Goal: Information Seeking & Learning: Find specific page/section

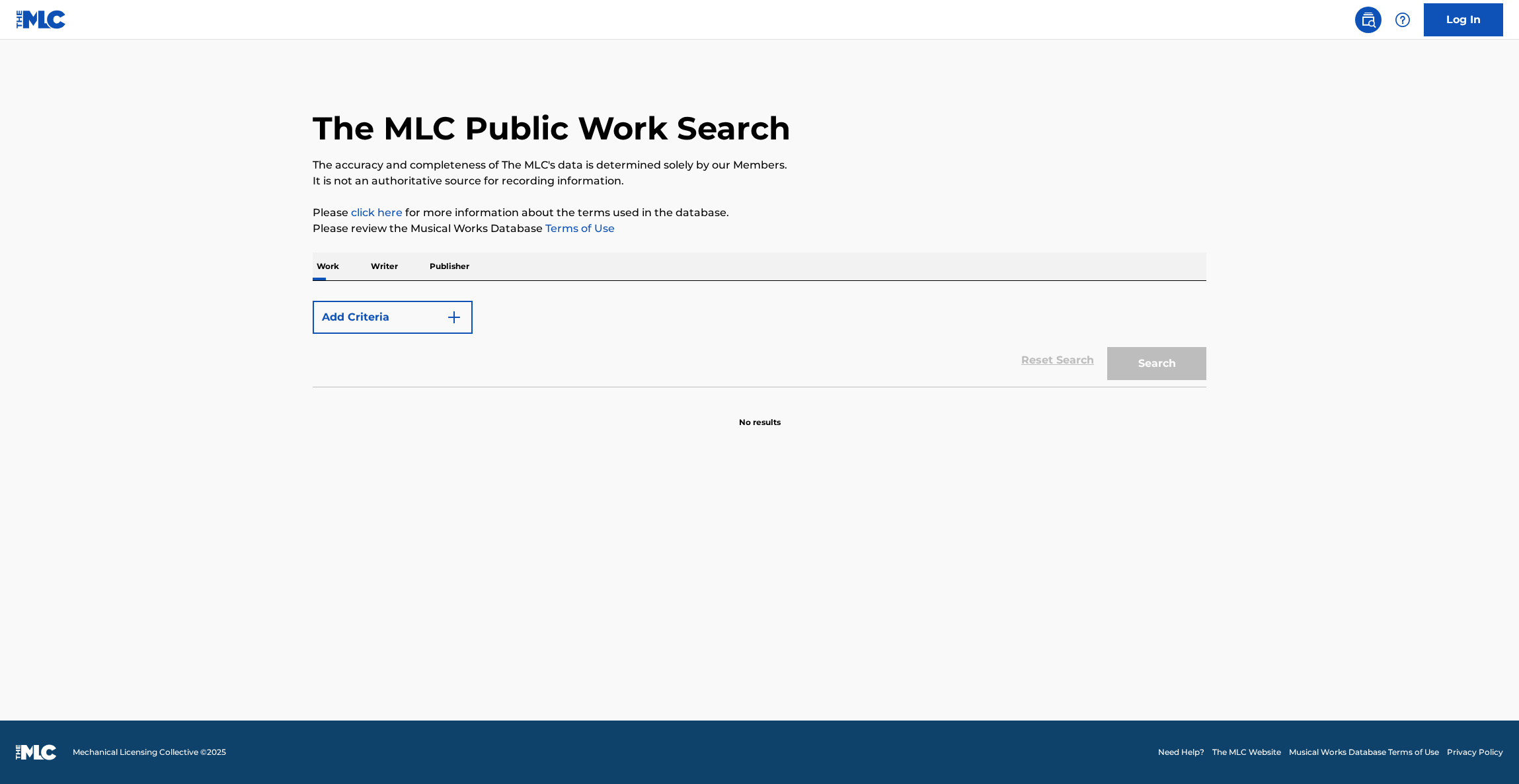
click at [330, 266] on p "Work" at bounding box center [328, 266] width 30 height 28
click at [387, 269] on p "Writer" at bounding box center [384, 266] width 35 height 28
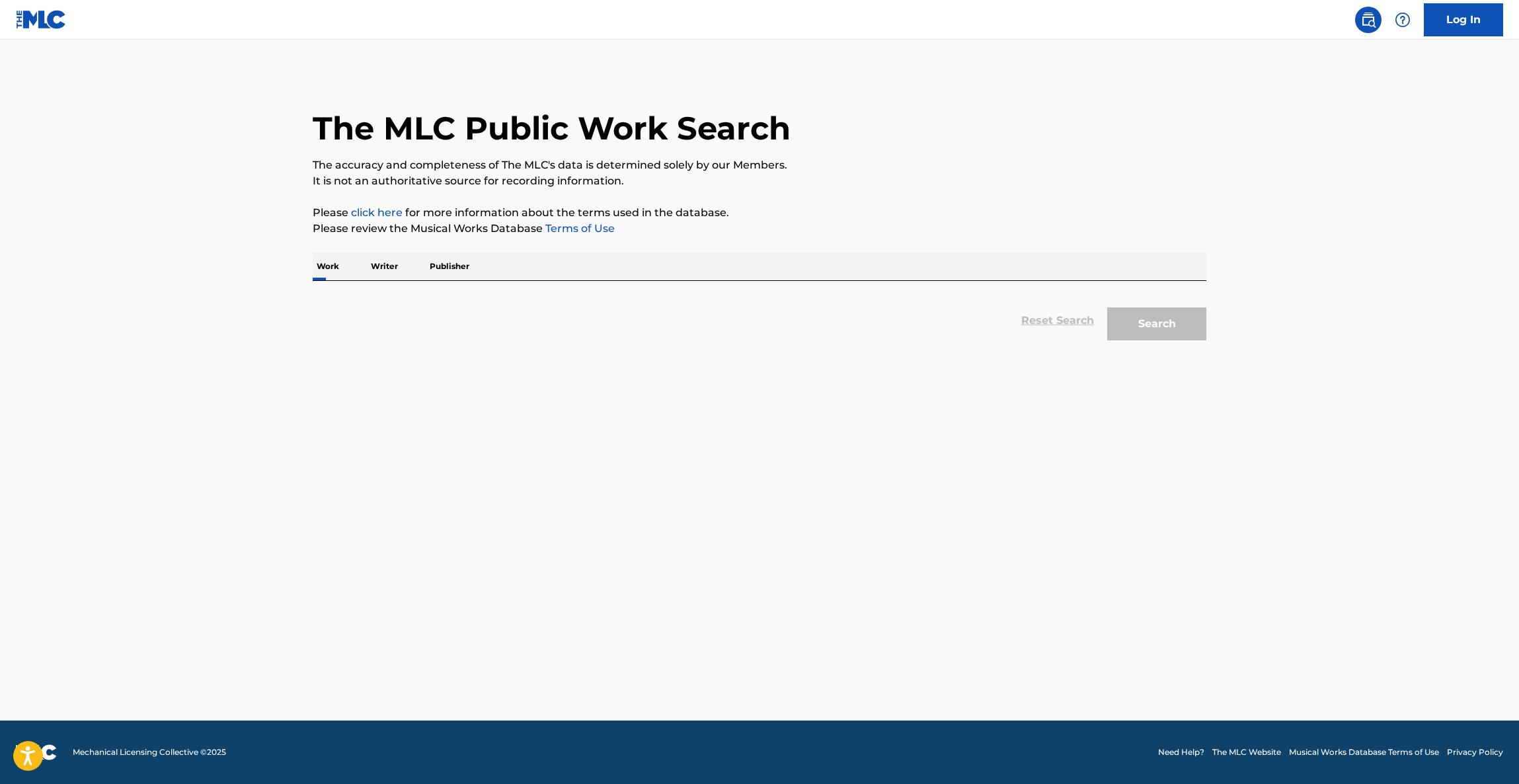
click at [318, 263] on p "Work" at bounding box center [328, 266] width 30 height 28
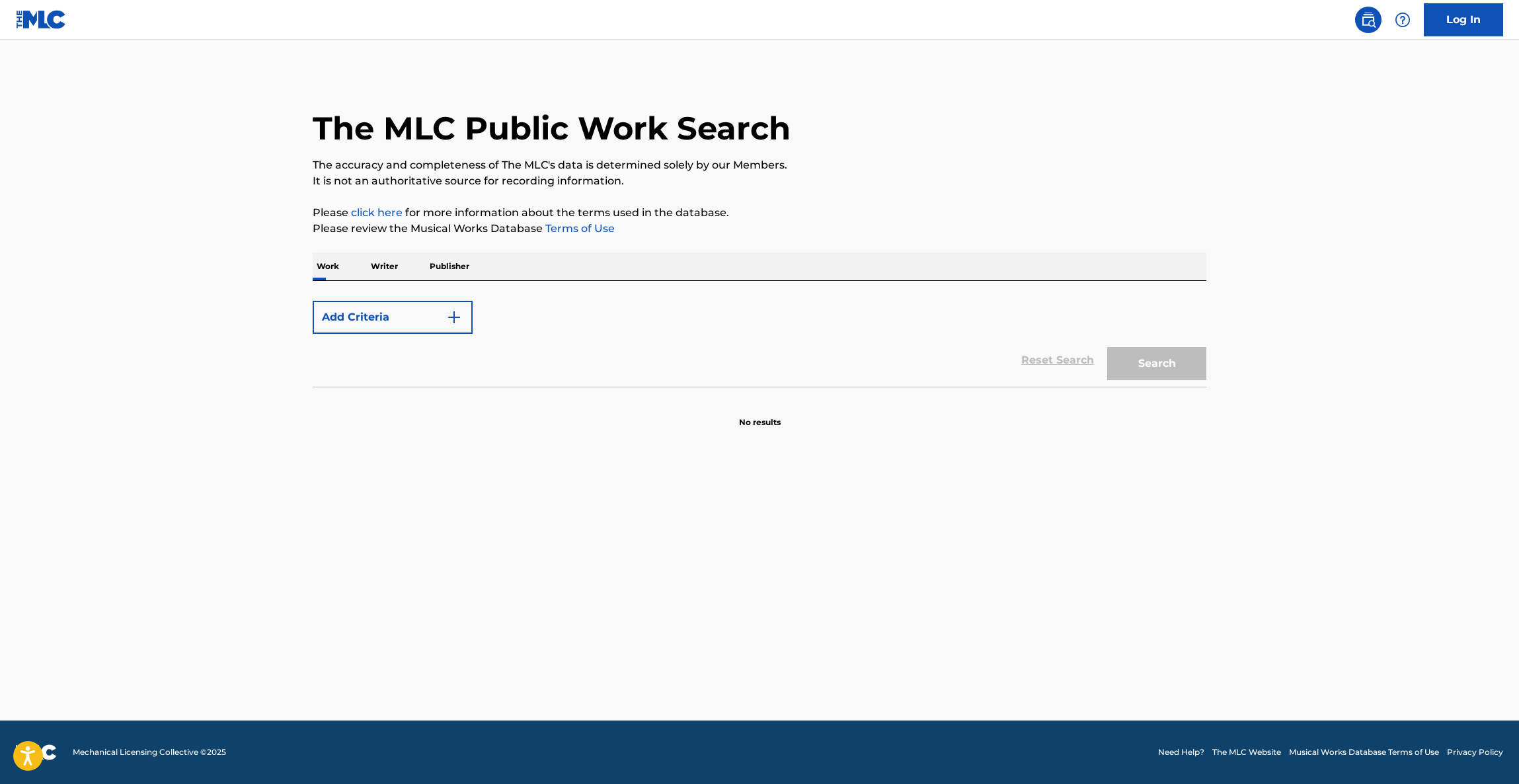
click at [413, 319] on button "Add Criteria" at bounding box center [392, 317] width 160 height 33
click at [313, 301] on button "Add Criteria" at bounding box center [392, 317] width 160 height 33
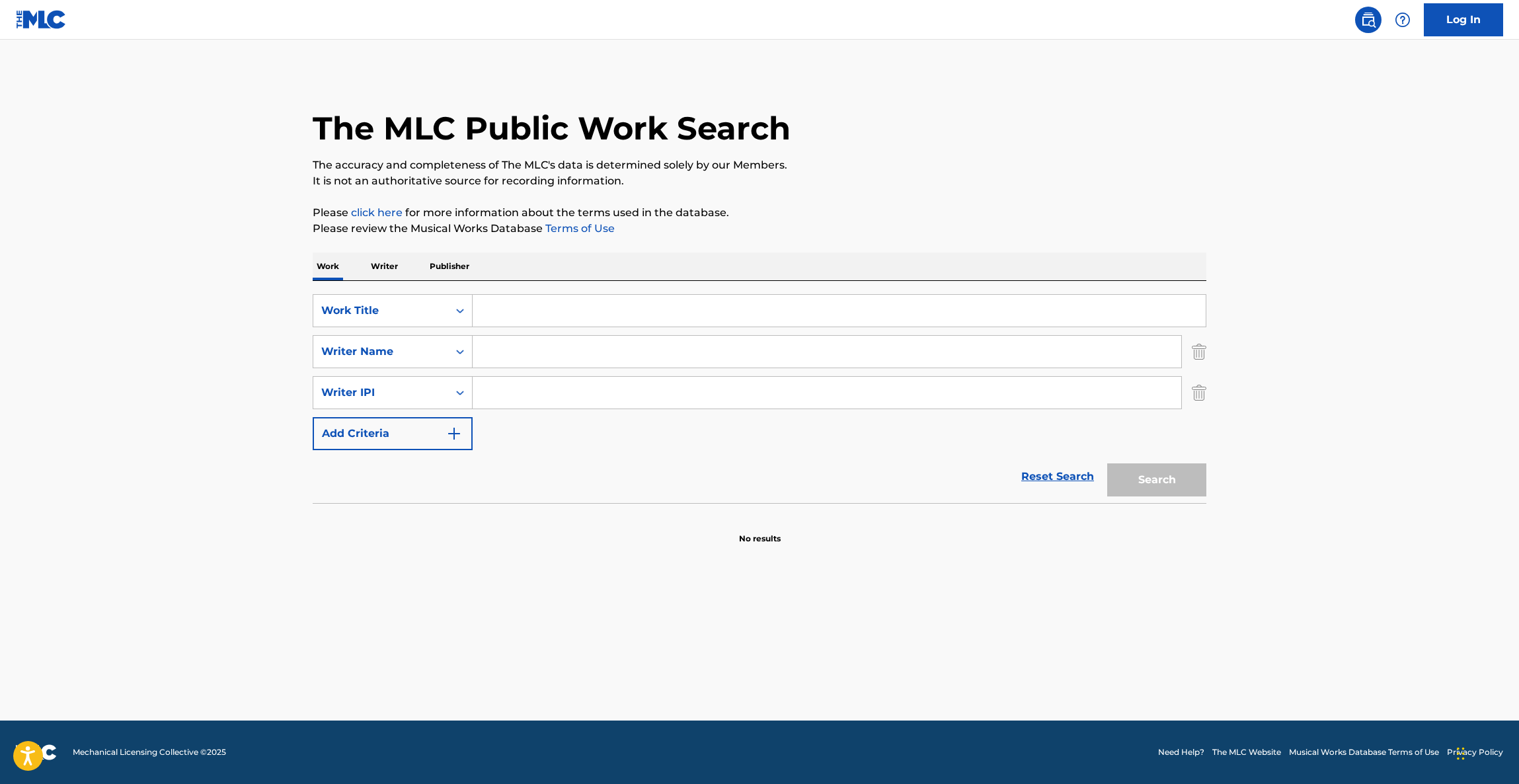
click at [882, 491] on div "Reset Search Search" at bounding box center [760, 476] width 894 height 53
click at [884, 491] on div "Reset Search Search" at bounding box center [760, 476] width 894 height 53
click at [886, 493] on div "Reset Search Search" at bounding box center [760, 476] width 894 height 53
click at [891, 517] on section "No results" at bounding box center [760, 527] width 894 height 35
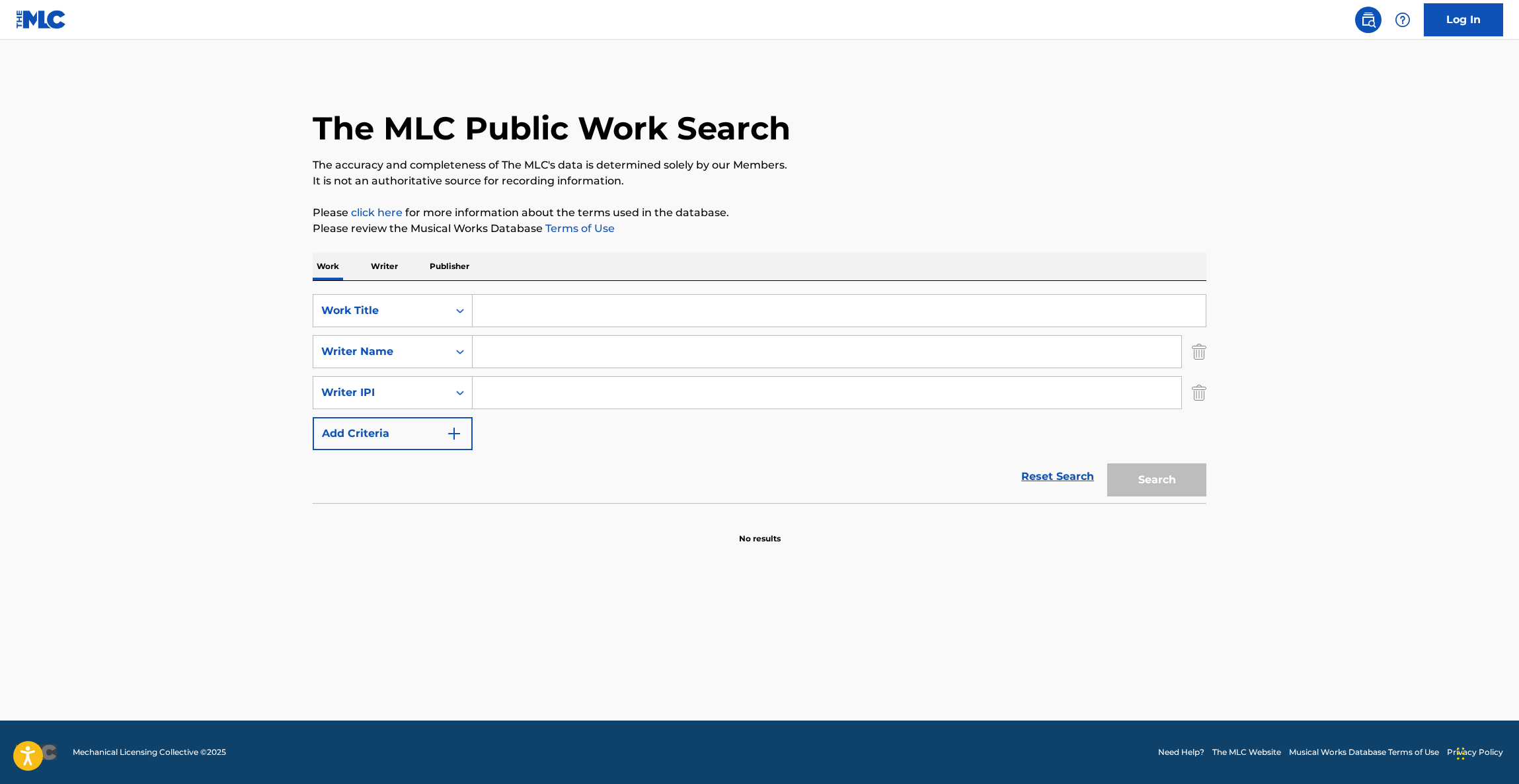
click at [891, 517] on section "No results" at bounding box center [760, 527] width 894 height 35
click at [893, 522] on section "No results" at bounding box center [760, 527] width 894 height 35
click at [894, 524] on section "No results" at bounding box center [760, 527] width 894 height 35
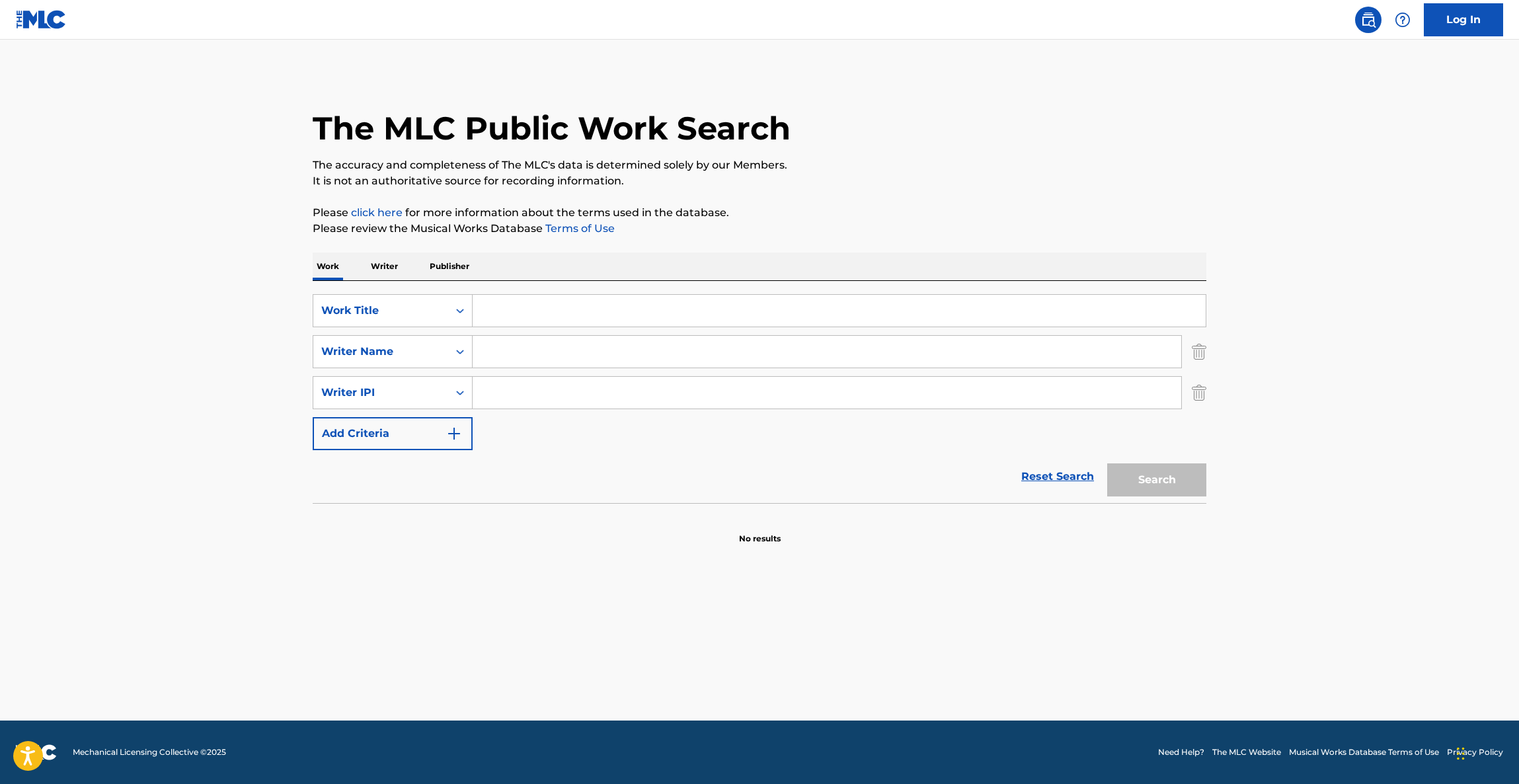
click at [894, 529] on section "No results" at bounding box center [760, 527] width 894 height 35
click at [895, 529] on section "No results" at bounding box center [760, 527] width 894 height 35
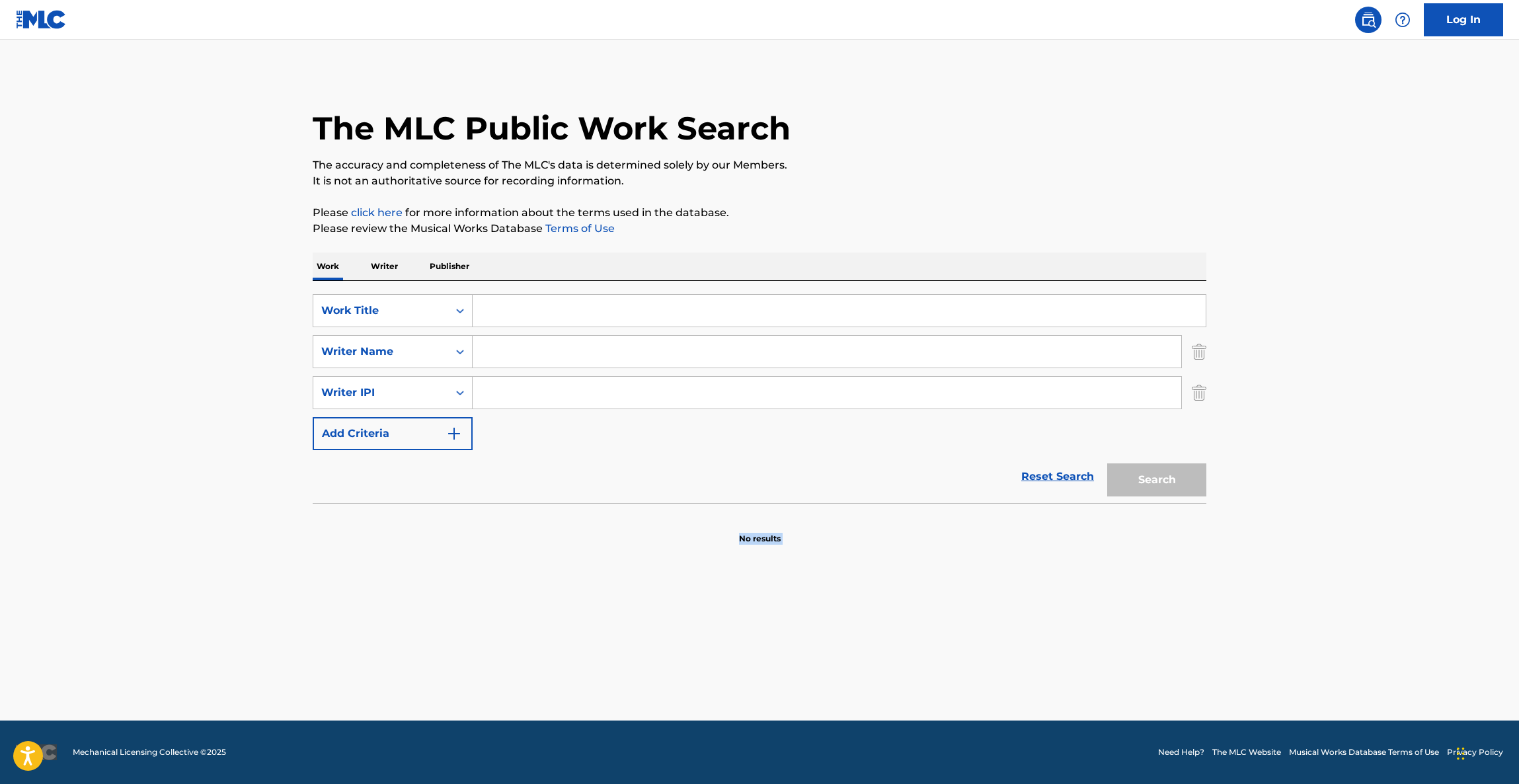
click at [895, 529] on section "No results" at bounding box center [760, 527] width 894 height 35
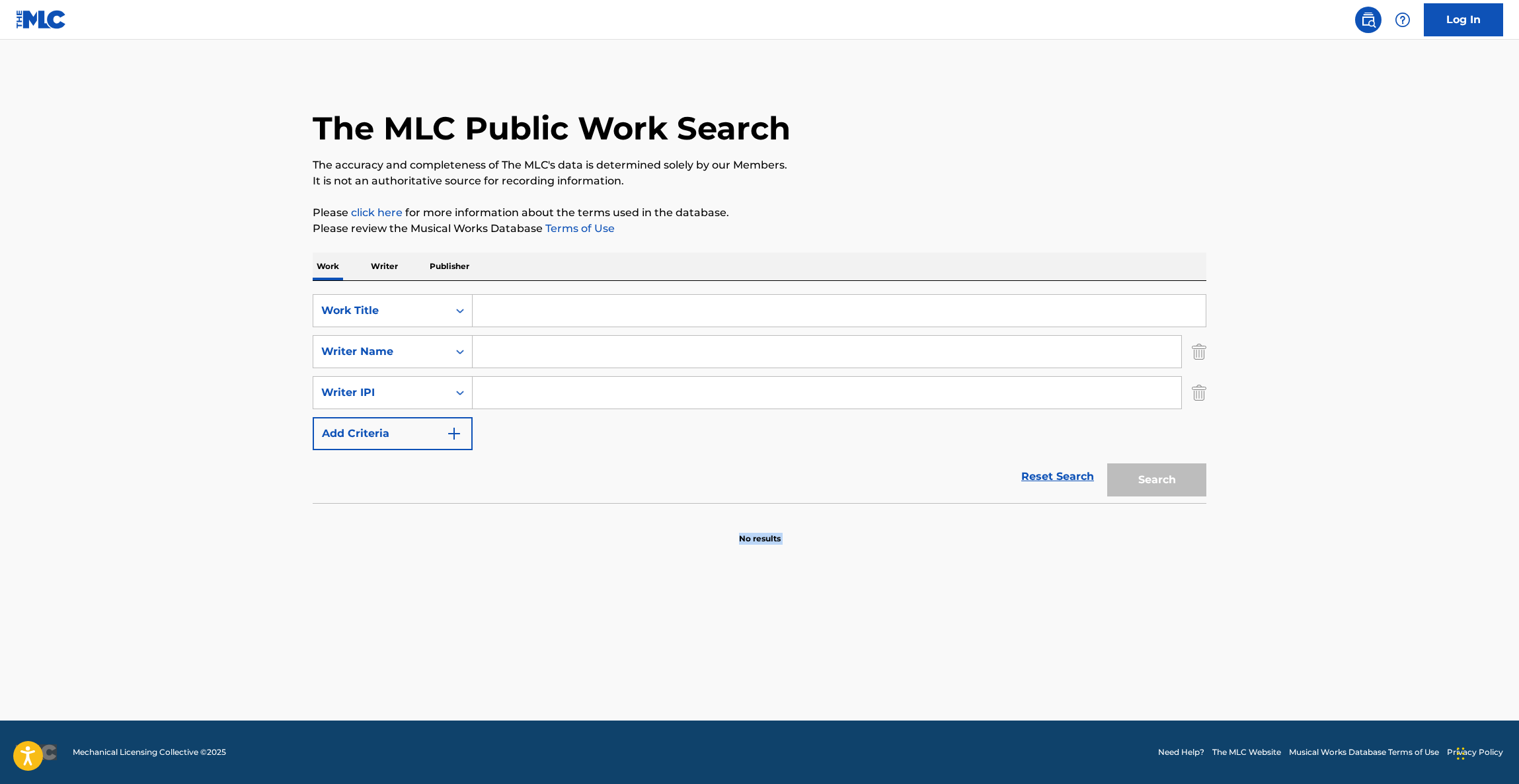
click at [895, 534] on section "No results" at bounding box center [760, 527] width 894 height 35
click at [894, 539] on section "No results" at bounding box center [760, 527] width 894 height 35
click at [891, 540] on section "No results" at bounding box center [760, 527] width 894 height 35
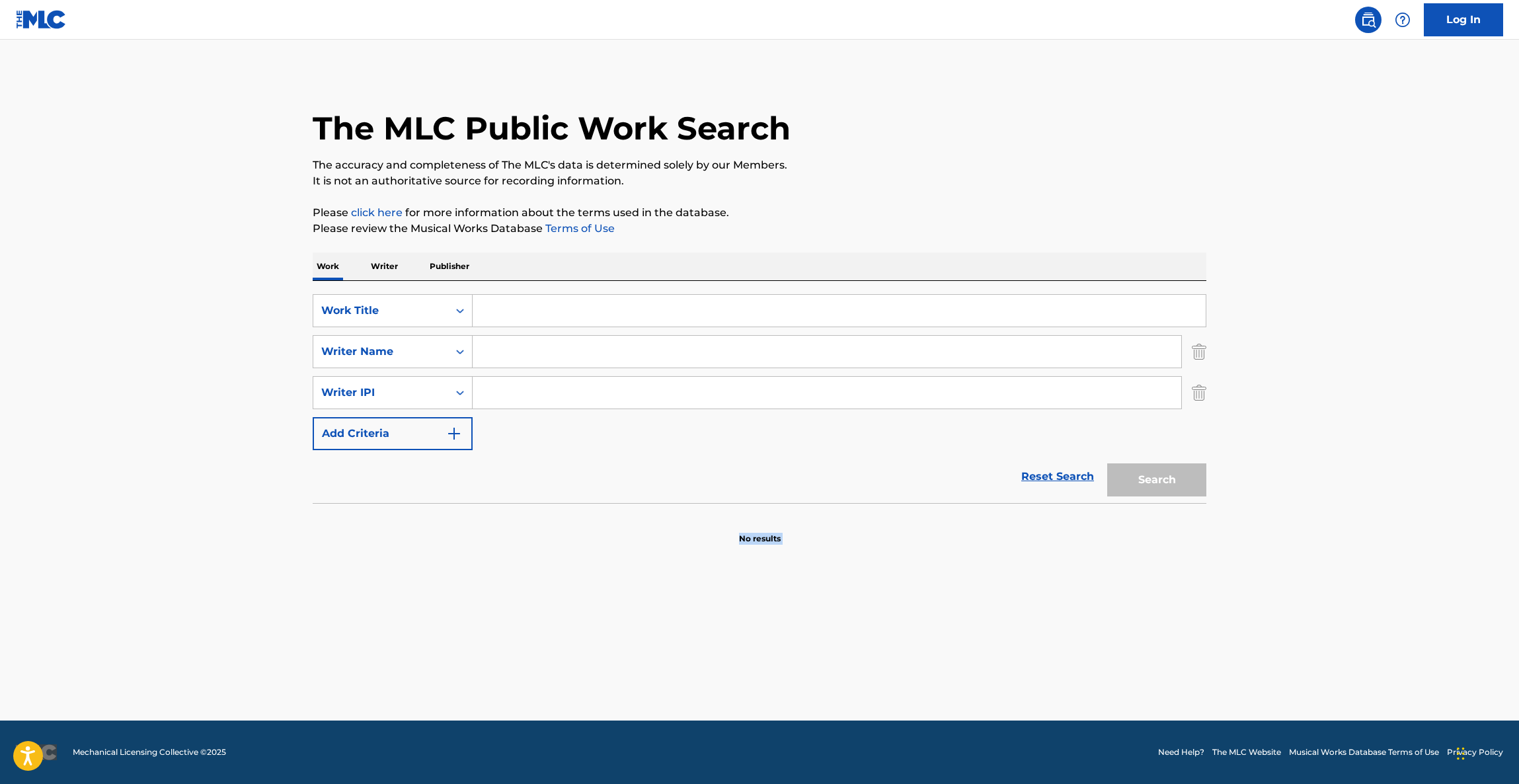
click at [891, 542] on section "No results" at bounding box center [760, 527] width 894 height 35
click at [894, 546] on main "The MLC Public Work Search The accuracy and completeness of The MLC's data is d…" at bounding box center [760, 380] width 1519 height 681
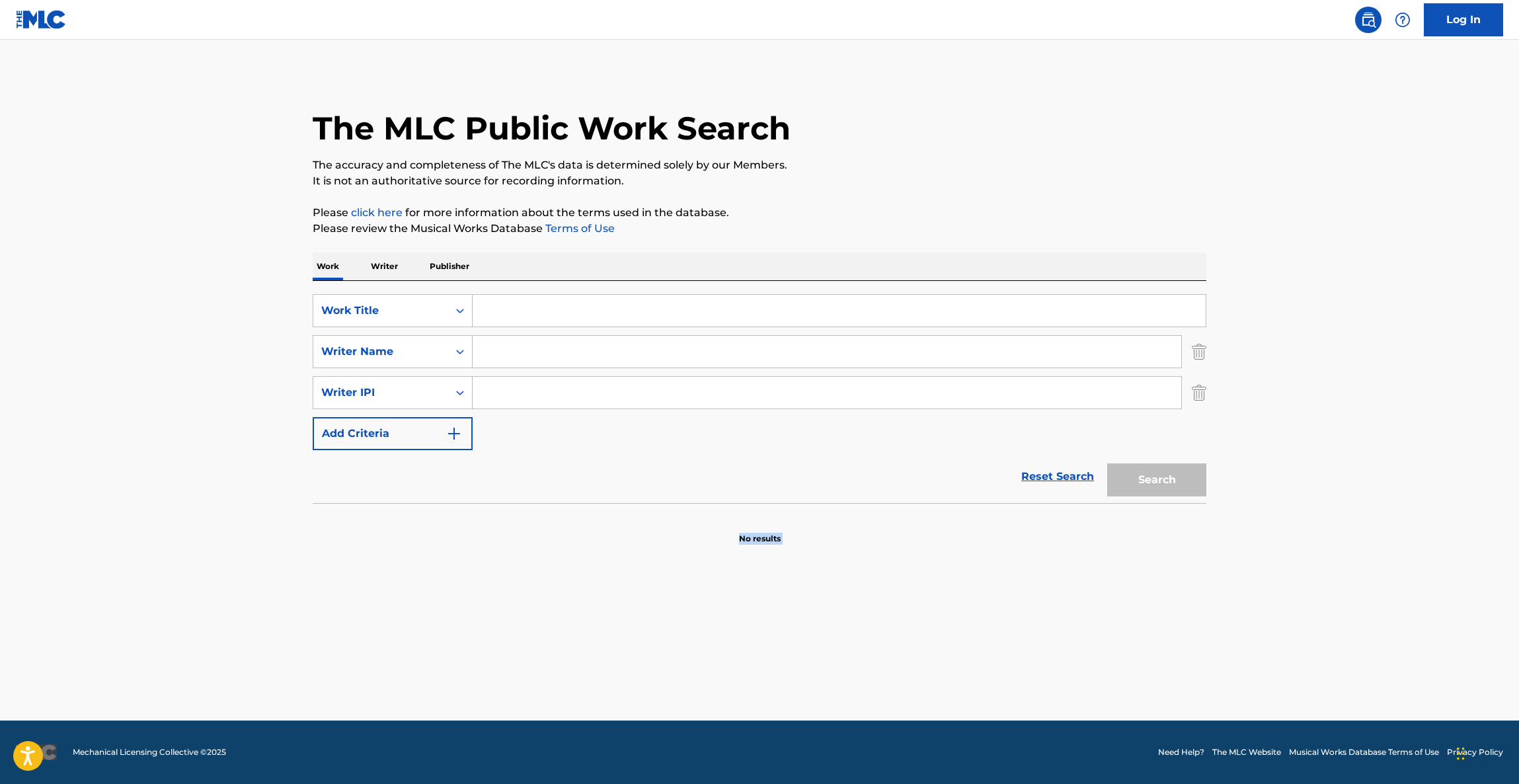
click at [894, 546] on main "The MLC Public Work Search The accuracy and completeness of The MLC's data is d…" at bounding box center [760, 380] width 1519 height 681
click at [895, 547] on main "The MLC Public Work Search The accuracy and completeness of The MLC's data is d…" at bounding box center [760, 380] width 1519 height 681
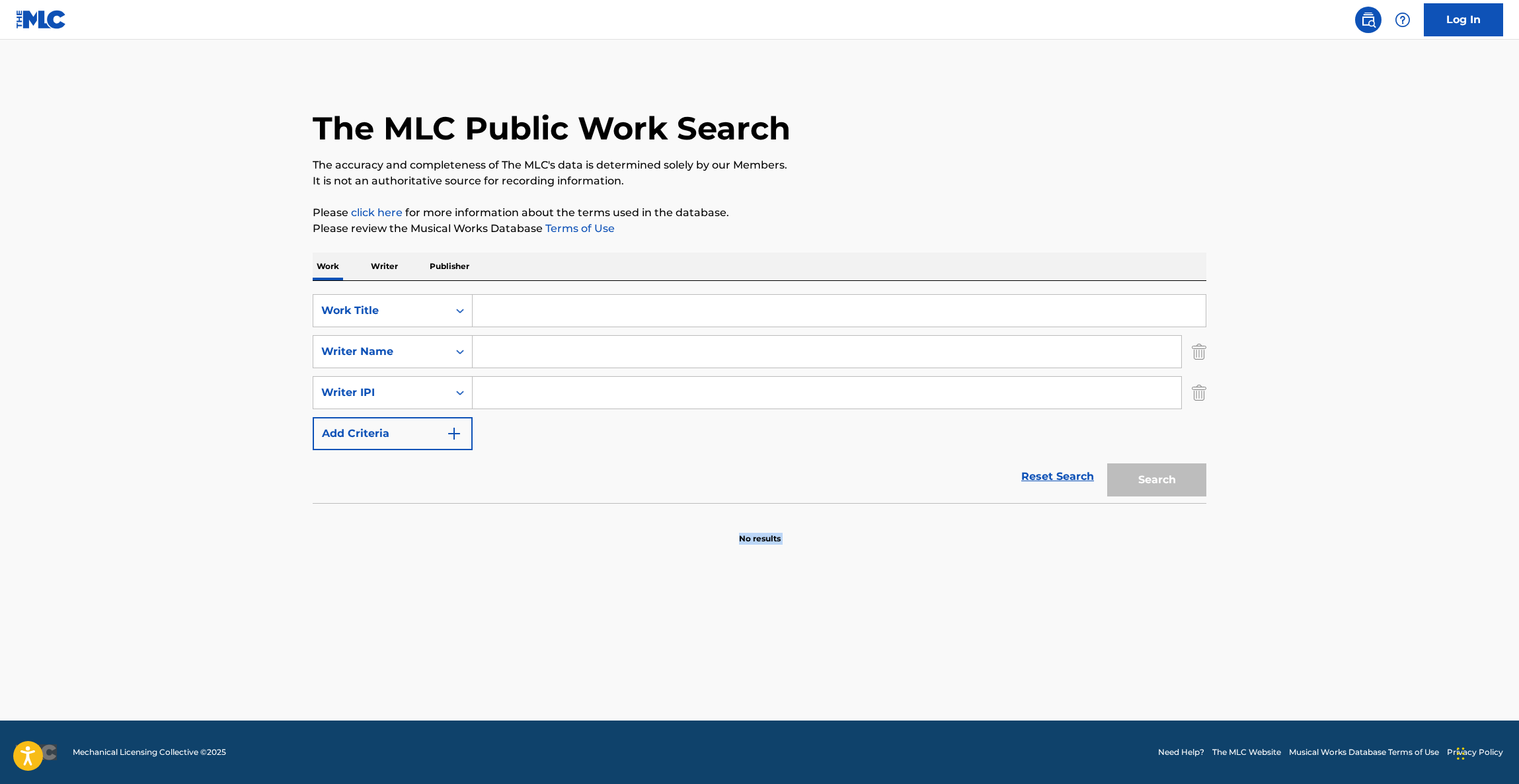
click at [898, 551] on main "The MLC Public Work Search The accuracy and completeness of The MLC's data is d…" at bounding box center [760, 380] width 1519 height 681
click at [900, 551] on main "The MLC Public Work Search The accuracy and completeness of The MLC's data is d…" at bounding box center [760, 380] width 1519 height 681
click at [901, 552] on main "The MLC Public Work Search The accuracy and completeness of The MLC's data is d…" at bounding box center [760, 380] width 1519 height 681
click at [902, 555] on main "The MLC Public Work Search The accuracy and completeness of The MLC's data is d…" at bounding box center [760, 380] width 1519 height 681
click at [958, 598] on main "The MLC Public Work Search The accuracy and completeness of The MLC's data is d…" at bounding box center [760, 380] width 1519 height 681
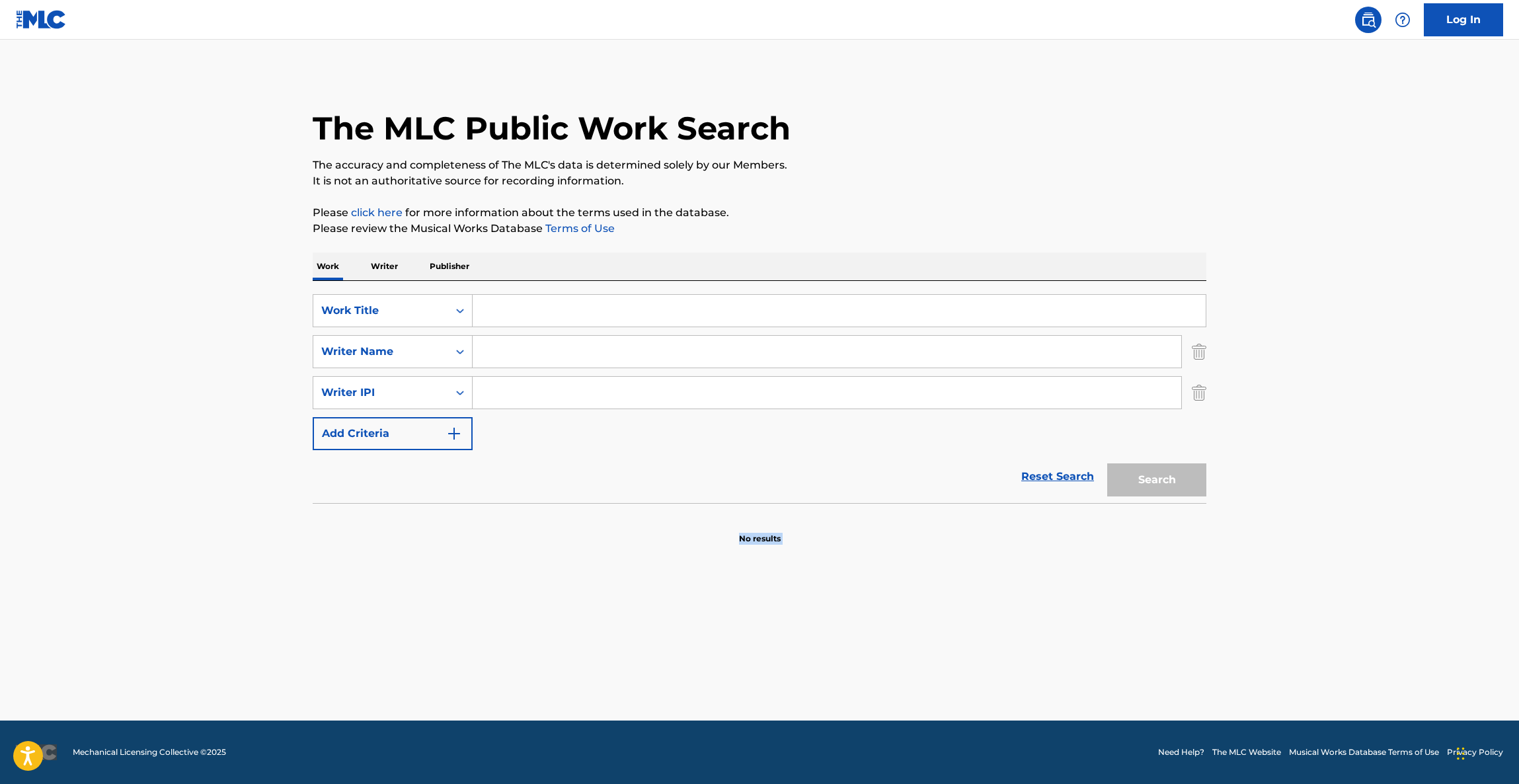
click at [958, 598] on main "The MLC Public Work Search The accuracy and completeness of The MLC's data is d…" at bounding box center [760, 380] width 1519 height 681
click at [958, 599] on main "The MLC Public Work Search The accuracy and completeness of The MLC's data is d…" at bounding box center [760, 380] width 1519 height 681
click at [958, 602] on main "The MLC Public Work Search The accuracy and completeness of The MLC's data is d…" at bounding box center [760, 380] width 1519 height 681
click at [957, 602] on main "The MLC Public Work Search The accuracy and completeness of The MLC's data is d…" at bounding box center [760, 380] width 1519 height 681
click at [954, 606] on main "The MLC Public Work Search The accuracy and completeness of The MLC's data is d…" at bounding box center [760, 380] width 1519 height 681
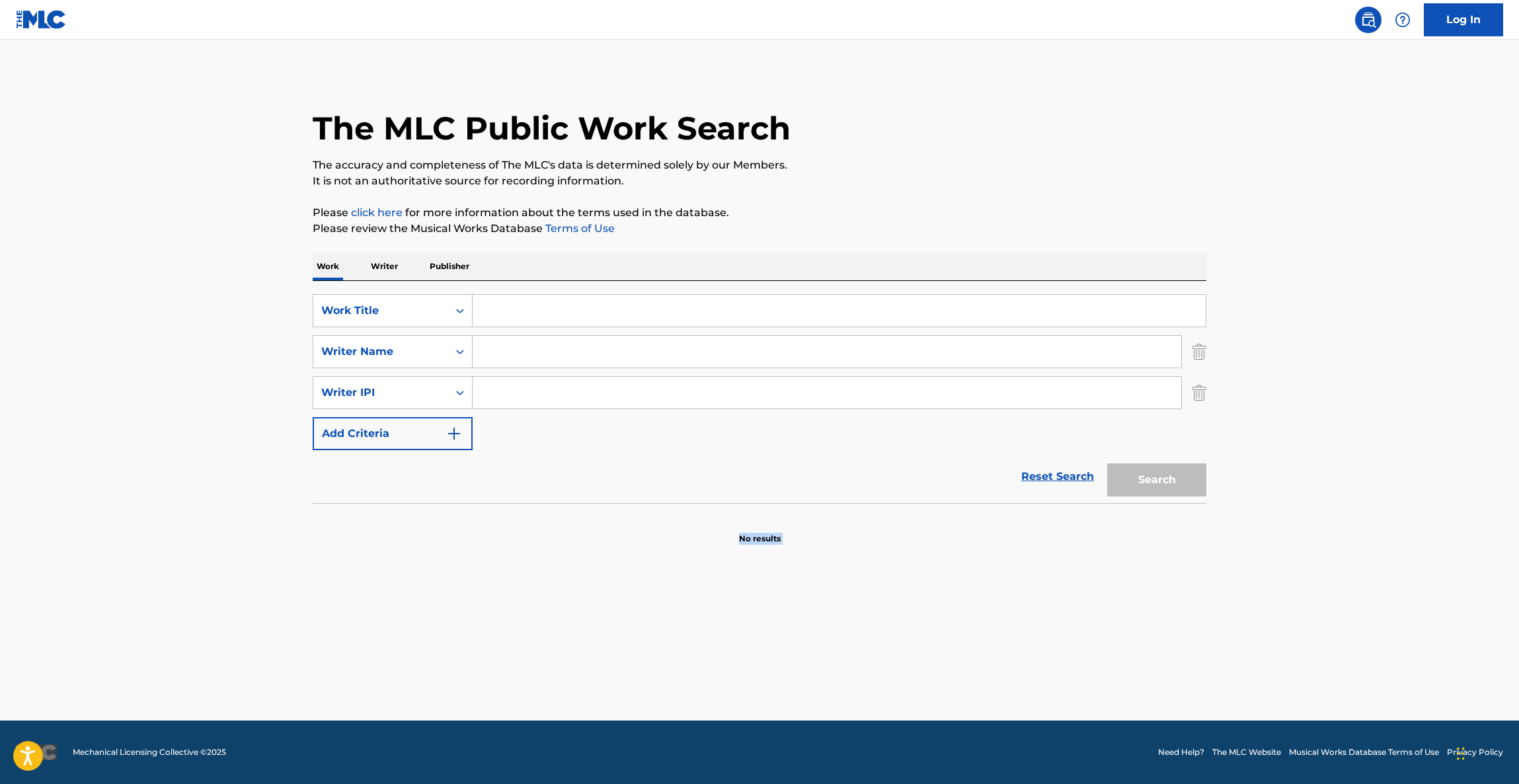
click at [954, 606] on main "The MLC Public Work Search The accuracy and completeness of The MLC's data is d…" at bounding box center [760, 380] width 1519 height 681
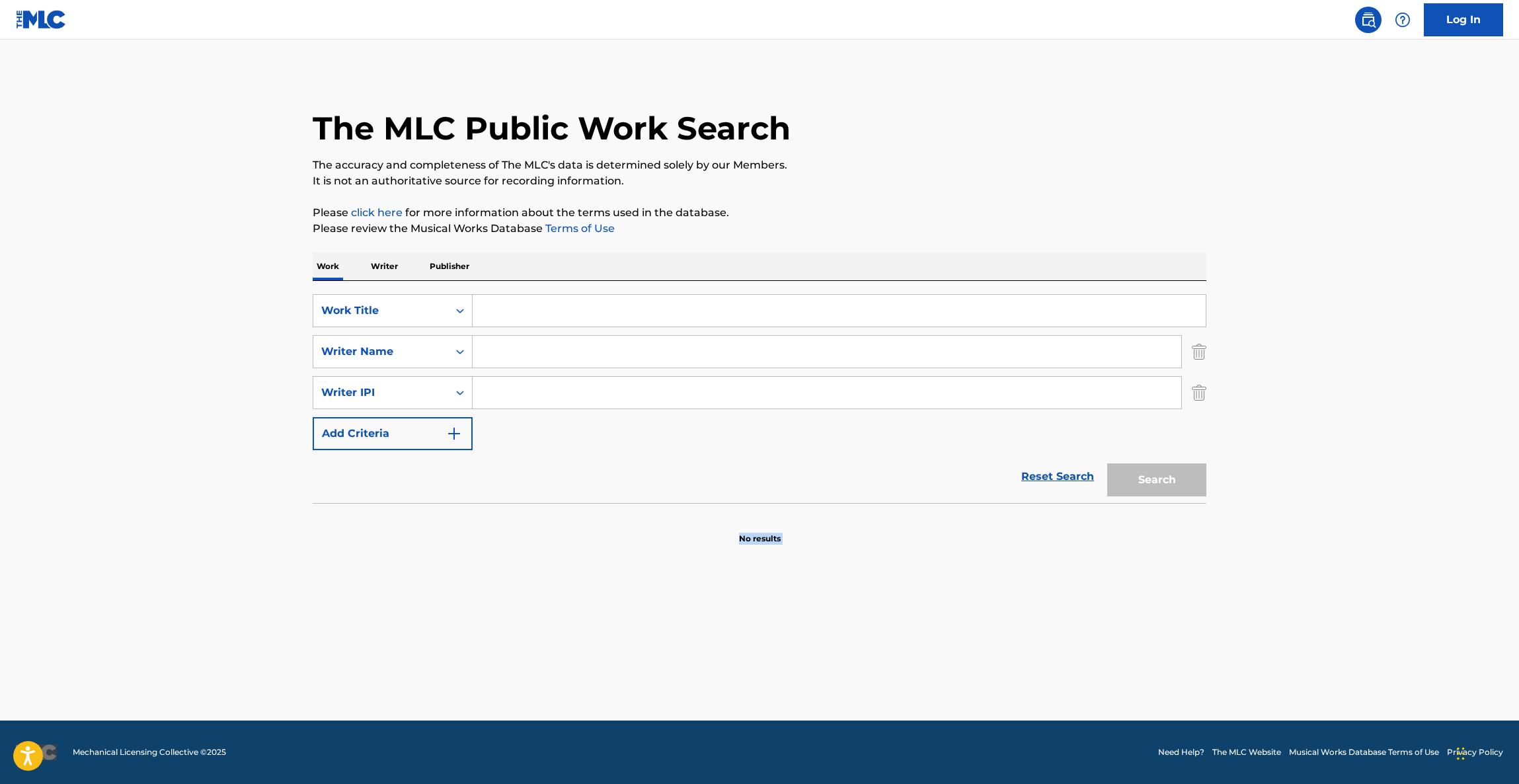
click at [954, 606] on main "The MLC Public Work Search The accuracy and completeness of The MLC's data is d…" at bounding box center [760, 380] width 1519 height 681
click at [954, 609] on main "The MLC Public Work Search The accuracy and completeness of The MLC's data is d…" at bounding box center [760, 380] width 1519 height 681
click at [953, 609] on main "The MLC Public Work Search The accuracy and completeness of The MLC's data is d…" at bounding box center [760, 380] width 1519 height 681
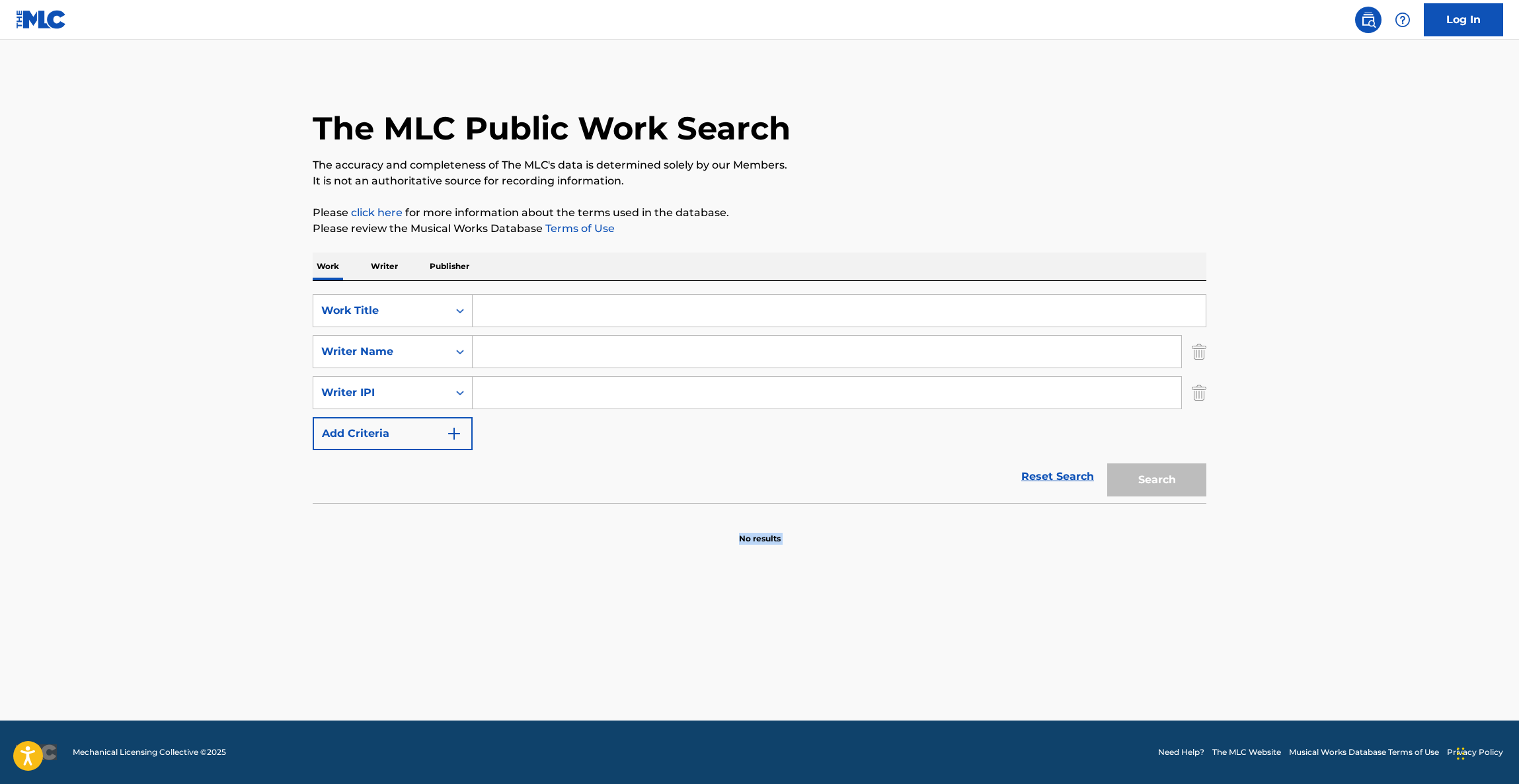
click at [953, 609] on main "The MLC Public Work Search The accuracy and completeness of The MLC's data is d…" at bounding box center [760, 380] width 1519 height 681
click at [952, 609] on main "The MLC Public Work Search The accuracy and completeness of The MLC's data is d…" at bounding box center [760, 380] width 1519 height 681
click at [951, 610] on main "The MLC Public Work Search The accuracy and completeness of The MLC's data is d…" at bounding box center [760, 380] width 1519 height 681
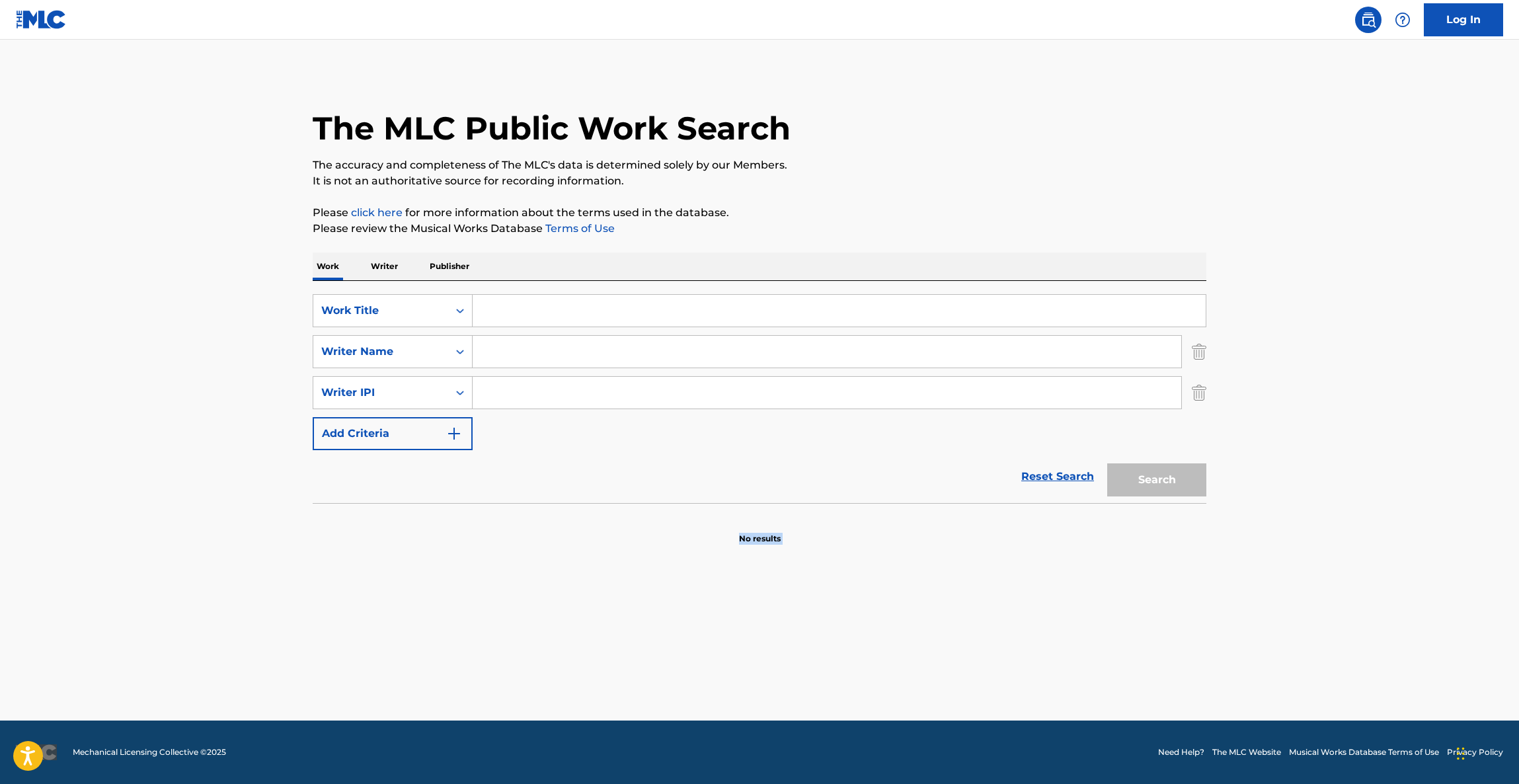
click at [951, 611] on main "The MLC Public Work Search The accuracy and completeness of The MLC's data is d…" at bounding box center [760, 380] width 1519 height 681
click at [949, 613] on main "The MLC Public Work Search The accuracy and completeness of The MLC's data is d…" at bounding box center [760, 380] width 1519 height 681
click at [948, 614] on main "The MLC Public Work Search The accuracy and completeness of The MLC's data is d…" at bounding box center [760, 380] width 1519 height 681
click at [948, 615] on main "The MLC Public Work Search The accuracy and completeness of The MLC's data is d…" at bounding box center [760, 380] width 1519 height 681
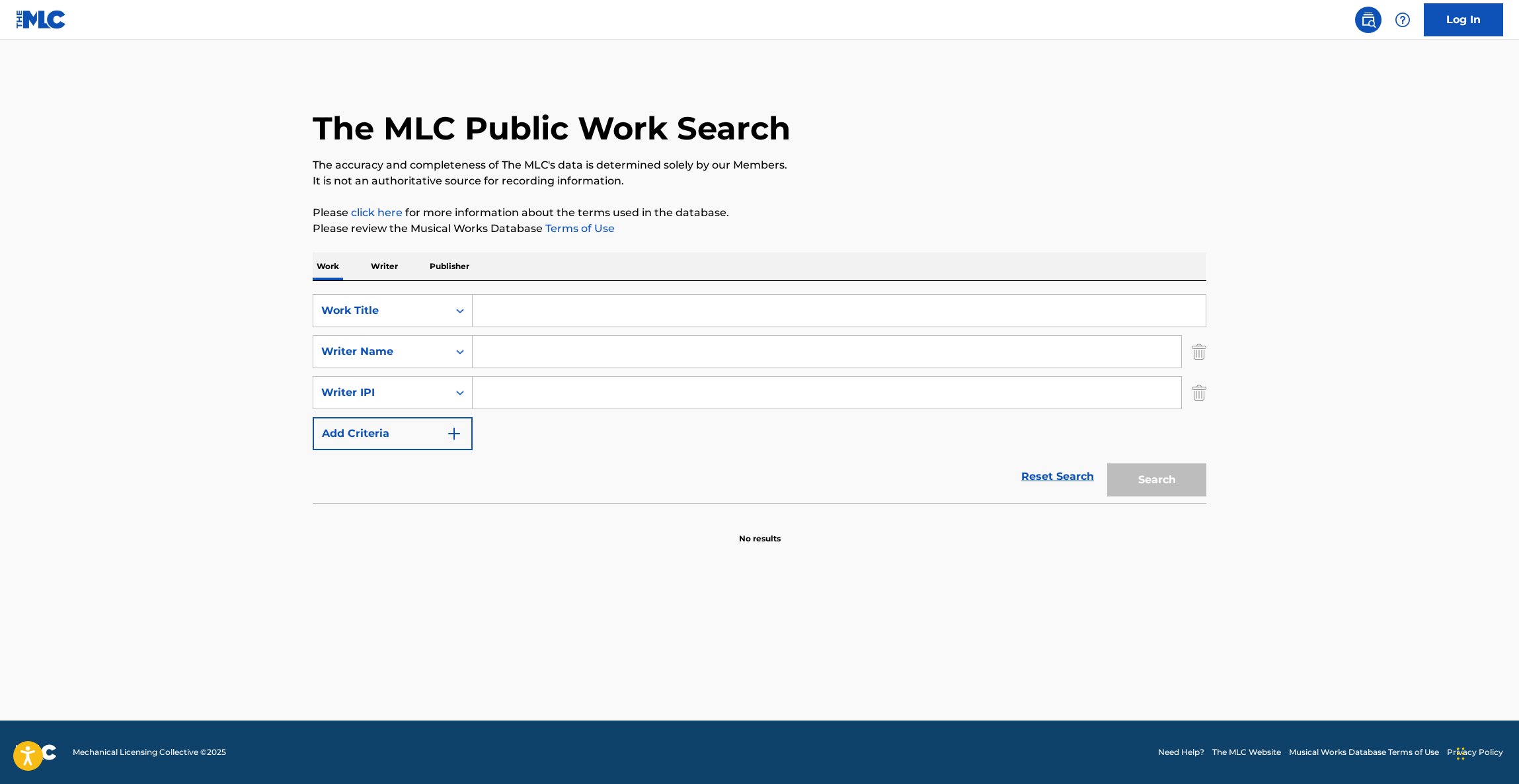
click at [1002, 624] on main "The MLC Public Work Search The accuracy and completeness of The MLC's data is d…" at bounding box center [760, 380] width 1519 height 681
click at [1000, 627] on main "The MLC Public Work Search The accuracy and completeness of The MLC's data is d…" at bounding box center [760, 380] width 1519 height 681
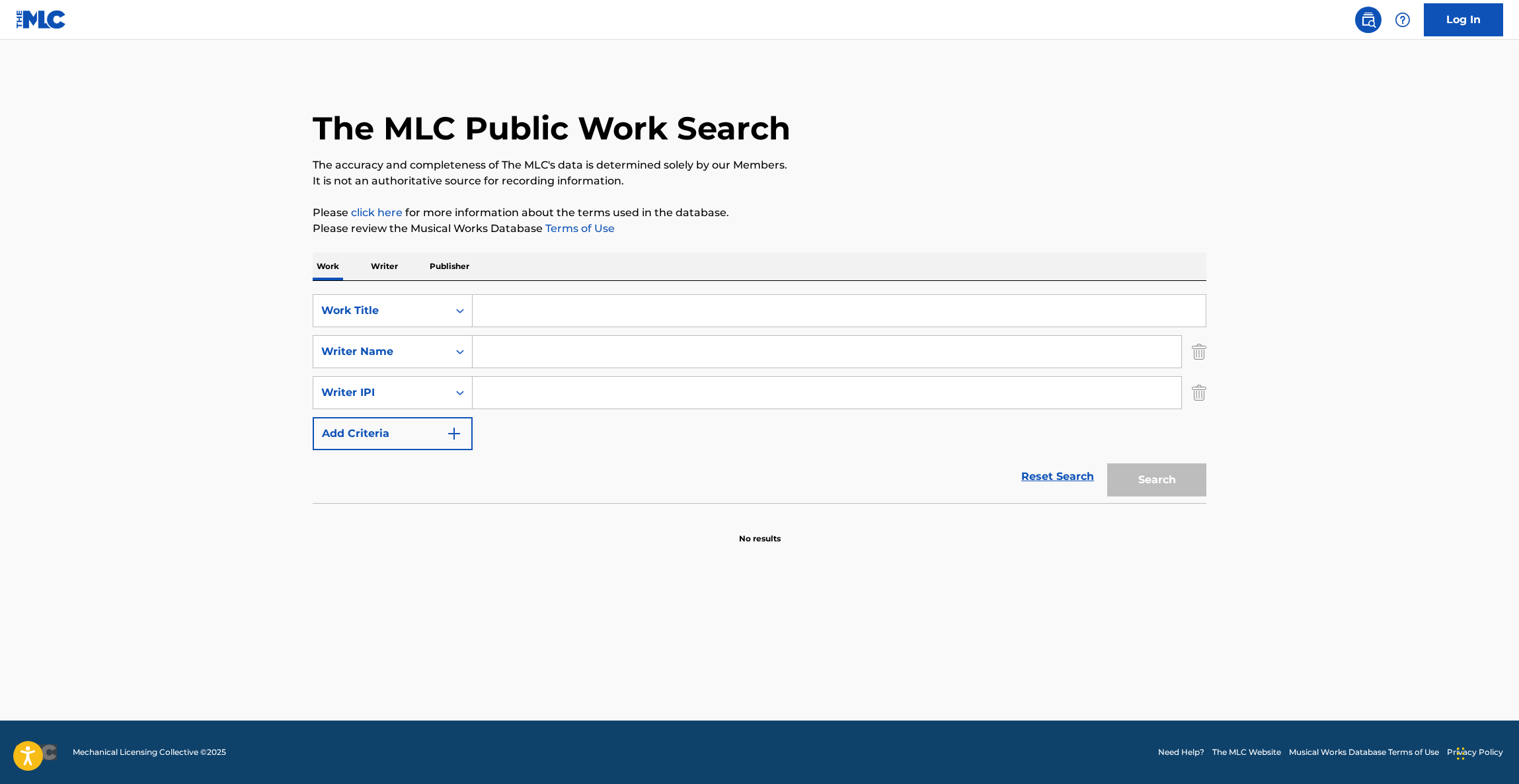
click at [998, 628] on main "The MLC Public Work Search The accuracy and completeness of The MLC's data is d…" at bounding box center [760, 380] width 1519 height 681
click at [997, 628] on main "The MLC Public Work Search The accuracy and completeness of The MLC's data is d…" at bounding box center [760, 380] width 1519 height 681
click at [996, 629] on main "The MLC Public Work Search The accuracy and completeness of The MLC's data is d…" at bounding box center [760, 380] width 1519 height 681
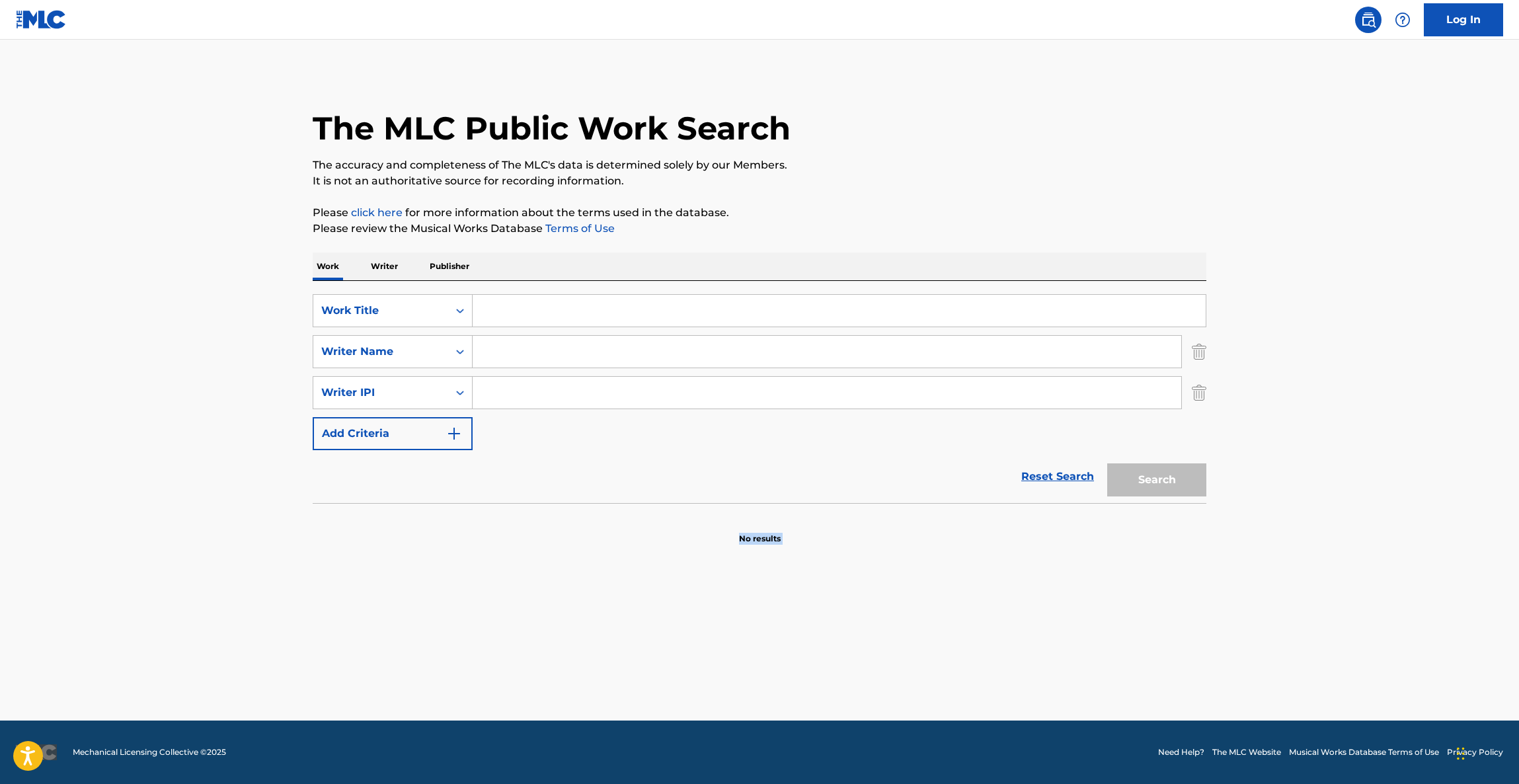
click at [995, 629] on main "The MLC Public Work Search The accuracy and completeness of The MLC's data is d…" at bounding box center [760, 380] width 1519 height 681
click at [994, 630] on main "The MLC Public Work Search The accuracy and completeness of The MLC's data is d…" at bounding box center [760, 380] width 1519 height 681
click at [994, 632] on main "The MLC Public Work Search The accuracy and completeness of The MLC's data is d…" at bounding box center [760, 380] width 1519 height 681
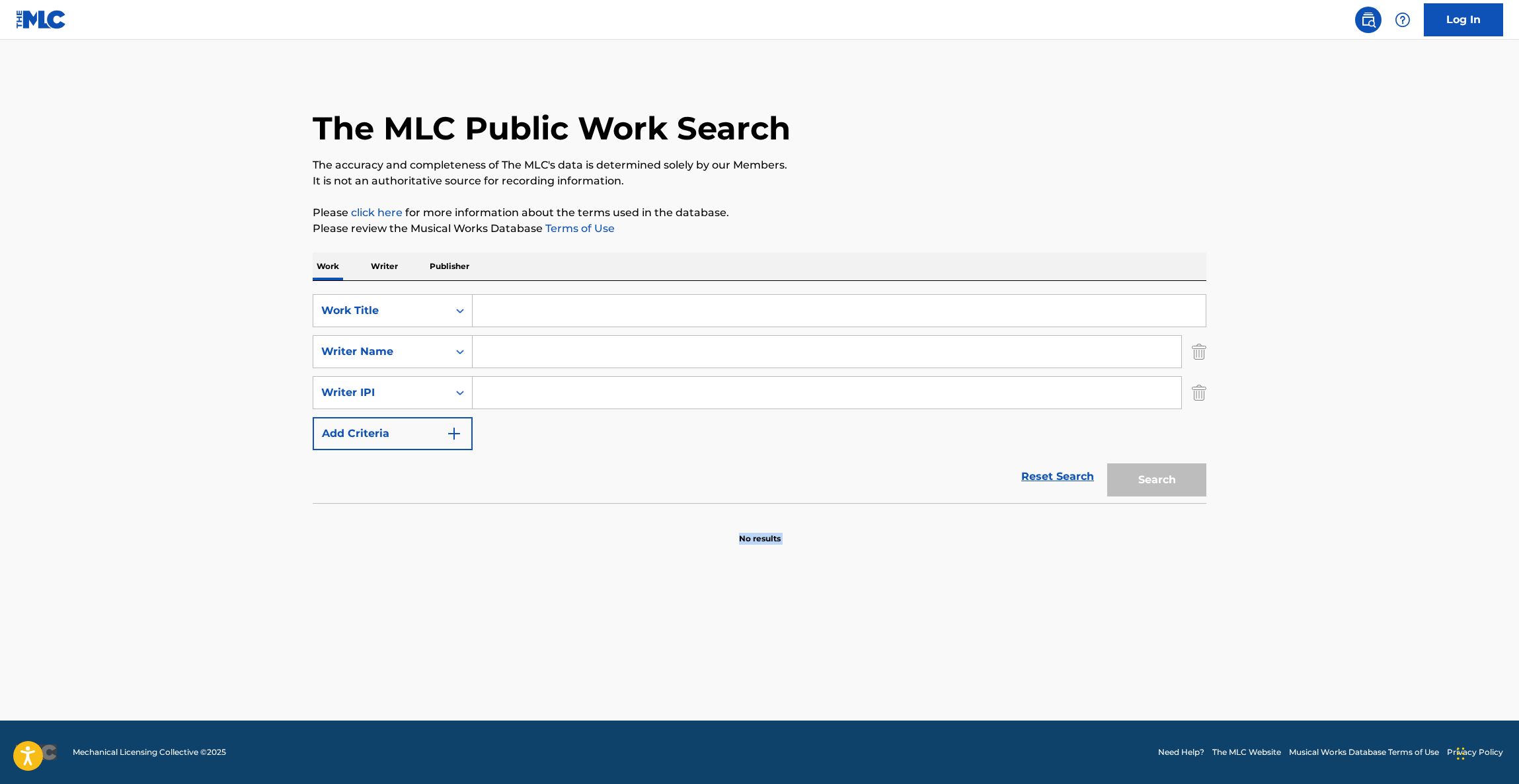
click at [993, 632] on main "The MLC Public Work Search The accuracy and completeness of The MLC's data is d…" at bounding box center [760, 380] width 1519 height 681
click at [993, 633] on main "The MLC Public Work Search The accuracy and completeness of The MLC's data is d…" at bounding box center [760, 380] width 1519 height 681
click at [996, 633] on main "The MLC Public Work Search The accuracy and completeness of The MLC's data is d…" at bounding box center [760, 380] width 1519 height 681
click at [996, 634] on main "The MLC Public Work Search The accuracy and completeness of The MLC's data is d…" at bounding box center [760, 380] width 1519 height 681
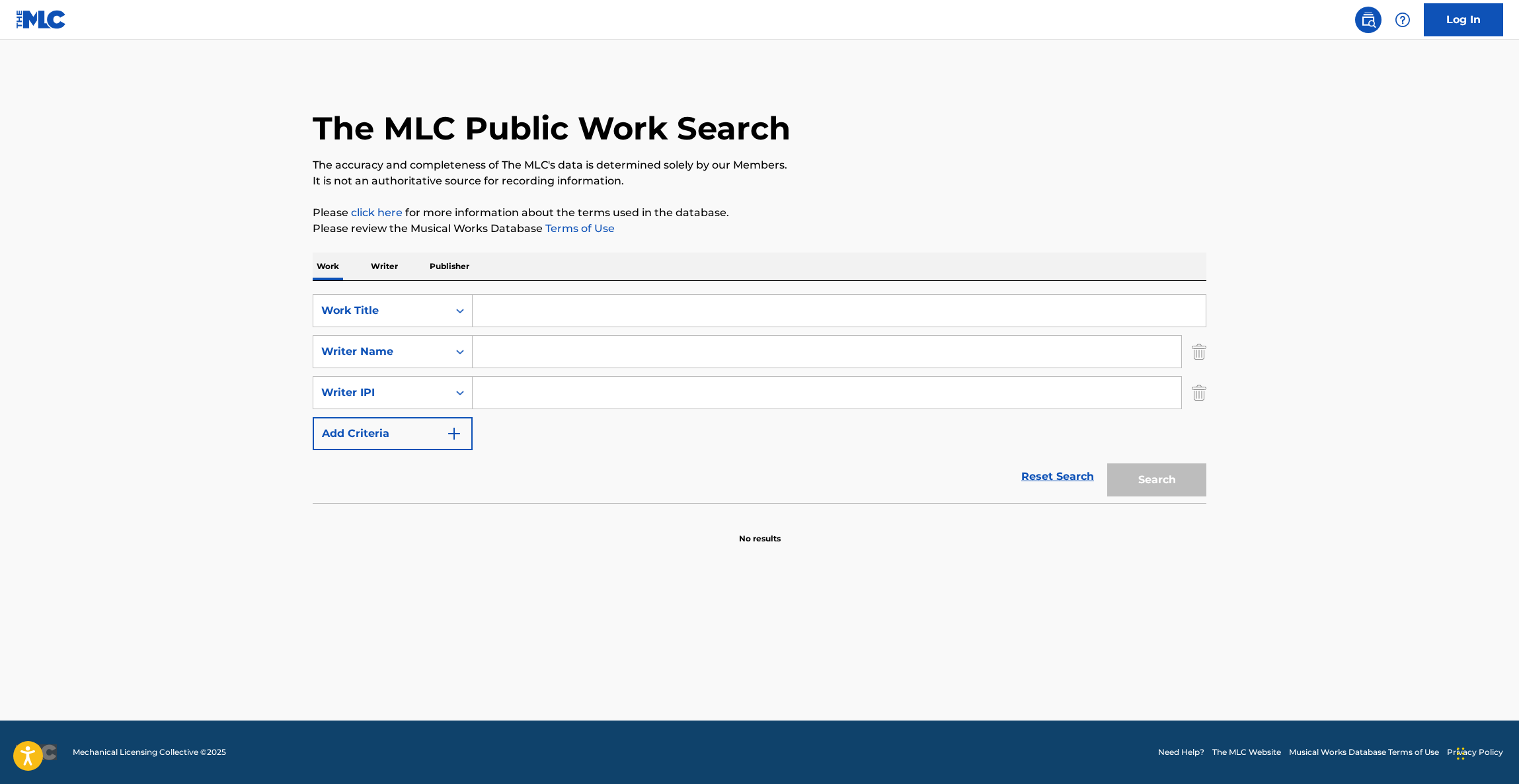
click at [996, 634] on main "The MLC Public Work Search The accuracy and completeness of The MLC's data is d…" at bounding box center [760, 380] width 1519 height 681
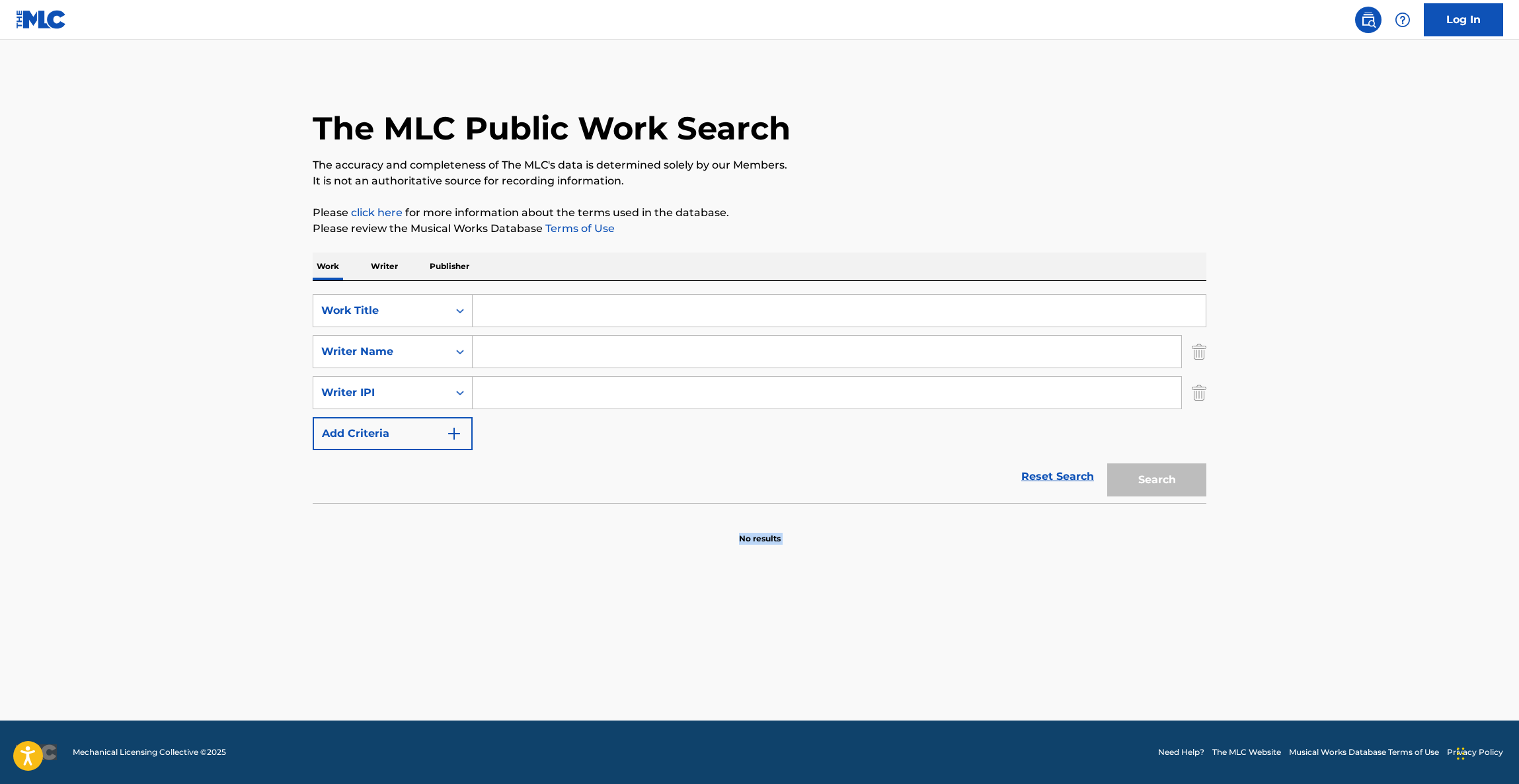
click at [996, 634] on main "The MLC Public Work Search The accuracy and completeness of The MLC's data is d…" at bounding box center [760, 380] width 1519 height 681
click at [996, 637] on main "The MLC Public Work Search The accuracy and completeness of The MLC's data is d…" at bounding box center [760, 380] width 1519 height 681
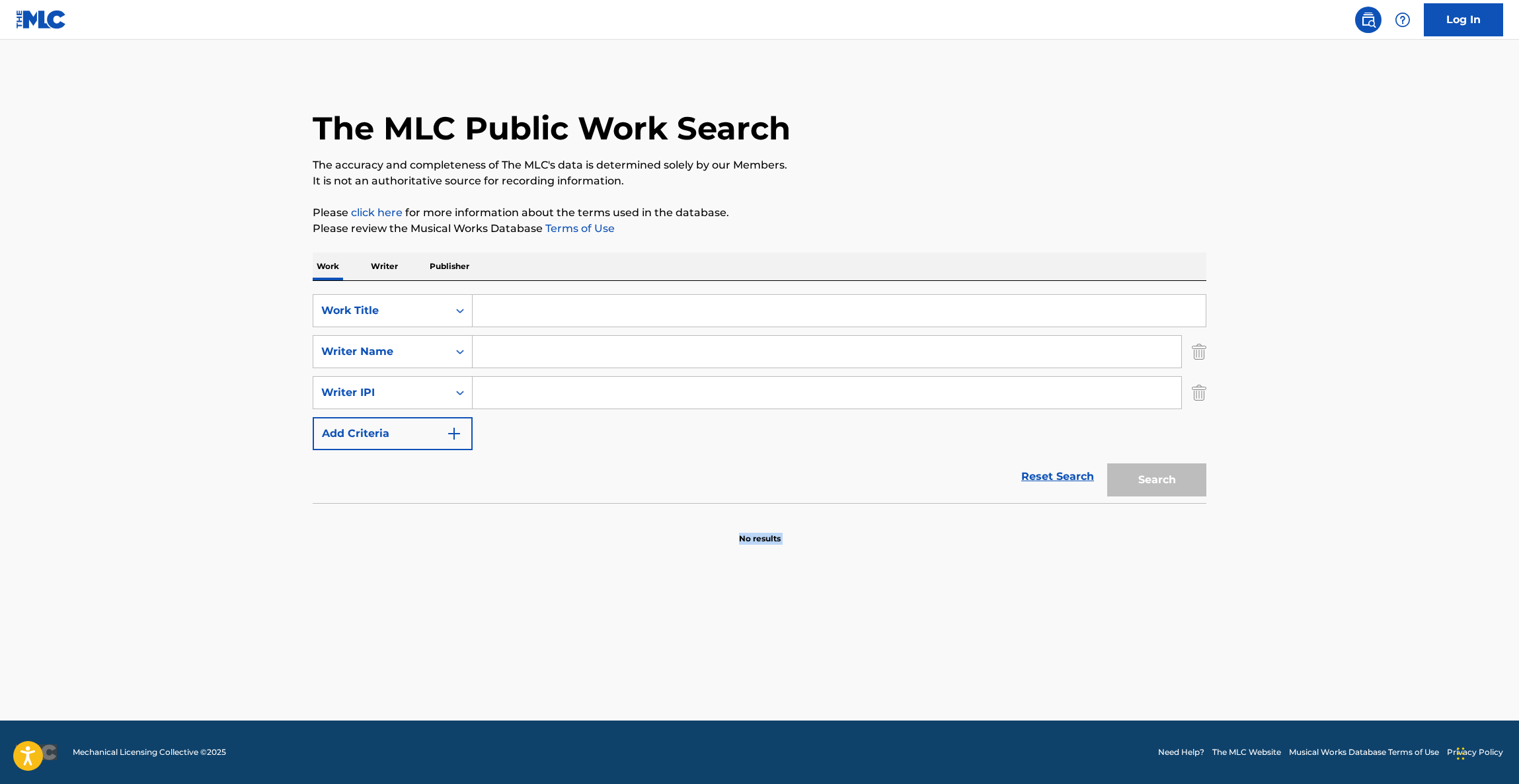
click at [996, 637] on main "The MLC Public Work Search The accuracy and completeness of The MLC's data is d…" at bounding box center [760, 380] width 1519 height 681
click at [995, 639] on main "The MLC Public Work Search The accuracy and completeness of The MLC's data is d…" at bounding box center [760, 380] width 1519 height 681
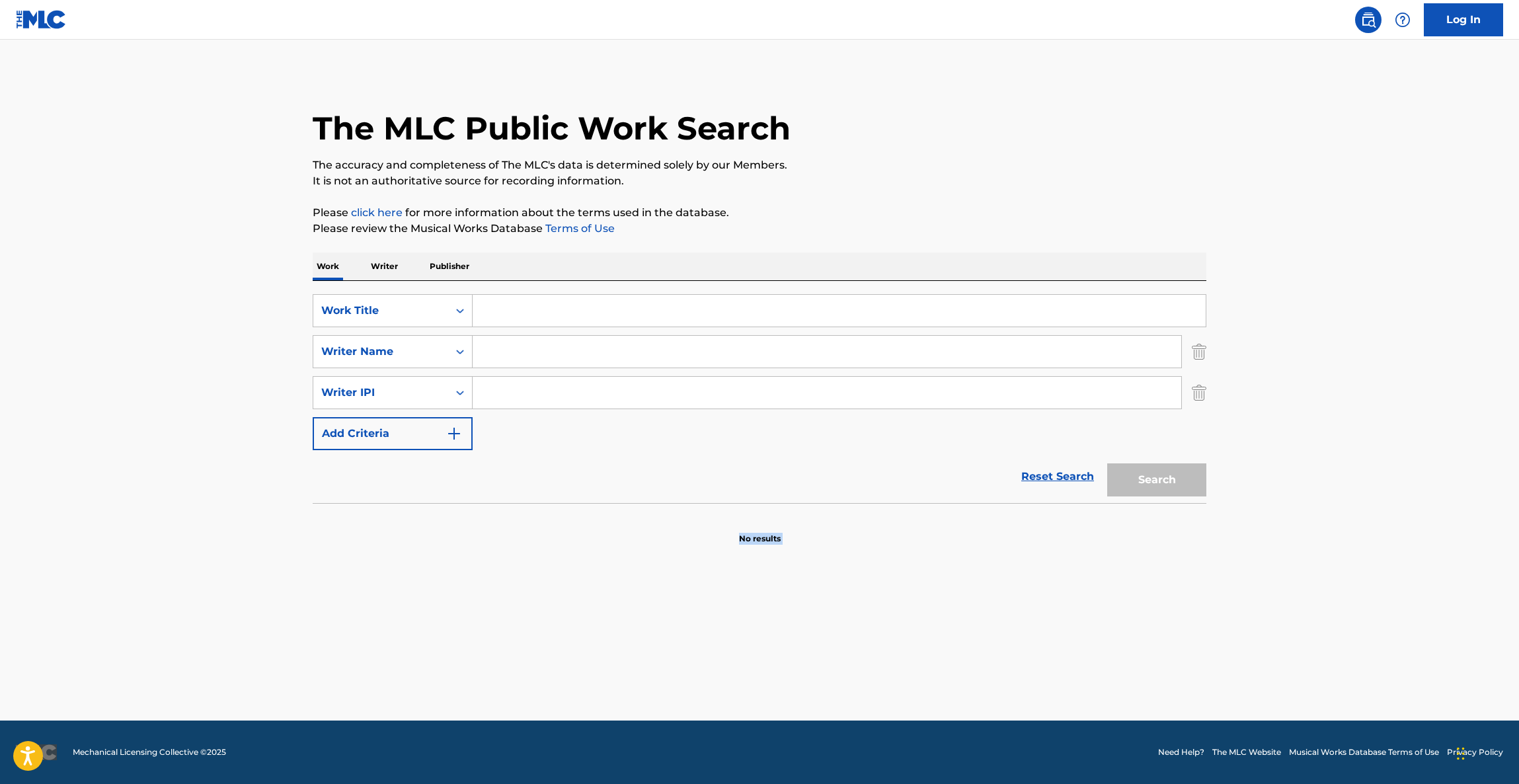
click at [995, 639] on main "The MLC Public Work Search The accuracy and completeness of The MLC's data is d…" at bounding box center [760, 380] width 1519 height 681
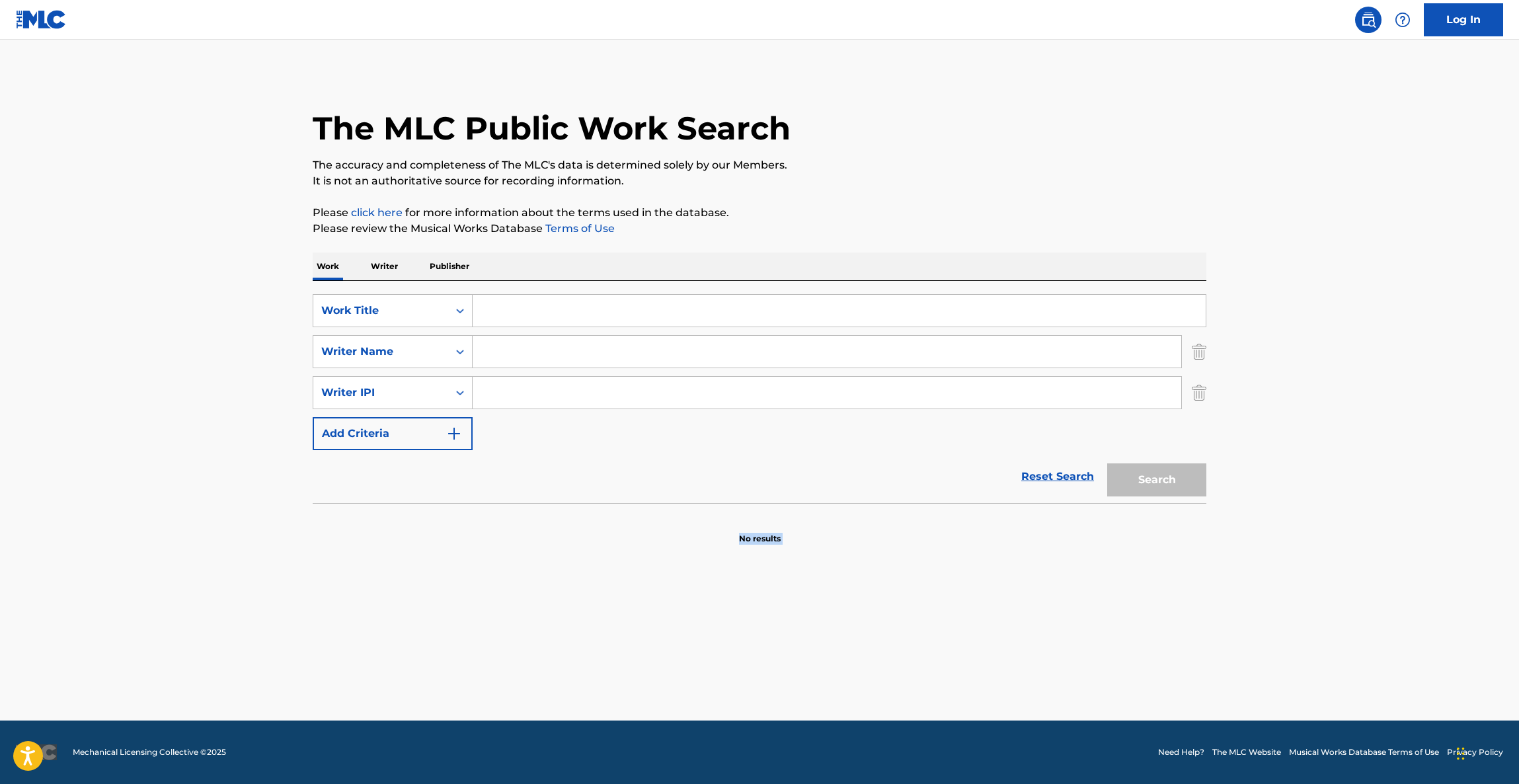
click at [995, 639] on main "The MLC Public Work Search The accuracy and completeness of The MLC's data is d…" at bounding box center [760, 380] width 1519 height 681
click at [994, 639] on main "The MLC Public Work Search The accuracy and completeness of The MLC's data is d…" at bounding box center [760, 380] width 1519 height 681
click at [990, 650] on main "The MLC Public Work Search The accuracy and completeness of The MLC's data is d…" at bounding box center [760, 380] width 1519 height 681
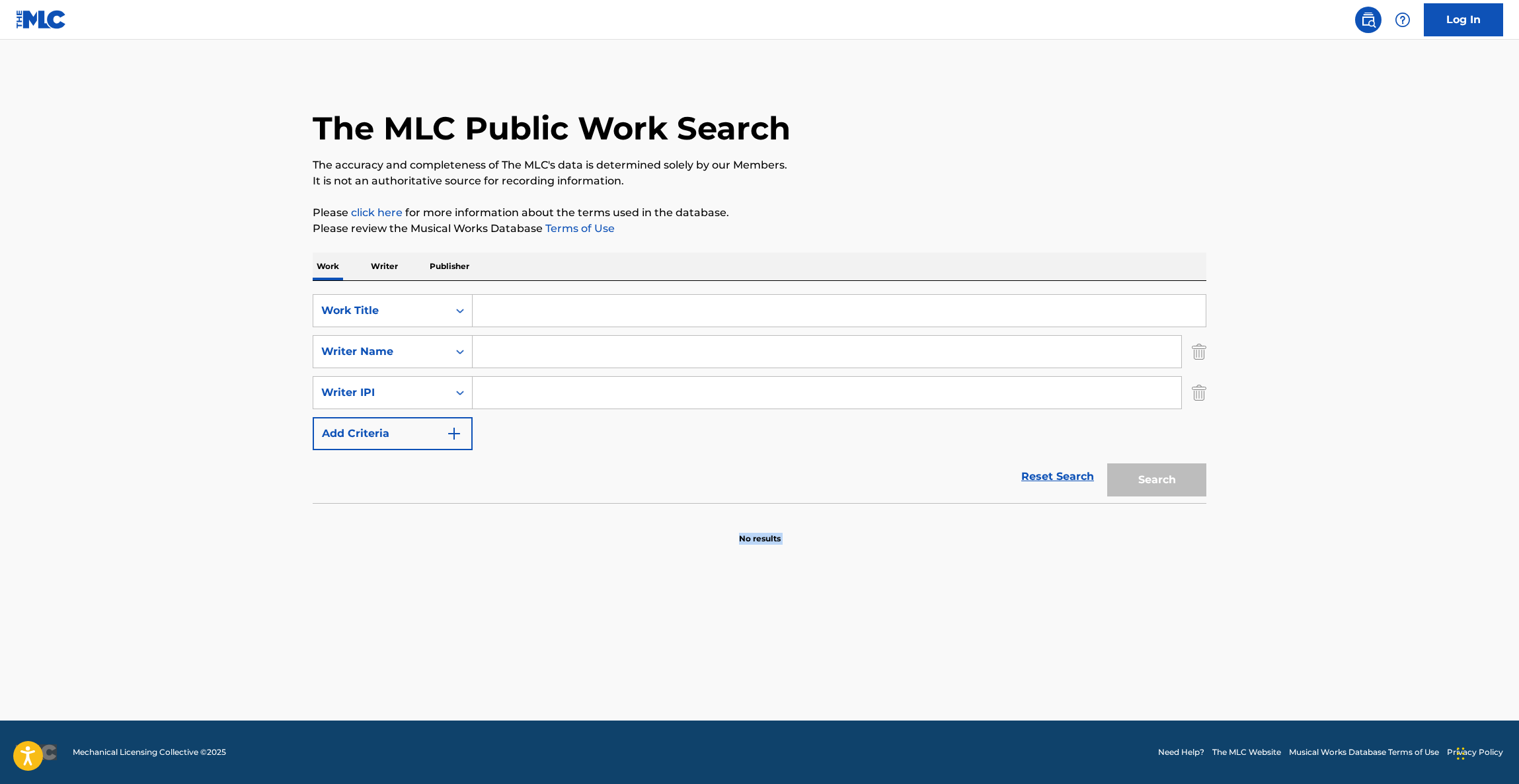
click at [990, 650] on main "The MLC Public Work Search The accuracy and completeness of The MLC's data is d…" at bounding box center [760, 380] width 1519 height 681
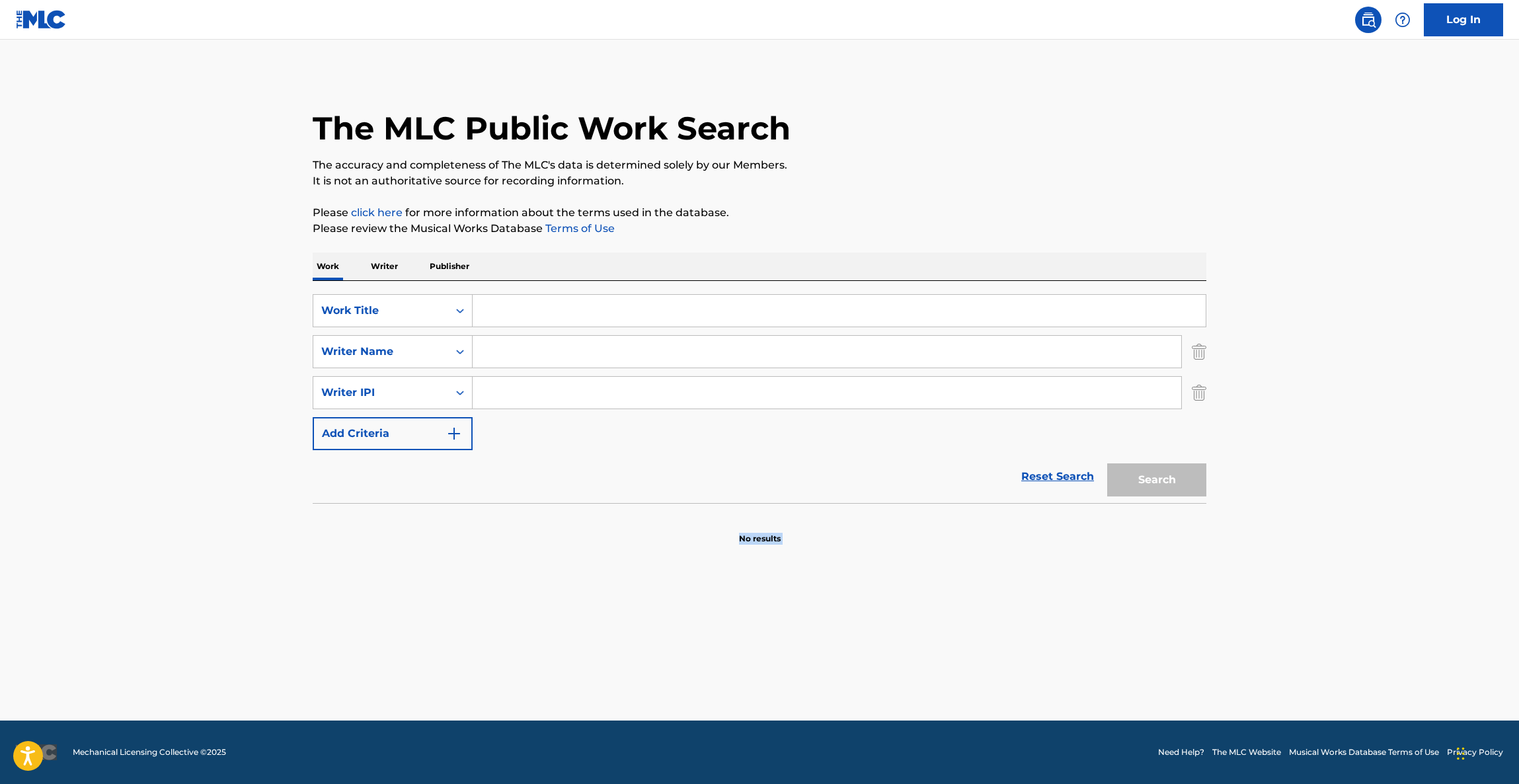
click at [990, 650] on main "The MLC Public Work Search The accuracy and completeness of The MLC's data is d…" at bounding box center [760, 380] width 1519 height 681
click at [989, 651] on main "The MLC Public Work Search The accuracy and completeness of The MLC's data is d…" at bounding box center [760, 380] width 1519 height 681
click at [987, 653] on main "The MLC Public Work Search The accuracy and completeness of The MLC's data is d…" at bounding box center [760, 380] width 1519 height 681
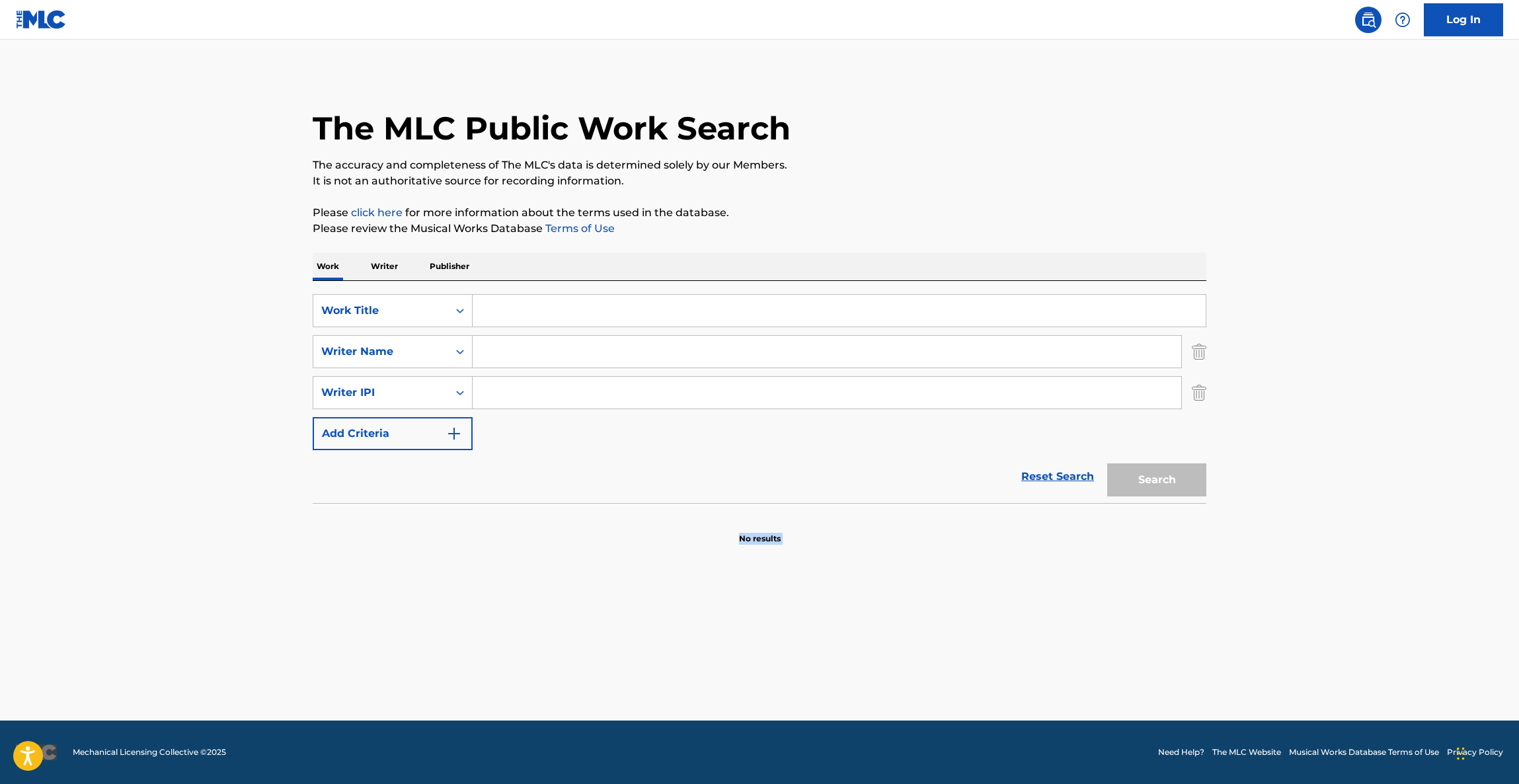
click at [987, 653] on main "The MLC Public Work Search The accuracy and completeness of The MLC's data is d…" at bounding box center [760, 380] width 1519 height 681
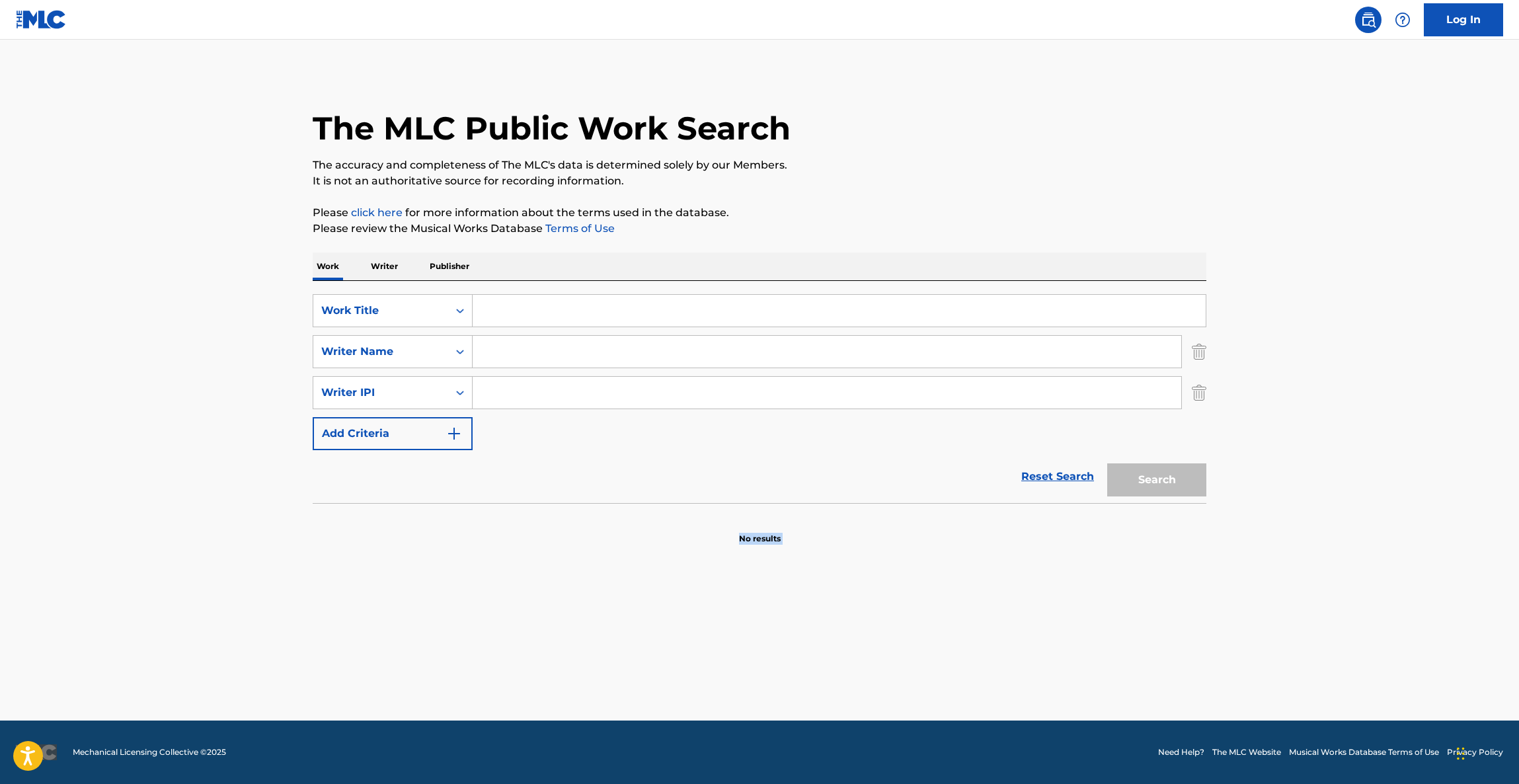
click at [987, 653] on main "The MLC Public Work Search The accuracy and completeness of The MLC's data is d…" at bounding box center [760, 380] width 1519 height 681
click at [987, 655] on main "The MLC Public Work Search The accuracy and completeness of The MLC's data is d…" at bounding box center [760, 380] width 1519 height 681
click at [974, 661] on main "The MLC Public Work Search The accuracy and completeness of The MLC's data is d…" at bounding box center [760, 380] width 1519 height 681
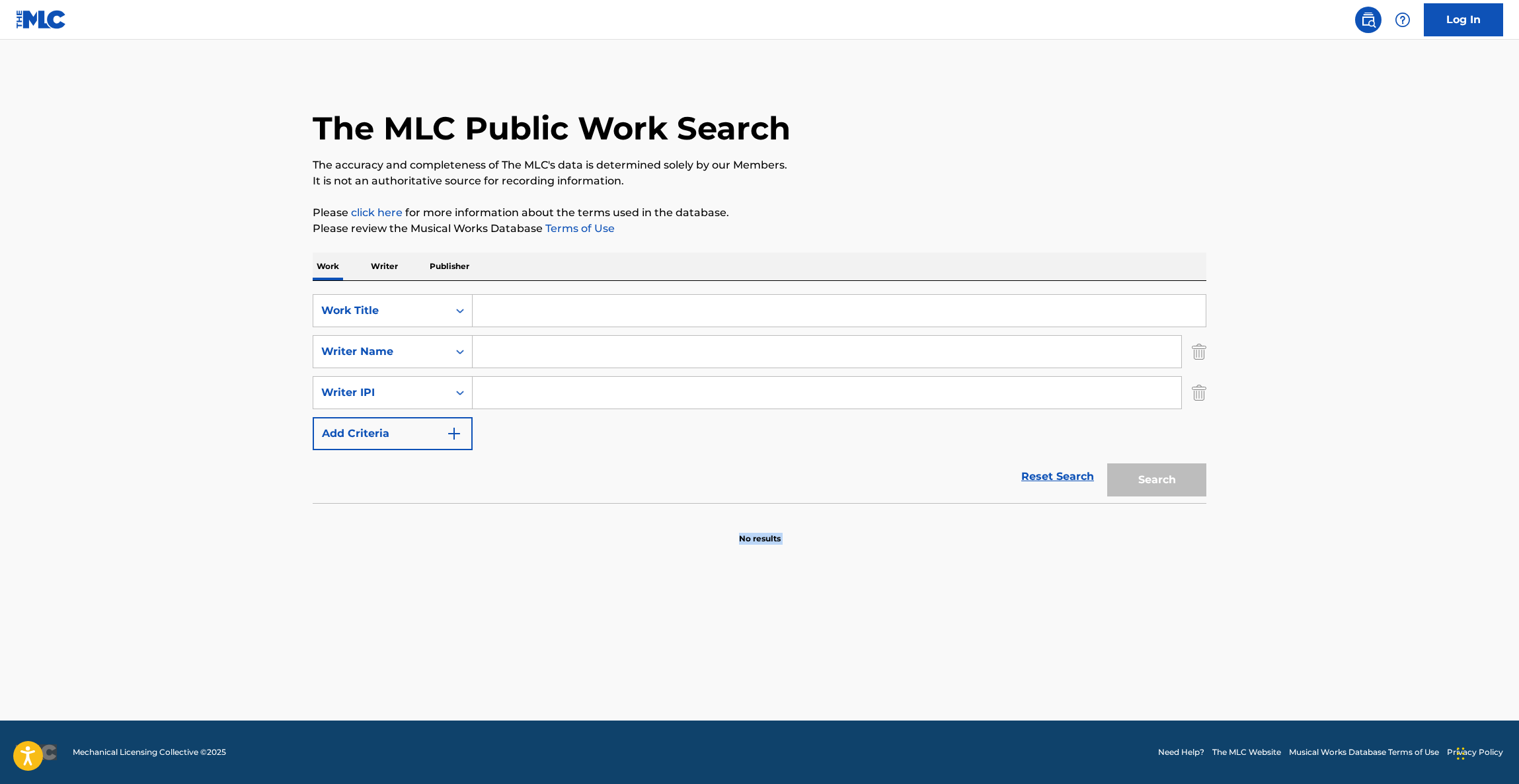
click at [972, 660] on main "The MLC Public Work Search The accuracy and completeness of The MLC's data is d…" at bounding box center [760, 380] width 1519 height 681
click at [968, 661] on main "The MLC Public Work Search The accuracy and completeness of The MLC's data is d…" at bounding box center [760, 380] width 1519 height 681
click at [967, 661] on main "The MLC Public Work Search The accuracy and completeness of The MLC's data is d…" at bounding box center [760, 380] width 1519 height 681
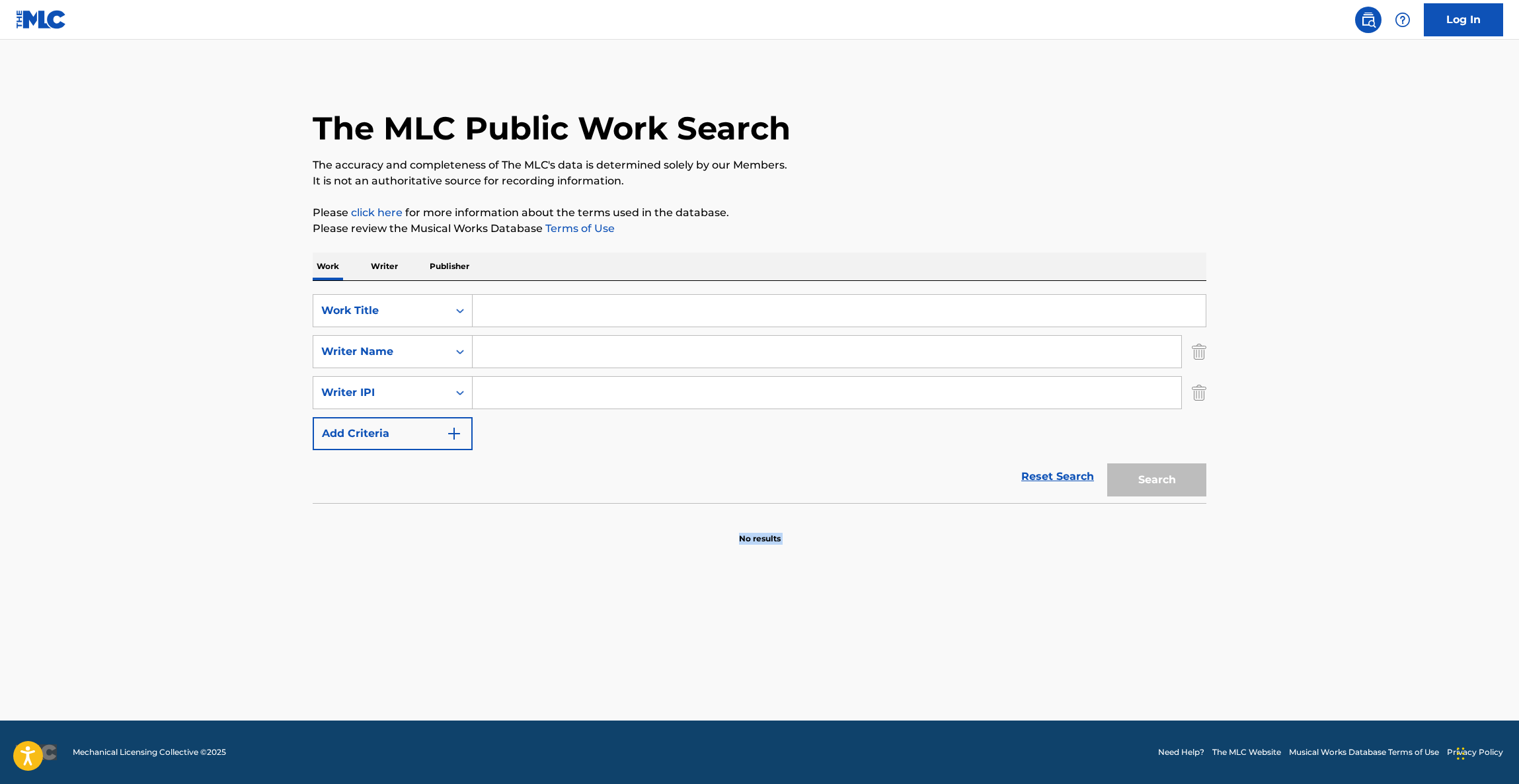
click at [965, 661] on main "The MLC Public Work Search The accuracy and completeness of The MLC's data is d…" at bounding box center [760, 380] width 1519 height 681
click at [964, 661] on main "The MLC Public Work Search The accuracy and completeness of The MLC's data is d…" at bounding box center [760, 380] width 1519 height 681
click at [963, 661] on main "The MLC Public Work Search The accuracy and completeness of The MLC's data is d…" at bounding box center [760, 380] width 1519 height 681
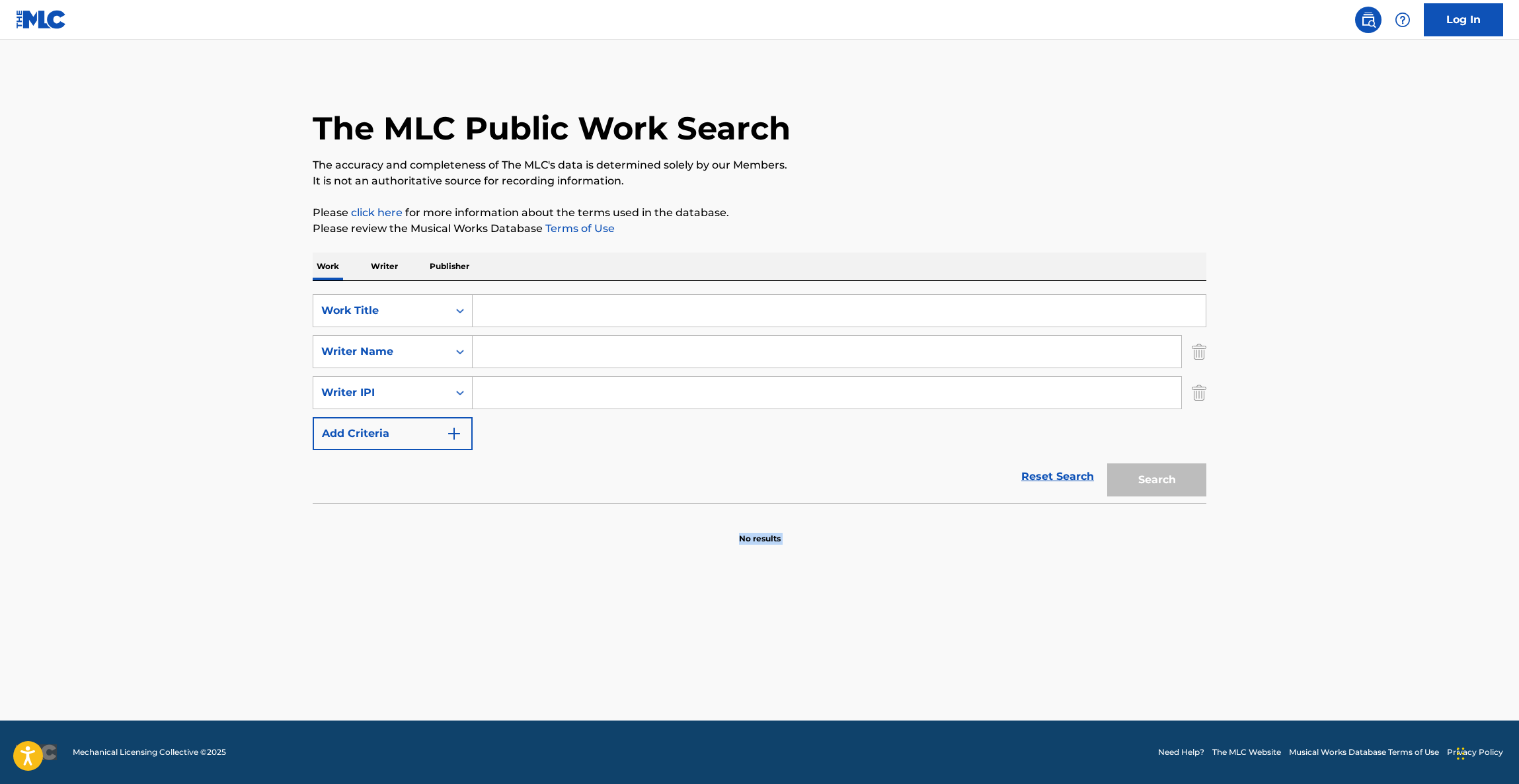
click at [963, 661] on main "The MLC Public Work Search The accuracy and completeness of The MLC's data is d…" at bounding box center [760, 380] width 1519 height 681
click at [960, 661] on main "The MLC Public Work Search The accuracy and completeness of The MLC's data is d…" at bounding box center [760, 380] width 1519 height 681
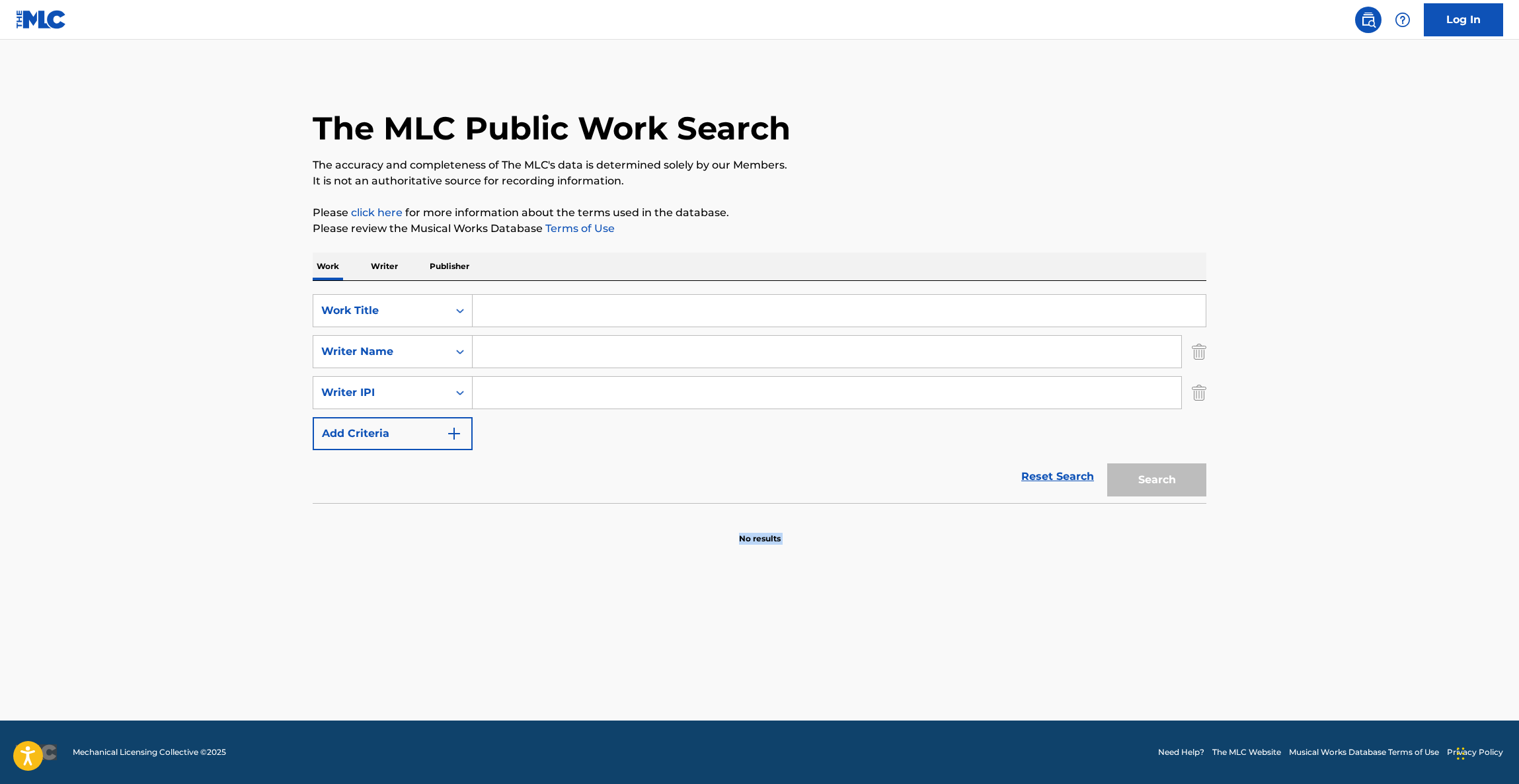
click at [959, 661] on main "The MLC Public Work Search The accuracy and completeness of The MLC's data is d…" at bounding box center [760, 380] width 1519 height 681
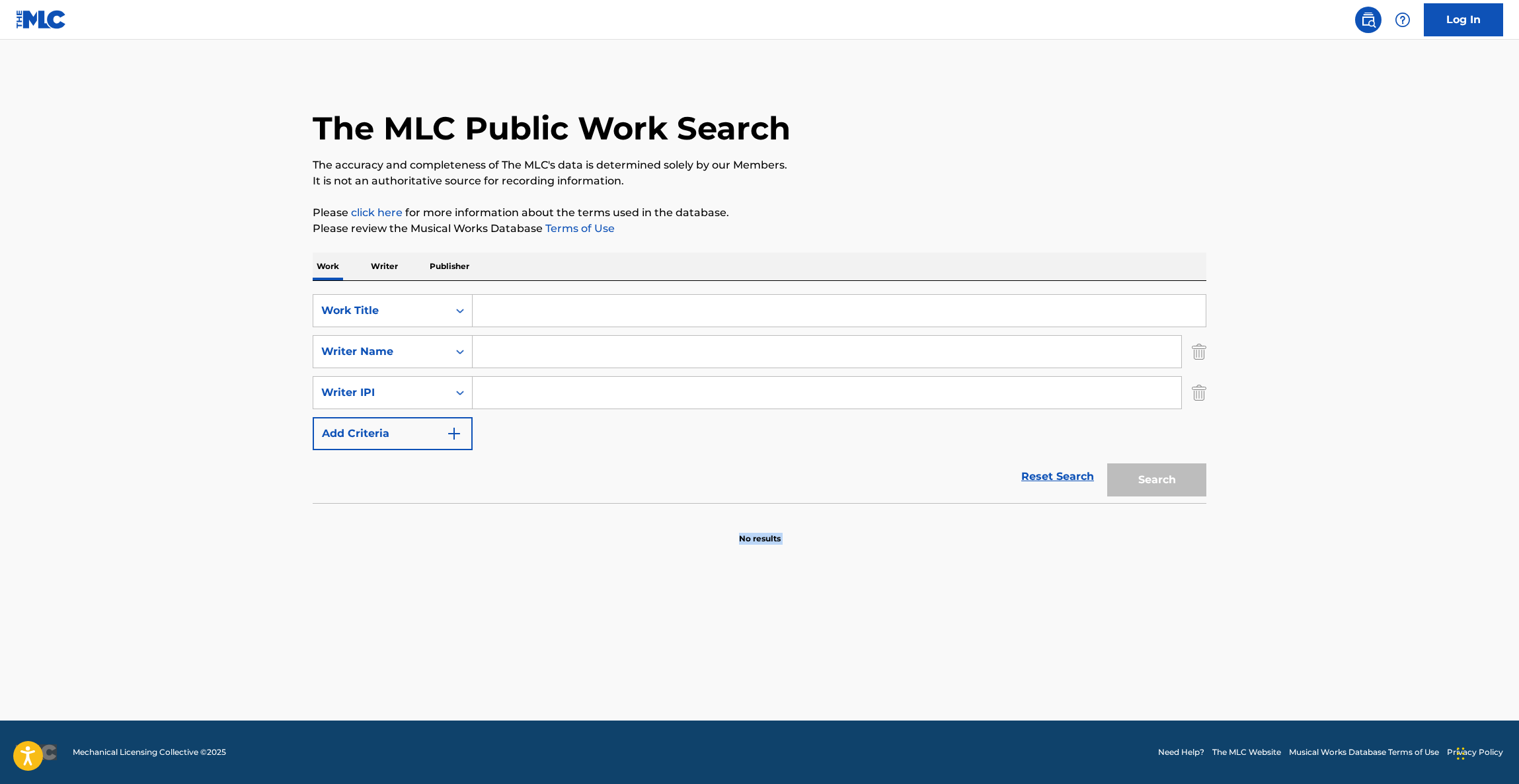
click at [959, 661] on main "The MLC Public Work Search The accuracy and completeness of The MLC's data is d…" at bounding box center [760, 380] width 1519 height 681
click at [958, 662] on main "The MLC Public Work Search The accuracy and completeness of The MLC's data is d…" at bounding box center [760, 380] width 1519 height 681
click at [957, 662] on main "The MLC Public Work Search The accuracy and completeness of The MLC's data is d…" at bounding box center [760, 380] width 1519 height 681
click at [957, 662] on main "The MLC Public Work Search The accuracy and completeness of The MLC's data is d…" at bounding box center [760, 380] width 1519 height 681
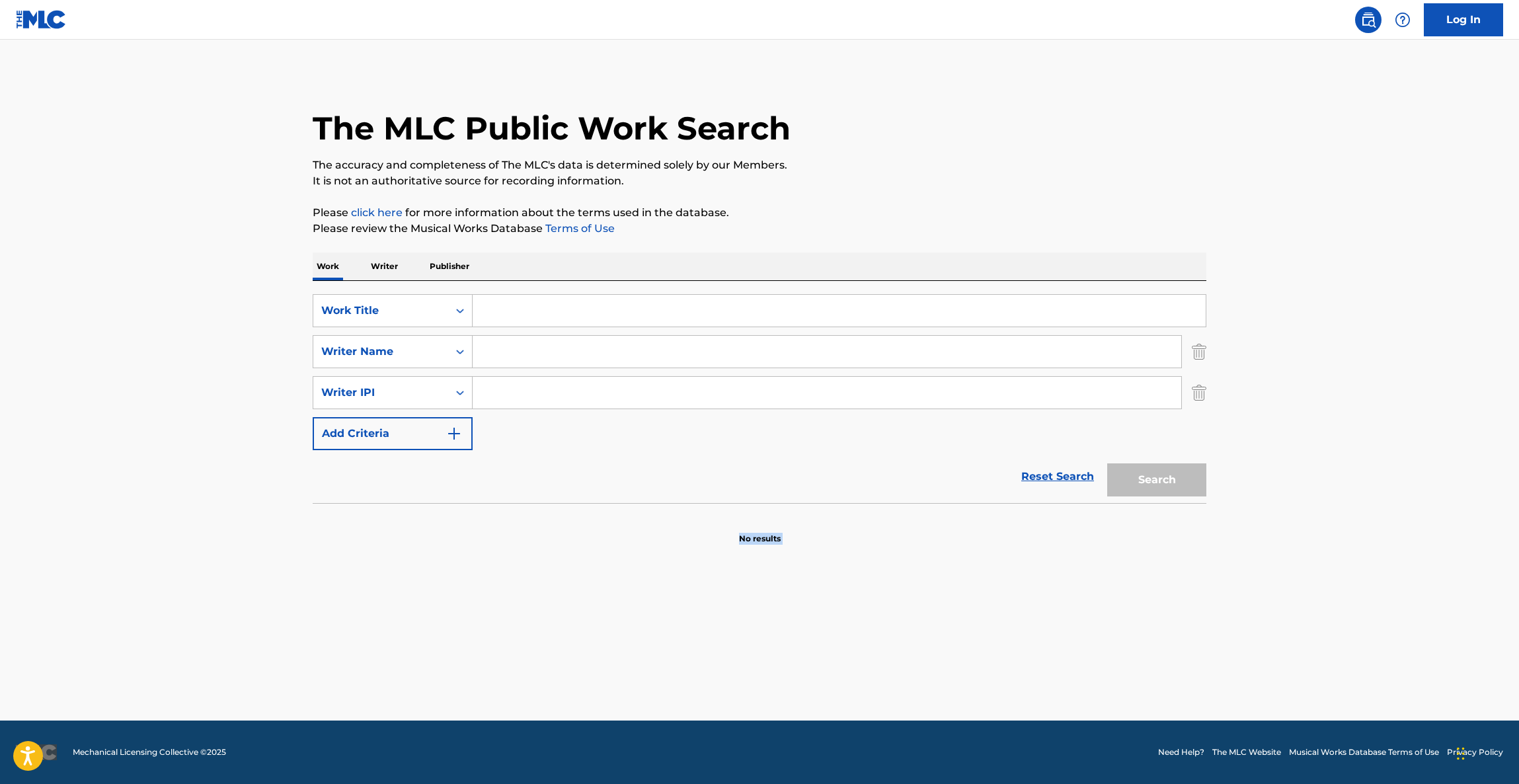
click at [954, 664] on main "The MLC Public Work Search The accuracy and completeness of The MLC's data is d…" at bounding box center [760, 380] width 1519 height 681
click at [952, 664] on main "The MLC Public Work Search The accuracy and completeness of The MLC's data is d…" at bounding box center [760, 380] width 1519 height 681
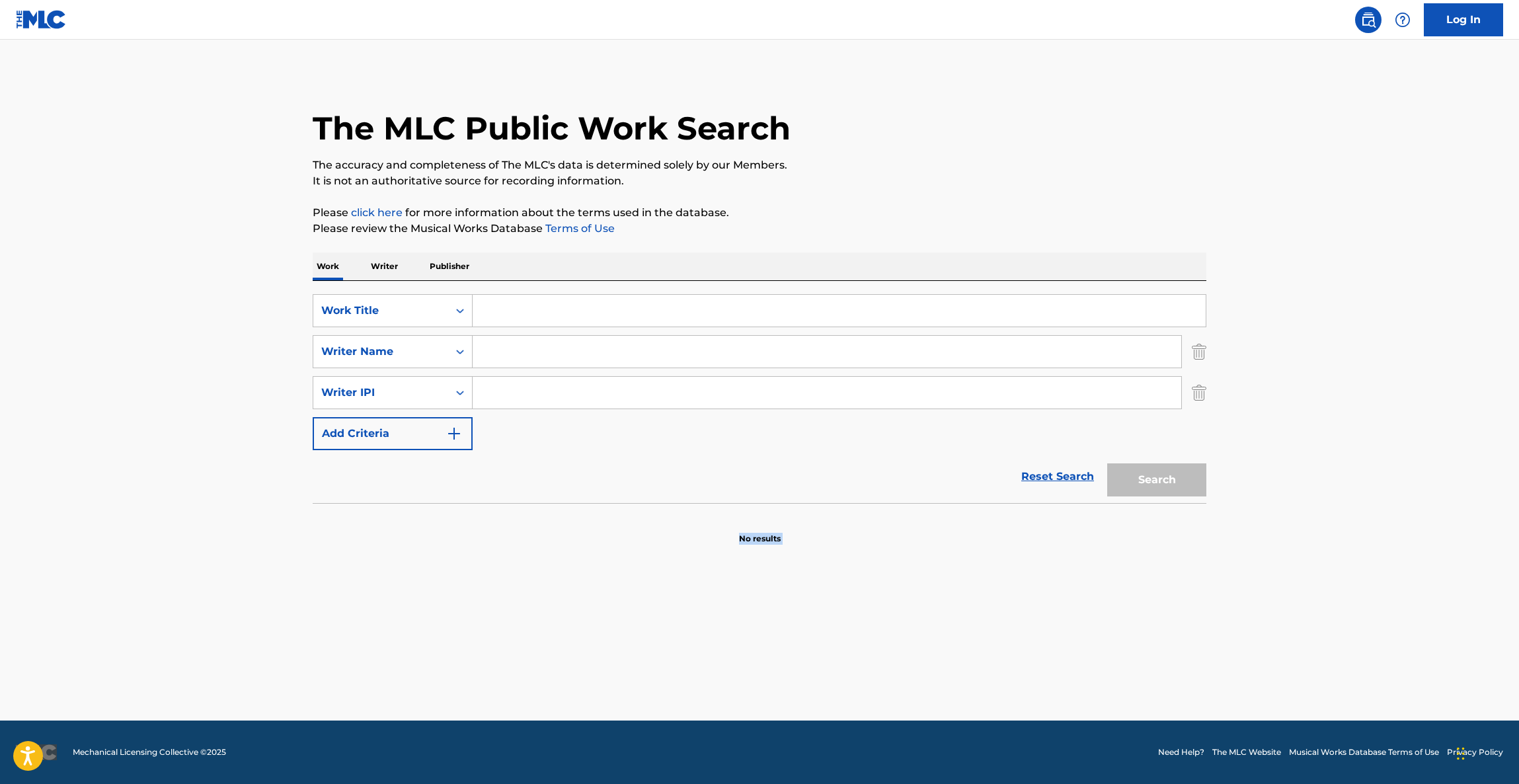
click at [952, 664] on main "The MLC Public Work Search The accuracy and completeness of The MLC's data is d…" at bounding box center [760, 380] width 1519 height 681
click at [950, 664] on main "The MLC Public Work Search The accuracy and completeness of The MLC's data is d…" at bounding box center [760, 380] width 1519 height 681
click at [946, 664] on main "The MLC Public Work Search The accuracy and completeness of The MLC's data is d…" at bounding box center [760, 380] width 1519 height 681
click at [942, 664] on main "The MLC Public Work Search The accuracy and completeness of The MLC's data is d…" at bounding box center [760, 380] width 1519 height 681
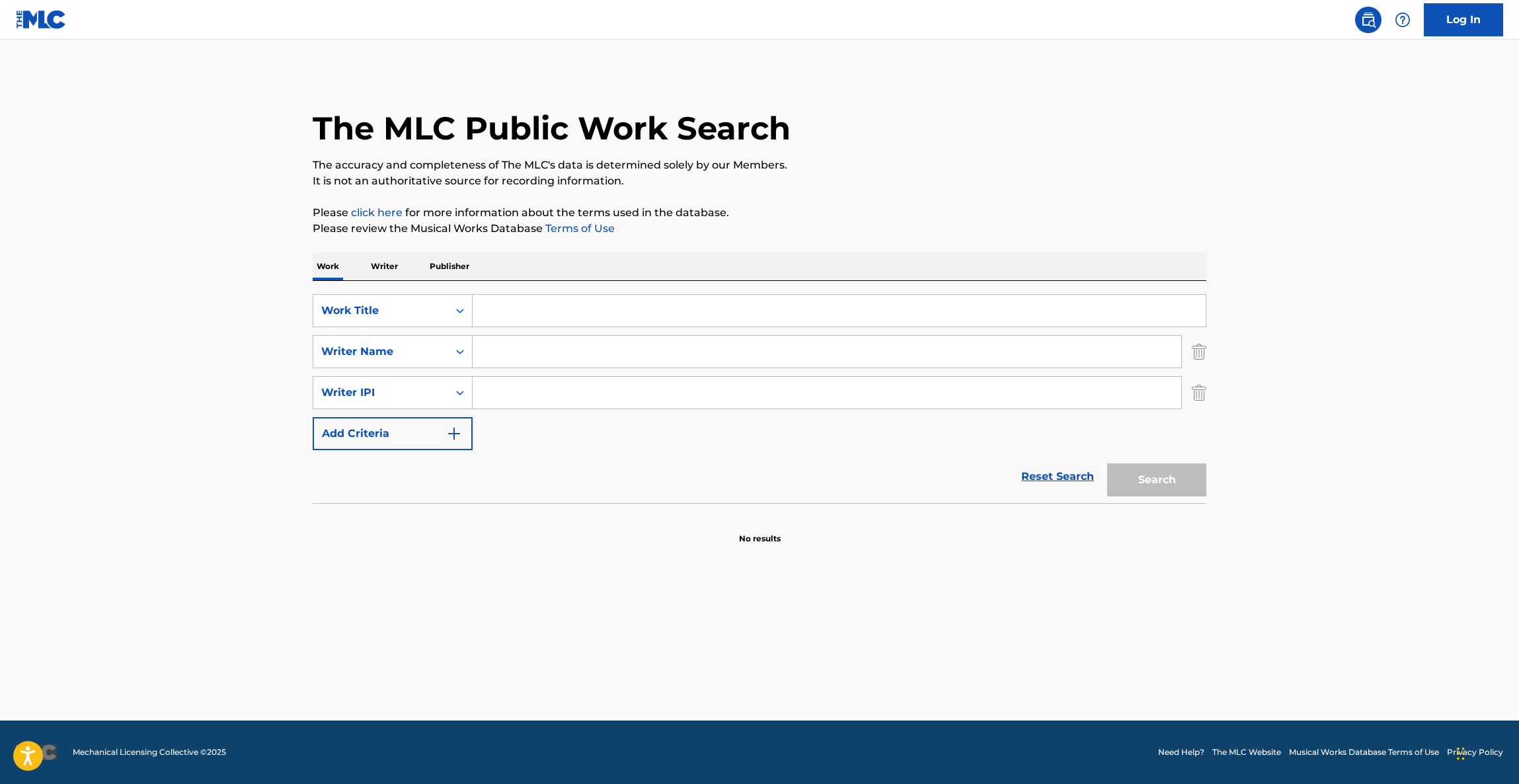
click at [941, 664] on main "The MLC Public Work Search The accuracy and completeness of The MLC's data is d…" at bounding box center [760, 380] width 1519 height 681
click at [939, 664] on main "The MLC Public Work Search The accuracy and completeness of The MLC's data is d…" at bounding box center [760, 380] width 1519 height 681
click at [937, 664] on main "The MLC Public Work Search The accuracy and completeness of The MLC's data is d…" at bounding box center [760, 380] width 1519 height 681
click at [936, 664] on main "The MLC Public Work Search The accuracy and completeness of The MLC's data is d…" at bounding box center [760, 380] width 1519 height 681
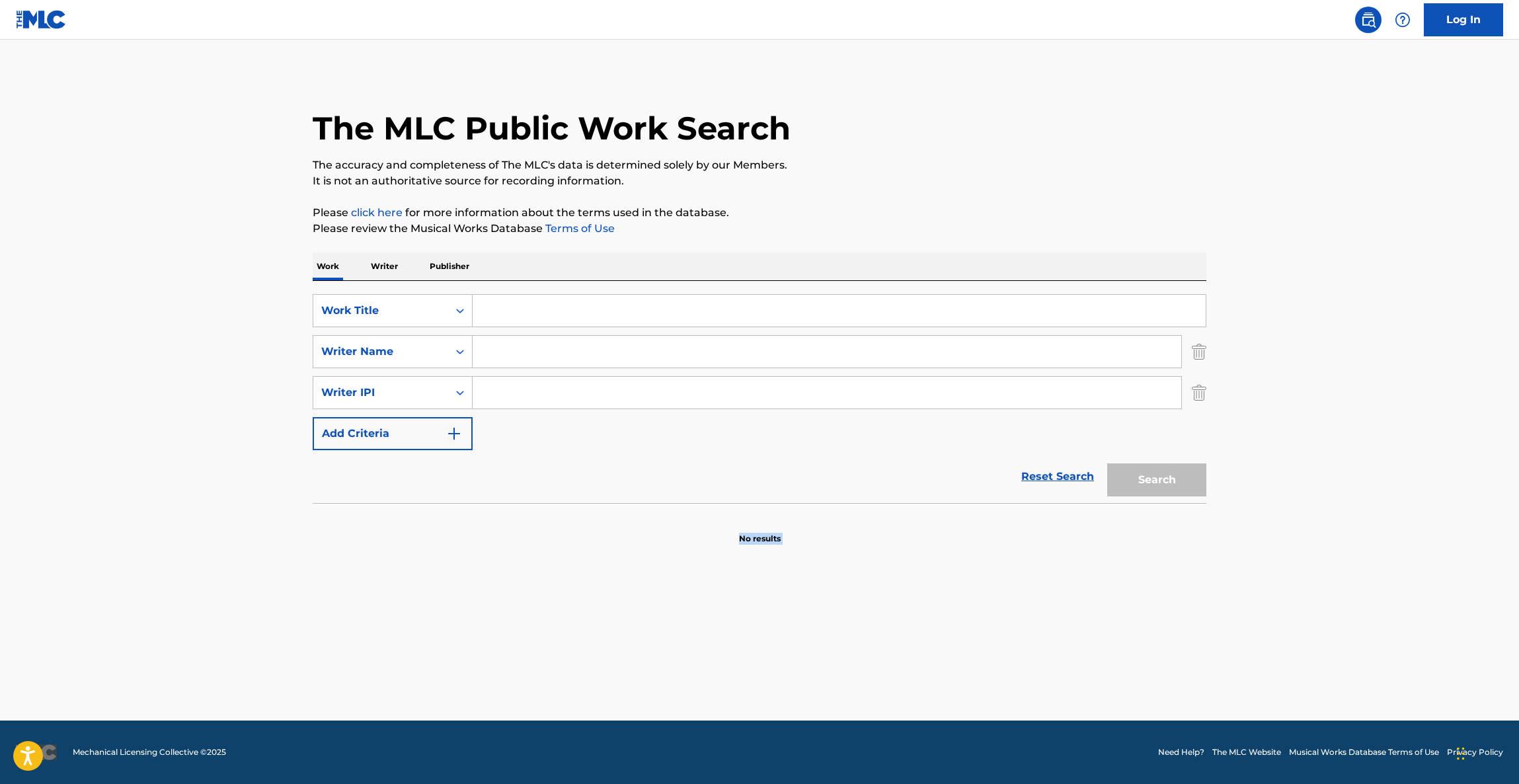
click at [996, 661] on main "The MLC Public Work Search The accuracy and completeness of The MLC's data is d…" at bounding box center [760, 380] width 1519 height 681
click at [992, 653] on main "The MLC Public Work Search The accuracy and completeness of The MLC's data is d…" at bounding box center [760, 380] width 1519 height 681
click at [990, 653] on main "The MLC Public Work Search The accuracy and completeness of The MLC's data is d…" at bounding box center [760, 380] width 1519 height 681
click at [989, 654] on main "The MLC Public Work Search The accuracy and completeness of The MLC's data is d…" at bounding box center [760, 380] width 1519 height 681
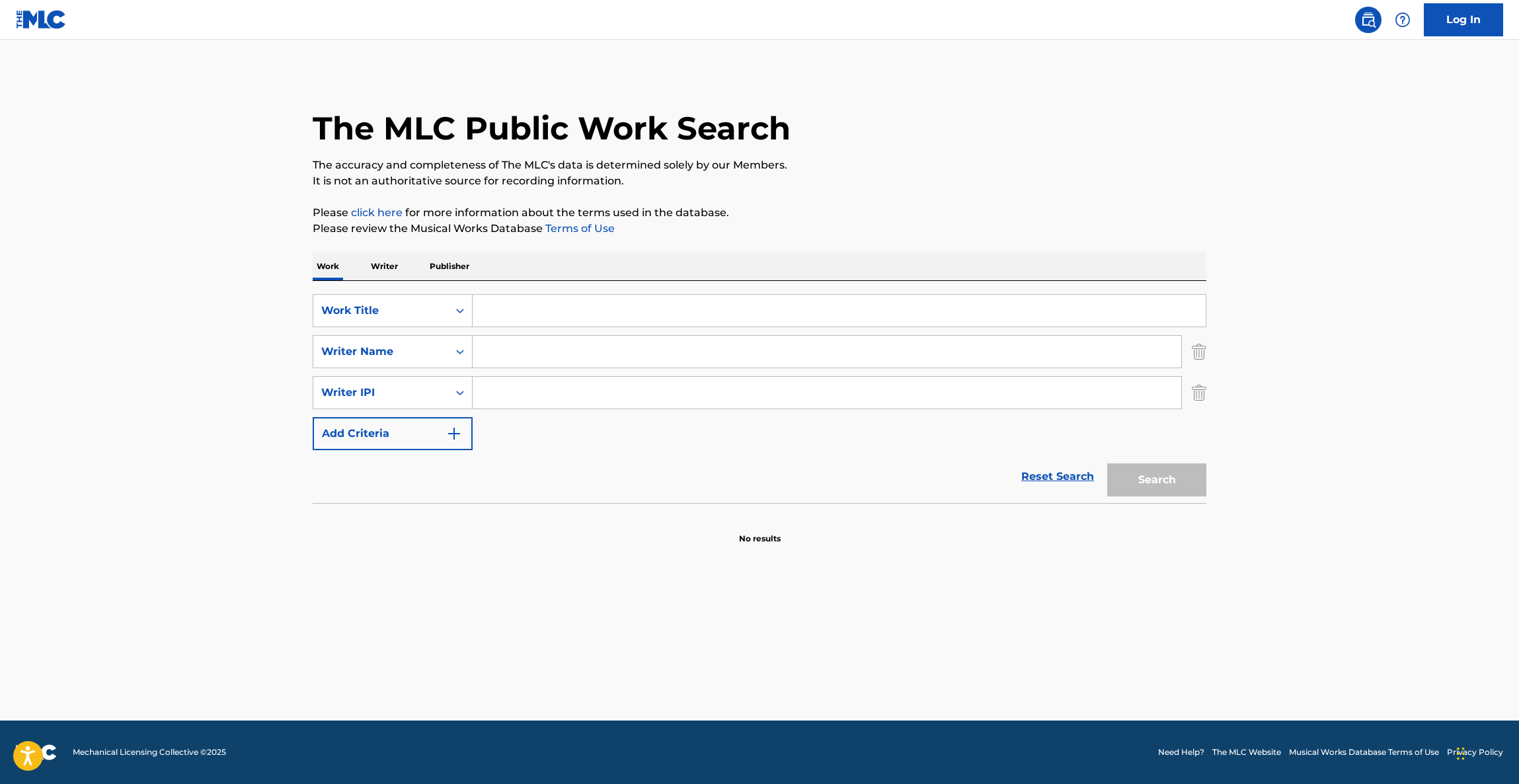
click at [943, 658] on main "The MLC Public Work Search The accuracy and completeness of The MLC's data is d…" at bounding box center [760, 380] width 1519 height 681
click at [942, 660] on main "The MLC Public Work Search The accuracy and completeness of The MLC's data is d…" at bounding box center [760, 380] width 1519 height 681
click at [929, 662] on main "The MLC Public Work Search The accuracy and completeness of The MLC's data is d…" at bounding box center [760, 380] width 1519 height 681
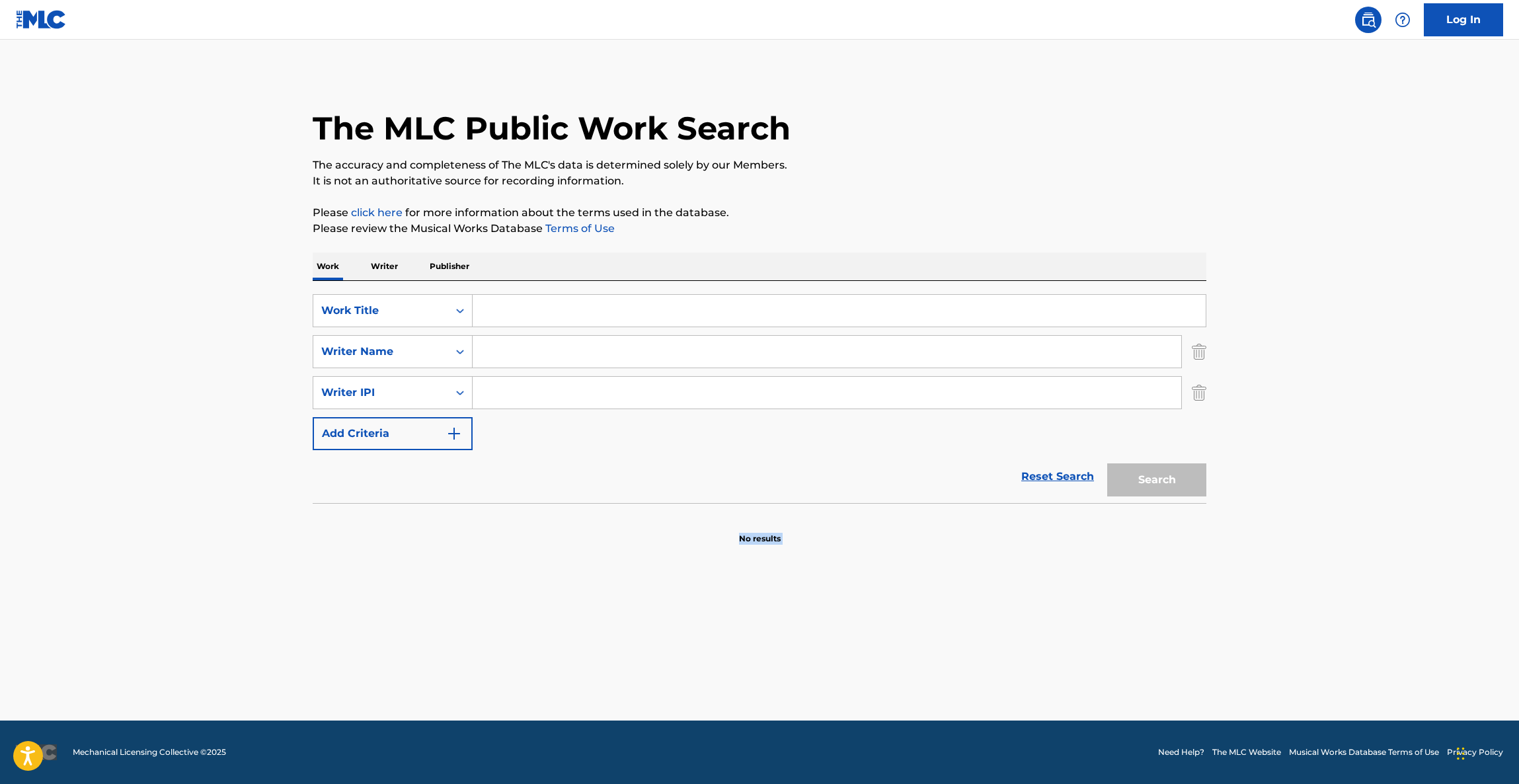
click at [929, 662] on main "The MLC Public Work Search The accuracy and completeness of The MLC's data is d…" at bounding box center [760, 380] width 1519 height 681
click at [927, 664] on main "The MLC Public Work Search The accuracy and completeness of The MLC's data is d…" at bounding box center [760, 380] width 1519 height 681
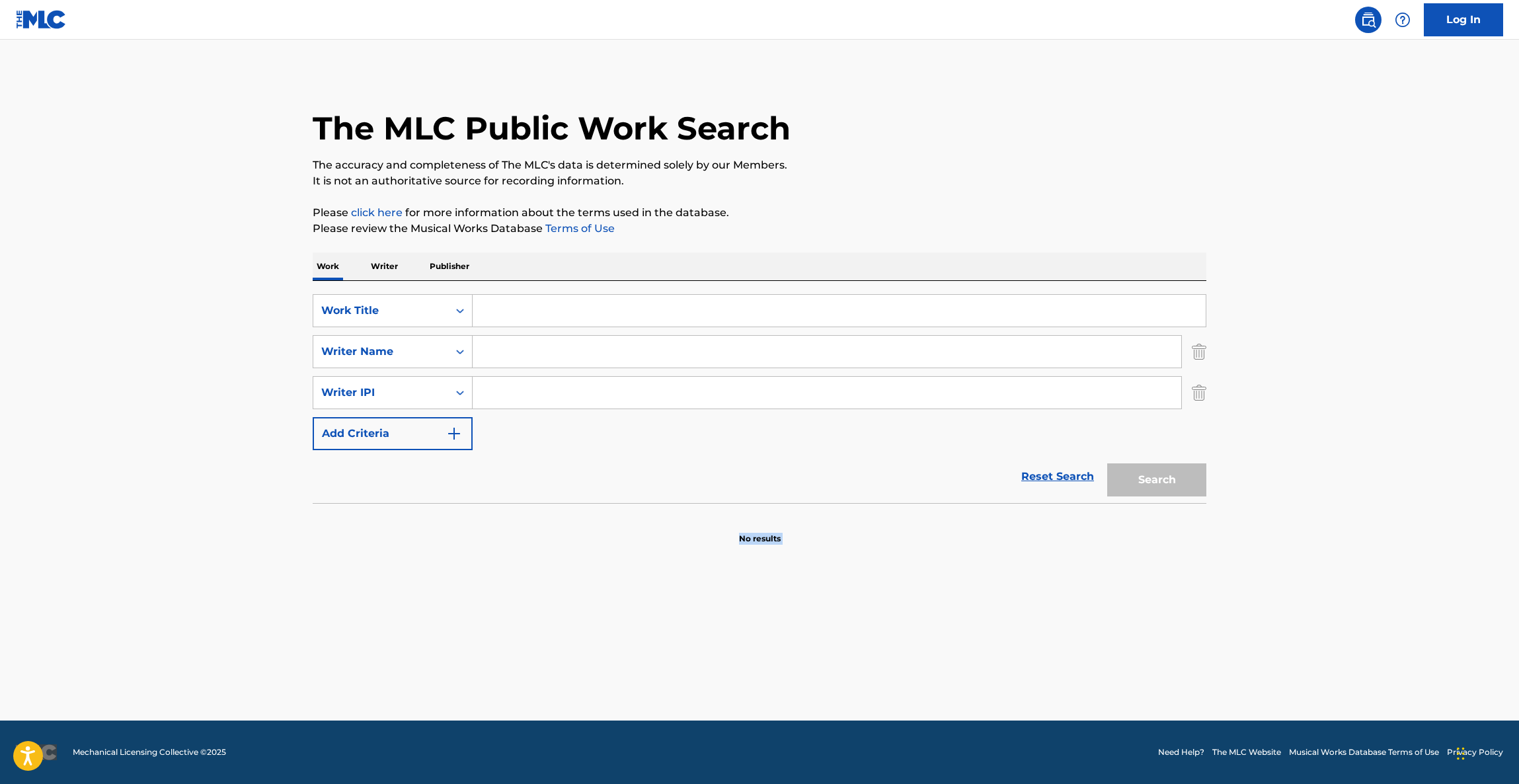
click at [927, 664] on main "The MLC Public Work Search The accuracy and completeness of The MLC's data is d…" at bounding box center [760, 380] width 1519 height 681
click at [918, 668] on main "The MLC Public Work Search The accuracy and completeness of The MLC's data is d…" at bounding box center [760, 380] width 1519 height 681
click at [917, 668] on main "The MLC Public Work Search The accuracy and completeness of The MLC's data is d…" at bounding box center [760, 380] width 1519 height 681
click at [914, 669] on main "The MLC Public Work Search The accuracy and completeness of The MLC's data is d…" at bounding box center [760, 380] width 1519 height 681
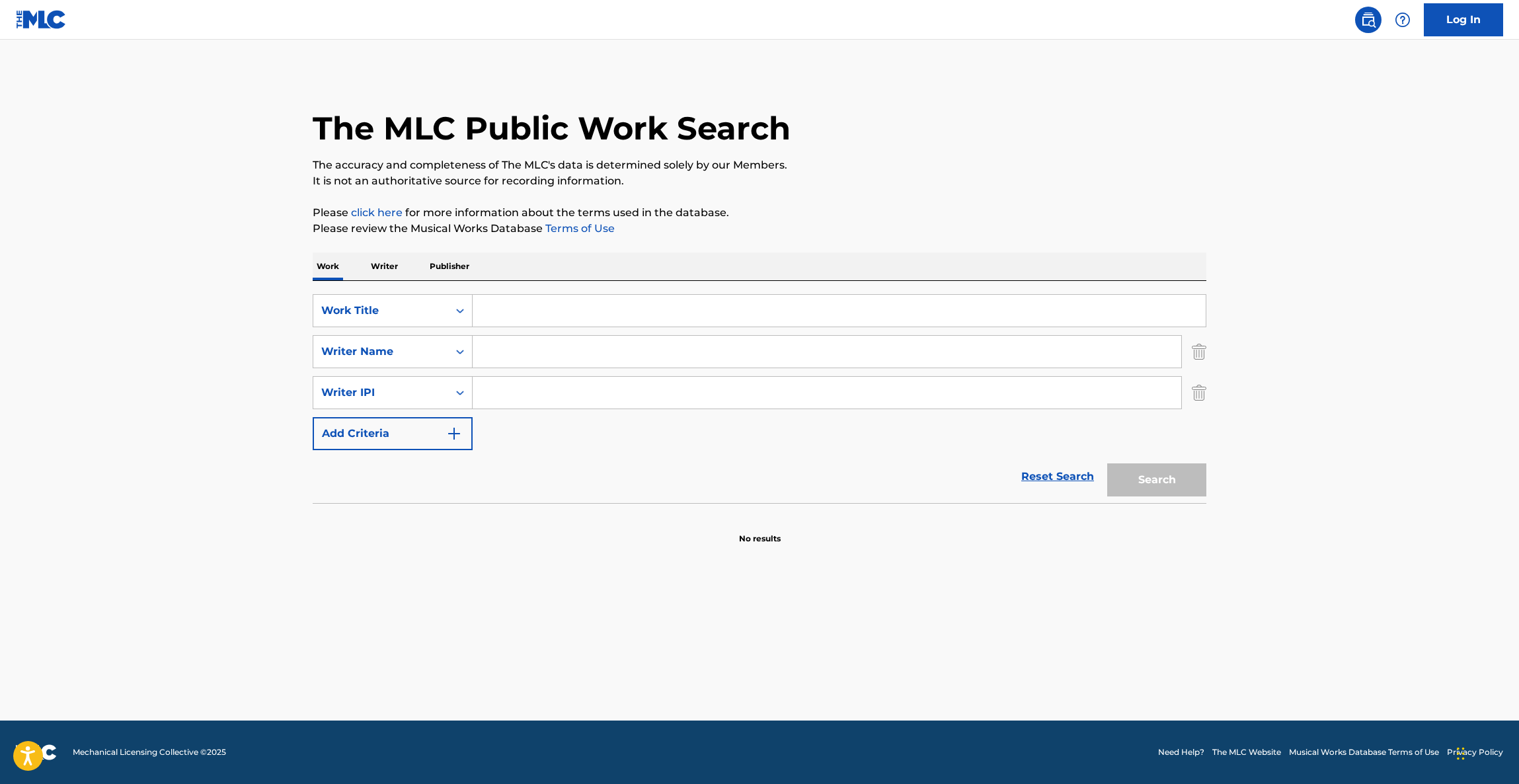
click at [908, 670] on main "The MLC Public Work Search The accuracy and completeness of The MLC's data is d…" at bounding box center [760, 380] width 1519 height 681
click at [908, 670] on main "The MLC Public Work Search The accuracy and completeness of The MLC's data is d…" at bounding box center [760, 380] width 1519 height 681
click at [906, 672] on main "The MLC Public Work Search The accuracy and completeness of The MLC's data is d…" at bounding box center [760, 380] width 1519 height 681
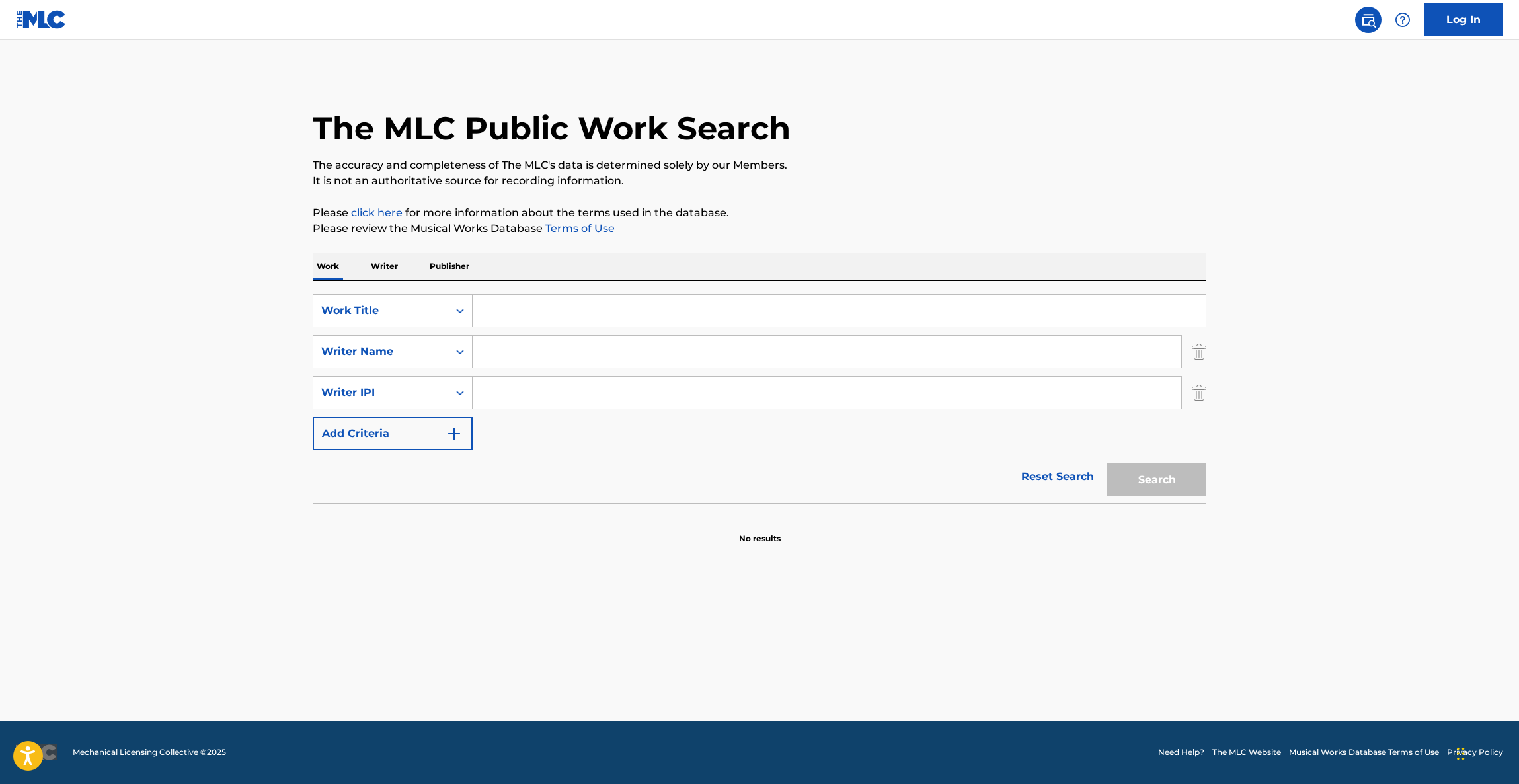
click at [902, 672] on main "The MLC Public Work Search The accuracy and completeness of The MLC's data is d…" at bounding box center [760, 380] width 1519 height 681
click at [899, 672] on main "The MLC Public Work Search The accuracy and completeness of The MLC's data is d…" at bounding box center [760, 380] width 1519 height 681
click at [891, 658] on main "The MLC Public Work Search The accuracy and completeness of The MLC's data is d…" at bounding box center [760, 380] width 1519 height 681
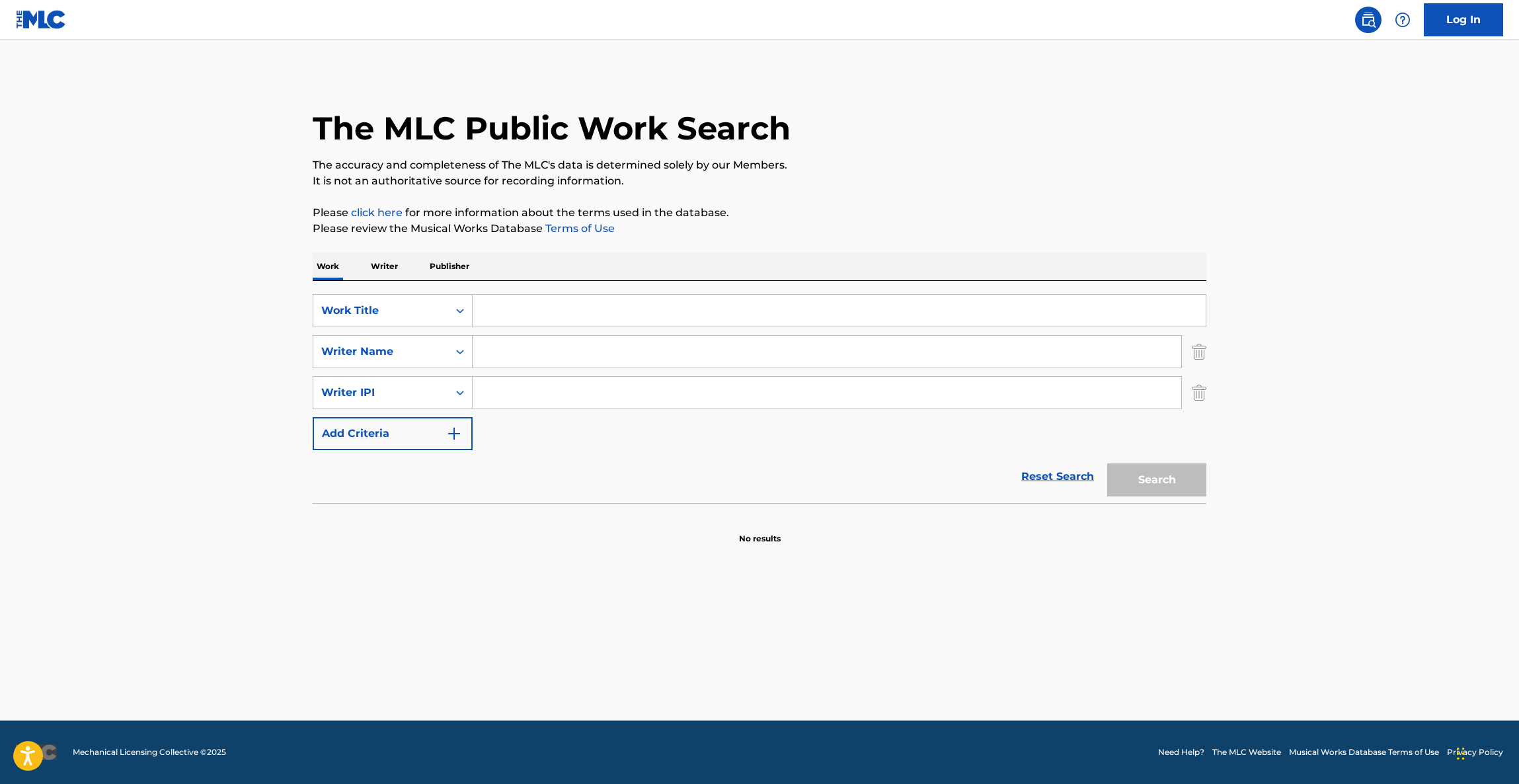
click at [891, 658] on main "The MLC Public Work Search The accuracy and completeness of The MLC's data is d…" at bounding box center [760, 380] width 1519 height 681
click at [891, 660] on main "The MLC Public Work Search The accuracy and completeness of The MLC's data is d…" at bounding box center [760, 380] width 1519 height 681
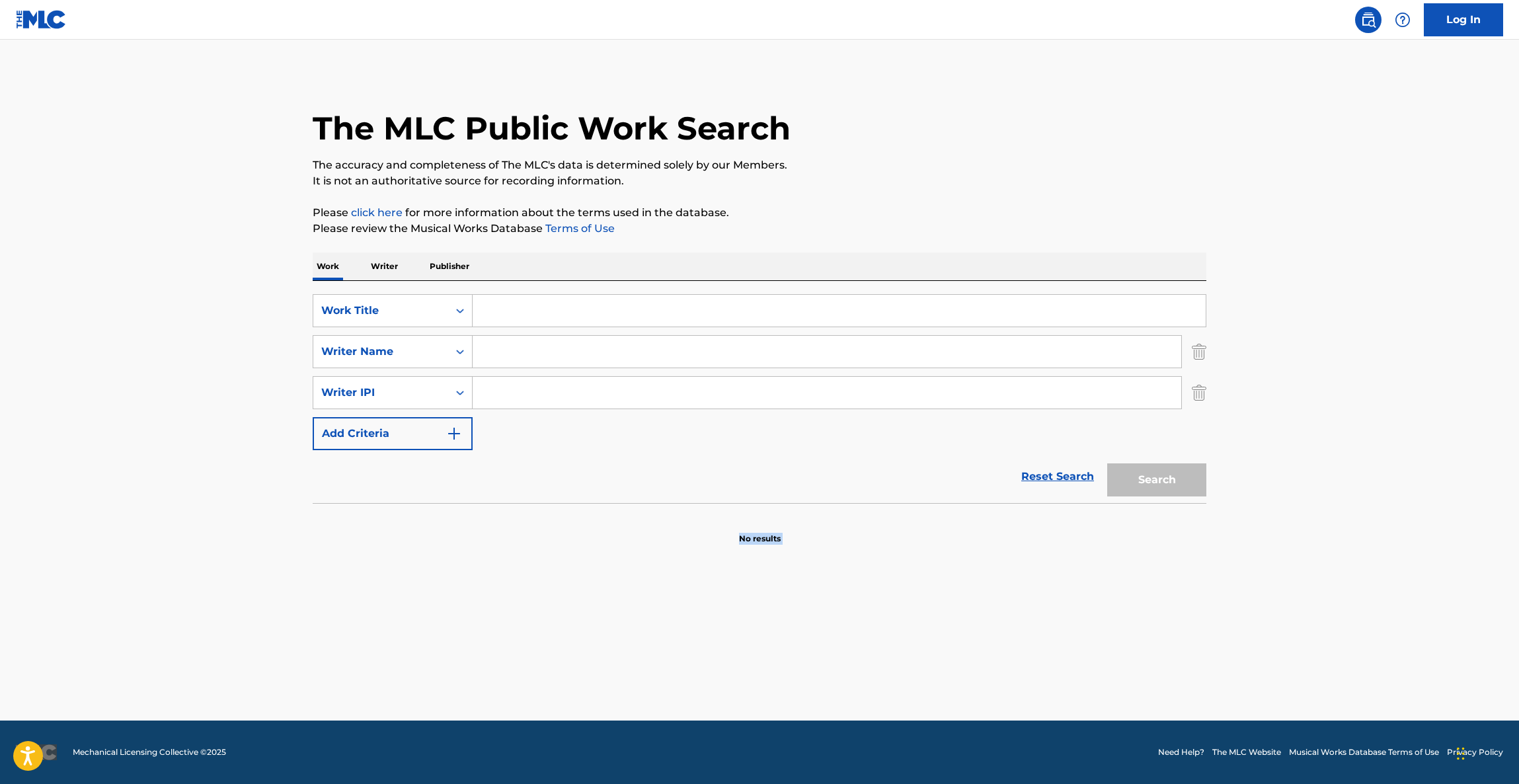
click at [891, 660] on main "The MLC Public Work Search The accuracy and completeness of The MLC's data is d…" at bounding box center [760, 380] width 1519 height 681
click at [958, 651] on main "The MLC Public Work Search The accuracy and completeness of The MLC's data is d…" at bounding box center [760, 380] width 1519 height 681
click at [958, 654] on main "The MLC Public Work Search The accuracy and completeness of The MLC's data is d…" at bounding box center [760, 380] width 1519 height 681
click at [958, 657] on main "The MLC Public Work Search The accuracy and completeness of The MLC's data is d…" at bounding box center [760, 380] width 1519 height 681
click at [958, 658] on main "The MLC Public Work Search The accuracy and completeness of The MLC's data is d…" at bounding box center [760, 380] width 1519 height 681
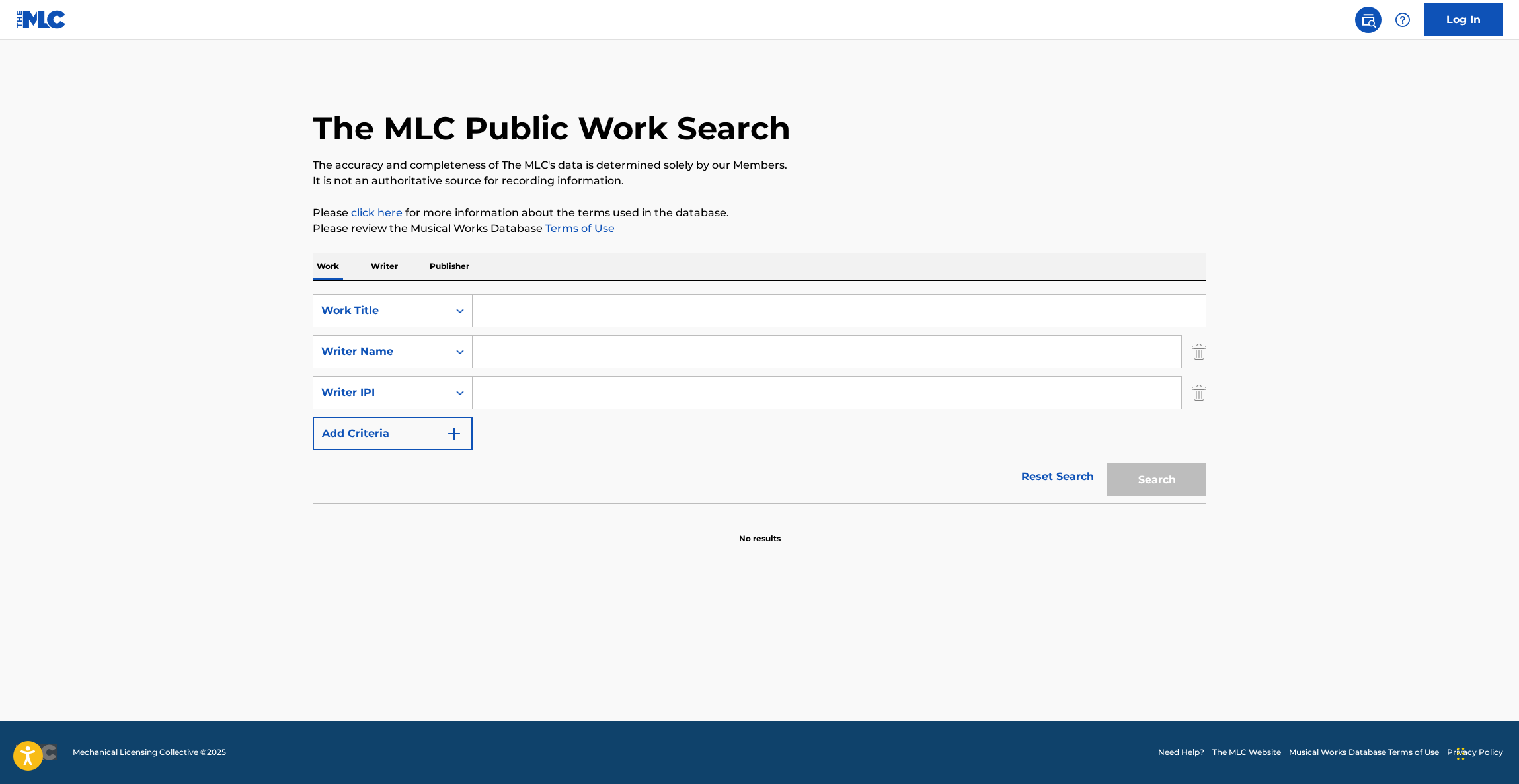
click at [958, 658] on main "The MLC Public Work Search The accuracy and completeness of The MLC's data is d…" at bounding box center [760, 380] width 1519 height 681
click at [957, 658] on main "The MLC Public Work Search The accuracy and completeness of The MLC's data is d…" at bounding box center [760, 380] width 1519 height 681
click at [957, 660] on main "The MLC Public Work Search The accuracy and completeness of The MLC's data is d…" at bounding box center [760, 380] width 1519 height 681
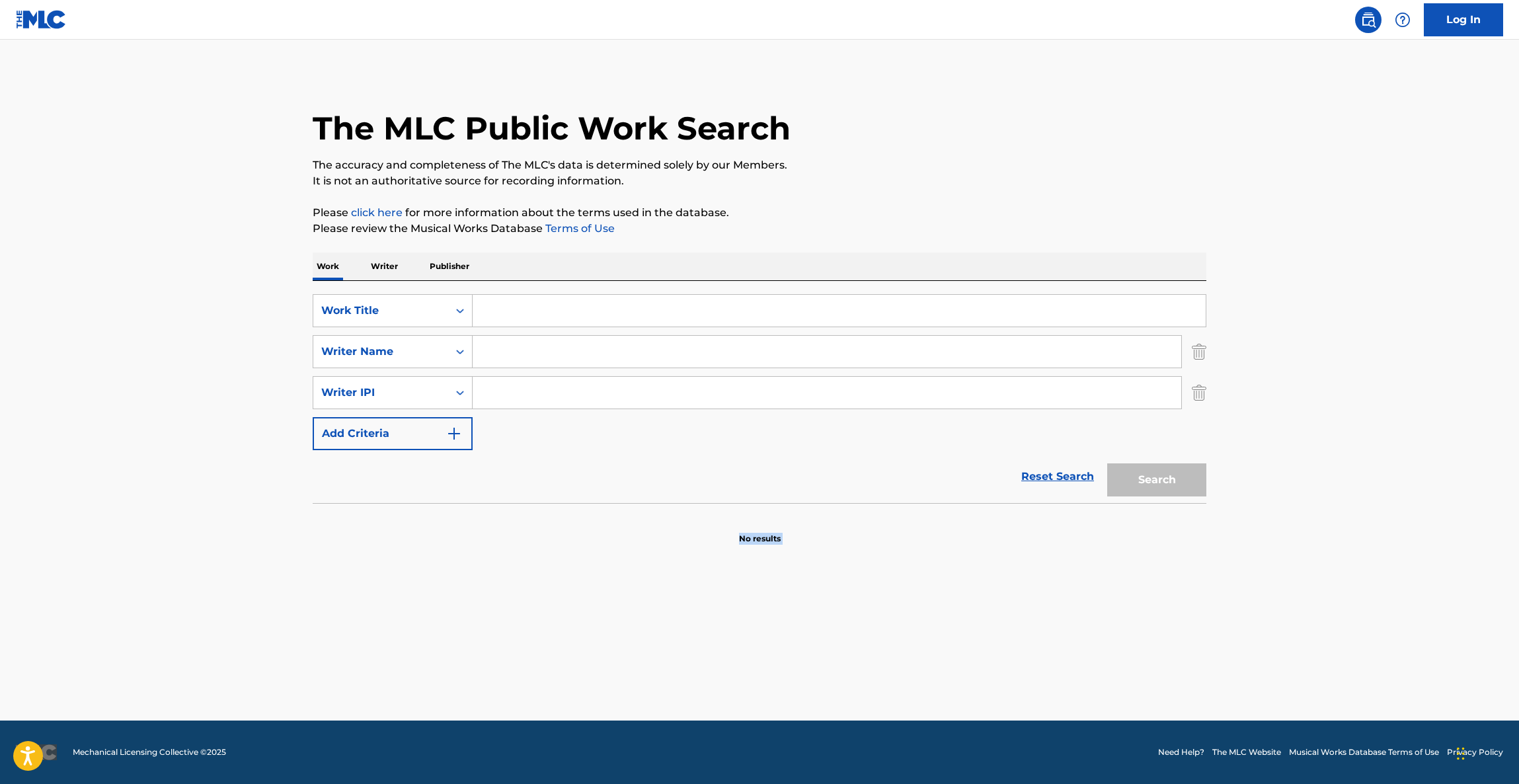
click at [954, 661] on main "The MLC Public Work Search The accuracy and completeness of The MLC's data is d…" at bounding box center [760, 380] width 1519 height 681
click at [954, 661] on main "The MLC Public Work Search The accuracy and completeness of The MLC's data is d…" at bounding box center [760, 380] width 1519 height 681
click at [954, 662] on main "The MLC Public Work Search The accuracy and completeness of The MLC's data is d…" at bounding box center [760, 380] width 1519 height 681
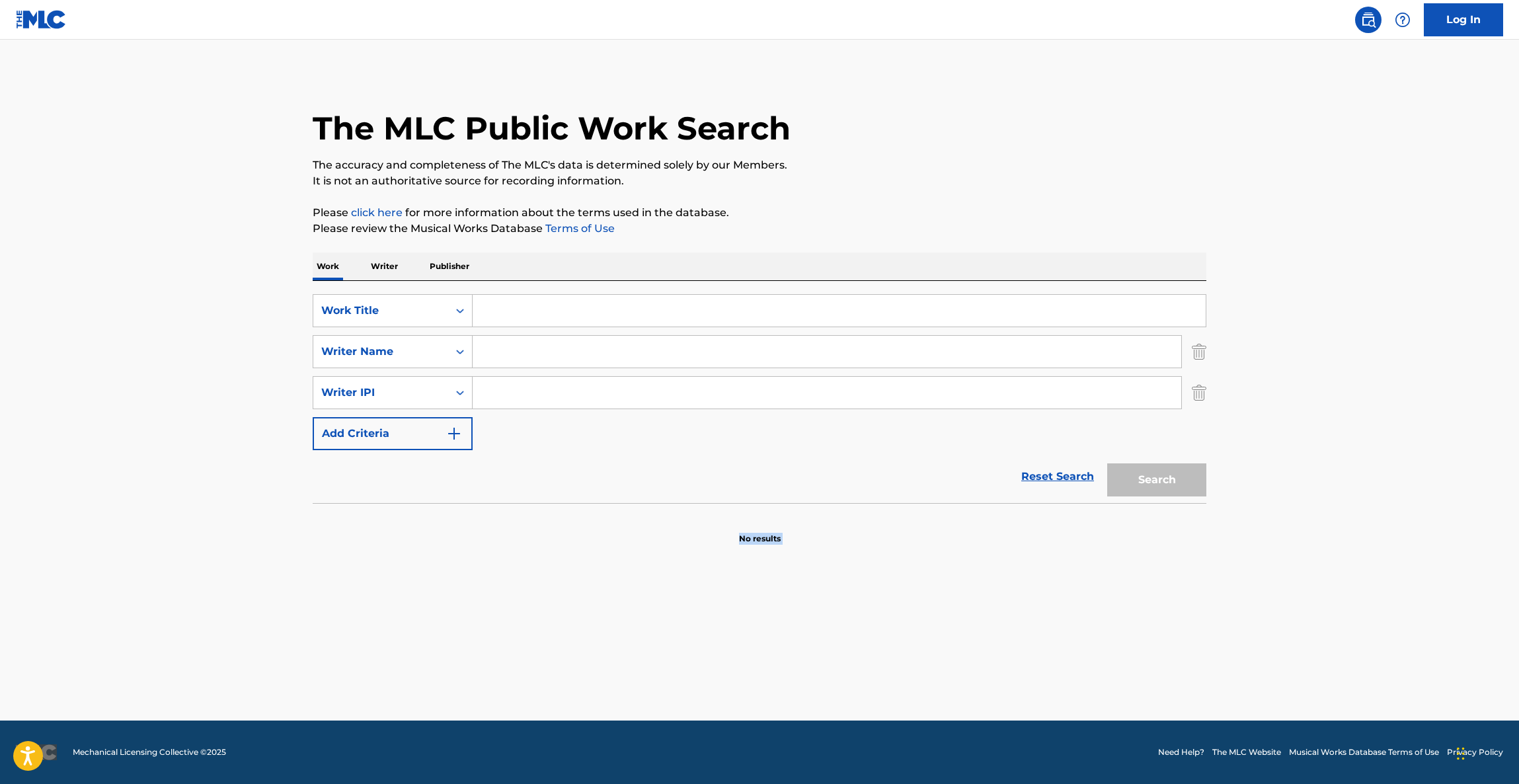
click at [953, 664] on main "The MLC Public Work Search The accuracy and completeness of The MLC's data is d…" at bounding box center [760, 380] width 1519 height 681
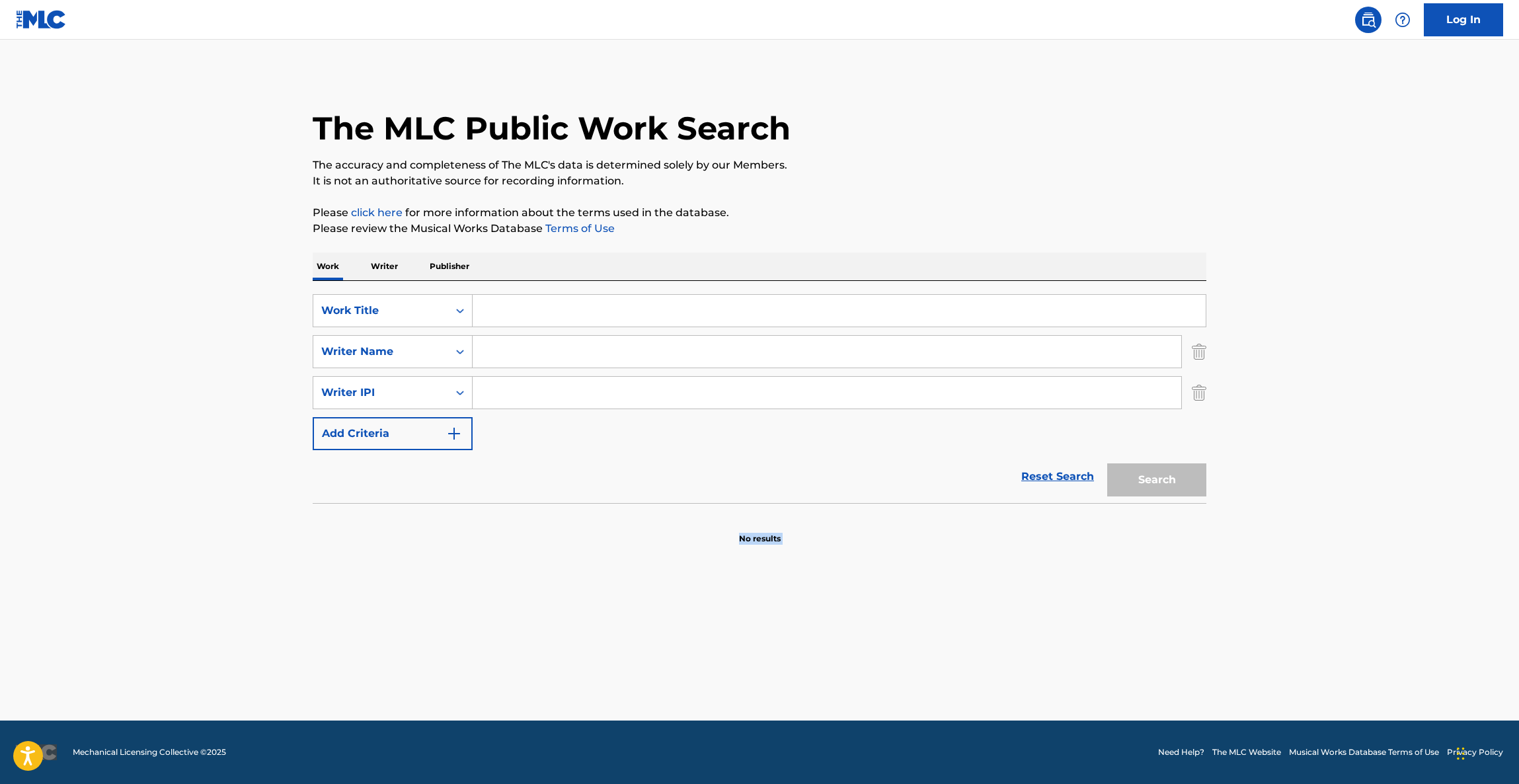
click at [952, 665] on main "The MLC Public Work Search The accuracy and completeness of The MLC's data is d…" at bounding box center [760, 380] width 1519 height 681
click at [957, 668] on main "The MLC Public Work Search The accuracy and completeness of The MLC's data is d…" at bounding box center [760, 380] width 1519 height 681
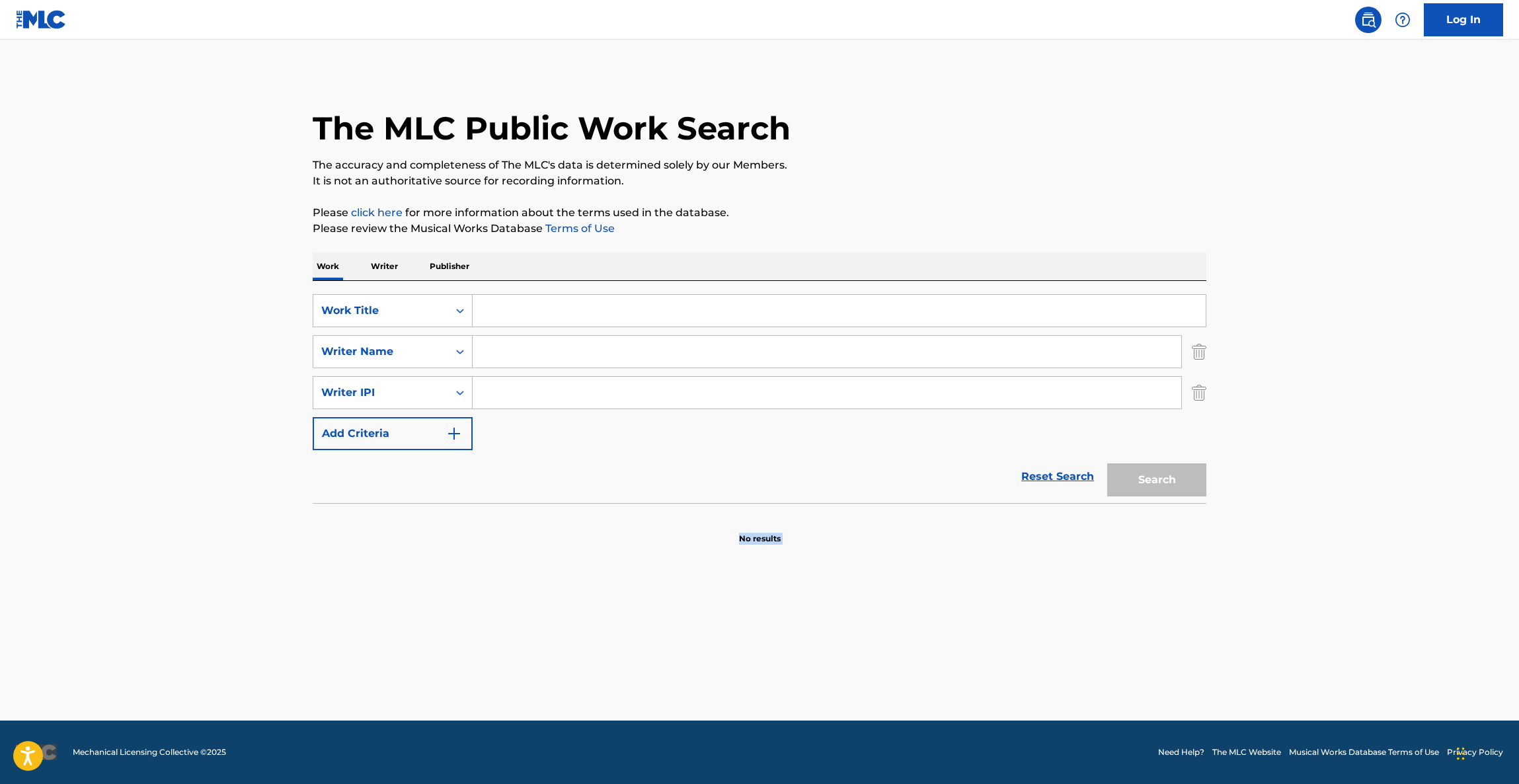
click at [957, 668] on main "The MLC Public Work Search The accuracy and completeness of The MLC's data is d…" at bounding box center [760, 380] width 1519 height 681
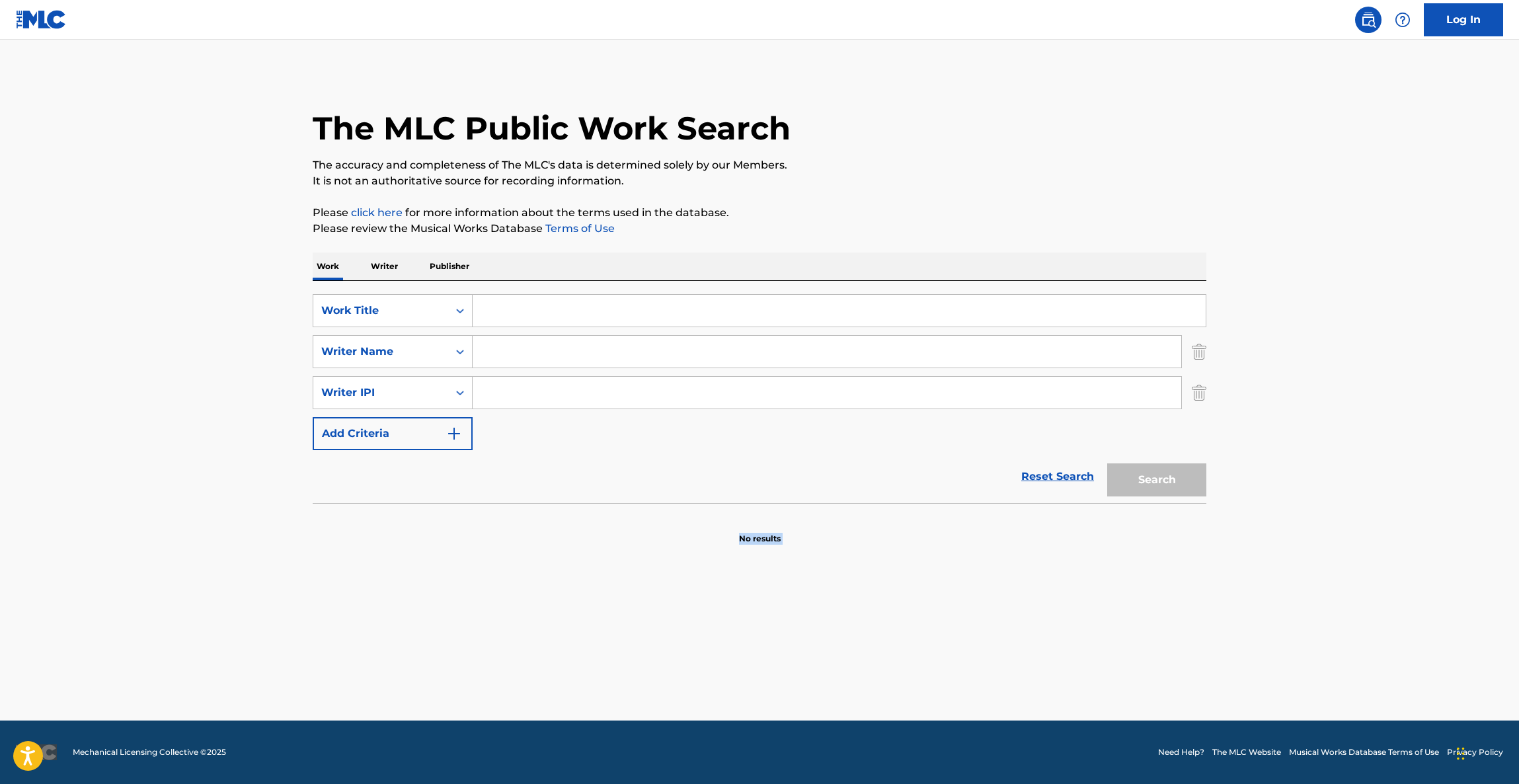
click at [957, 668] on main "The MLC Public Work Search The accuracy and completeness of The MLC's data is d…" at bounding box center [760, 380] width 1519 height 681
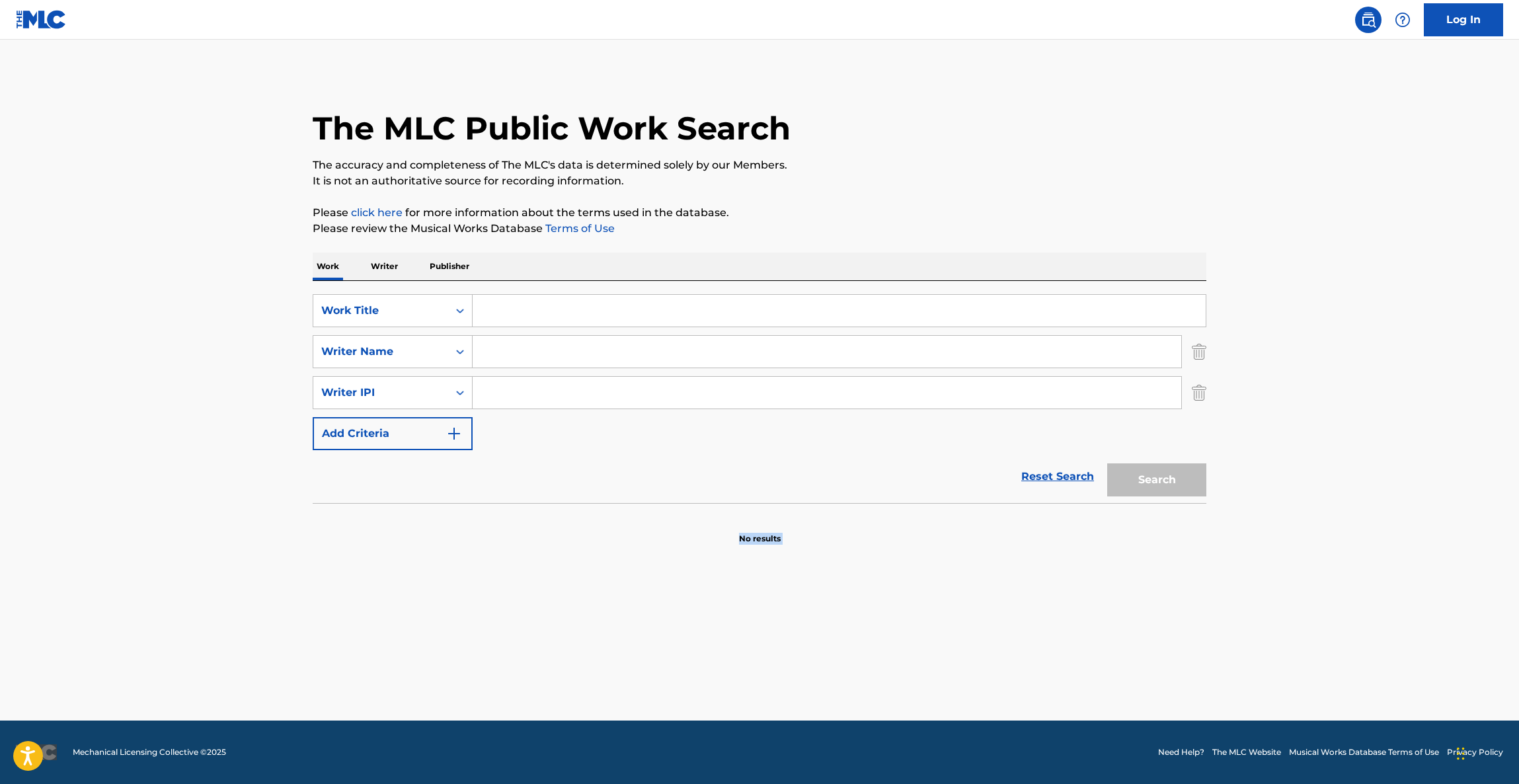
click at [957, 668] on main "The MLC Public Work Search The accuracy and completeness of The MLC's data is d…" at bounding box center [760, 380] width 1519 height 681
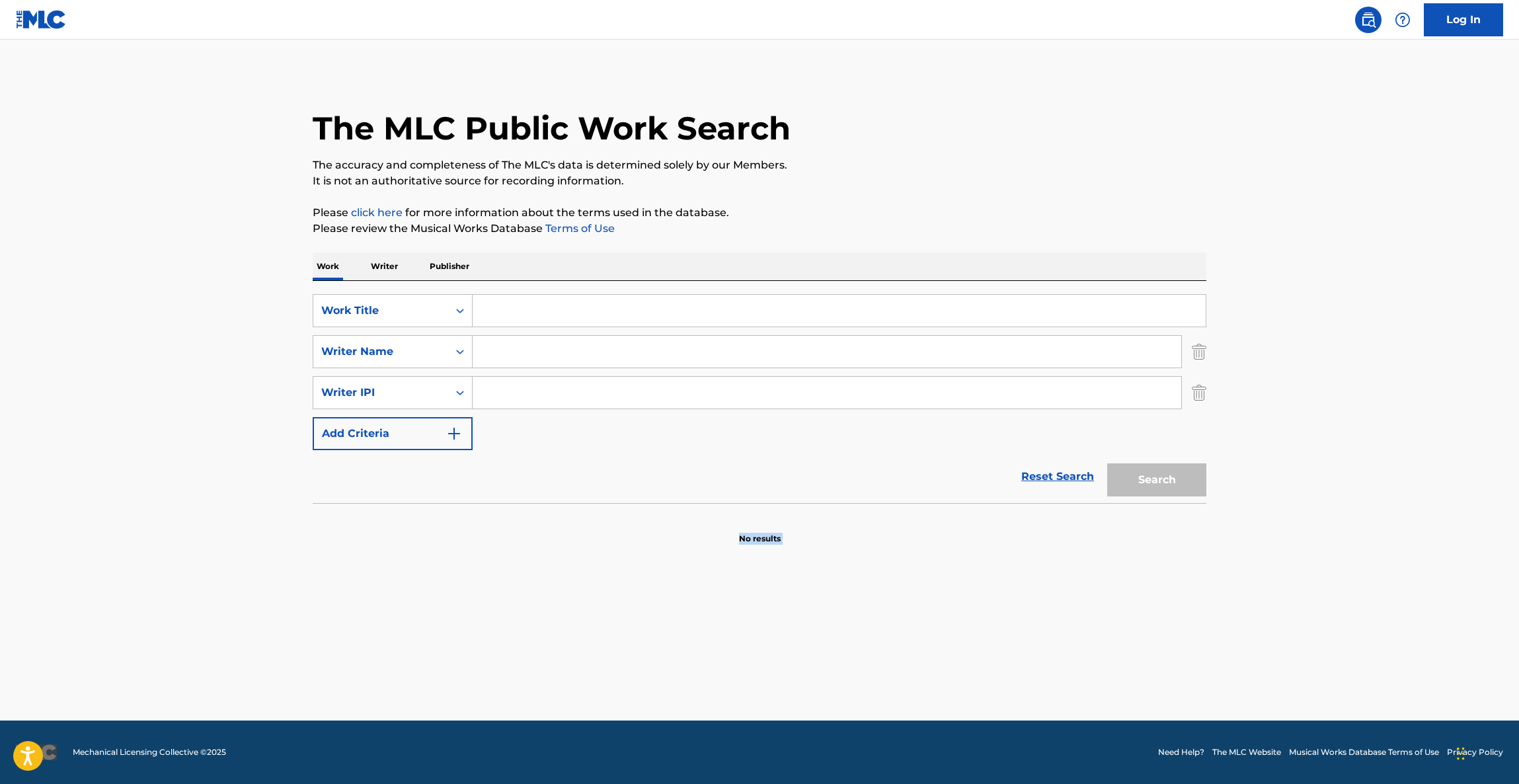
click at [957, 668] on main "The MLC Public Work Search The accuracy and completeness of The MLC's data is d…" at bounding box center [760, 380] width 1519 height 681
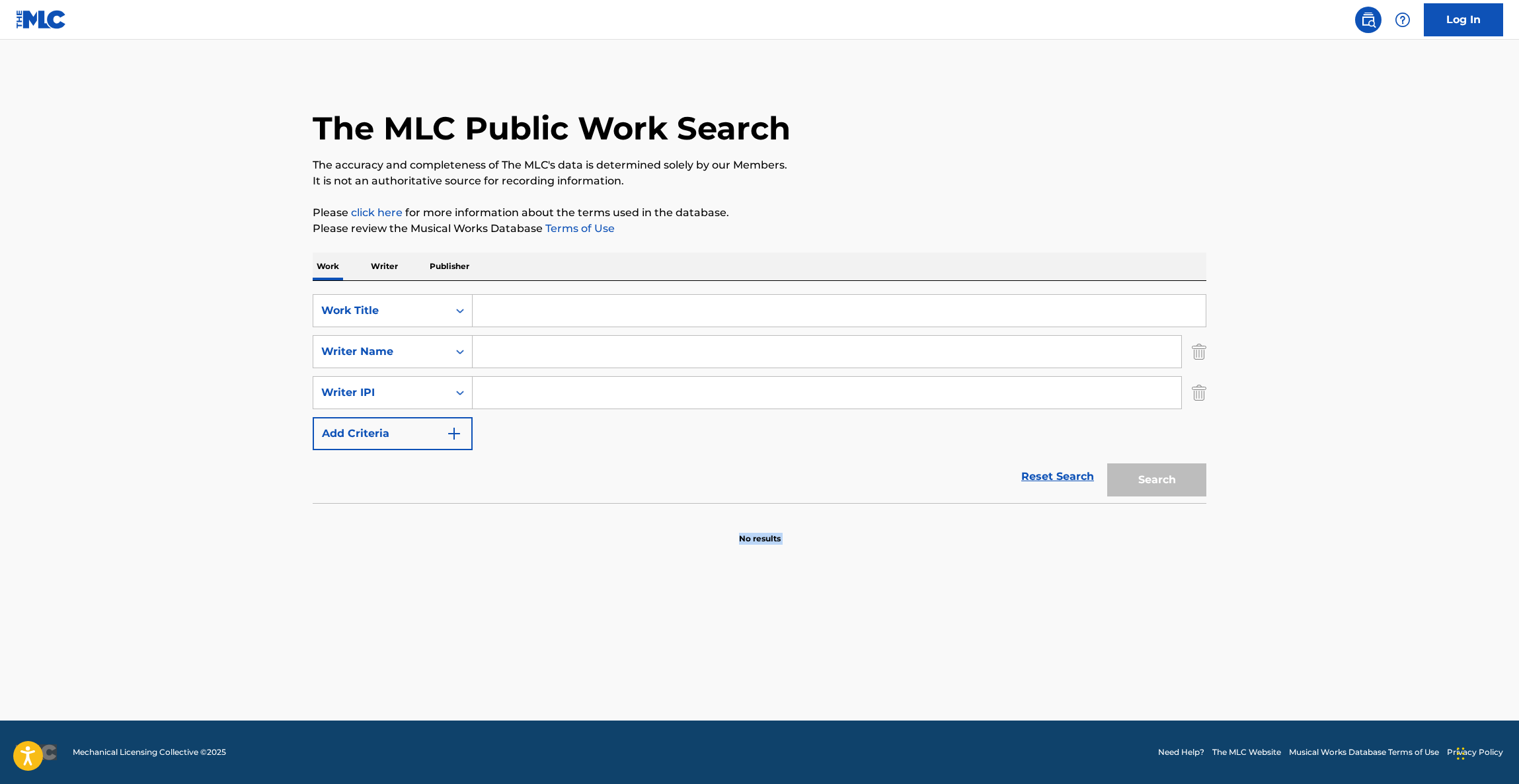
click at [957, 668] on main "The MLC Public Work Search The accuracy and completeness of The MLC's data is d…" at bounding box center [760, 380] width 1519 height 681
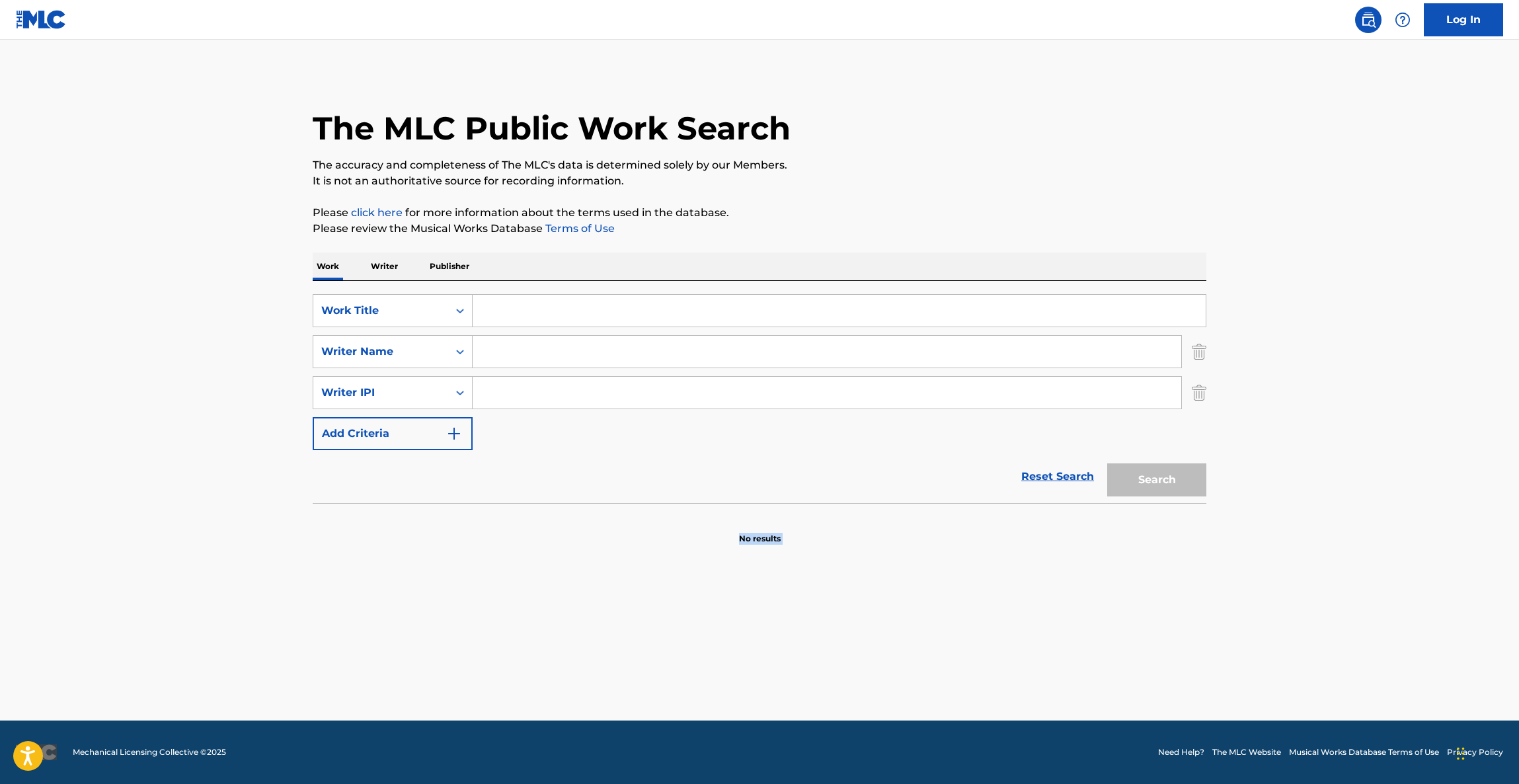
click at [957, 668] on main "The MLC Public Work Search The accuracy and completeness of The MLC's data is d…" at bounding box center [760, 380] width 1519 height 681
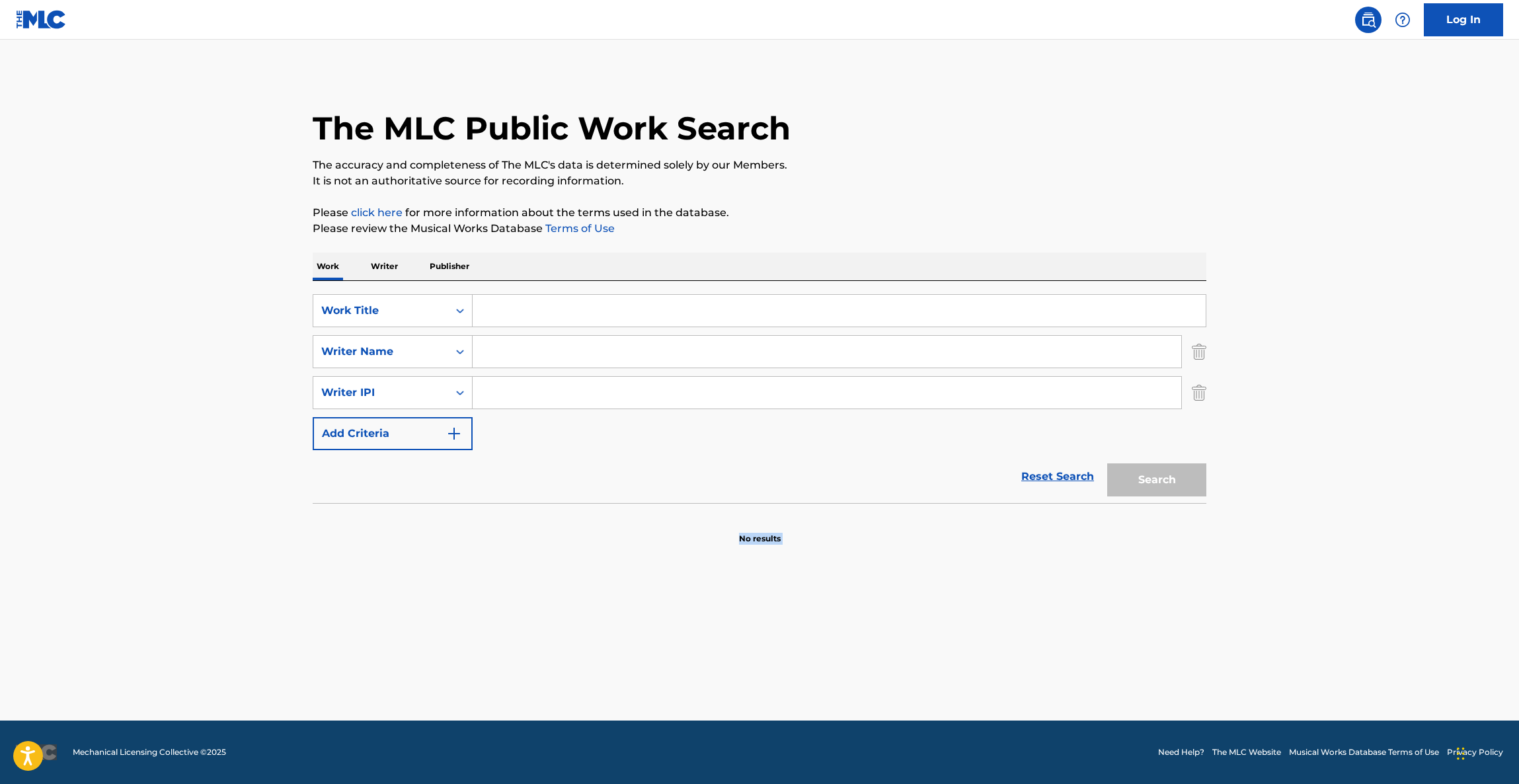
click at [957, 668] on main "The MLC Public Work Search The accuracy and completeness of The MLC's data is d…" at bounding box center [760, 380] width 1519 height 681
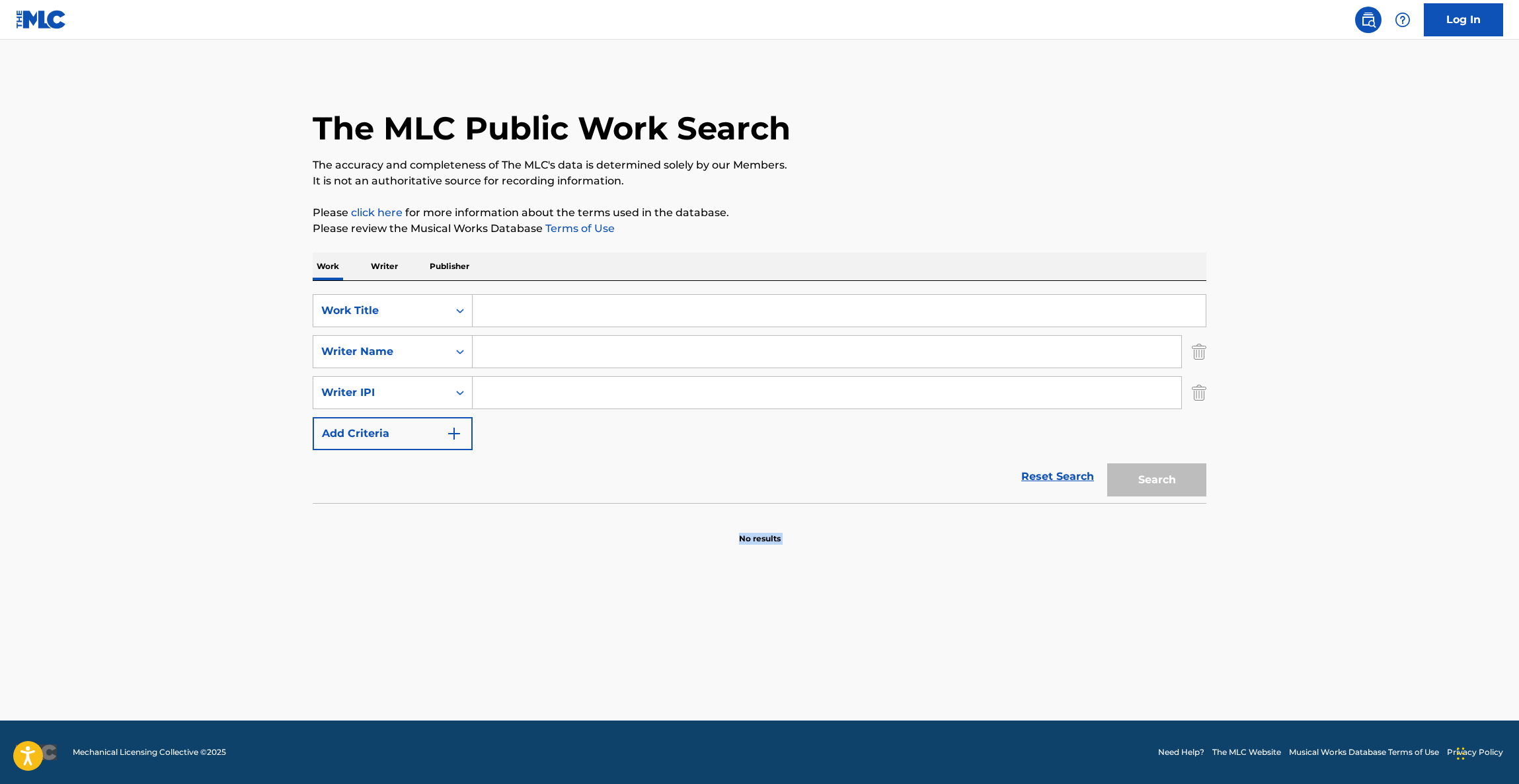
click at [957, 668] on main "The MLC Public Work Search The accuracy and completeness of The MLC's data is d…" at bounding box center [760, 380] width 1519 height 681
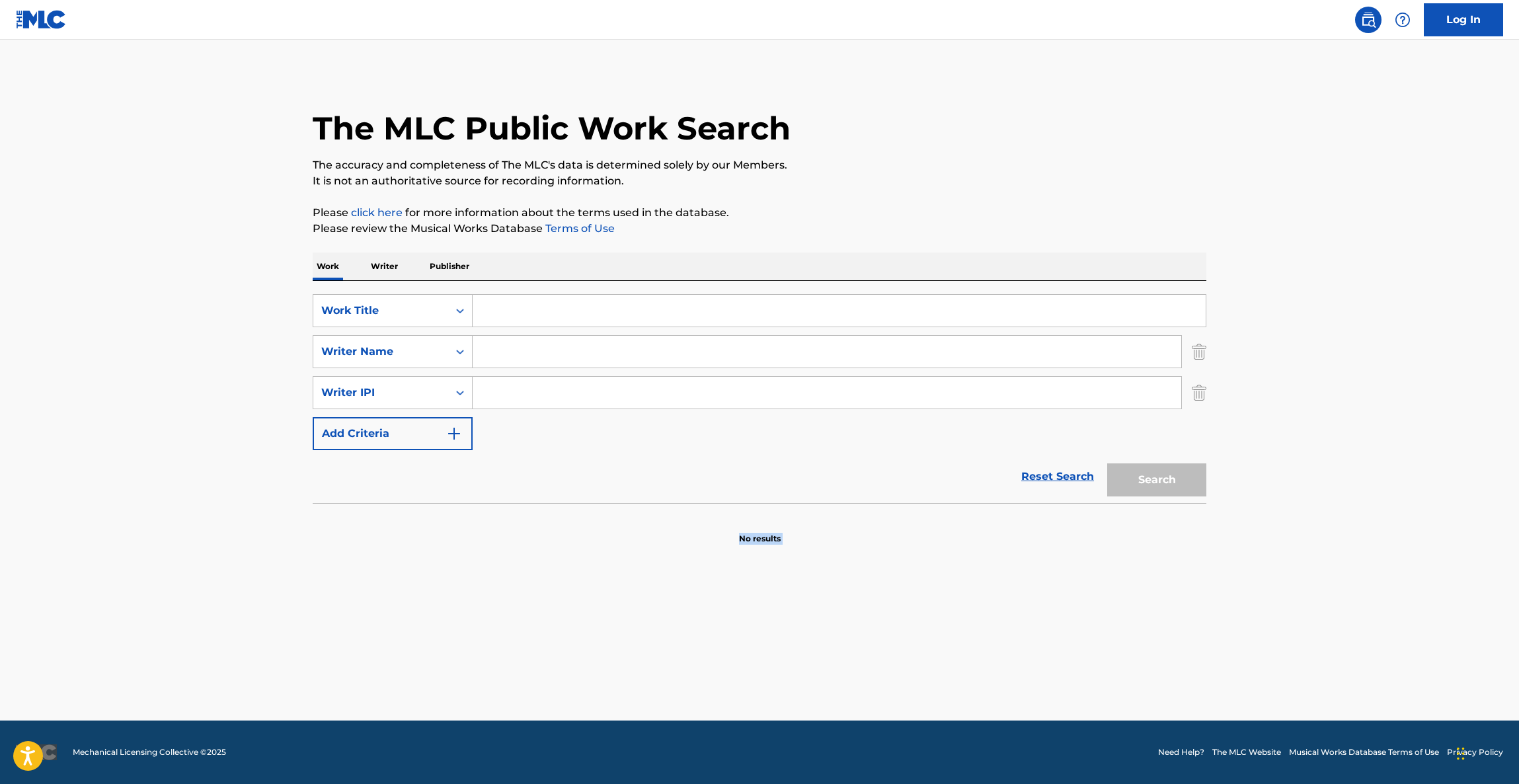
click at [957, 668] on main "The MLC Public Work Search The accuracy and completeness of The MLC's data is d…" at bounding box center [760, 380] width 1519 height 681
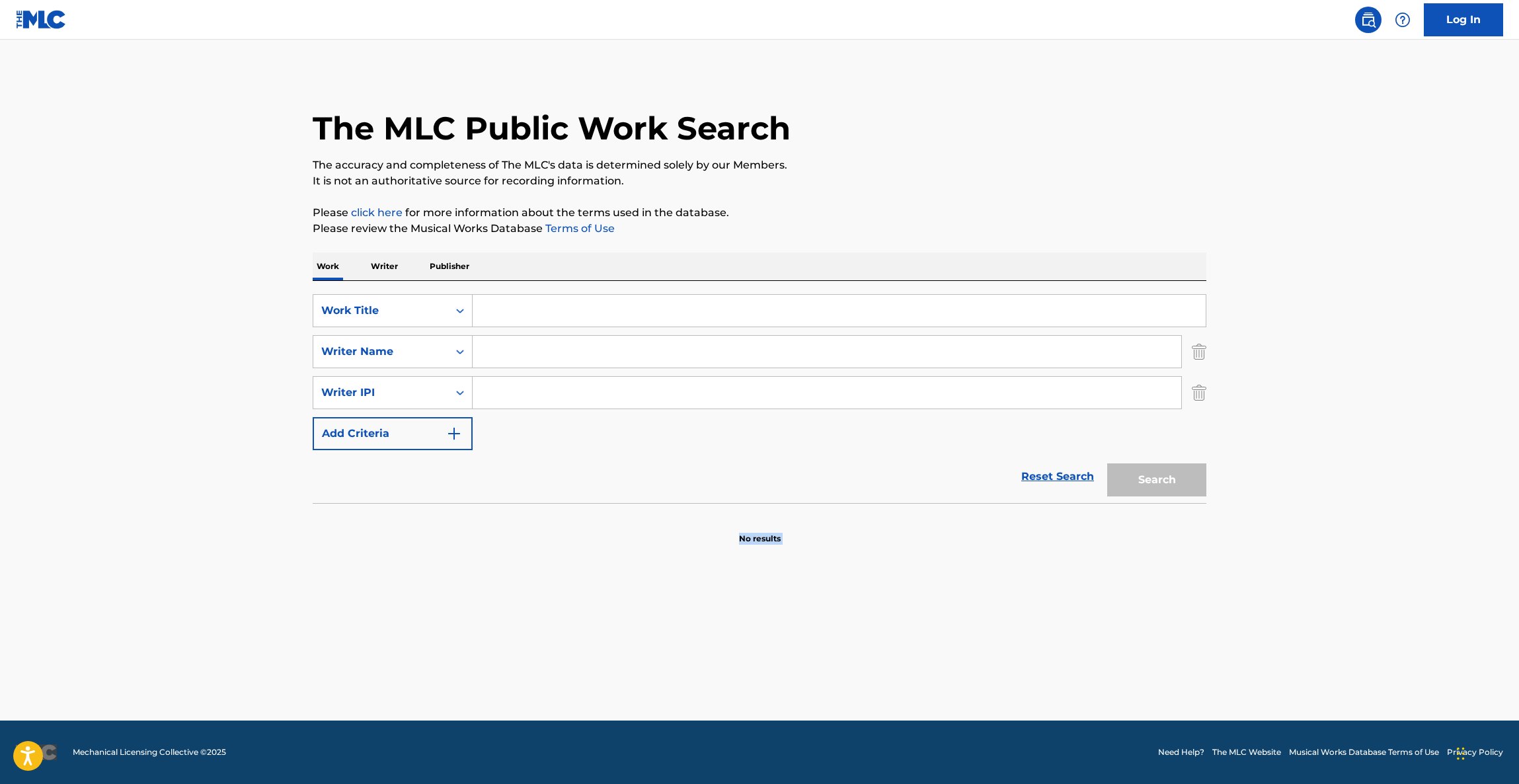
click at [957, 668] on main "The MLC Public Work Search The accuracy and completeness of The MLC's data is d…" at bounding box center [760, 380] width 1519 height 681
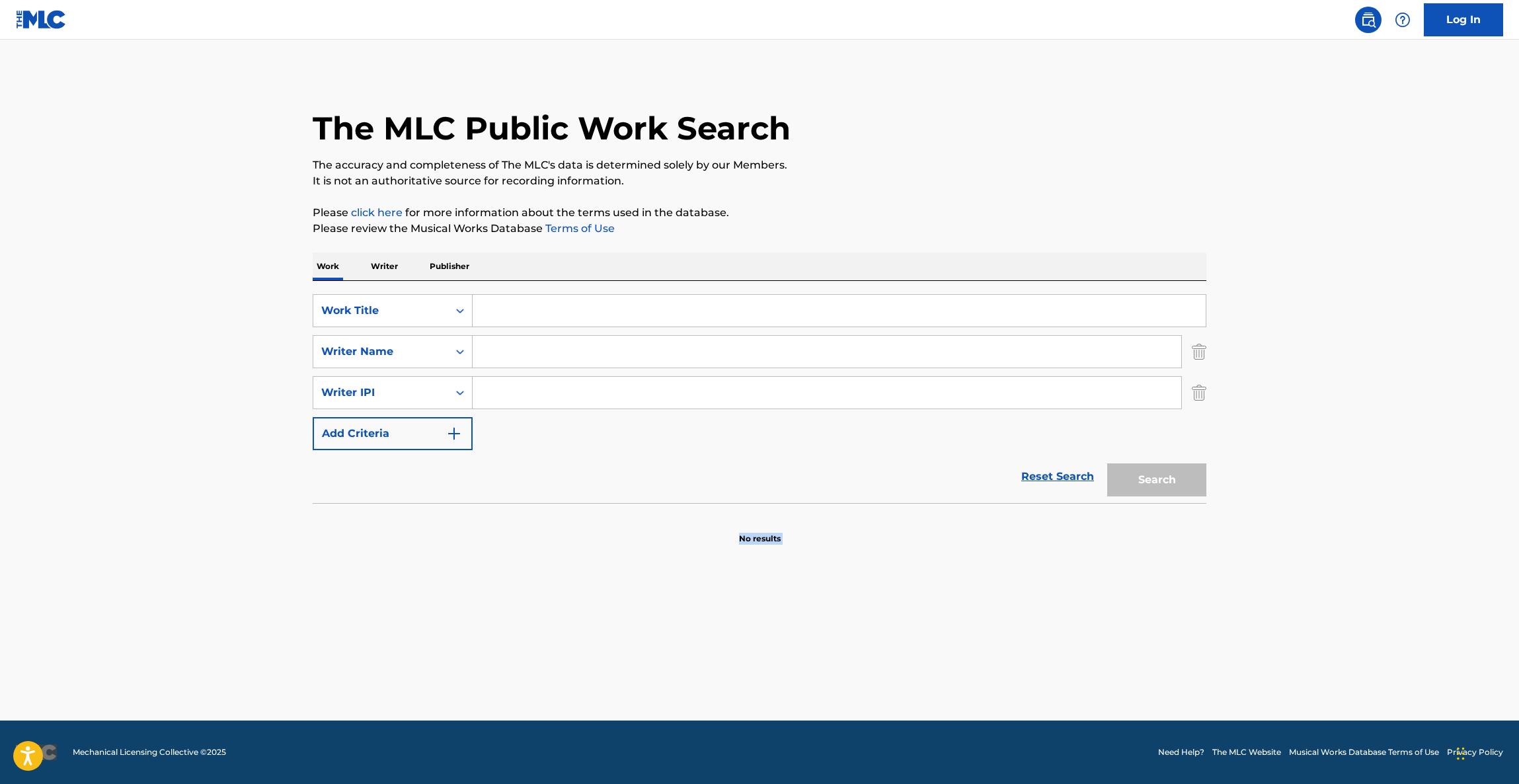
click at [957, 668] on main "The MLC Public Work Search The accuracy and completeness of The MLC's data is d…" at bounding box center [760, 380] width 1519 height 681
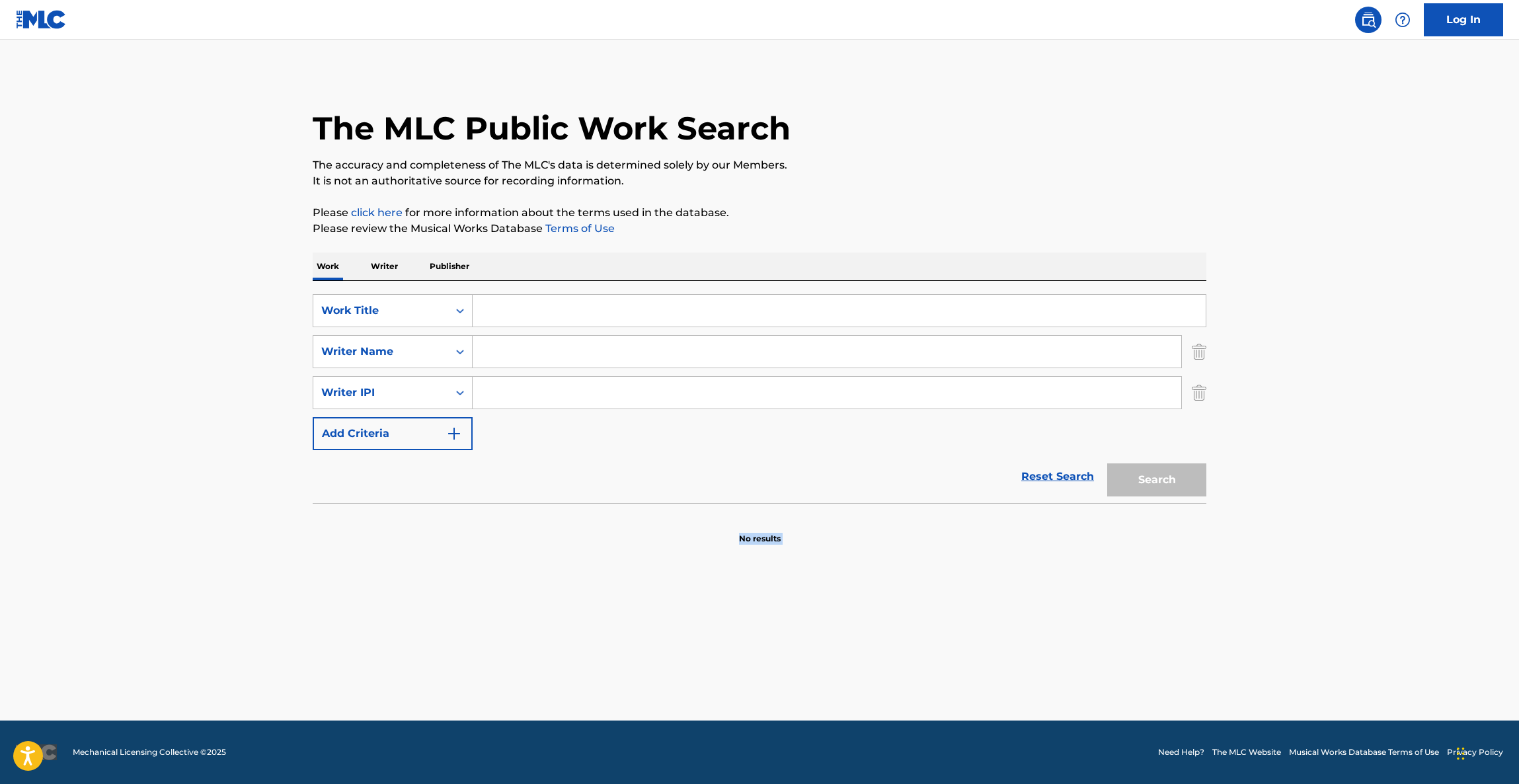
click at [957, 668] on main "The MLC Public Work Search The accuracy and completeness of The MLC's data is d…" at bounding box center [760, 380] width 1519 height 681
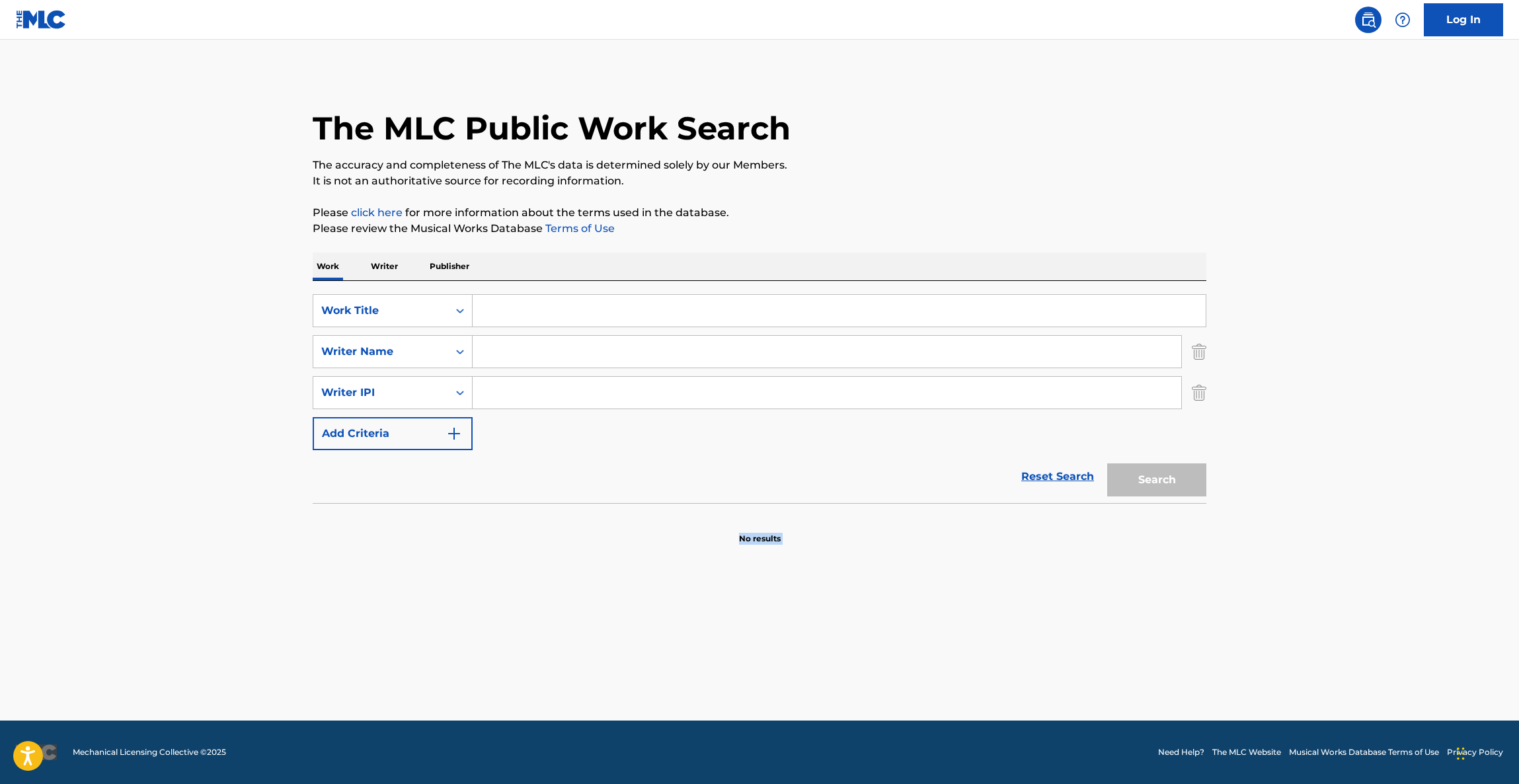
click at [957, 668] on main "The MLC Public Work Search The accuracy and completeness of The MLC's data is d…" at bounding box center [760, 380] width 1519 height 681
click at [957, 670] on main "The MLC Public Work Search The accuracy and completeness of The MLC's data is d…" at bounding box center [760, 380] width 1519 height 681
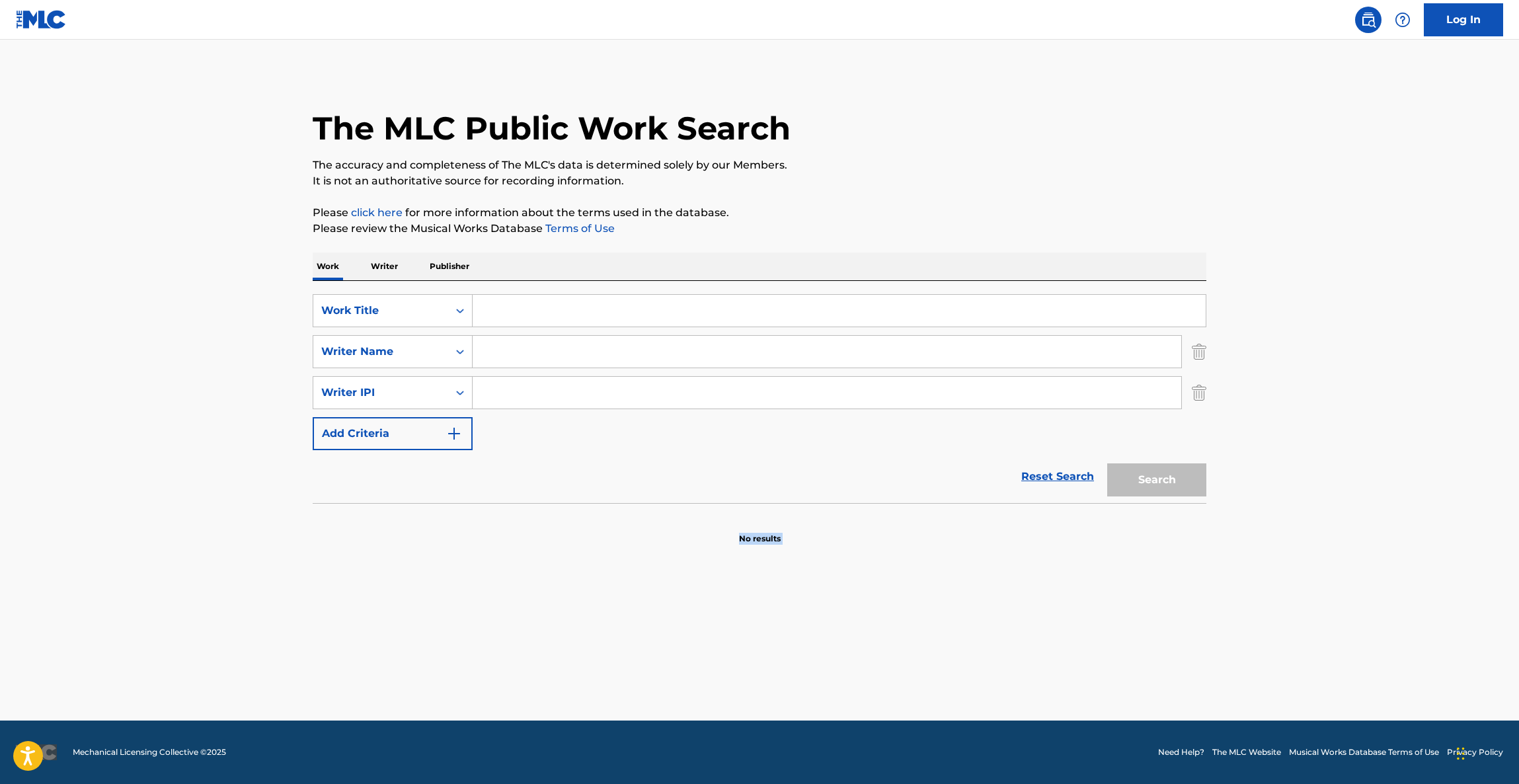
click at [957, 670] on main "The MLC Public Work Search The accuracy and completeness of The MLC's data is d…" at bounding box center [760, 380] width 1519 height 681
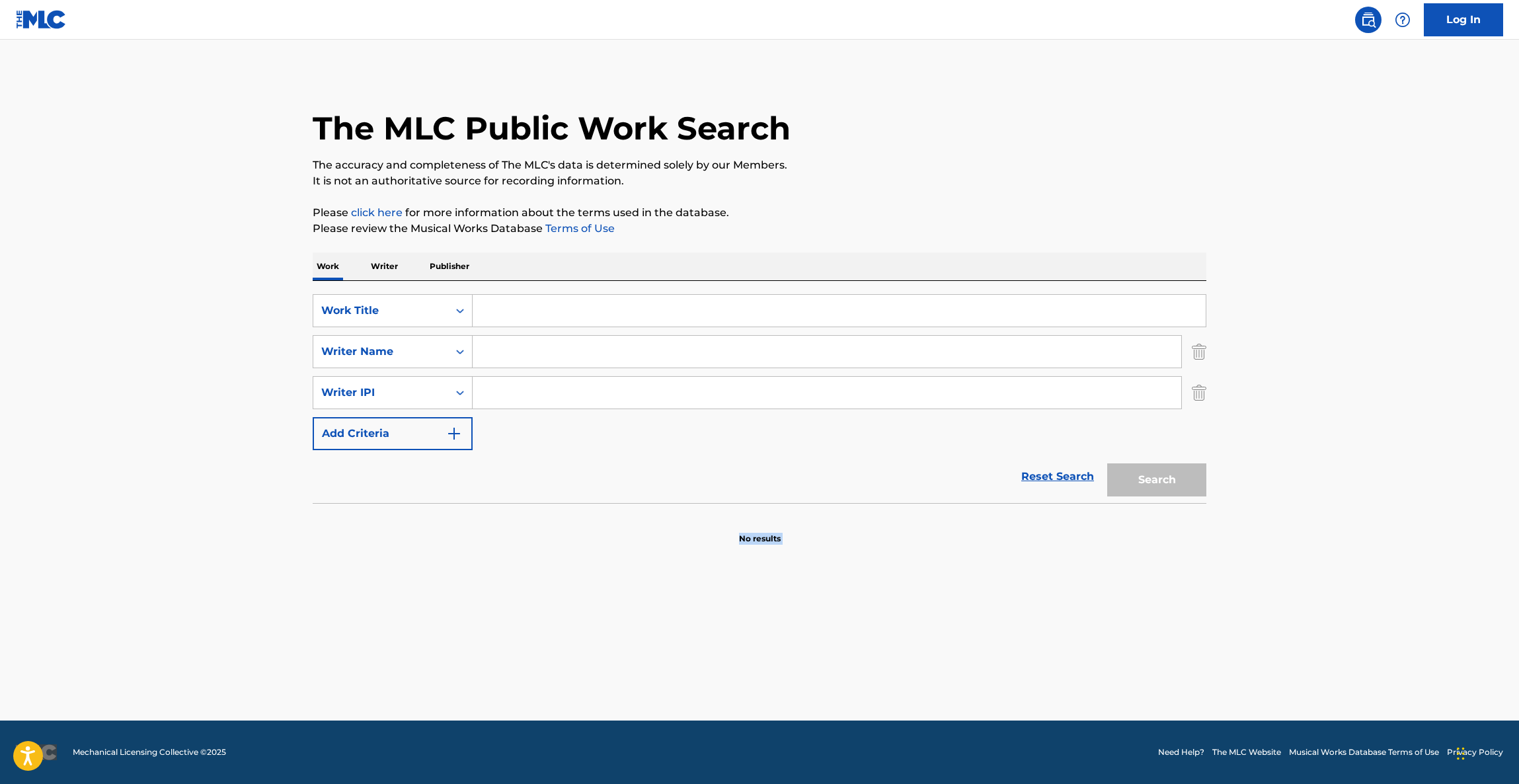
click at [955, 670] on main "The MLC Public Work Search The accuracy and completeness of The MLC's data is d…" at bounding box center [760, 380] width 1519 height 681
click at [954, 672] on main "The MLC Public Work Search The accuracy and completeness of The MLC's data is d…" at bounding box center [760, 380] width 1519 height 681
click at [1000, 668] on main "The MLC Public Work Search The accuracy and completeness of The MLC's data is d…" at bounding box center [760, 380] width 1519 height 681
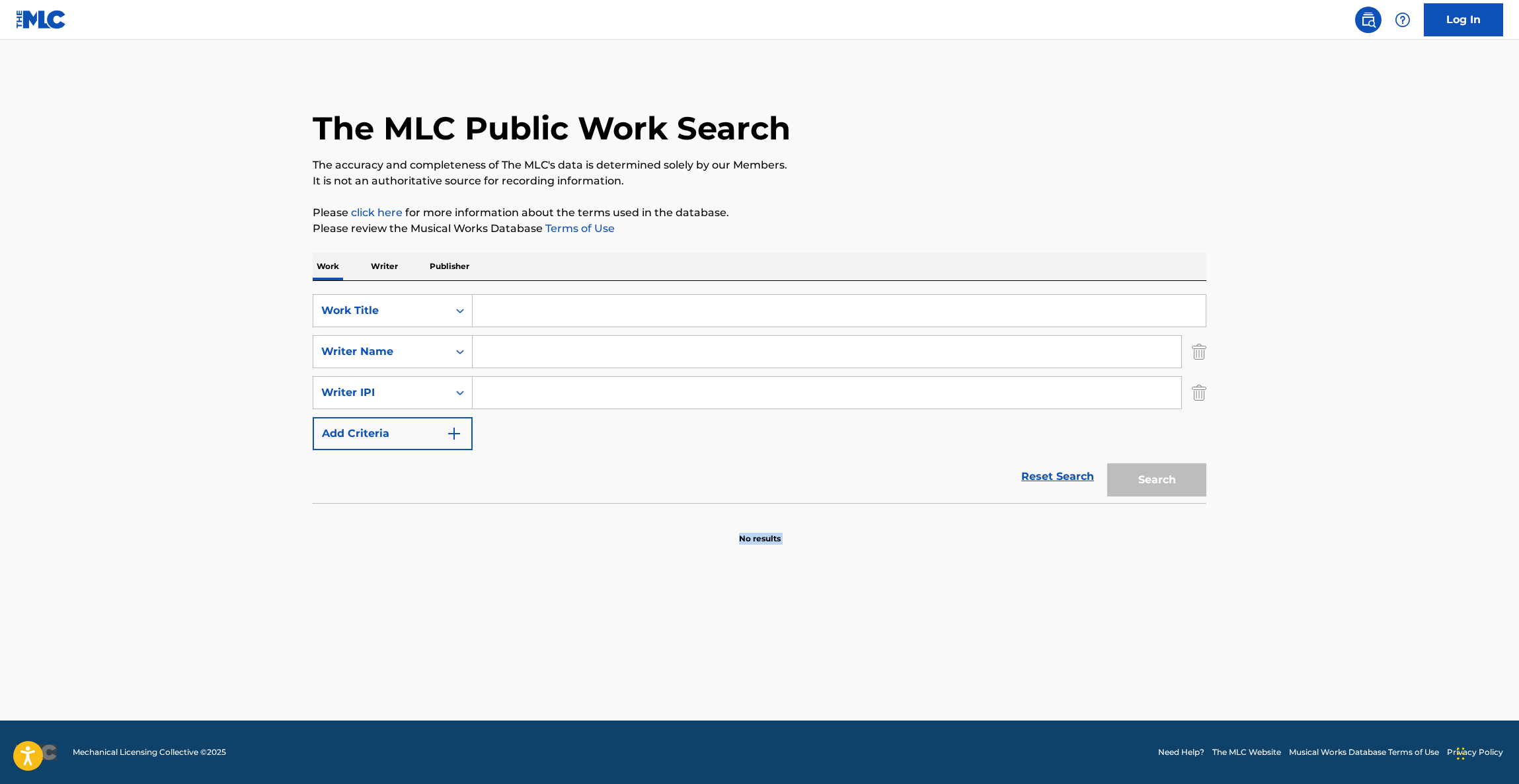
click at [1000, 670] on main "The MLC Public Work Search The accuracy and completeness of The MLC's data is d…" at bounding box center [760, 380] width 1519 height 681
click at [1001, 694] on main "The MLC Public Work Search The accuracy and completeness of The MLC's data is d…" at bounding box center [760, 380] width 1519 height 681
click at [1001, 699] on main "The MLC Public Work Search The accuracy and completeness of The MLC's data is d…" at bounding box center [760, 380] width 1519 height 681
click at [1001, 710] on main "The MLC Public Work Search The accuracy and completeness of The MLC's data is d…" at bounding box center [760, 380] width 1519 height 681
click at [1001, 719] on main "The MLC Public Work Search The accuracy and completeness of The MLC's data is d…" at bounding box center [760, 380] width 1519 height 681
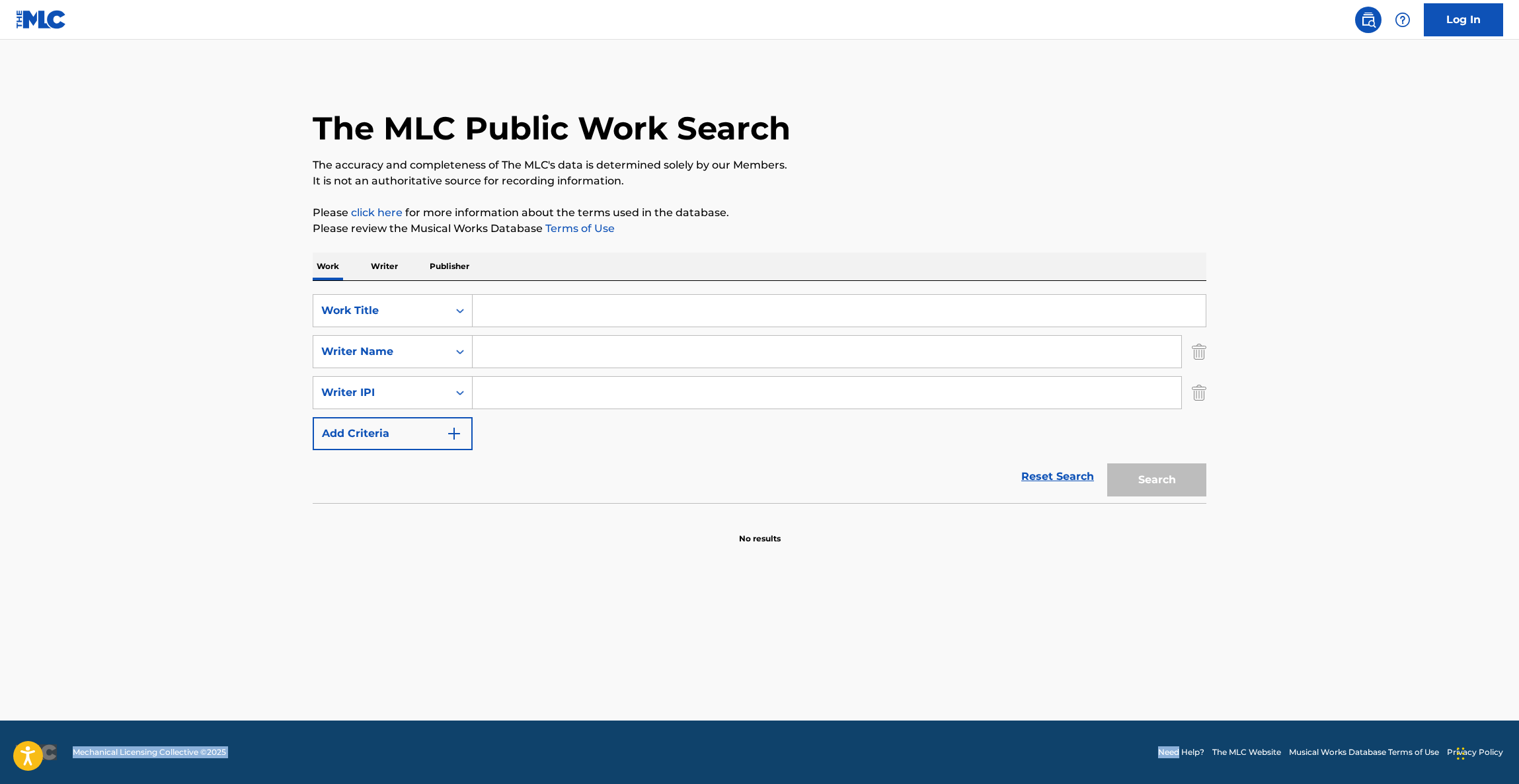
click at [1001, 721] on div "Log In The MLC Public Work Search The accuracy and completeness of The MLC's da…" at bounding box center [760, 392] width 1519 height 784
click at [998, 714] on main "The MLC Public Work Search The accuracy and completeness of The MLC's data is d…" at bounding box center [760, 380] width 1519 height 681
click at [996, 714] on main "The MLC Public Work Search The accuracy and completeness of The MLC's data is d…" at bounding box center [760, 380] width 1519 height 681
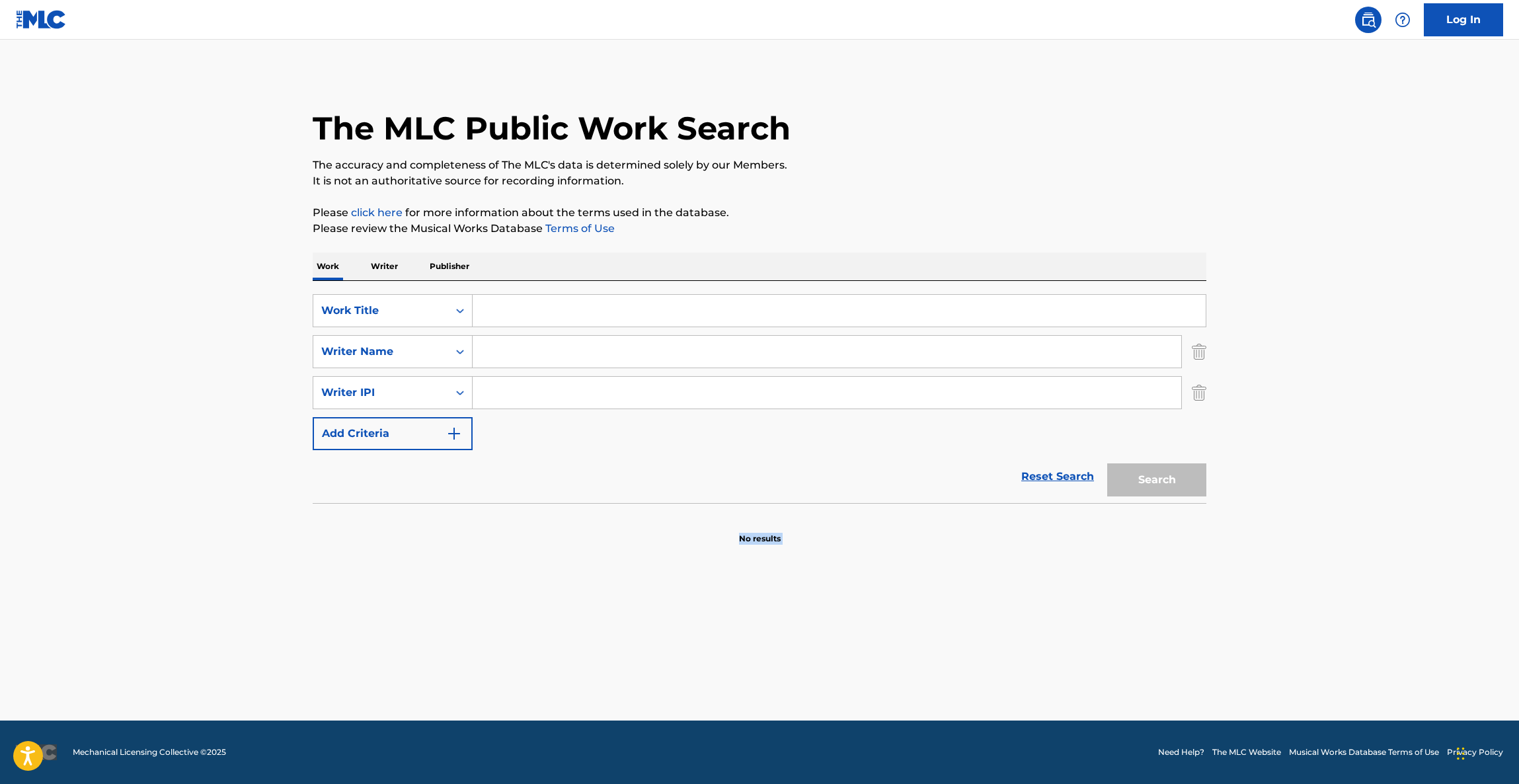
click at [996, 714] on main "The MLC Public Work Search The accuracy and completeness of The MLC's data is d…" at bounding box center [760, 380] width 1519 height 681
click at [995, 714] on main "The MLC Public Work Search The accuracy and completeness of The MLC's data is d…" at bounding box center [760, 380] width 1519 height 681
click at [994, 715] on main "The MLC Public Work Search The accuracy and completeness of The MLC's data is d…" at bounding box center [760, 380] width 1519 height 681
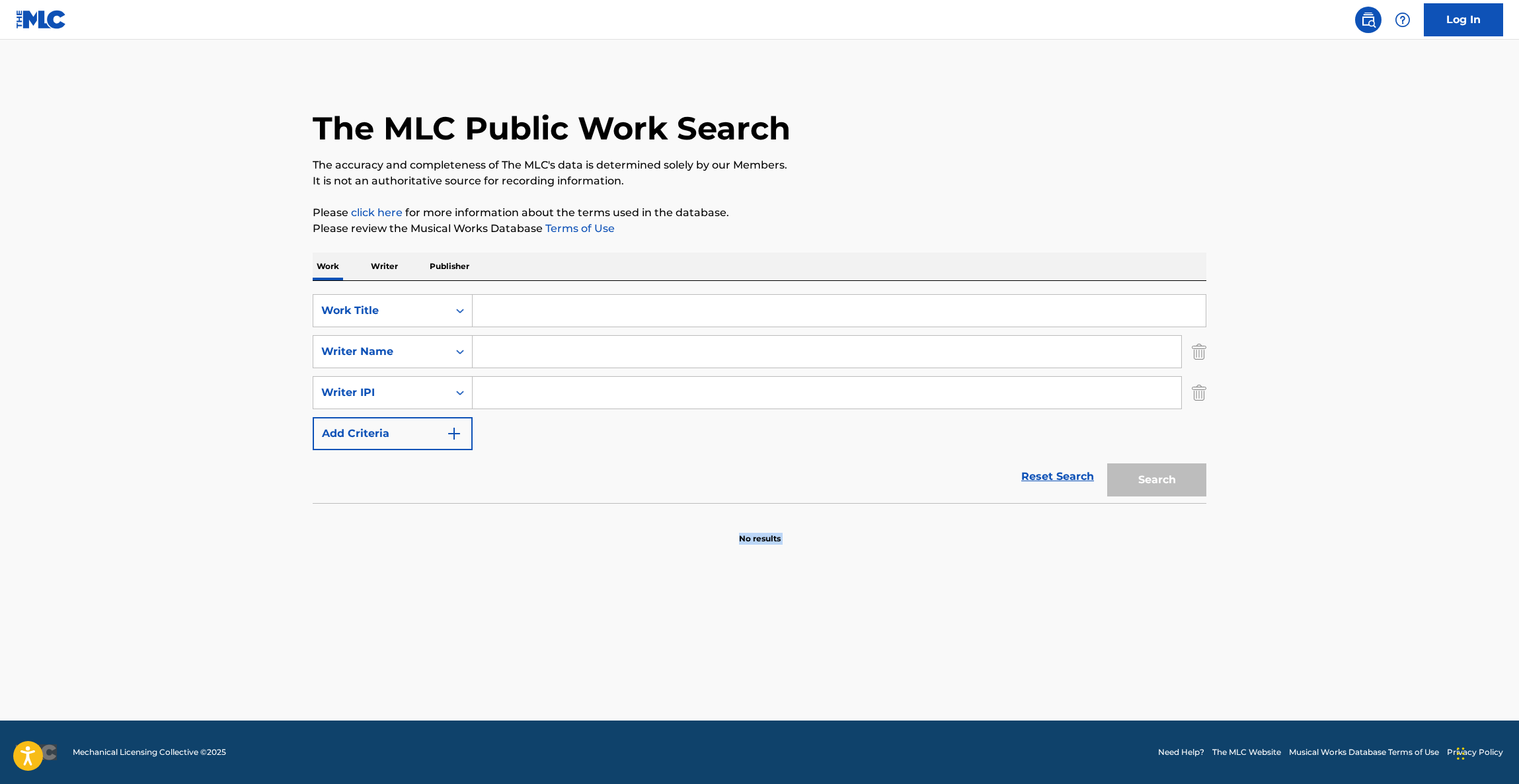
click at [993, 715] on main "The MLC Public Work Search The accuracy and completeness of The MLC's data is d…" at bounding box center [760, 380] width 1519 height 681
click at [992, 716] on main "The MLC Public Work Search The accuracy and completeness of The MLC's data is d…" at bounding box center [760, 380] width 1519 height 681
click at [990, 717] on main "The MLC Public Work Search The accuracy and completeness of The MLC's data is d…" at bounding box center [760, 380] width 1519 height 681
click at [989, 717] on main "The MLC Public Work Search The accuracy and completeness of The MLC's data is d…" at bounding box center [760, 380] width 1519 height 681
click at [983, 719] on main "The MLC Public Work Search The accuracy and completeness of The MLC's data is d…" at bounding box center [760, 380] width 1519 height 681
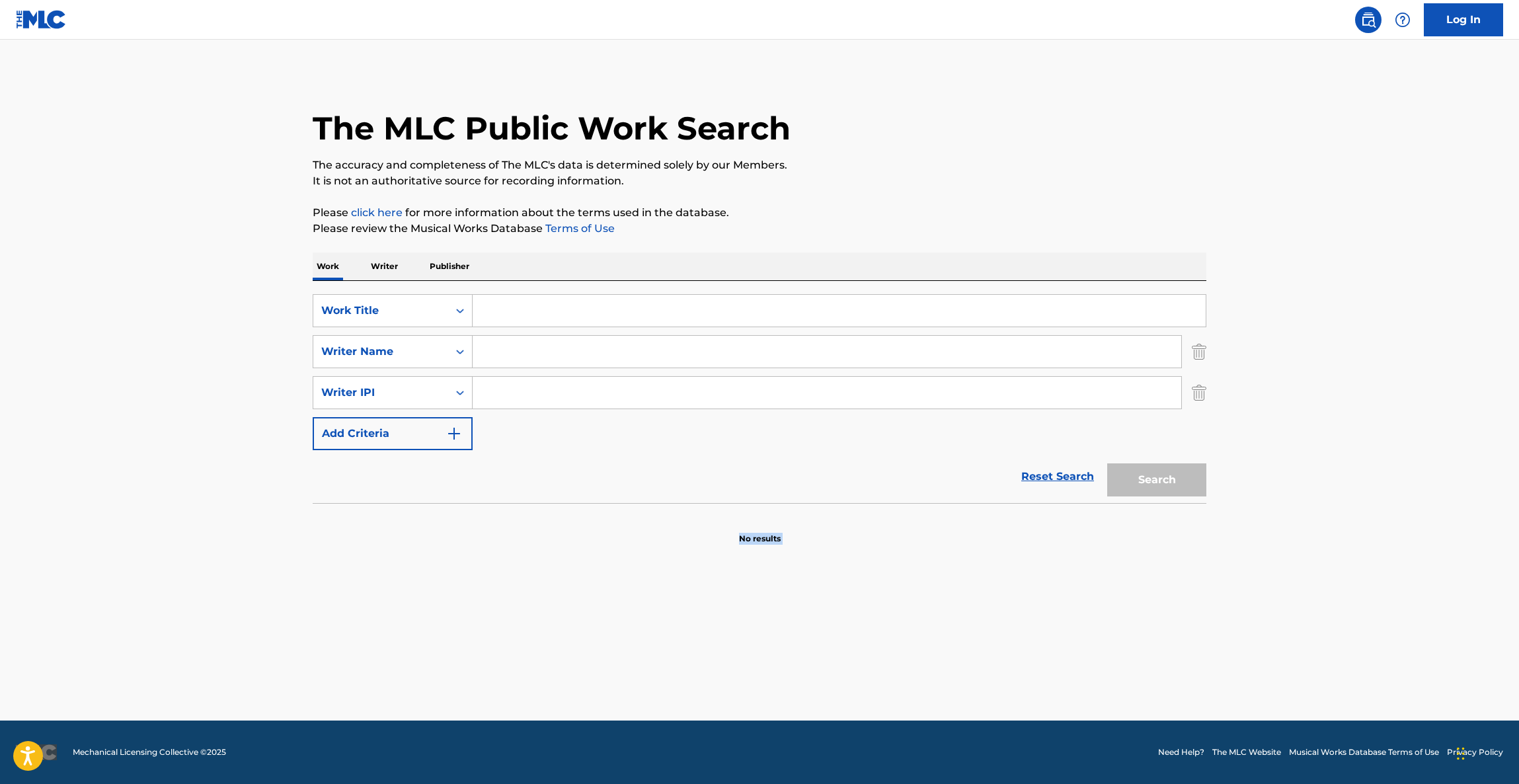
click at [979, 721] on div "Log In The MLC Public Work Search The accuracy and completeness of The MLC's da…" at bounding box center [760, 392] width 1519 height 784
click at [974, 723] on footer "Mechanical Licensing Collective © 2025 Need Help? The MLC Website Musical Works…" at bounding box center [760, 752] width 1519 height 63
click at [973, 725] on footer "Mechanical Licensing Collective © 2025 Need Help? The MLC Website Musical Works…" at bounding box center [760, 752] width 1519 height 63
click at [972, 726] on footer "Mechanical Licensing Collective © 2025 Need Help? The MLC Website Musical Works…" at bounding box center [760, 752] width 1519 height 63
click at [969, 727] on footer "Mechanical Licensing Collective © 2025 Need Help? The MLC Website Musical Works…" at bounding box center [760, 752] width 1519 height 63
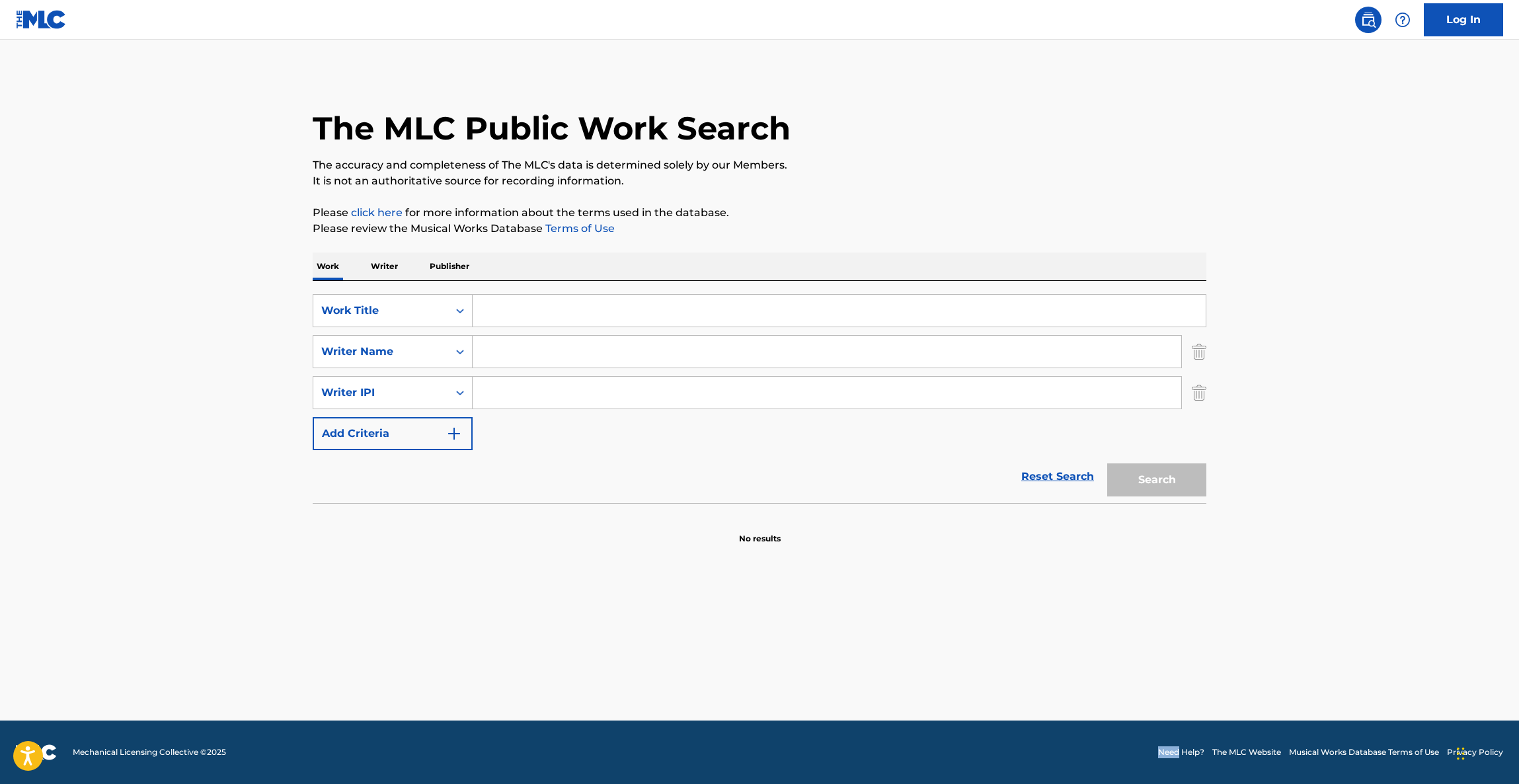
click at [966, 731] on footer "Mechanical Licensing Collective © 2025 Need Help? The MLC Website Musical Works…" at bounding box center [760, 752] width 1519 height 63
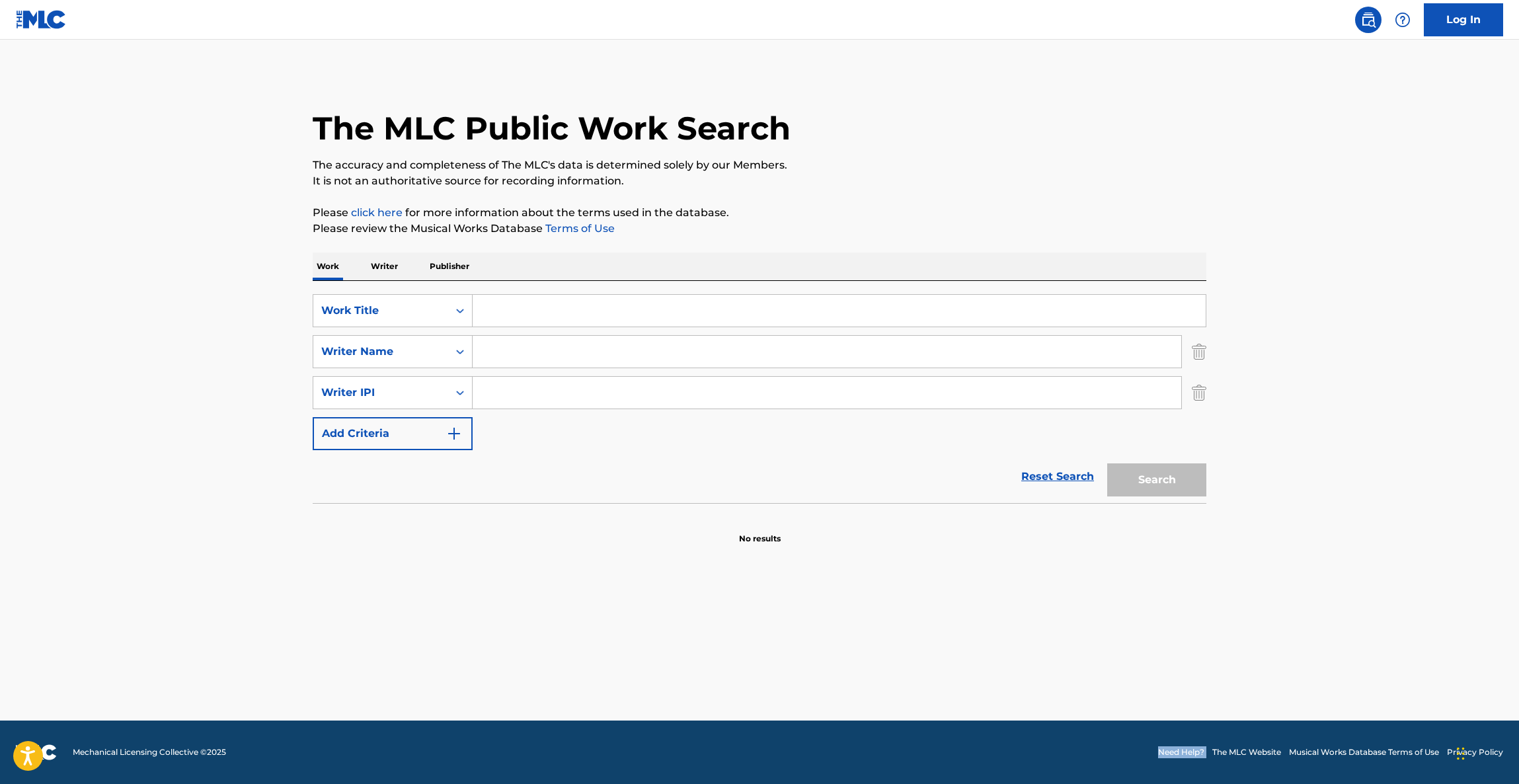
click at [966, 731] on footer "Mechanical Licensing Collective © 2025 Need Help? The MLC Website Musical Works…" at bounding box center [760, 752] width 1519 height 63
click at [966, 732] on footer "Mechanical Licensing Collective © 2025 Need Help? The MLC Website Musical Works…" at bounding box center [760, 752] width 1519 height 63
click at [965, 732] on footer "Mechanical Licensing Collective © 2025 Need Help? The MLC Website Musical Works…" at bounding box center [760, 752] width 1519 height 63
click at [965, 733] on footer "Mechanical Licensing Collective © 2025 Need Help? The MLC Website Musical Works…" at bounding box center [760, 752] width 1519 height 63
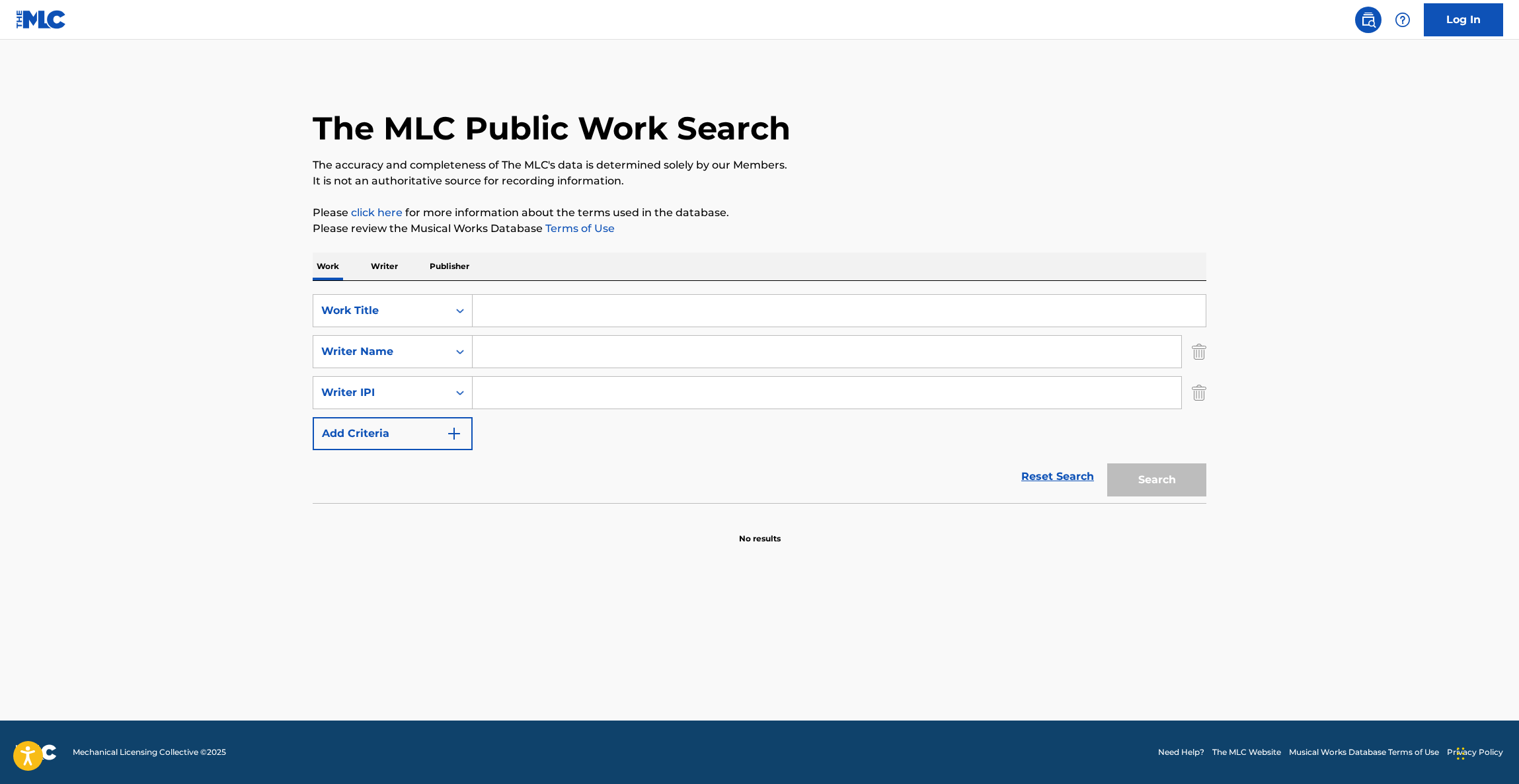
click at [965, 733] on footer "Mechanical Licensing Collective © 2025 Need Help? The MLC Website Musical Works…" at bounding box center [760, 752] width 1519 height 63
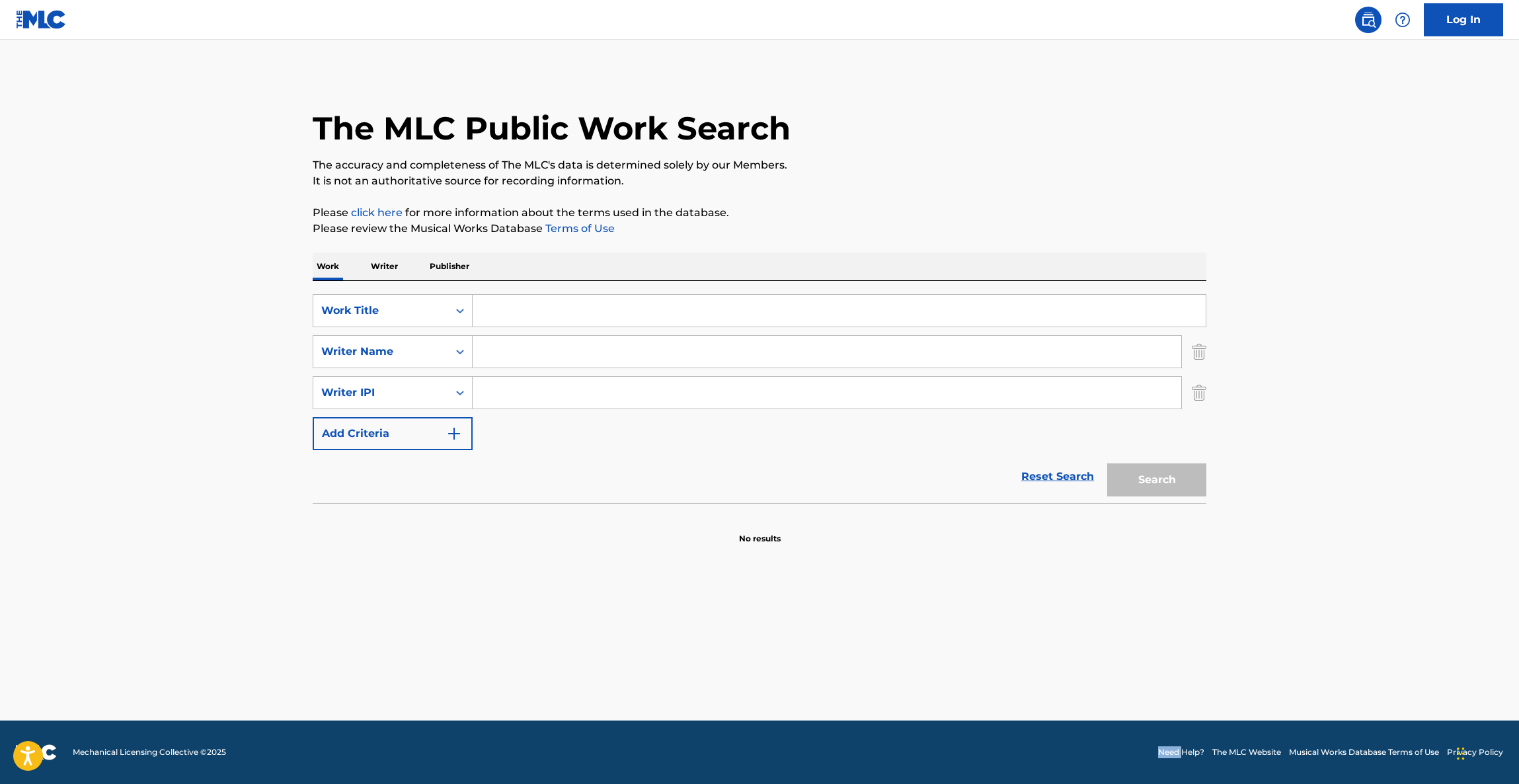
click at [965, 733] on footer "Mechanical Licensing Collective © 2025 Need Help? The MLC Website Musical Works…" at bounding box center [760, 752] width 1519 height 63
click at [966, 732] on footer "Mechanical Licensing Collective © 2025 Need Help? The MLC Website Musical Works…" at bounding box center [760, 752] width 1519 height 63
click at [968, 724] on footer "Mechanical Licensing Collective © 2025 Need Help? The MLC Website Musical Works…" at bounding box center [760, 752] width 1519 height 63
click at [979, 676] on main "The MLC Public Work Search The accuracy and completeness of The MLC's data is d…" at bounding box center [760, 380] width 1519 height 681
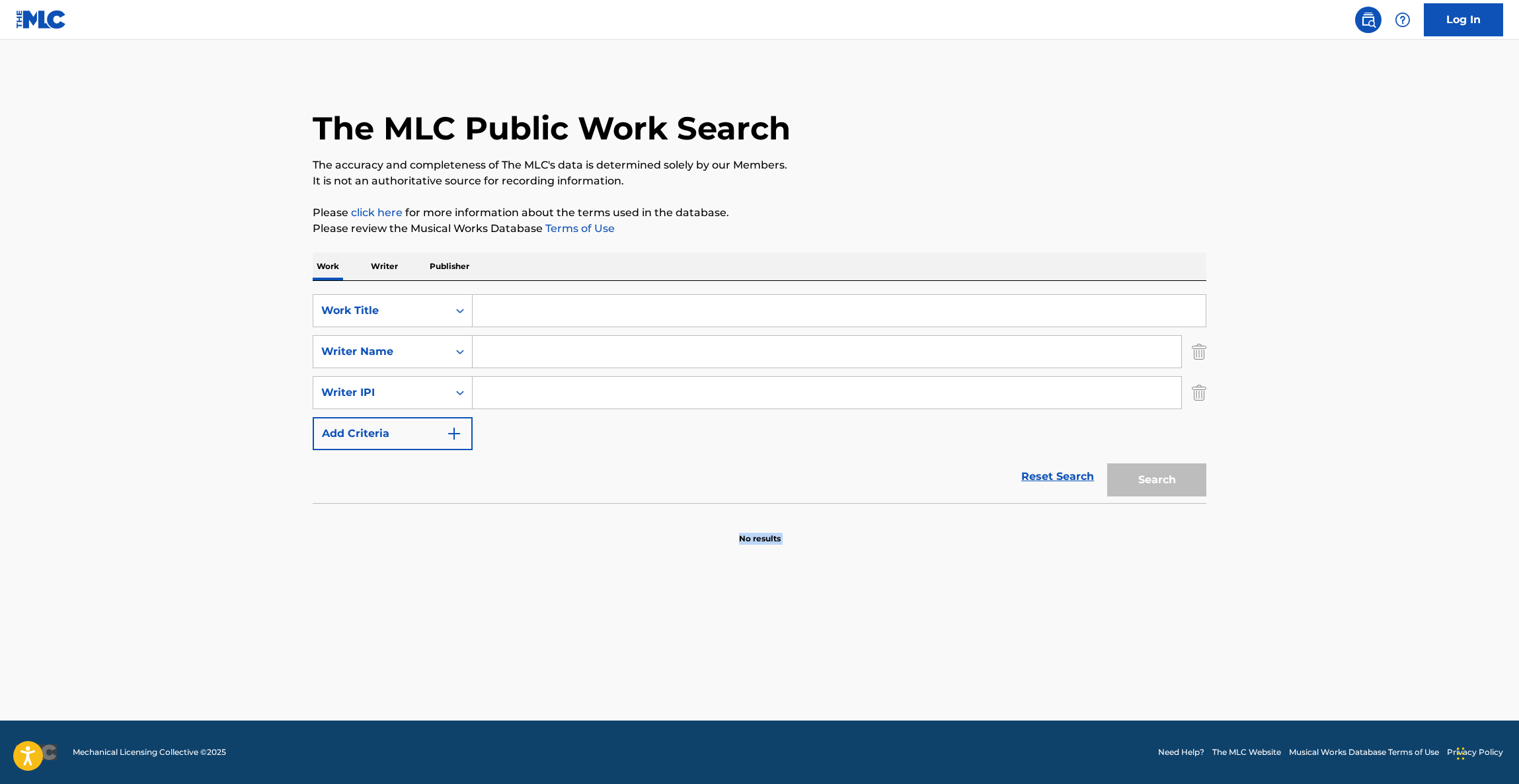
click at [979, 676] on main "The MLC Public Work Search The accuracy and completeness of The MLC's data is d…" at bounding box center [760, 380] width 1519 height 681
click at [979, 678] on main "The MLC Public Work Search The accuracy and completeness of The MLC's data is d…" at bounding box center [760, 380] width 1519 height 681
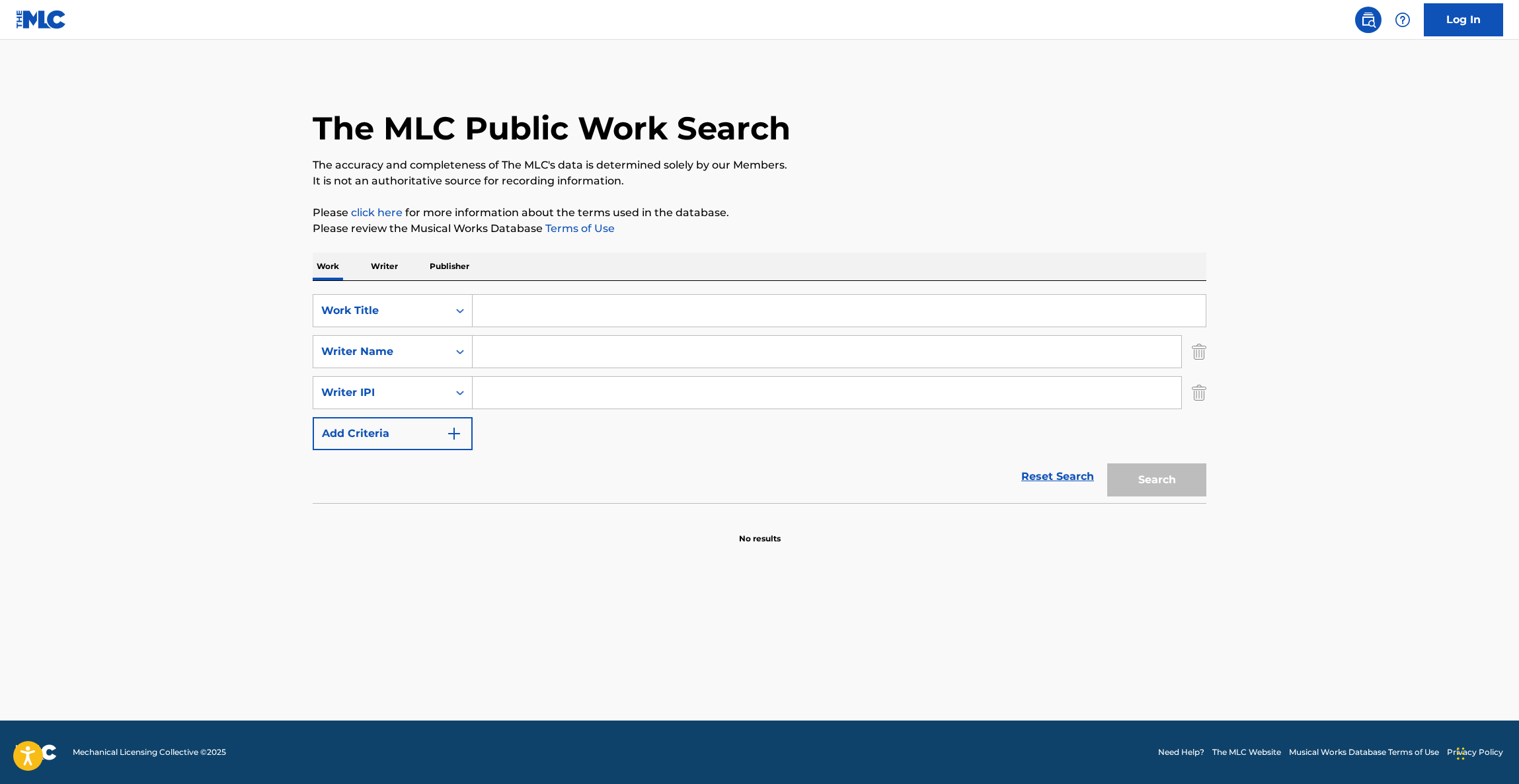
click at [979, 678] on main "The MLC Public Work Search The accuracy and completeness of The MLC's data is d…" at bounding box center [760, 380] width 1519 height 681
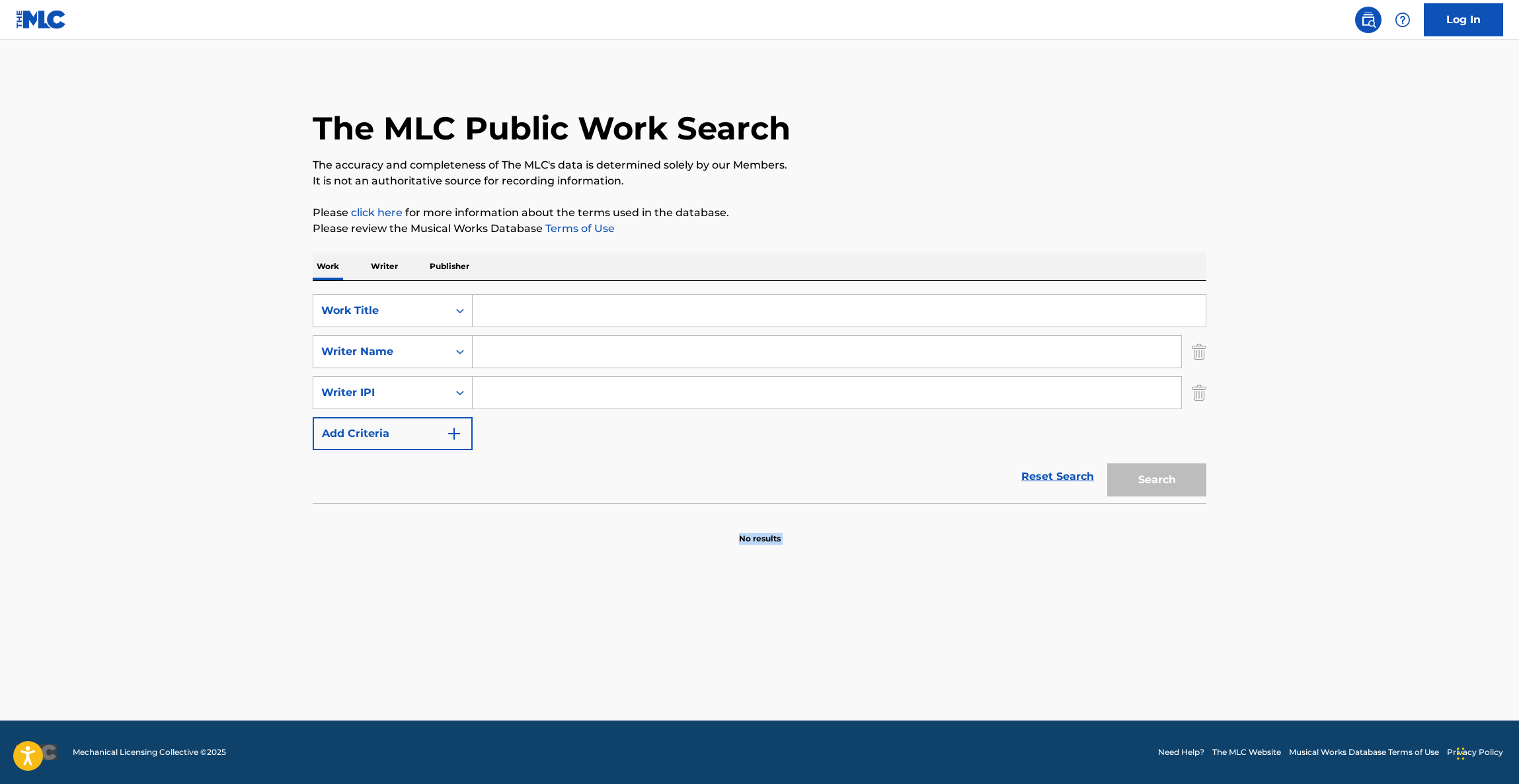
click at [979, 678] on main "The MLC Public Work Search The accuracy and completeness of The MLC's data is d…" at bounding box center [760, 380] width 1519 height 681
click at [979, 680] on main "The MLC Public Work Search The accuracy and completeness of The MLC's data is d…" at bounding box center [760, 380] width 1519 height 681
click at [979, 682] on main "The MLC Public Work Search The accuracy and completeness of The MLC's data is d…" at bounding box center [760, 380] width 1519 height 681
click at [978, 683] on main "The MLC Public Work Search The accuracy and completeness of The MLC's data is d…" at bounding box center [760, 380] width 1519 height 681
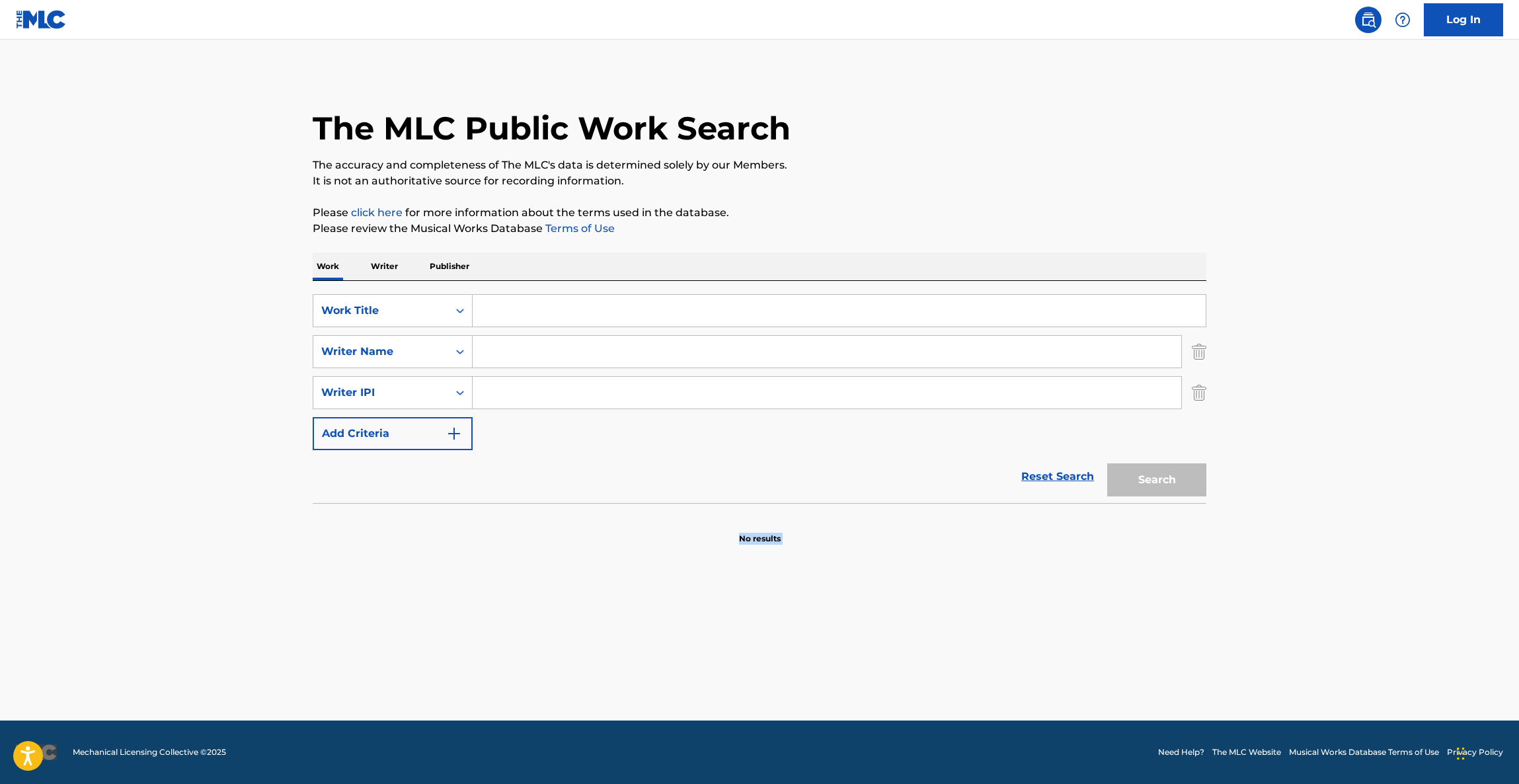
click at [977, 688] on main "The MLC Public Work Search The accuracy and completeness of The MLC's data is d…" at bounding box center [760, 380] width 1519 height 681
click at [976, 688] on main "The MLC Public Work Search The accuracy and completeness of The MLC's data is d…" at bounding box center [760, 380] width 1519 height 681
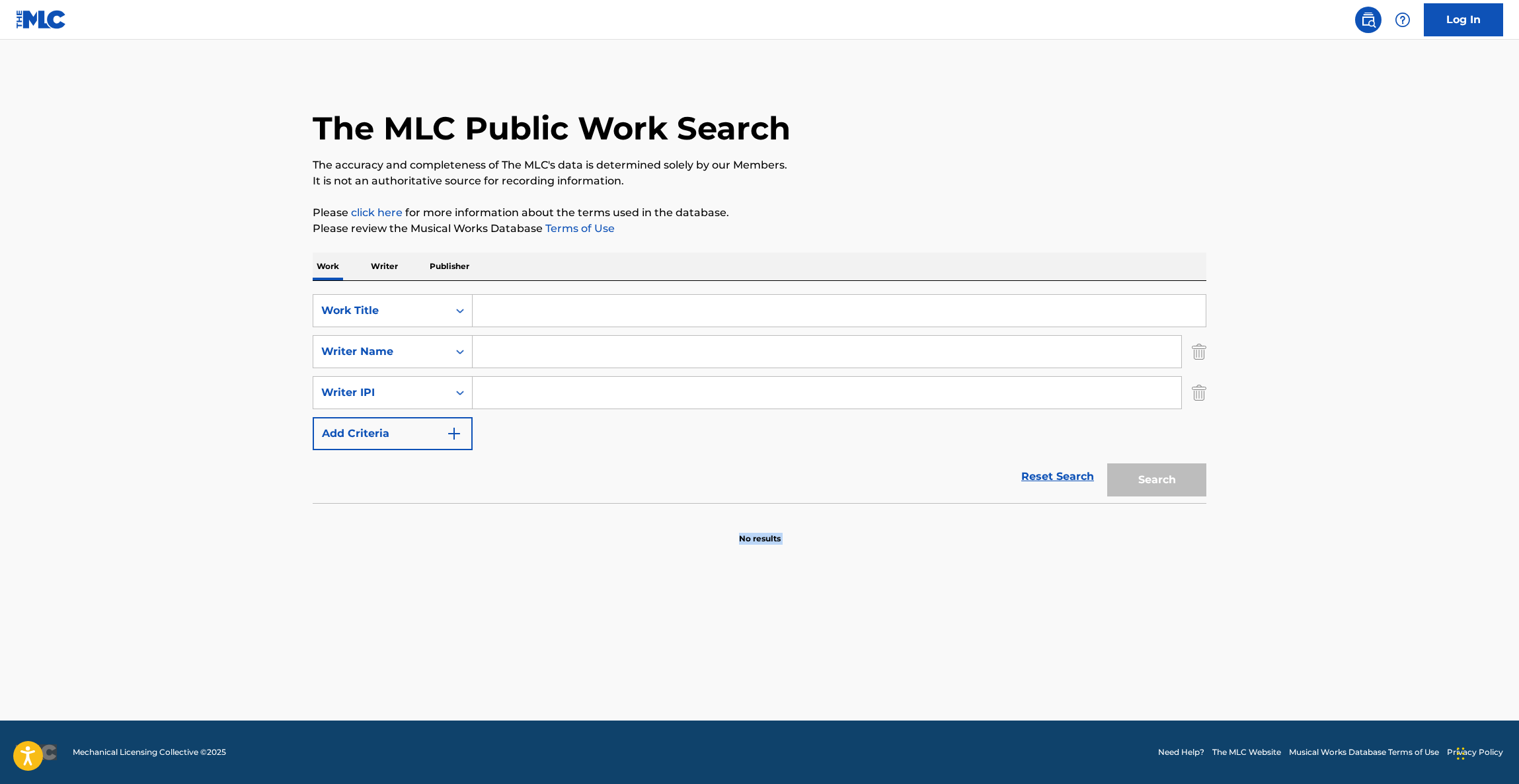
click at [976, 688] on main "The MLC Public Work Search The accuracy and completeness of The MLC's data is d…" at bounding box center [760, 380] width 1519 height 681
click at [982, 685] on main "The MLC Public Work Search The accuracy and completeness of The MLC's data is d…" at bounding box center [760, 380] width 1519 height 681
click at [982, 686] on main "The MLC Public Work Search The accuracy and completeness of The MLC's data is d…" at bounding box center [760, 380] width 1519 height 681
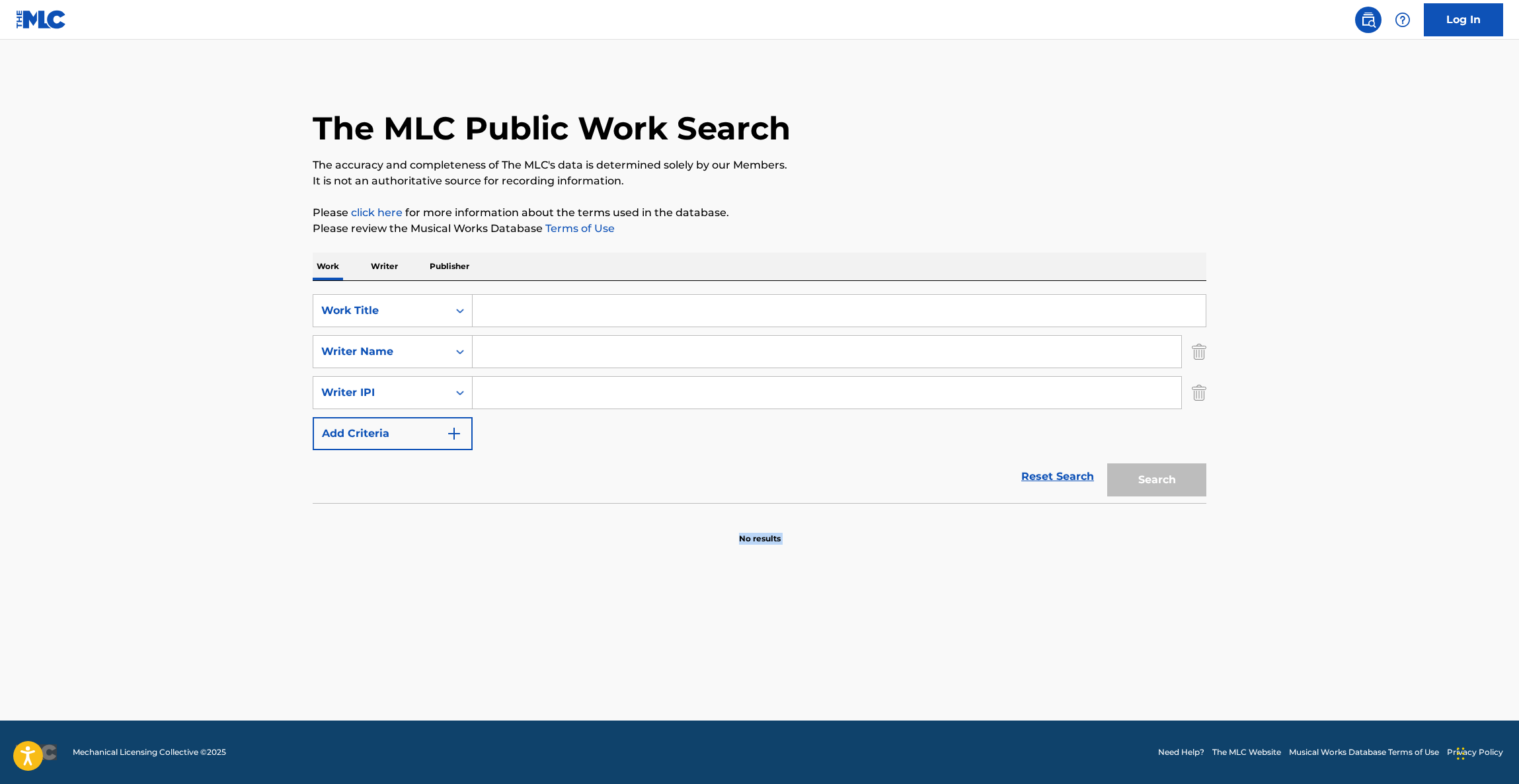
click at [982, 688] on main "The MLC Public Work Search The accuracy and completeness of The MLC's data is d…" at bounding box center [760, 380] width 1519 height 681
click at [979, 693] on main "The MLC Public Work Search The accuracy and completeness of The MLC's data is d…" at bounding box center [760, 380] width 1519 height 681
click at [977, 696] on main "The MLC Public Work Search The accuracy and completeness of The MLC's data is d…" at bounding box center [760, 380] width 1519 height 681
click at [973, 698] on main "The MLC Public Work Search The accuracy and completeness of The MLC's data is d…" at bounding box center [760, 380] width 1519 height 681
click at [967, 698] on main "The MLC Public Work Search The accuracy and completeness of The MLC's data is d…" at bounding box center [760, 380] width 1519 height 681
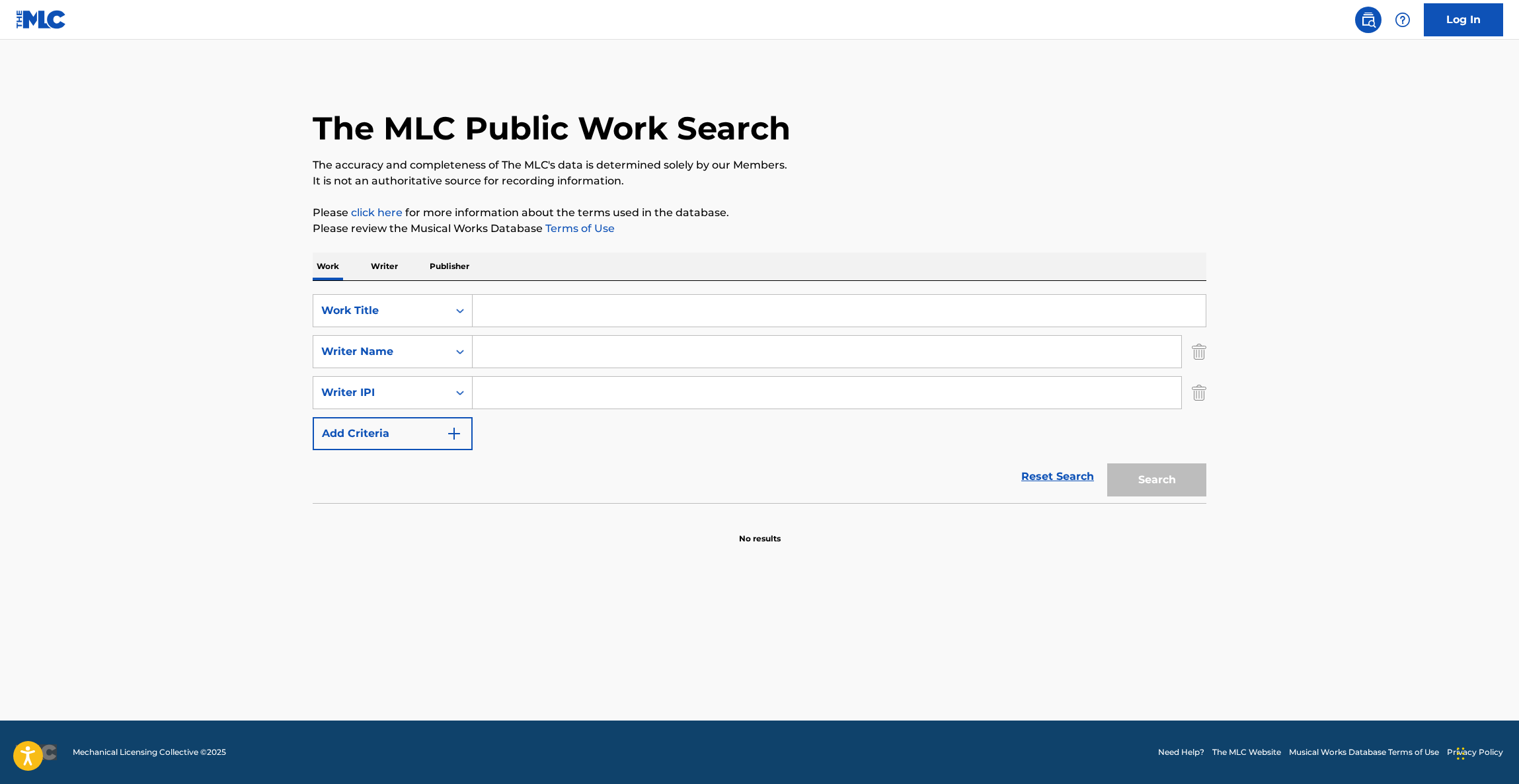
click at [966, 698] on main "The MLC Public Work Search The accuracy and completeness of The MLC's data is d…" at bounding box center [760, 380] width 1519 height 681
click at [961, 698] on main "The MLC Public Work Search The accuracy and completeness of The MLC's data is d…" at bounding box center [760, 380] width 1519 height 681
click at [959, 697] on main "The MLC Public Work Search The accuracy and completeness of The MLC's data is d…" at bounding box center [760, 380] width 1519 height 681
click at [957, 697] on main "The MLC Public Work Search The accuracy and completeness of The MLC's data is d…" at bounding box center [760, 380] width 1519 height 681
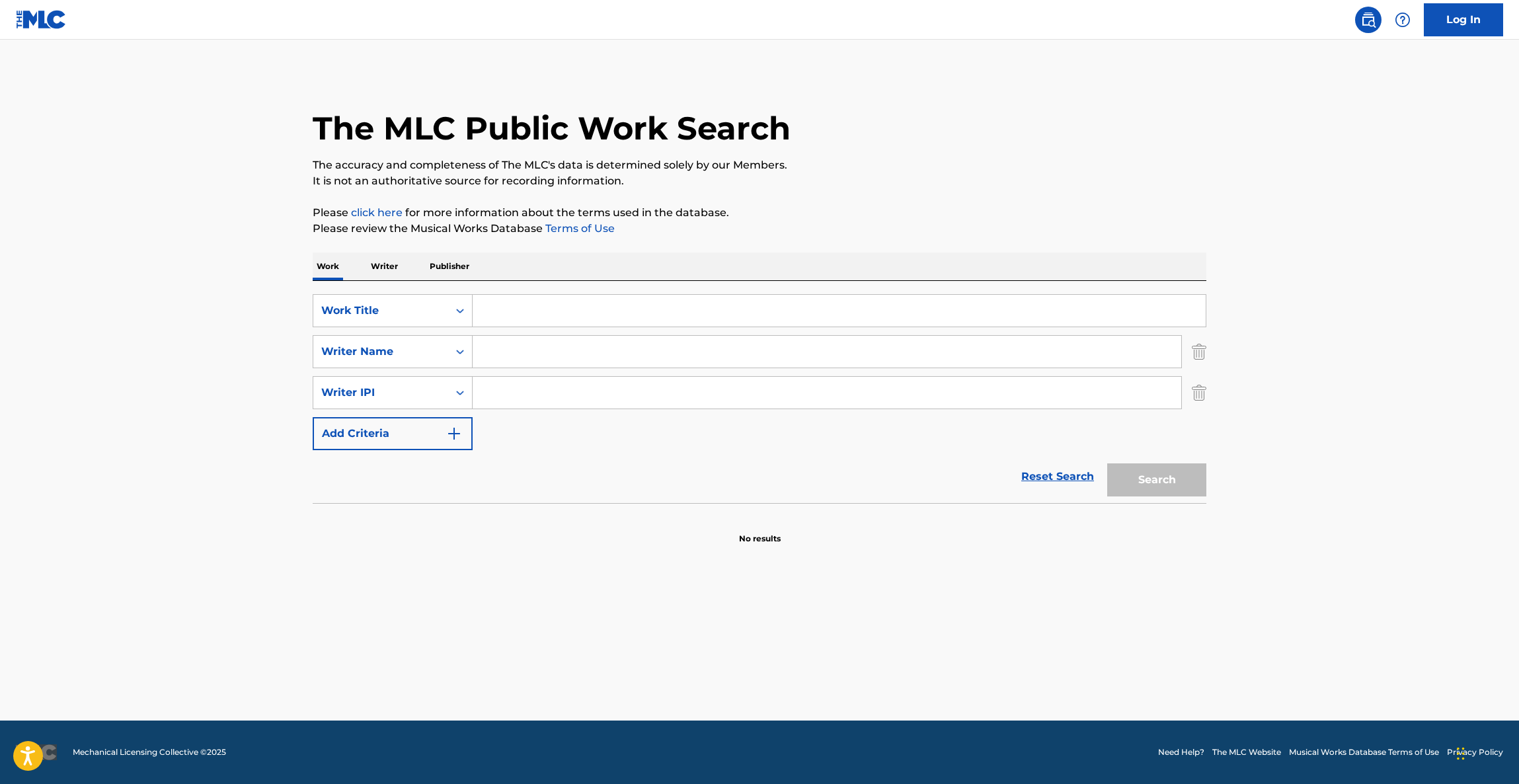
click at [957, 697] on main "The MLC Public Work Search The accuracy and completeness of The MLC's data is d…" at bounding box center [760, 380] width 1519 height 681
click at [954, 698] on main "The MLC Public Work Search The accuracy and completeness of The MLC's data is d…" at bounding box center [760, 380] width 1519 height 681
click at [953, 699] on main "The MLC Public Work Search The accuracy and completeness of The MLC's data is d…" at bounding box center [760, 380] width 1519 height 681
click at [946, 700] on main "The MLC Public Work Search The accuracy and completeness of The MLC's data is d…" at bounding box center [760, 380] width 1519 height 681
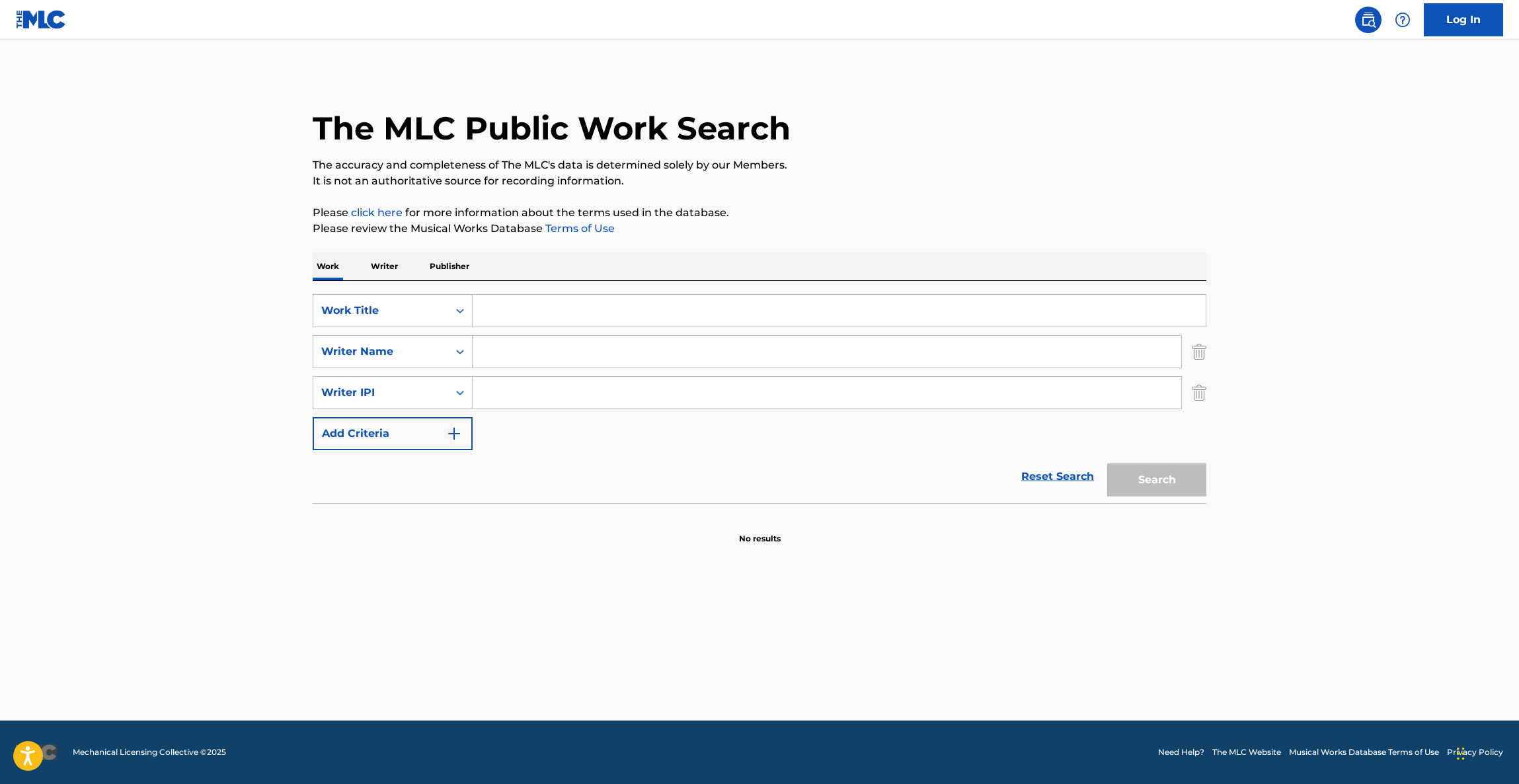
click at [946, 700] on main "The MLC Public Work Search The accuracy and completeness of The MLC's data is d…" at bounding box center [760, 380] width 1519 height 681
click at [942, 700] on main "The MLC Public Work Search The accuracy and completeness of The MLC's data is d…" at bounding box center [760, 380] width 1519 height 681
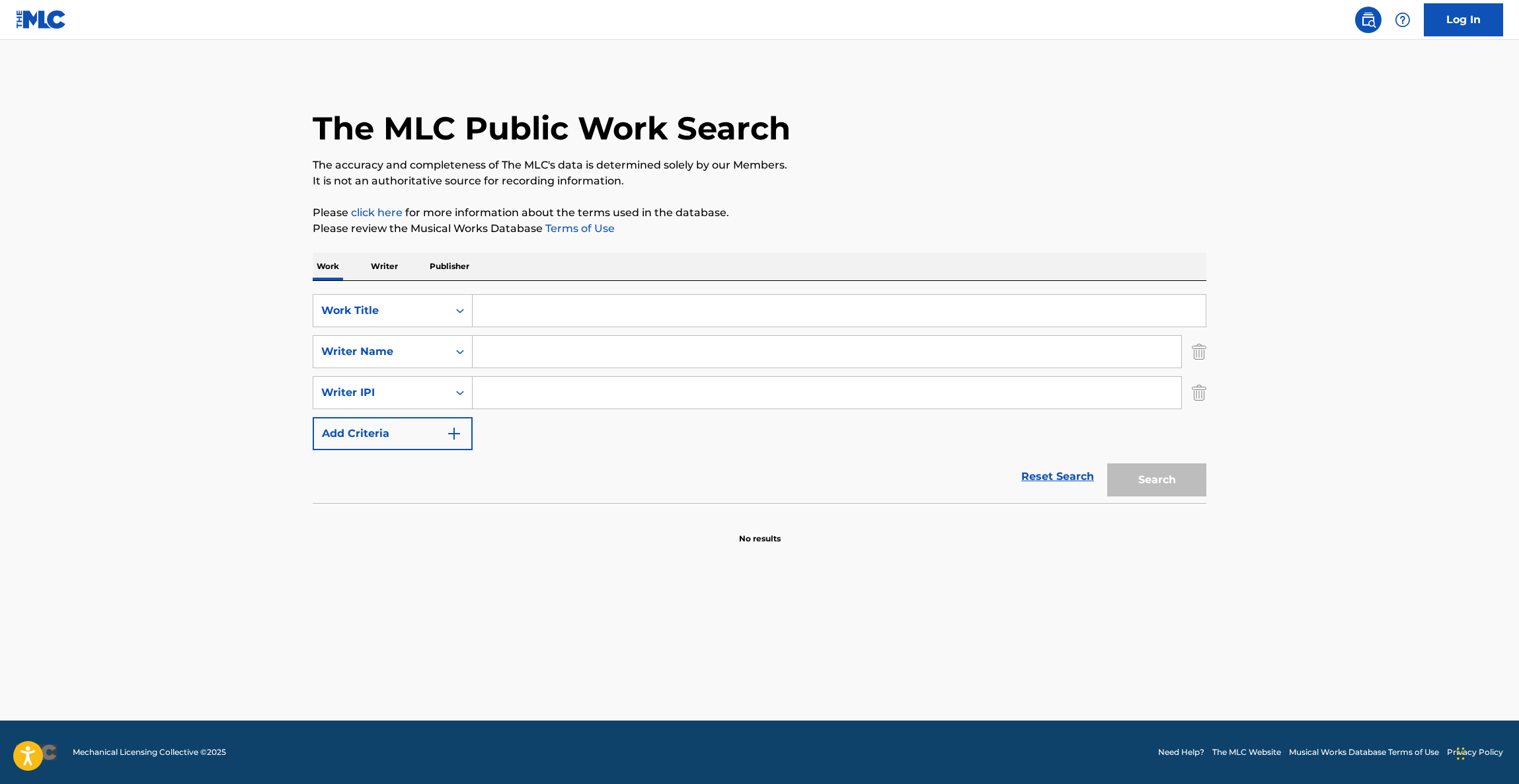
click at [942, 700] on main "The MLC Public Work Search The accuracy and completeness of The MLC's data is d…" at bounding box center [760, 380] width 1519 height 681
click at [941, 700] on main "The MLC Public Work Search The accuracy and completeness of The MLC's data is d…" at bounding box center [760, 380] width 1519 height 681
click at [923, 702] on main "The MLC Public Work Search The accuracy and completeness of The MLC's data is d…" at bounding box center [760, 380] width 1519 height 681
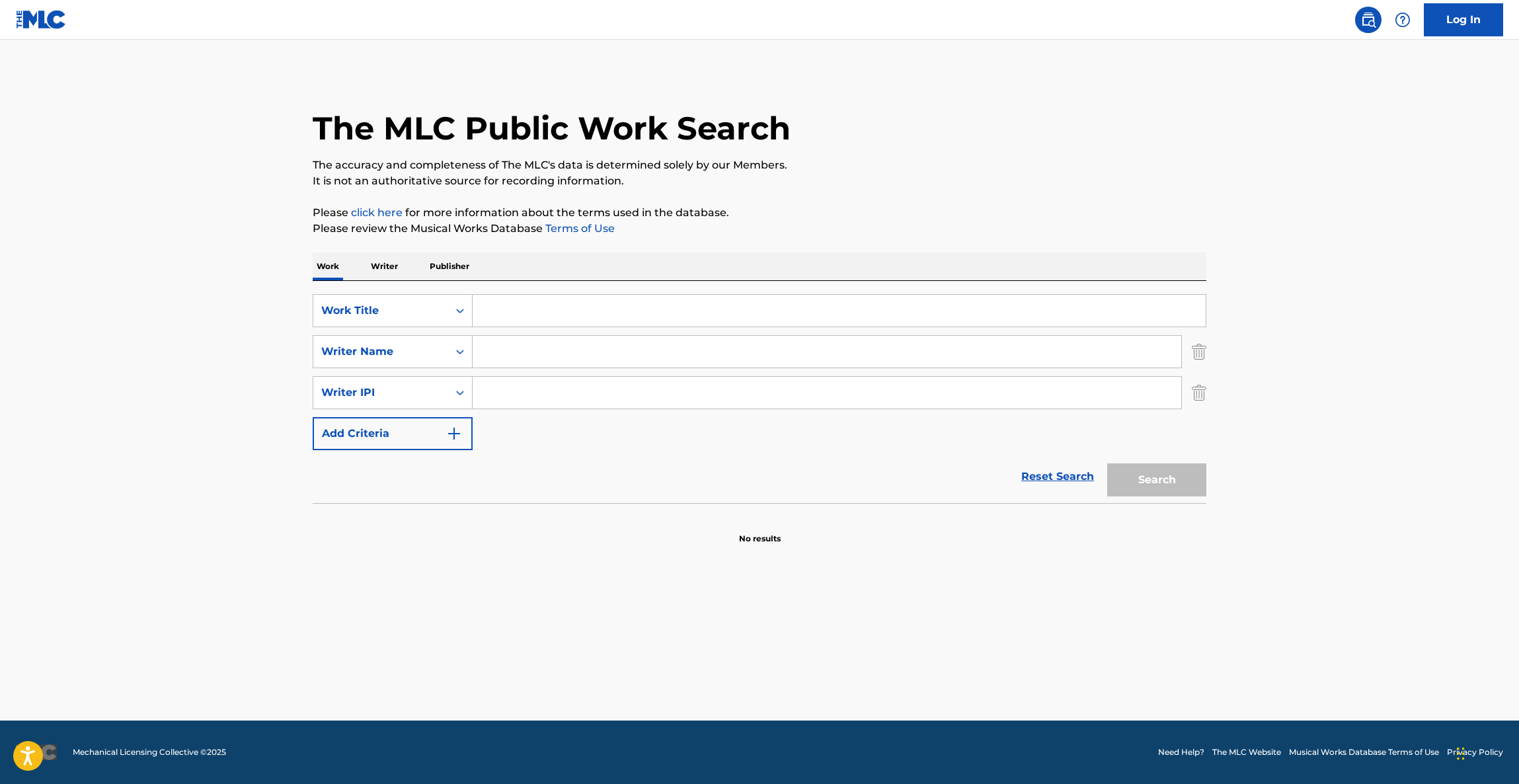
drag, startPoint x: 923, startPoint y: 702, endPoint x: 917, endPoint y: 705, distance: 6.7
click at [918, 704] on main "The MLC Public Work Search The accuracy and completeness of The MLC's data is d…" at bounding box center [760, 380] width 1519 height 681
click at [912, 705] on main "The MLC Public Work Search The accuracy and completeness of The MLC's data is d…" at bounding box center [760, 380] width 1519 height 681
click at [1039, 701] on main "The MLC Public Work Search The accuracy and completeness of The MLC's data is d…" at bounding box center [760, 380] width 1519 height 681
click at [1045, 688] on main "The MLC Public Work Search The accuracy and completeness of The MLC's data is d…" at bounding box center [760, 380] width 1519 height 681
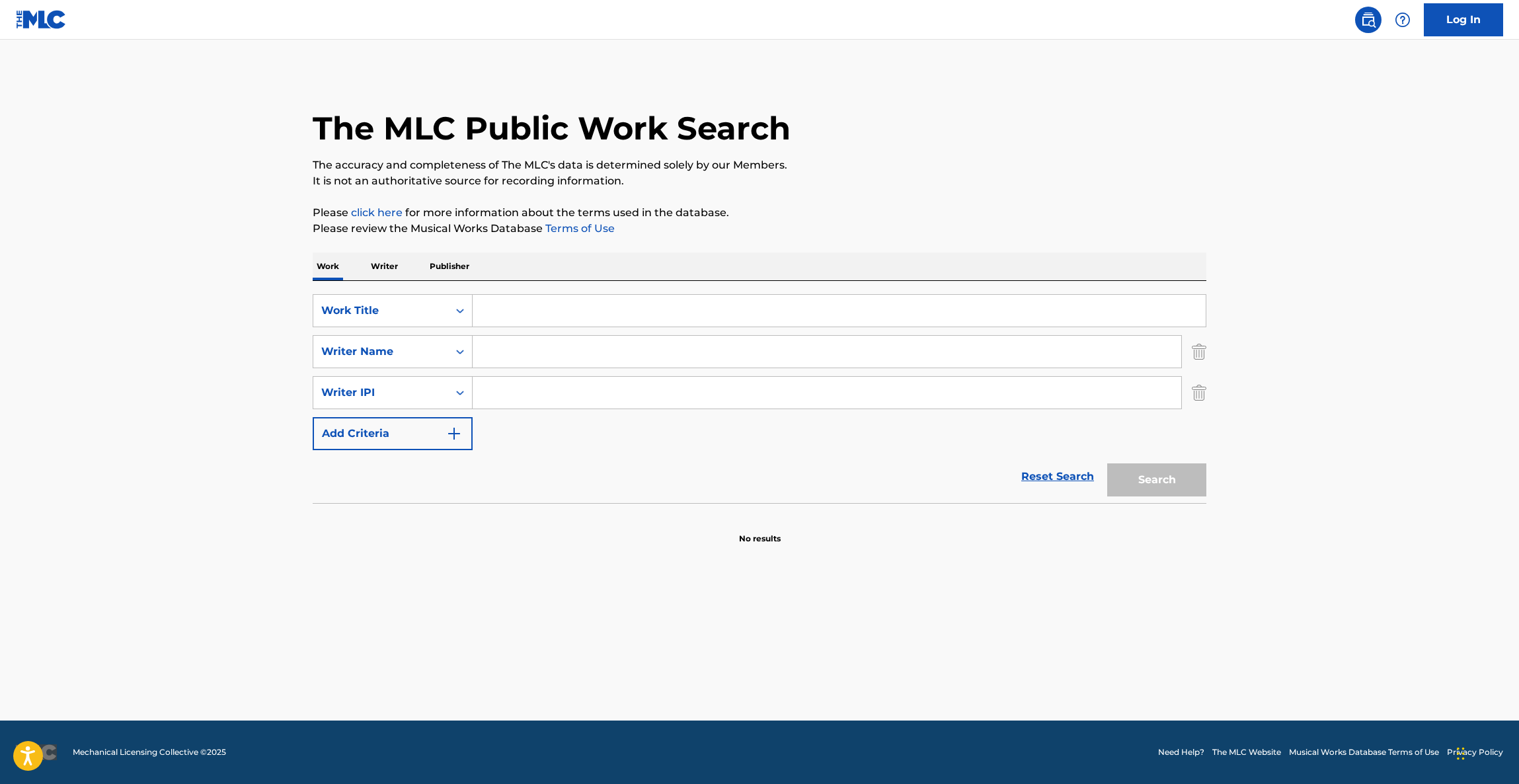
click at [1045, 688] on main "The MLC Public Work Search The accuracy and completeness of The MLC's data is d…" at bounding box center [760, 380] width 1519 height 681
click at [1042, 688] on main "The MLC Public Work Search The accuracy and completeness of The MLC's data is d…" at bounding box center [760, 380] width 1519 height 681
click at [1042, 688] on main "The MLC Public Work Search The accuracy and completeness of The MLC's data is d…" at bounding box center [760, 380] width 1519 height 681
click at [1039, 690] on main "The MLC Public Work Search The accuracy and completeness of The MLC's data is d…" at bounding box center [760, 380] width 1519 height 681
click at [1036, 694] on main "The MLC Public Work Search The accuracy and completeness of The MLC's data is d…" at bounding box center [760, 380] width 1519 height 681
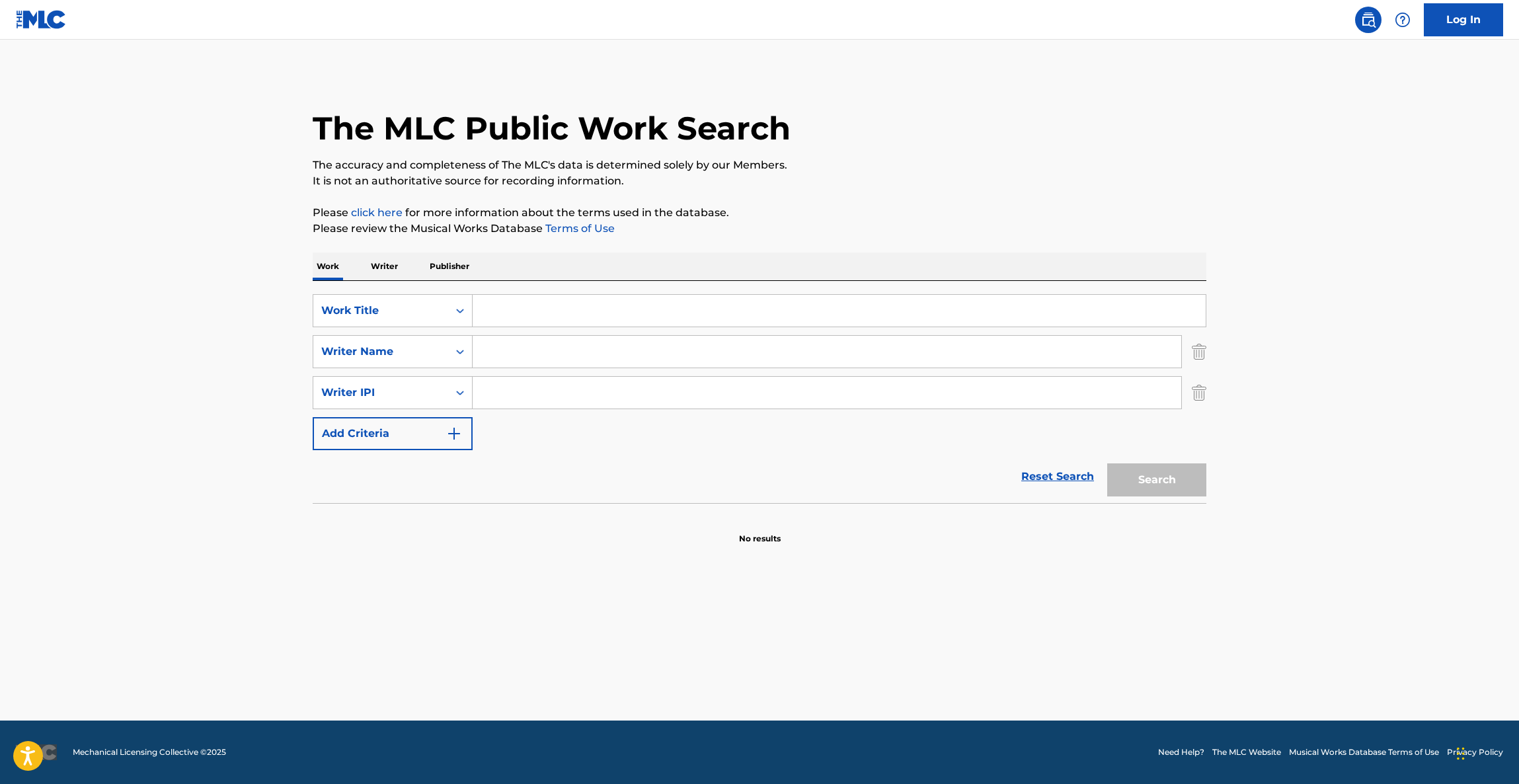
click at [1030, 696] on main "The MLC Public Work Search The accuracy and completeness of The MLC's data is d…" at bounding box center [760, 380] width 1519 height 681
click at [1026, 697] on main "The MLC Public Work Search The accuracy and completeness of The MLC's data is d…" at bounding box center [760, 380] width 1519 height 681
click at [1023, 698] on main "The MLC Public Work Search The accuracy and completeness of The MLC's data is d…" at bounding box center [760, 380] width 1519 height 681
drag, startPoint x: 1016, startPoint y: 700, endPoint x: 1008, endPoint y: 702, distance: 8.2
click at [1012, 701] on main "The MLC Public Work Search The accuracy and completeness of The MLC's data is d…" at bounding box center [760, 380] width 1519 height 681
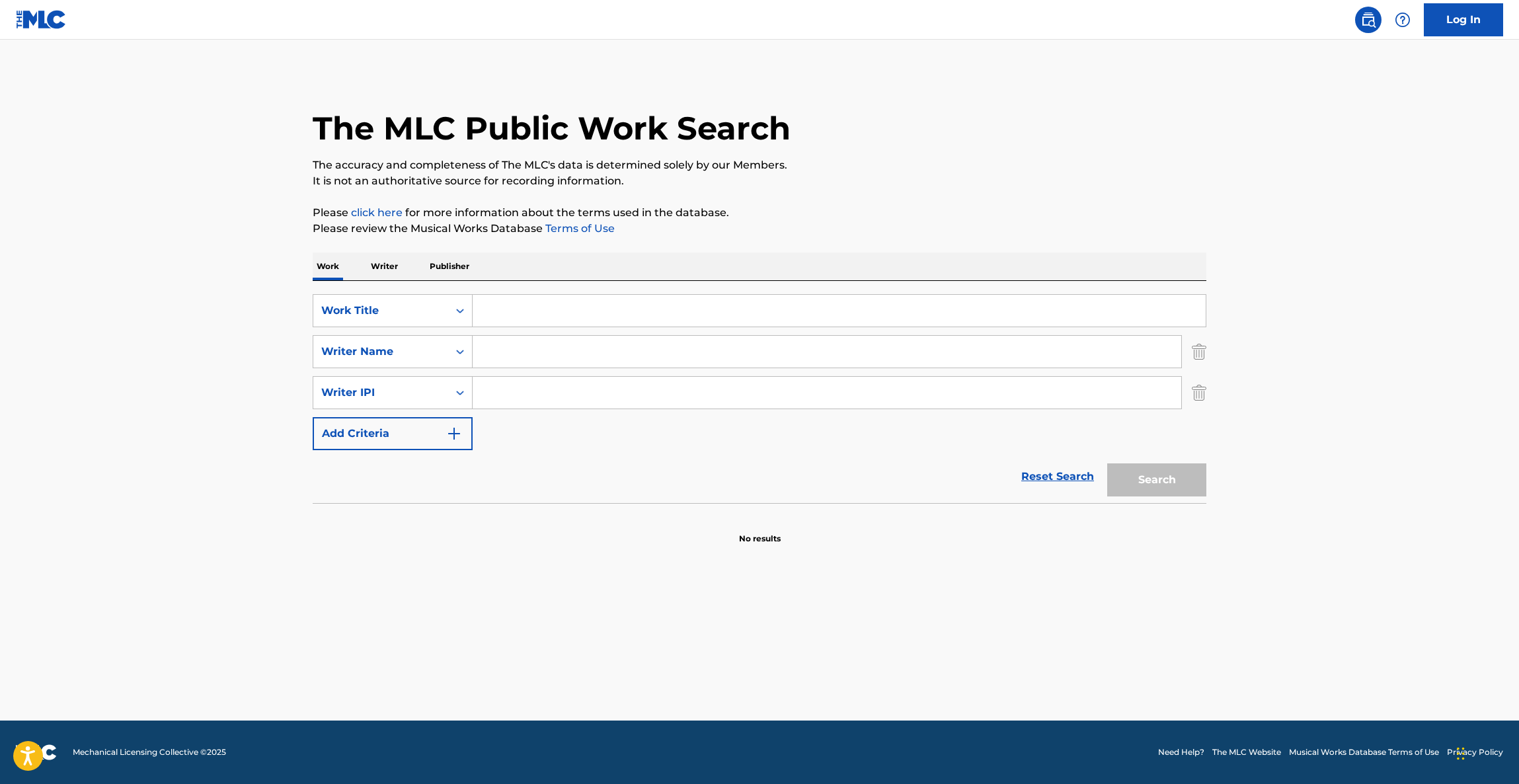
click at [990, 697] on main "The MLC Public Work Search The accuracy and completeness of The MLC's data is d…" at bounding box center [760, 380] width 1519 height 681
click at [988, 696] on main "The MLC Public Work Search The accuracy and completeness of The MLC's data is d…" at bounding box center [760, 380] width 1519 height 681
click at [983, 695] on main "The MLC Public Work Search The accuracy and completeness of The MLC's data is d…" at bounding box center [760, 380] width 1519 height 681
click at [976, 694] on main "The MLC Public Work Search The accuracy and completeness of The MLC's data is d…" at bounding box center [760, 380] width 1519 height 681
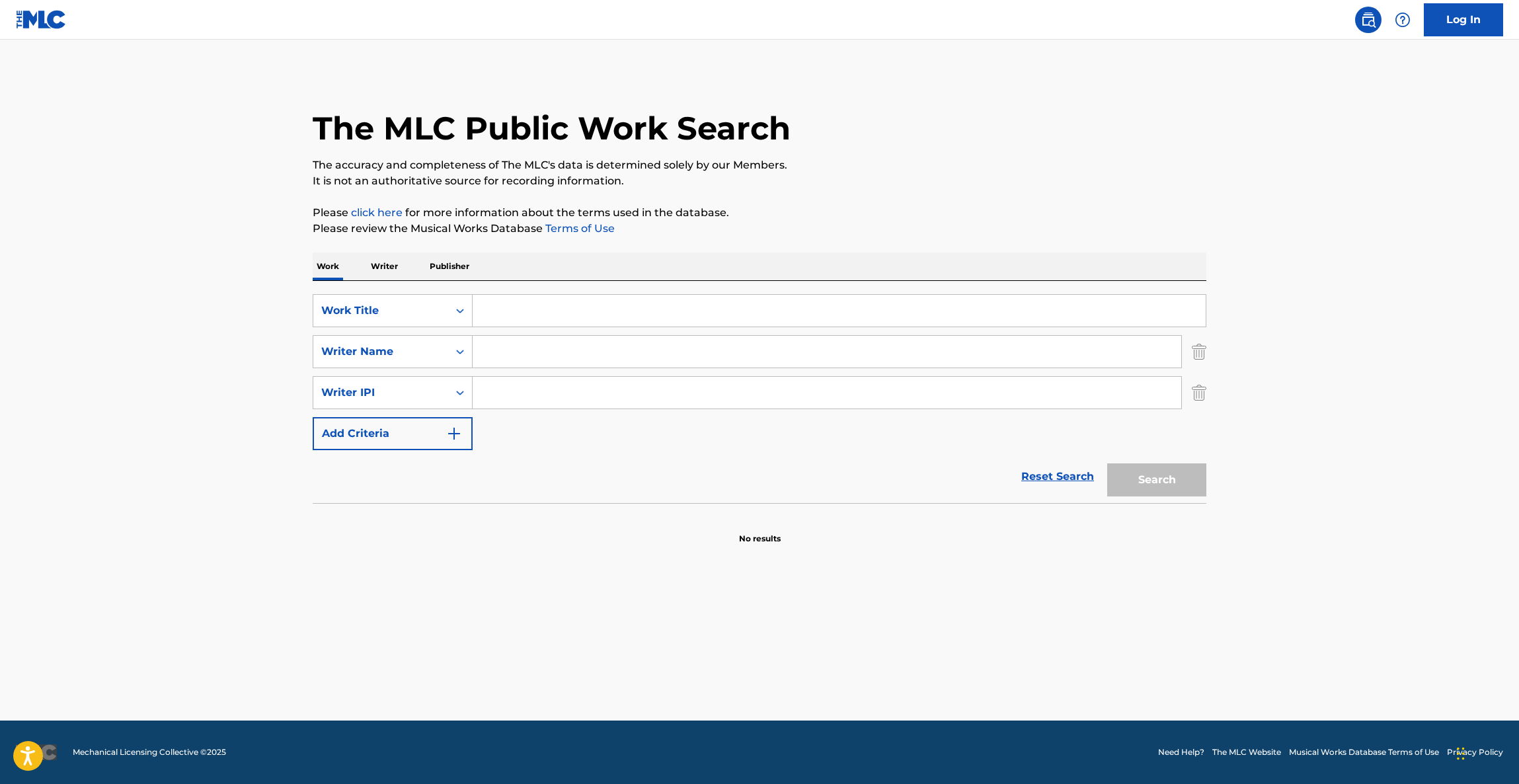
click at [976, 694] on main "The MLC Public Work Search The accuracy and completeness of The MLC's data is d…" at bounding box center [760, 380] width 1519 height 681
click at [975, 694] on main "The MLC Public Work Search The accuracy and completeness of The MLC's data is d…" at bounding box center [760, 380] width 1519 height 681
click at [973, 694] on main "The MLC Public Work Search The accuracy and completeness of The MLC's data is d…" at bounding box center [760, 380] width 1519 height 681
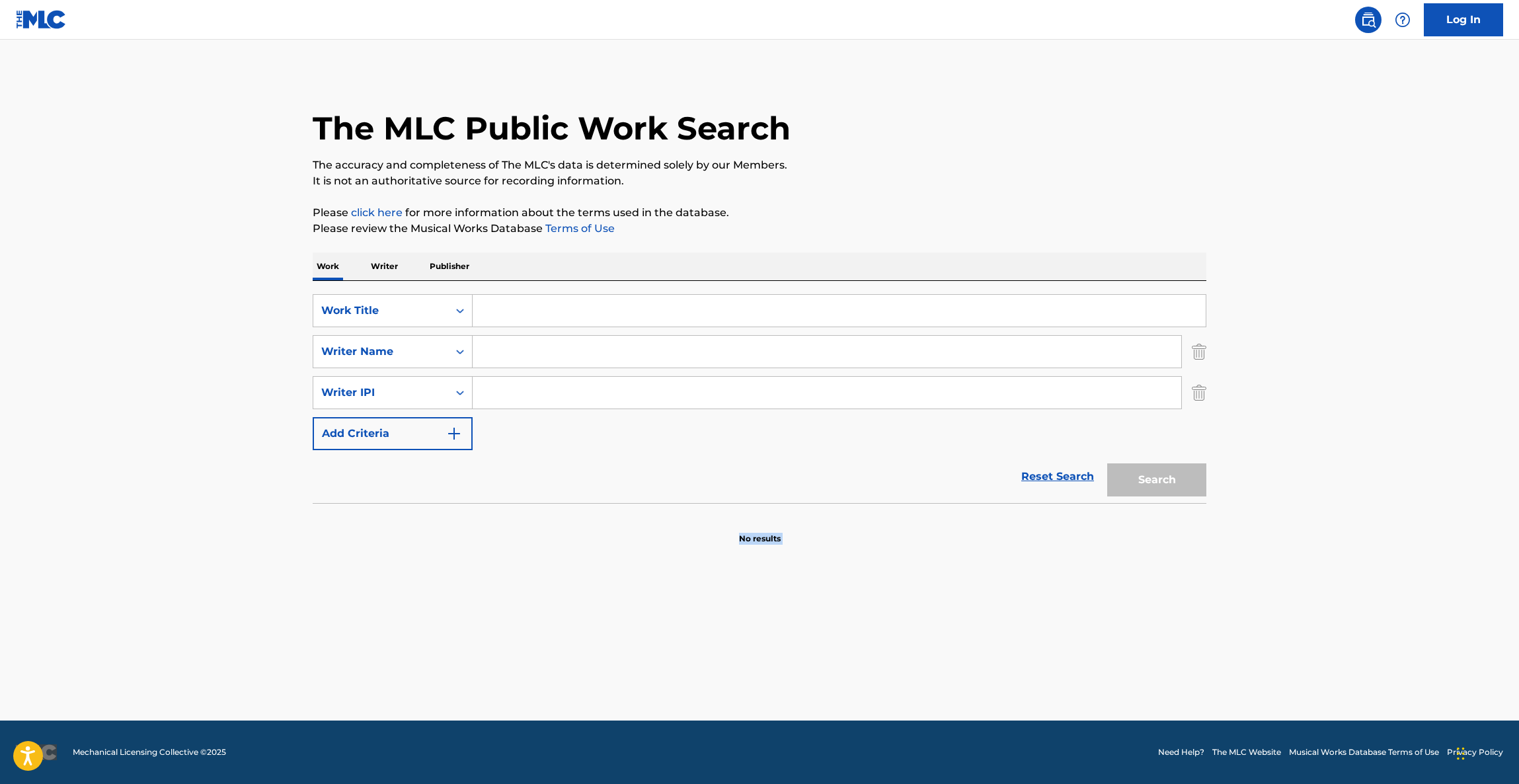
click at [972, 694] on main "The MLC Public Work Search The accuracy and completeness of The MLC's data is d…" at bounding box center [760, 380] width 1519 height 681
click at [969, 697] on main "The MLC Public Work Search The accuracy and completeness of The MLC's data is d…" at bounding box center [760, 380] width 1519 height 681
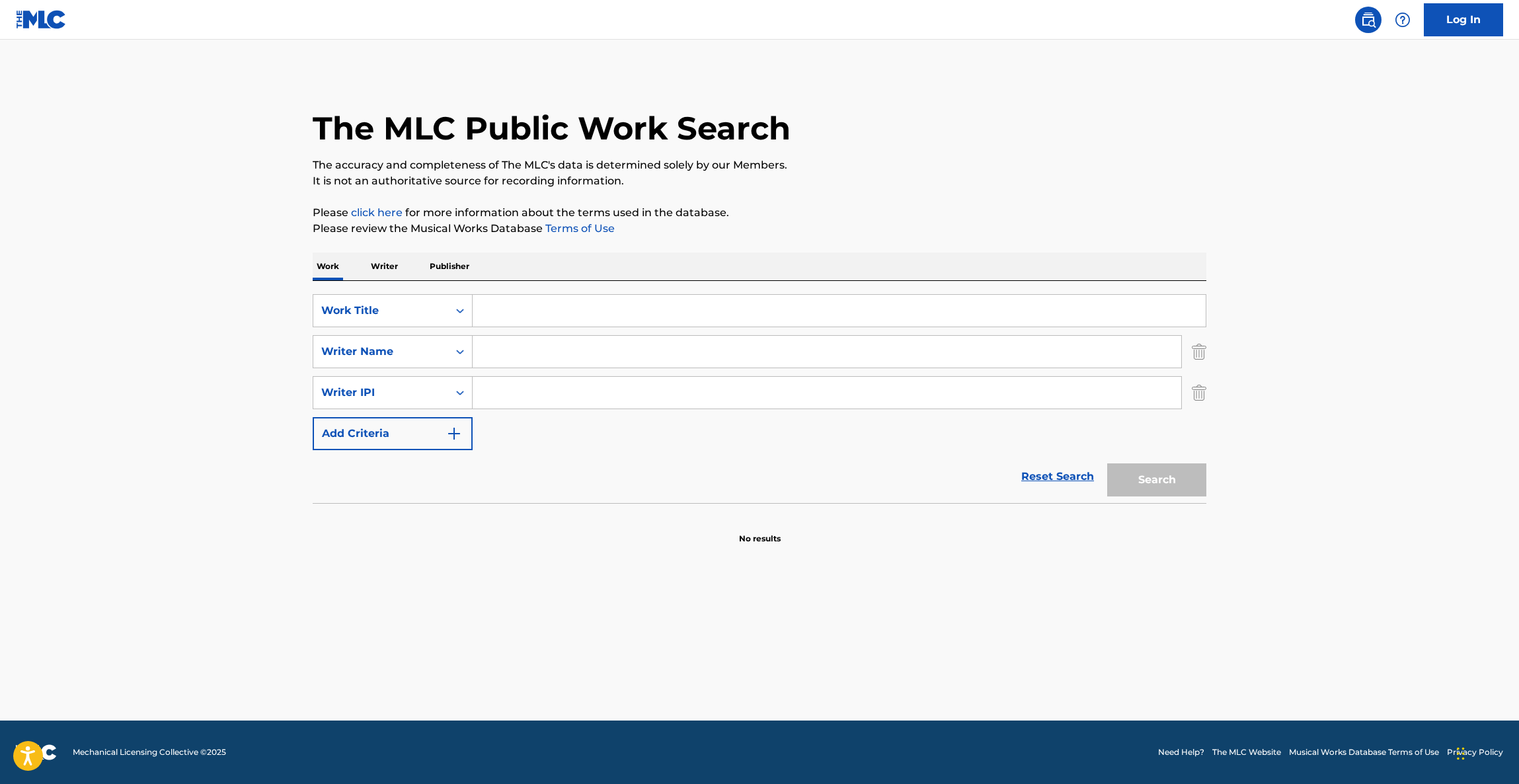
click at [969, 697] on main "The MLC Public Work Search The accuracy and completeness of The MLC's data is d…" at bounding box center [760, 380] width 1519 height 681
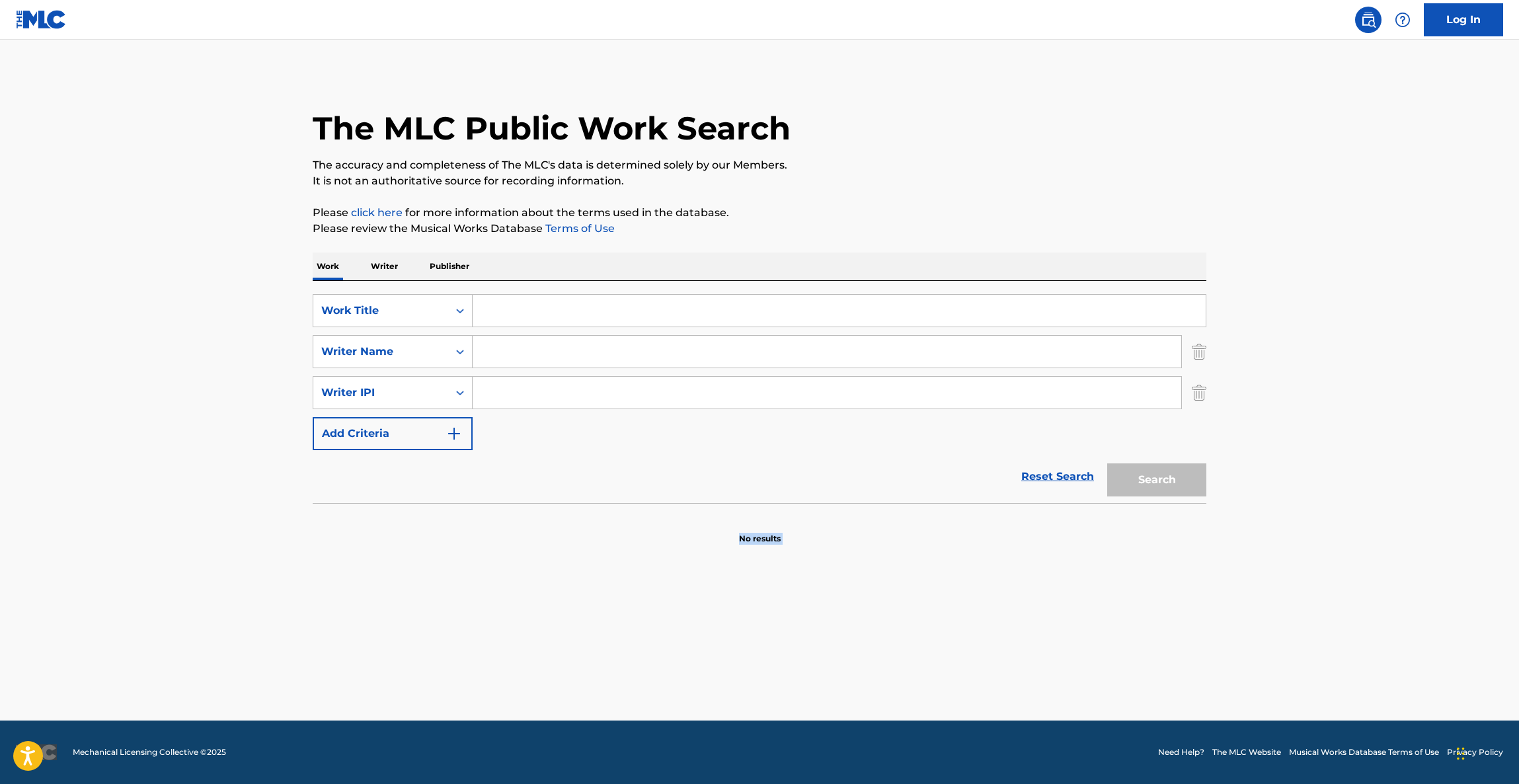
click at [964, 697] on main "The MLC Public Work Search The accuracy and completeness of The MLC's data is d…" at bounding box center [760, 380] width 1519 height 681
click at [959, 699] on main "The MLC Public Work Search The accuracy and completeness of The MLC's data is d…" at bounding box center [760, 380] width 1519 height 681
click at [945, 699] on main "The MLC Public Work Search The accuracy and completeness of The MLC's data is d…" at bounding box center [760, 380] width 1519 height 681
drag, startPoint x: 940, startPoint y: 700, endPoint x: 934, endPoint y: 701, distance: 6.1
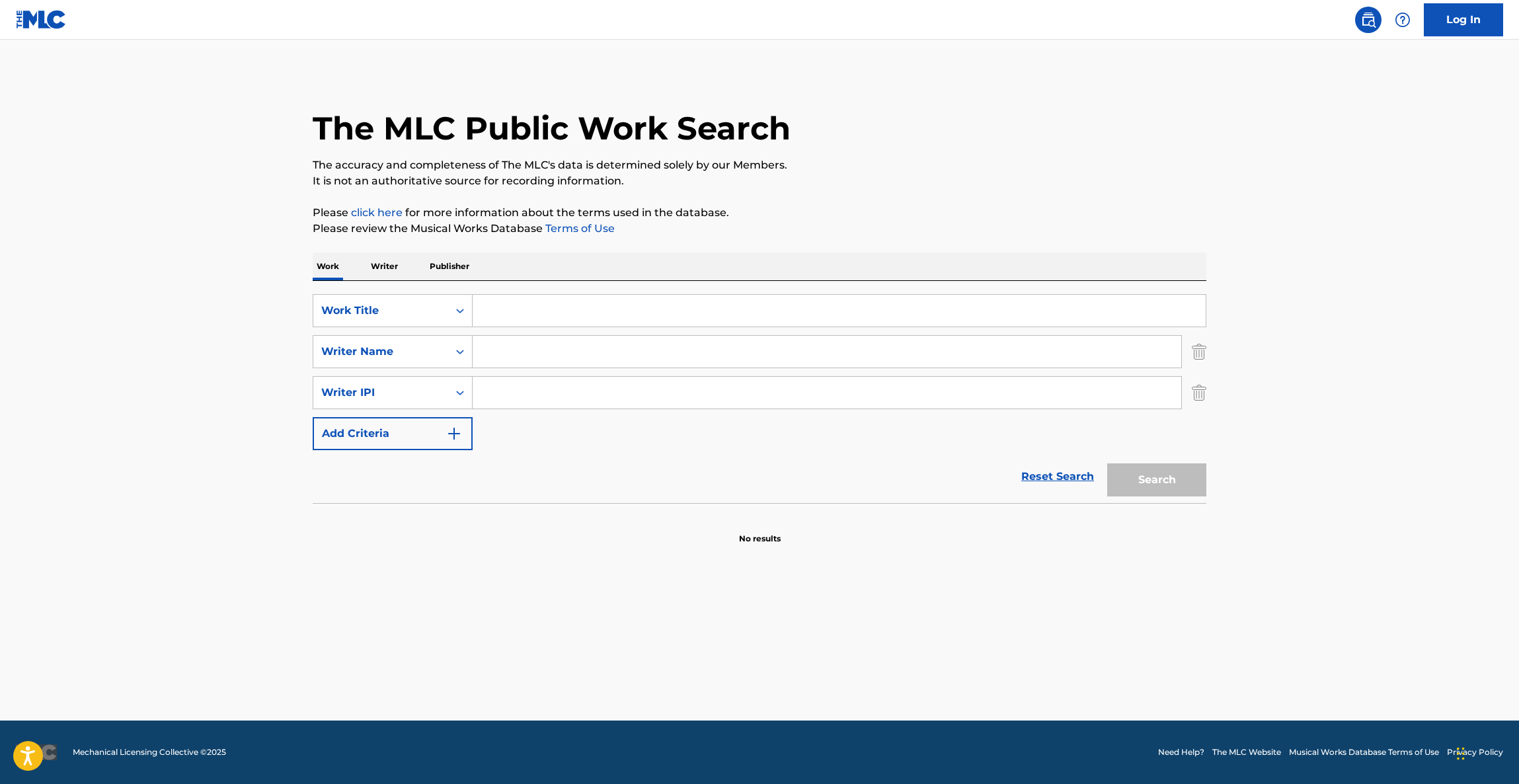
click at [937, 701] on main "The MLC Public Work Search The accuracy and completeness of The MLC's data is d…" at bounding box center [760, 380] width 1519 height 681
click at [934, 701] on main "The MLC Public Work Search The accuracy and completeness of The MLC's data is d…" at bounding box center [760, 380] width 1519 height 681
click at [931, 702] on main "The MLC Public Work Search The accuracy and completeness of The MLC's data is d…" at bounding box center [760, 380] width 1519 height 681
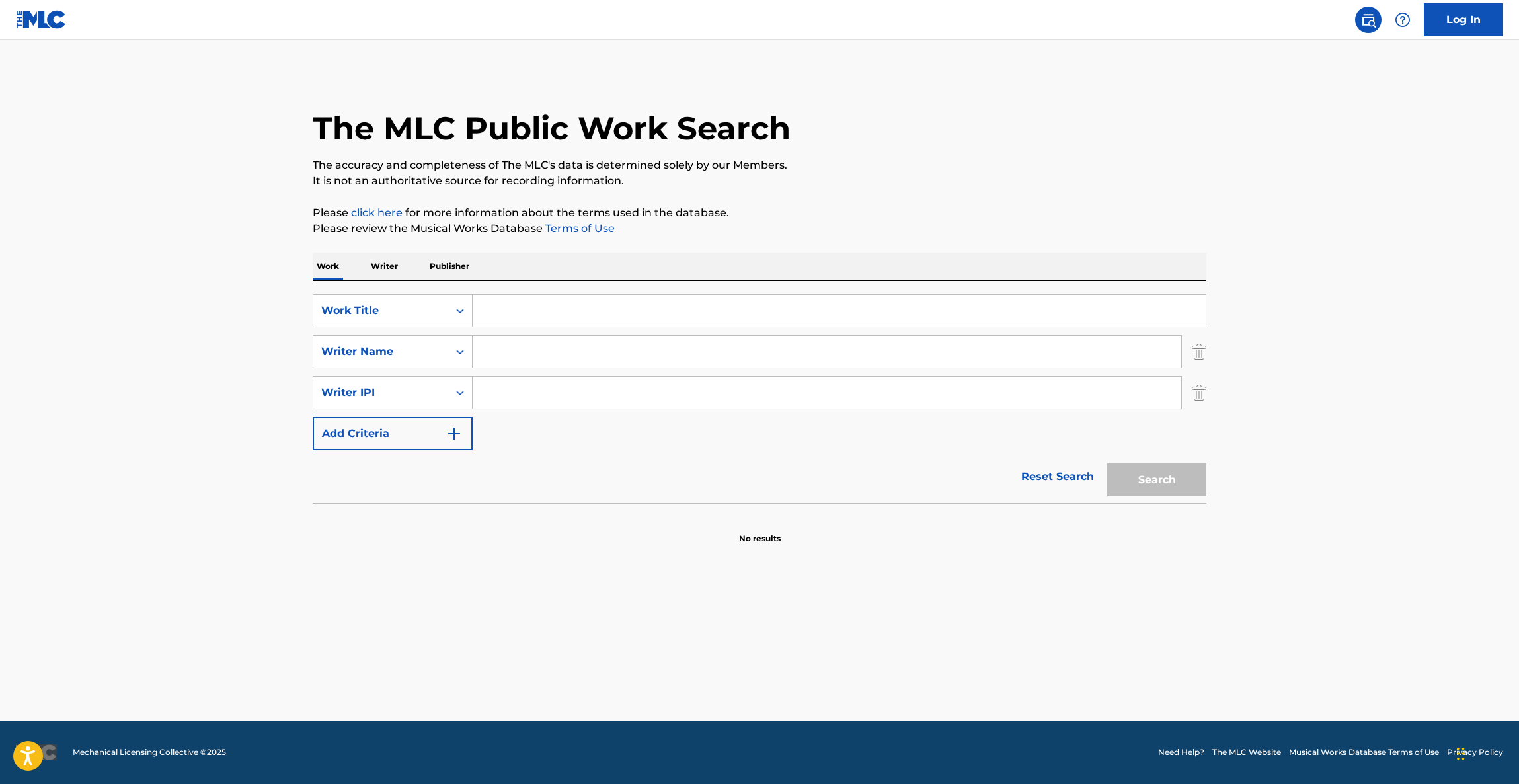
click at [923, 701] on main "The MLC Public Work Search The accuracy and completeness of The MLC's data is d…" at bounding box center [760, 380] width 1519 height 681
click at [921, 702] on main "The MLC Public Work Search The accuracy and completeness of The MLC's data is d…" at bounding box center [760, 380] width 1519 height 681
click at [919, 702] on main "The MLC Public Work Search The accuracy and completeness of The MLC's data is d…" at bounding box center [760, 380] width 1519 height 681
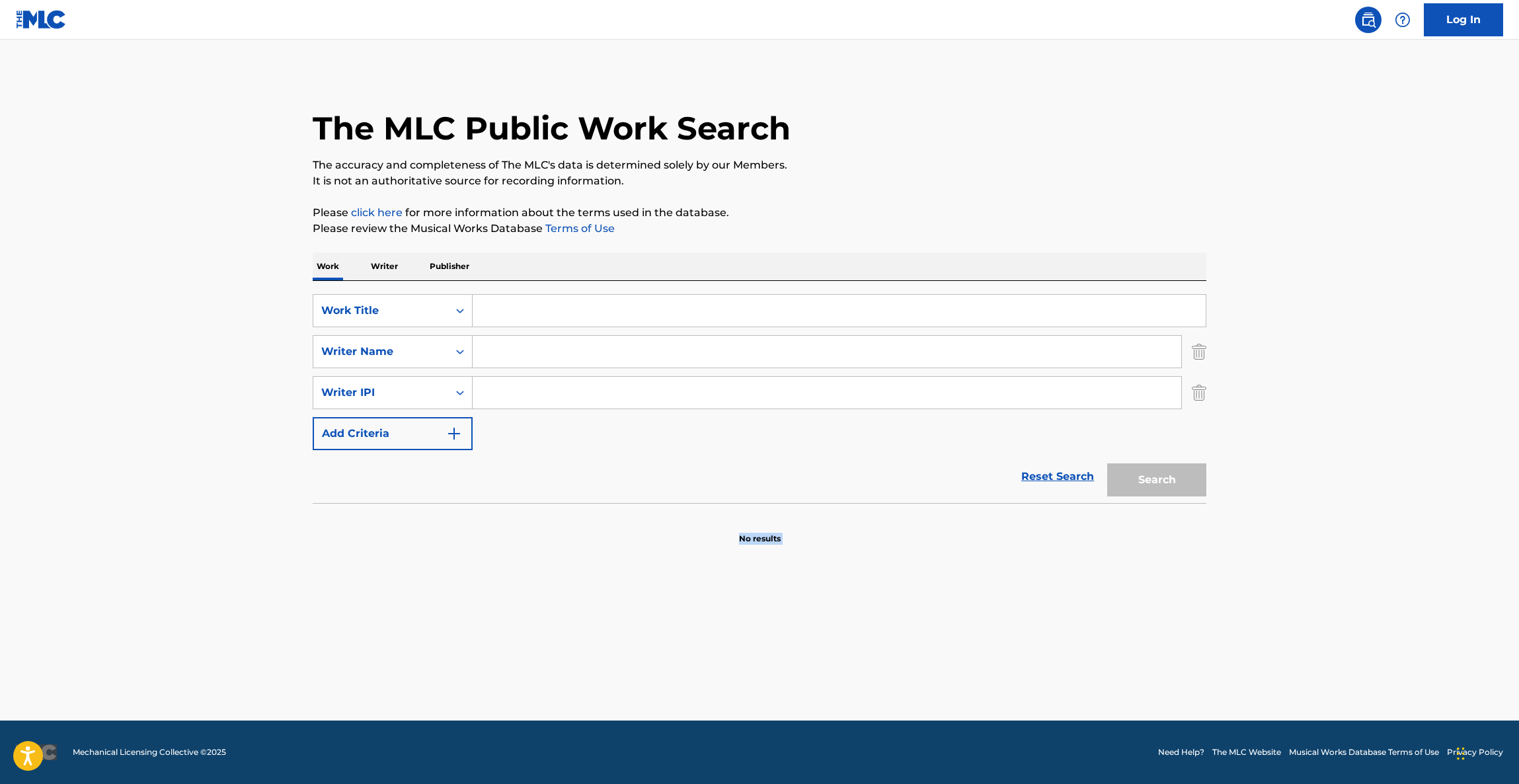
click at [919, 702] on main "The MLC Public Work Search The accuracy and completeness of The MLC's data is d…" at bounding box center [760, 380] width 1519 height 681
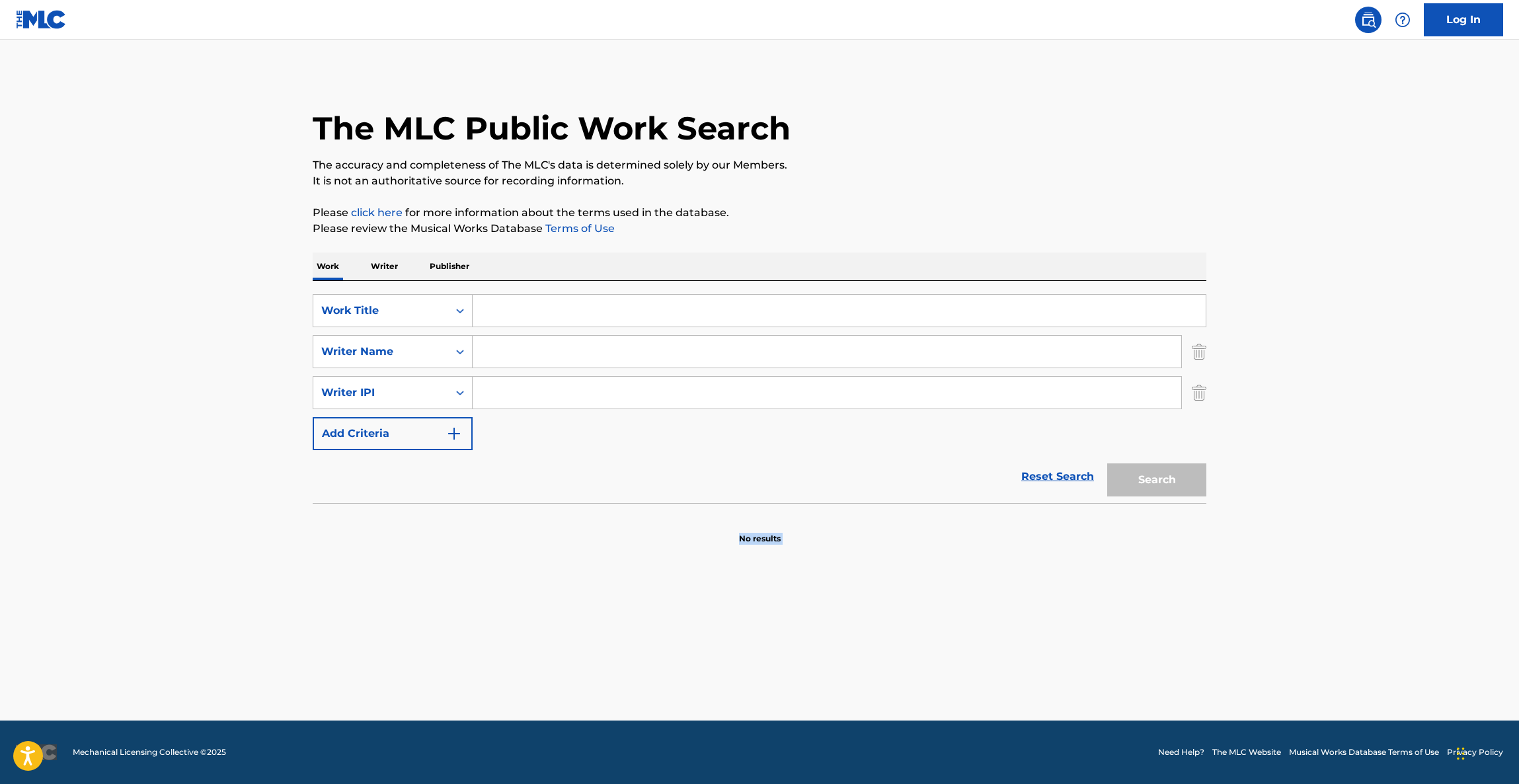
click at [919, 702] on main "The MLC Public Work Search The accuracy and completeness of The MLC's data is d…" at bounding box center [760, 380] width 1519 height 681
click at [918, 696] on main "The MLC Public Work Search The accuracy and completeness of The MLC's data is d…" at bounding box center [760, 380] width 1519 height 681
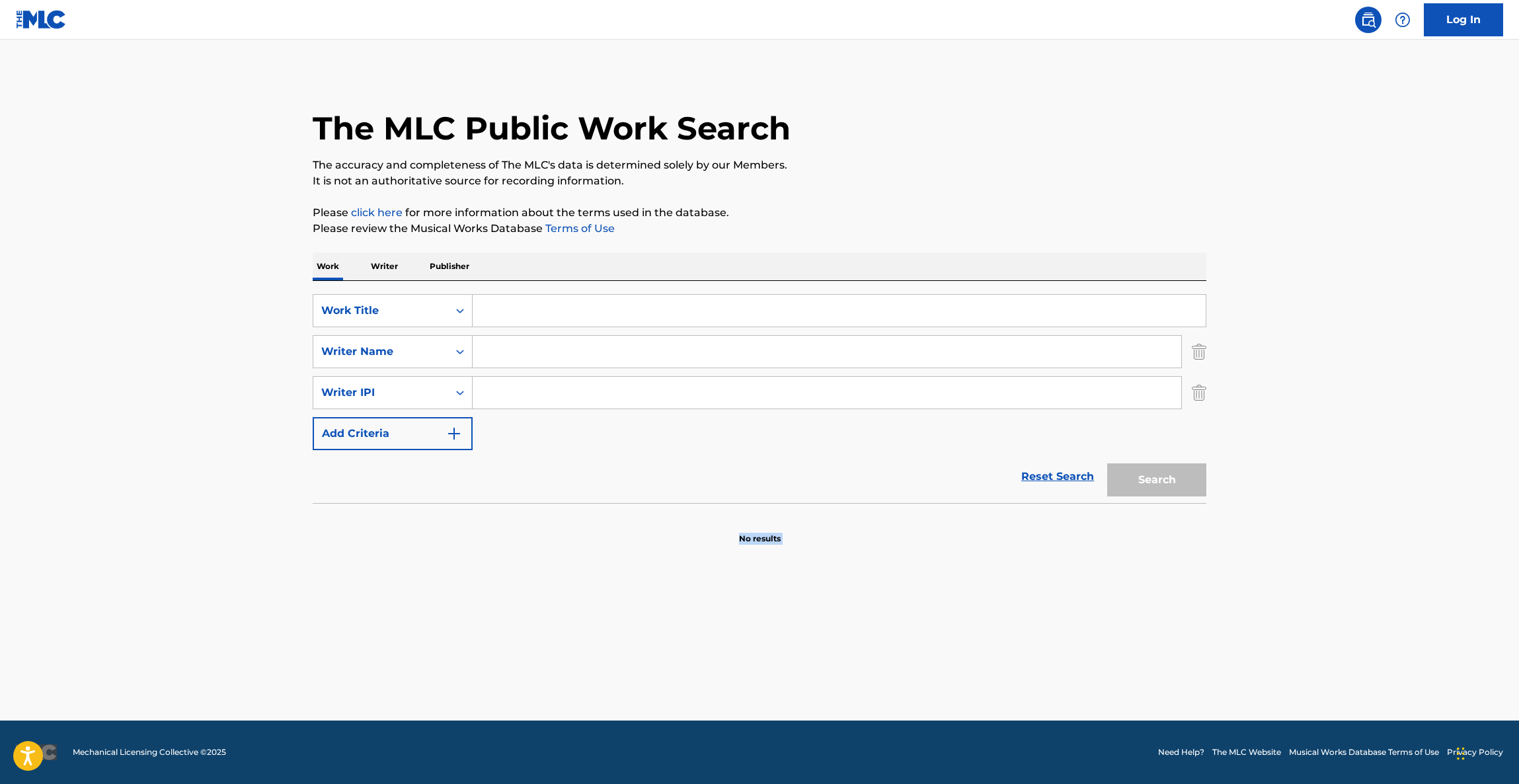
click at [918, 696] on main "The MLC Public Work Search The accuracy and completeness of The MLC's data is d…" at bounding box center [760, 380] width 1519 height 681
click at [918, 697] on main "The MLC Public Work Search The accuracy and completeness of The MLC's data is d…" at bounding box center [760, 380] width 1519 height 681
click at [915, 699] on main "The MLC Public Work Search The accuracy and completeness of The MLC's data is d…" at bounding box center [760, 380] width 1519 height 681
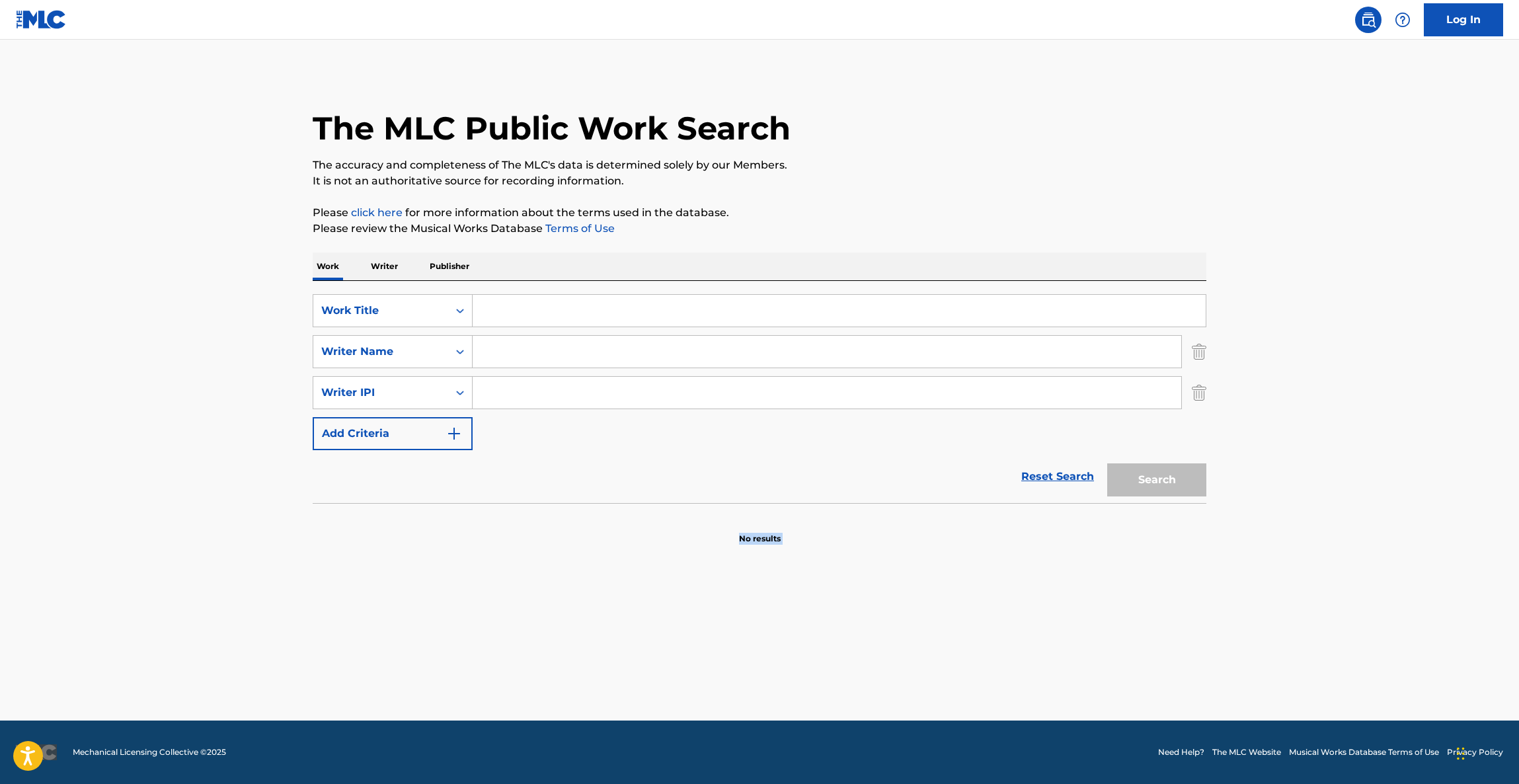
click at [915, 699] on main "The MLC Public Work Search The accuracy and completeness of The MLC's data is d…" at bounding box center [760, 380] width 1519 height 681
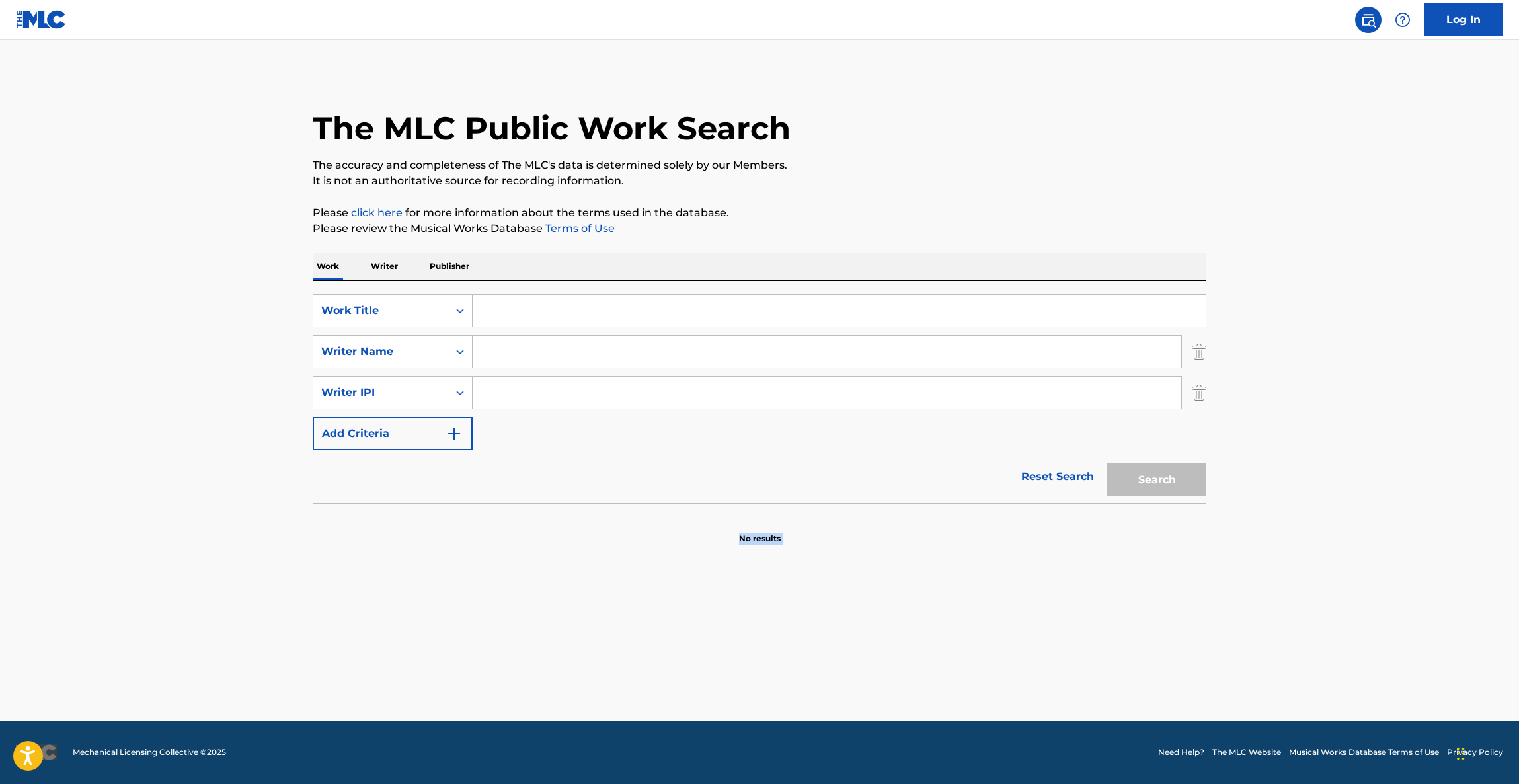
click at [915, 699] on main "The MLC Public Work Search The accuracy and completeness of The MLC's data is d…" at bounding box center [760, 380] width 1519 height 681
click at [914, 702] on main "The MLC Public Work Search The accuracy and completeness of The MLC's data is d…" at bounding box center [760, 380] width 1519 height 681
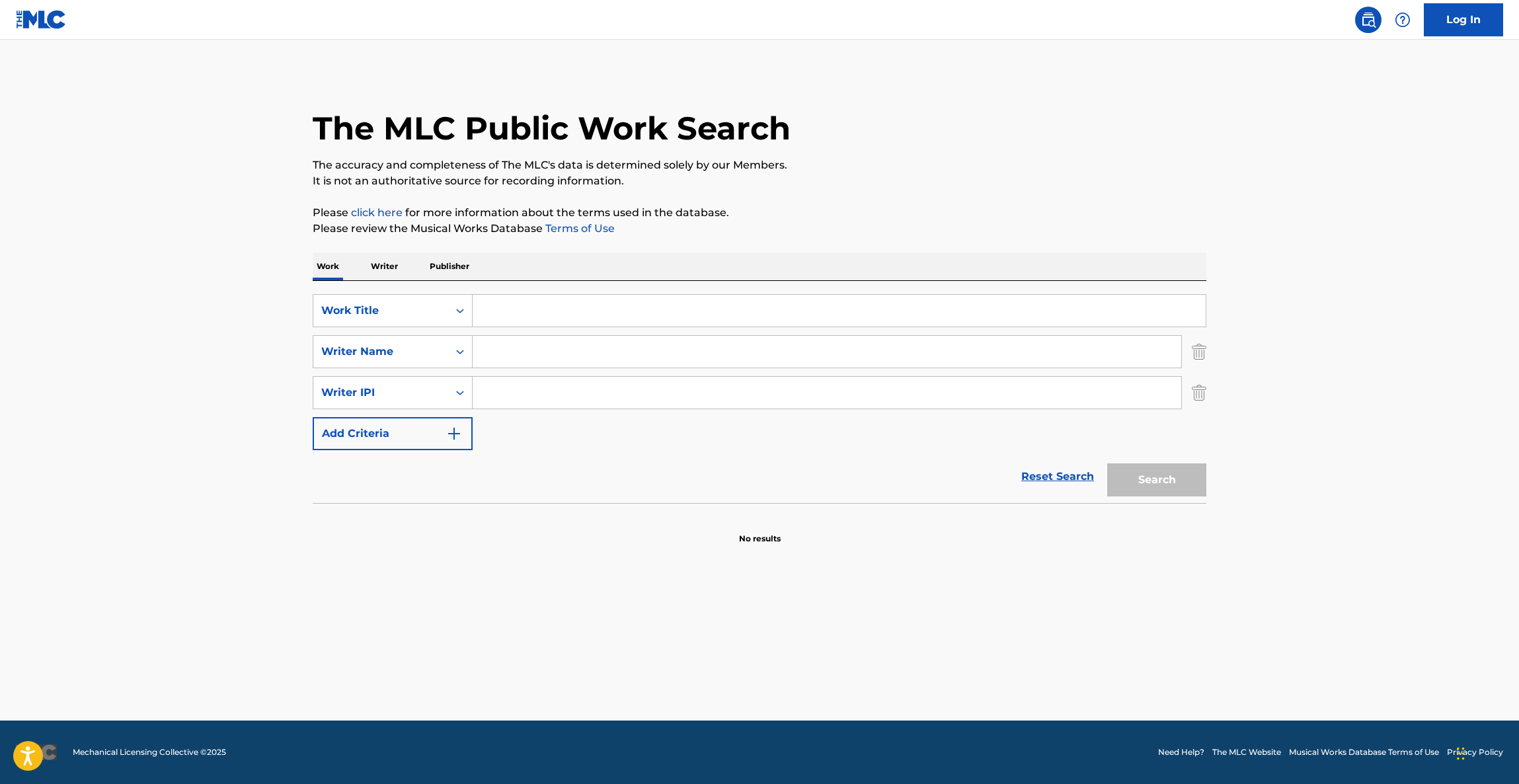
click at [914, 702] on main "The MLC Public Work Search The accuracy and completeness of The MLC's data is d…" at bounding box center [760, 380] width 1519 height 681
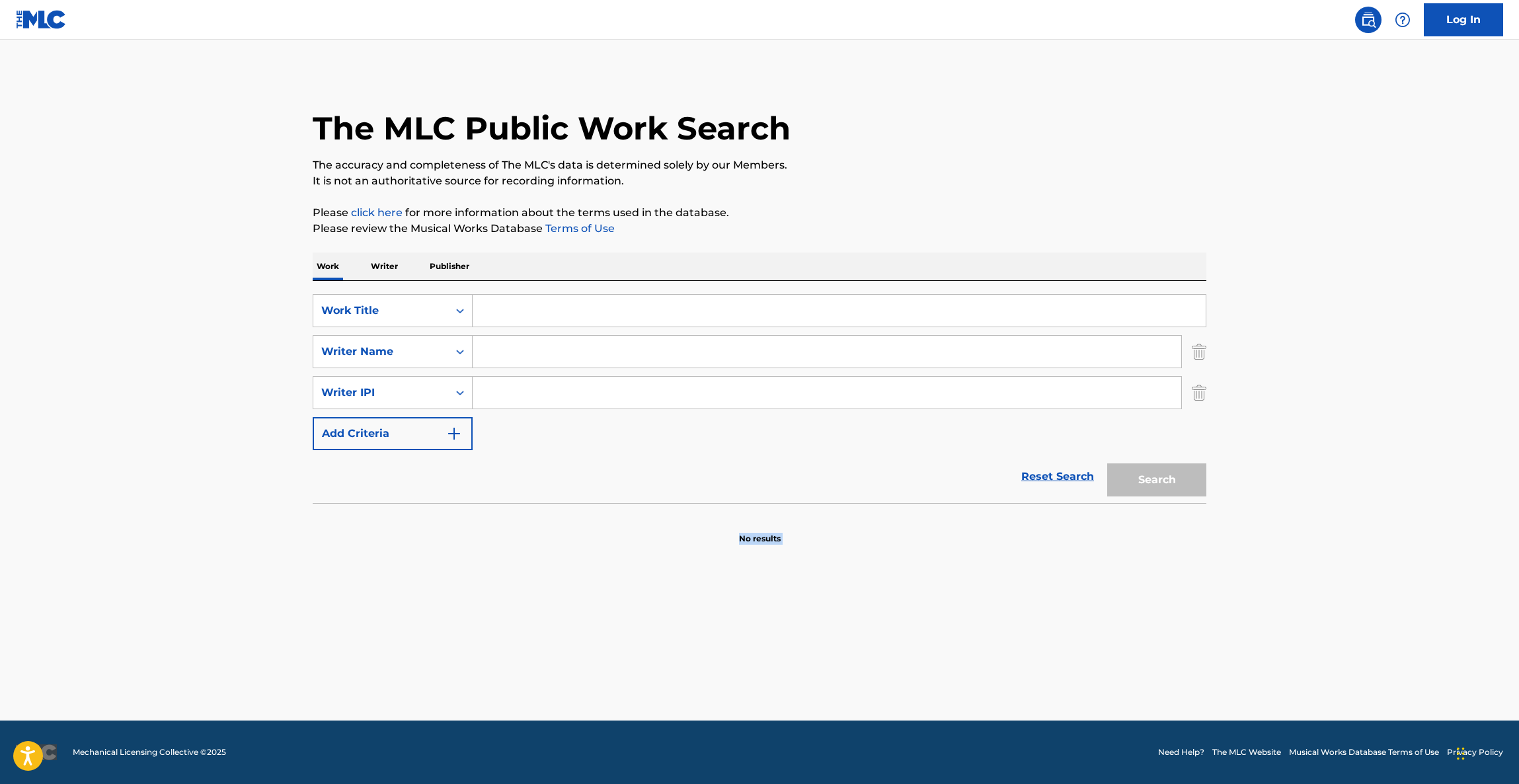
click at [914, 702] on main "The MLC Public Work Search The accuracy and completeness of The MLC's data is d…" at bounding box center [760, 380] width 1519 height 681
click at [913, 702] on main "The MLC Public Work Search The accuracy and completeness of The MLC's data is d…" at bounding box center [760, 380] width 1519 height 681
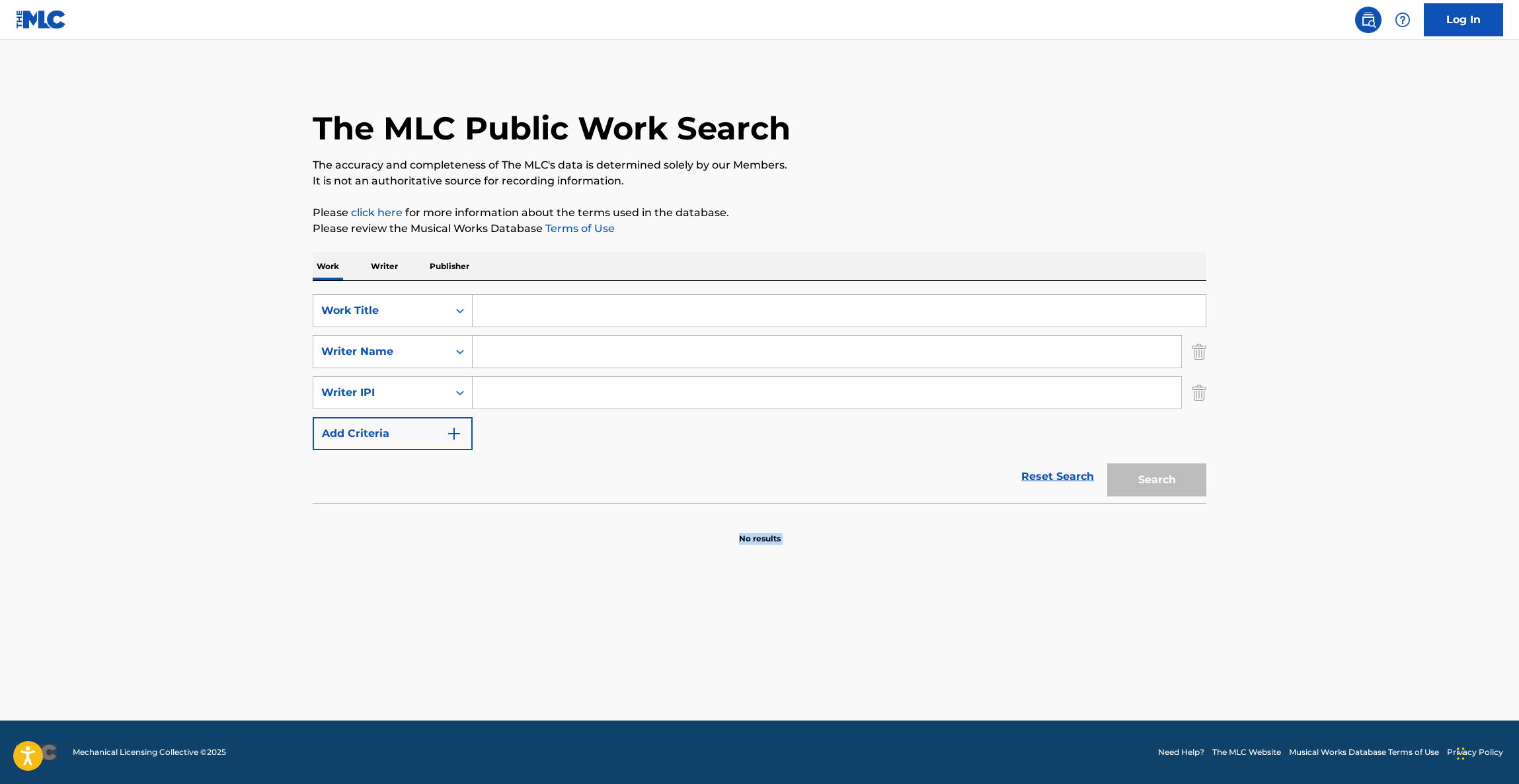
click at [913, 702] on main "The MLC Public Work Search The accuracy and completeness of The MLC's data is d…" at bounding box center [760, 380] width 1519 height 681
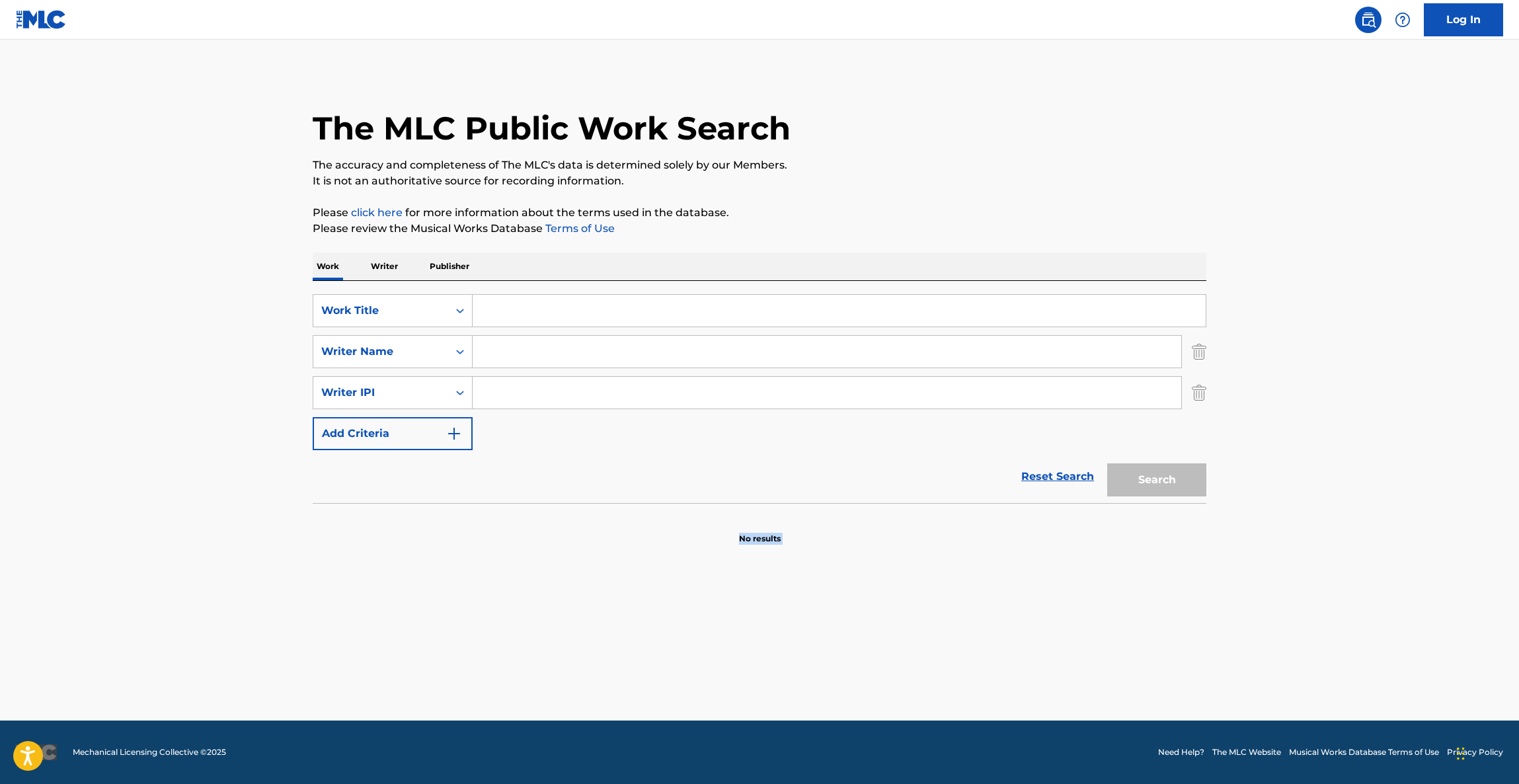
click at [913, 702] on main "The MLC Public Work Search The accuracy and completeness of The MLC's data is d…" at bounding box center [760, 380] width 1519 height 681
click at [913, 704] on main "The MLC Public Work Search The accuracy and completeness of The MLC's data is d…" at bounding box center [760, 380] width 1519 height 681
click at [912, 706] on main "The MLC Public Work Search The accuracy and completeness of The MLC's data is d…" at bounding box center [760, 380] width 1519 height 681
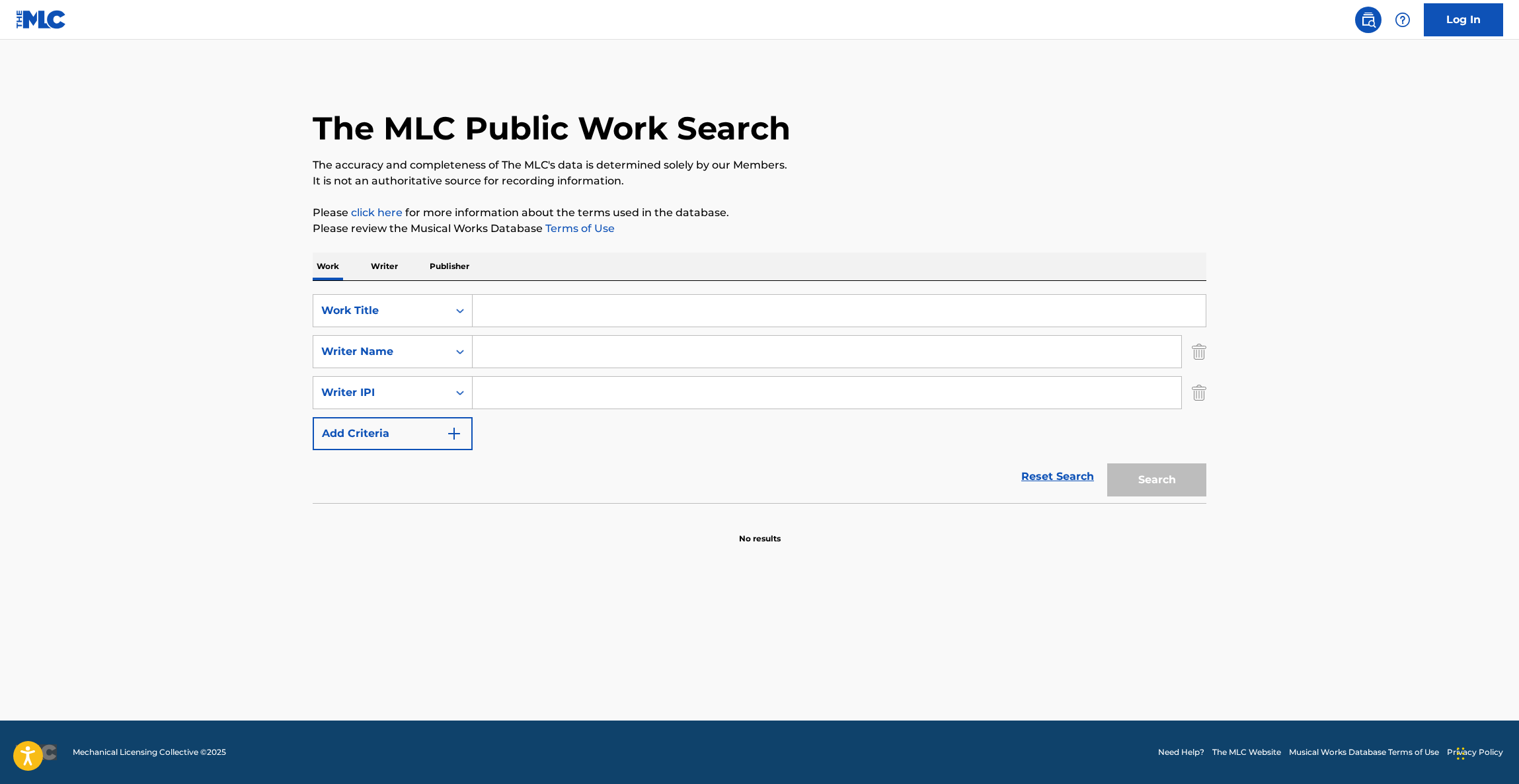
click at [908, 710] on main "The MLC Public Work Search The accuracy and completeness of The MLC's data is d…" at bounding box center [760, 380] width 1519 height 681
click at [906, 712] on main "The MLC Public Work Search The accuracy and completeness of The MLC's data is d…" at bounding box center [760, 380] width 1519 height 681
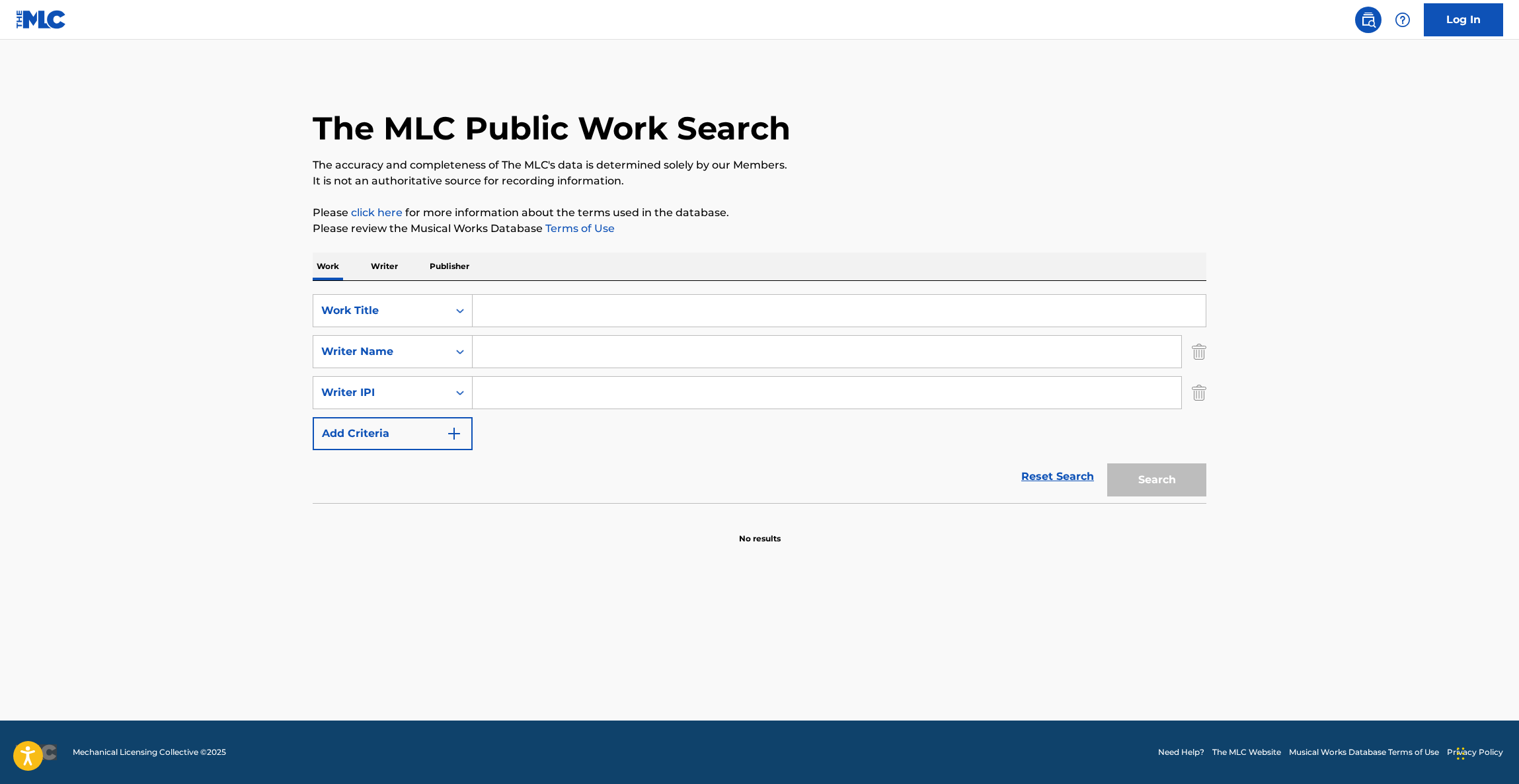
click at [906, 712] on main "The MLC Public Work Search The accuracy and completeness of The MLC's data is d…" at bounding box center [760, 380] width 1519 height 681
click at [894, 725] on footer "Mechanical Licensing Collective © 2025 Need Help? The MLC Website Musical Works…" at bounding box center [760, 752] width 1519 height 63
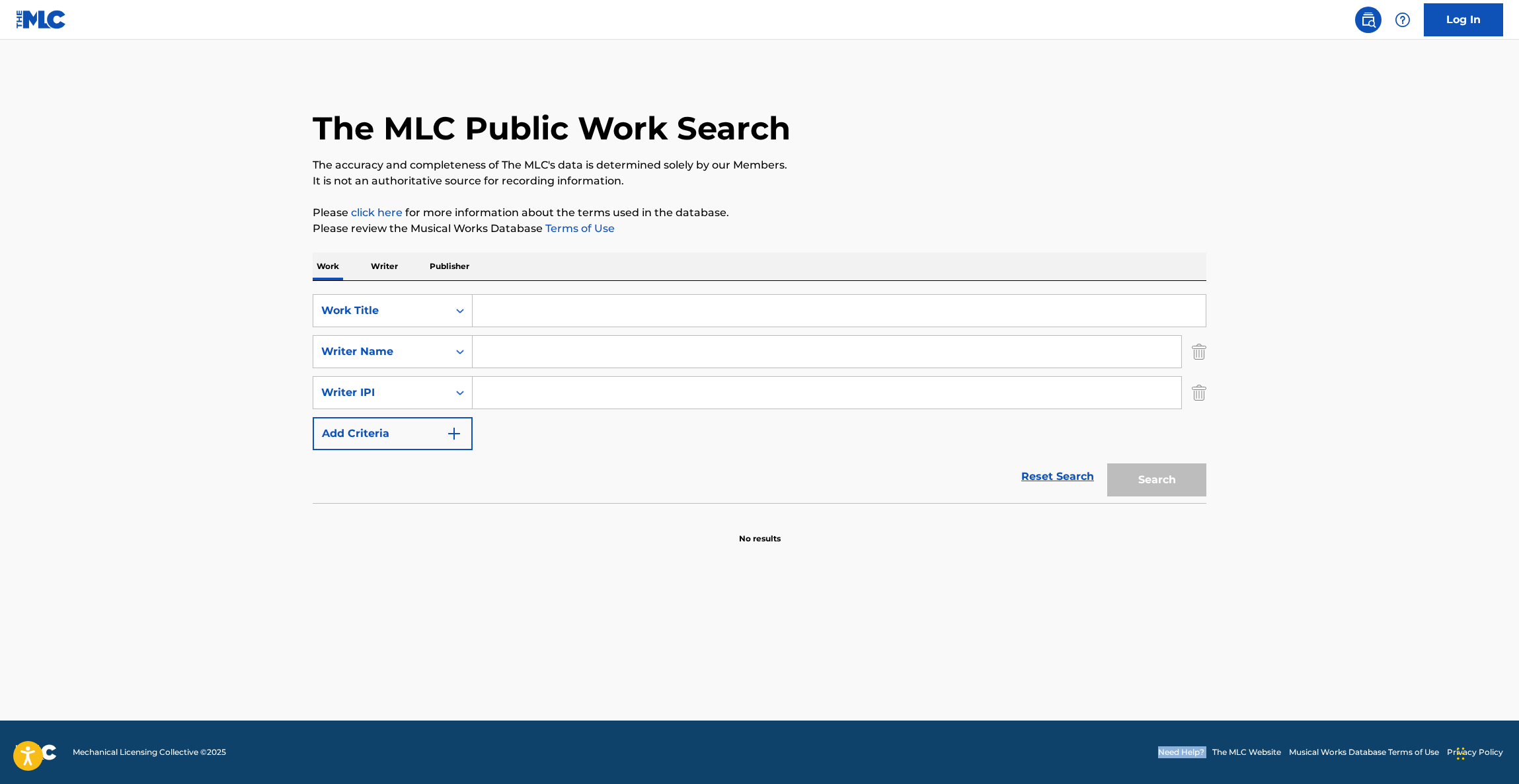
click at [894, 725] on footer "Mechanical Licensing Collective © 2025 Need Help? The MLC Website Musical Works…" at bounding box center [760, 752] width 1519 height 63
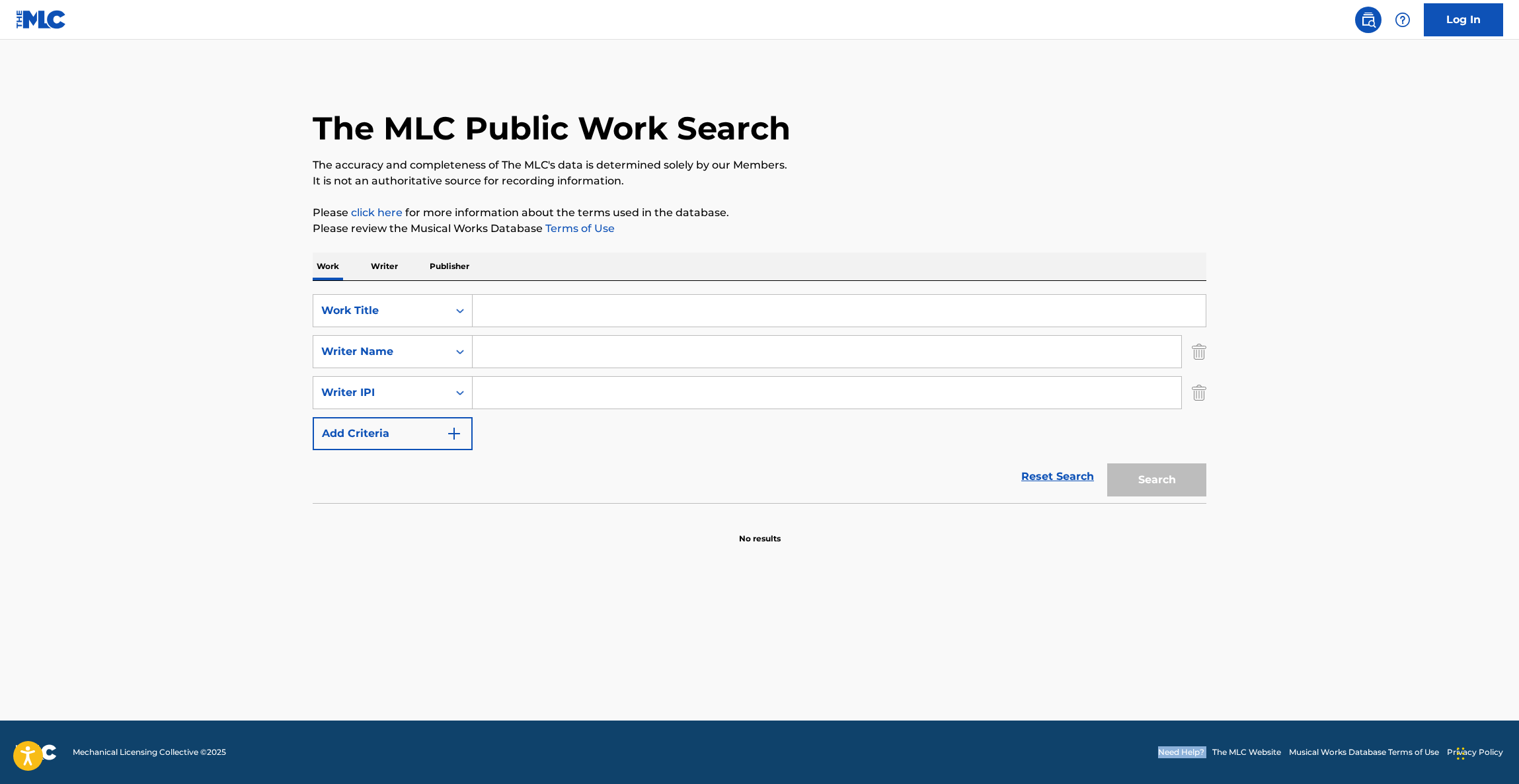
click at [894, 725] on footer "Mechanical Licensing Collective © 2025 Need Help? The MLC Website Musical Works…" at bounding box center [760, 752] width 1519 height 63
click at [891, 727] on footer "Mechanical Licensing Collective © 2025 Need Help? The MLC Website Musical Works…" at bounding box center [760, 752] width 1519 height 63
click at [897, 679] on main "The MLC Public Work Search The accuracy and completeness of The MLC's data is d…" at bounding box center [760, 380] width 1519 height 681
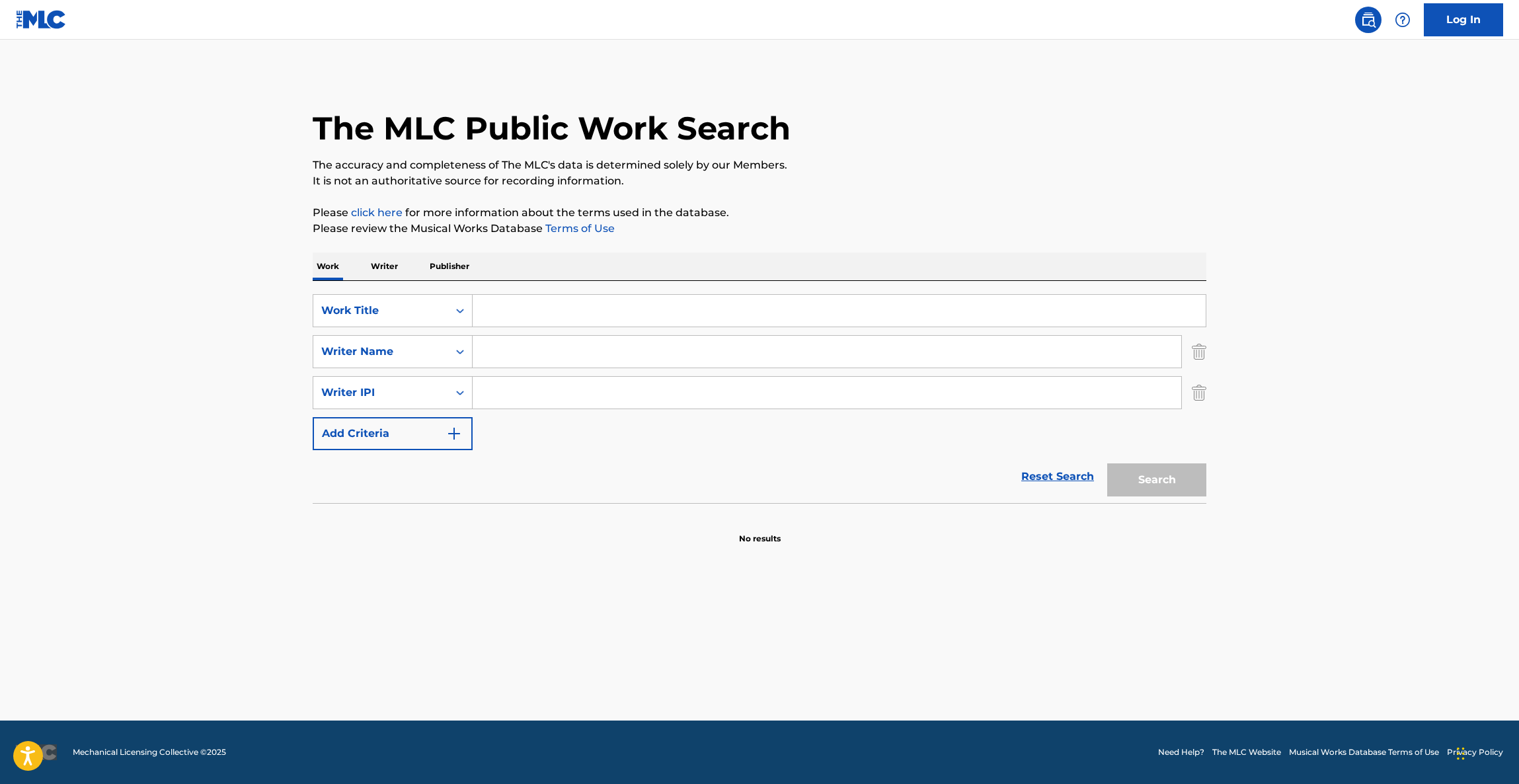
click at [897, 679] on main "The MLC Public Work Search The accuracy and completeness of The MLC's data is d…" at bounding box center [760, 380] width 1519 height 681
click at [896, 677] on main "The MLC Public Work Search The accuracy and completeness of The MLC's data is d…" at bounding box center [760, 380] width 1519 height 681
click at [895, 677] on main "The MLC Public Work Search The accuracy and completeness of The MLC's data is d…" at bounding box center [760, 380] width 1519 height 681
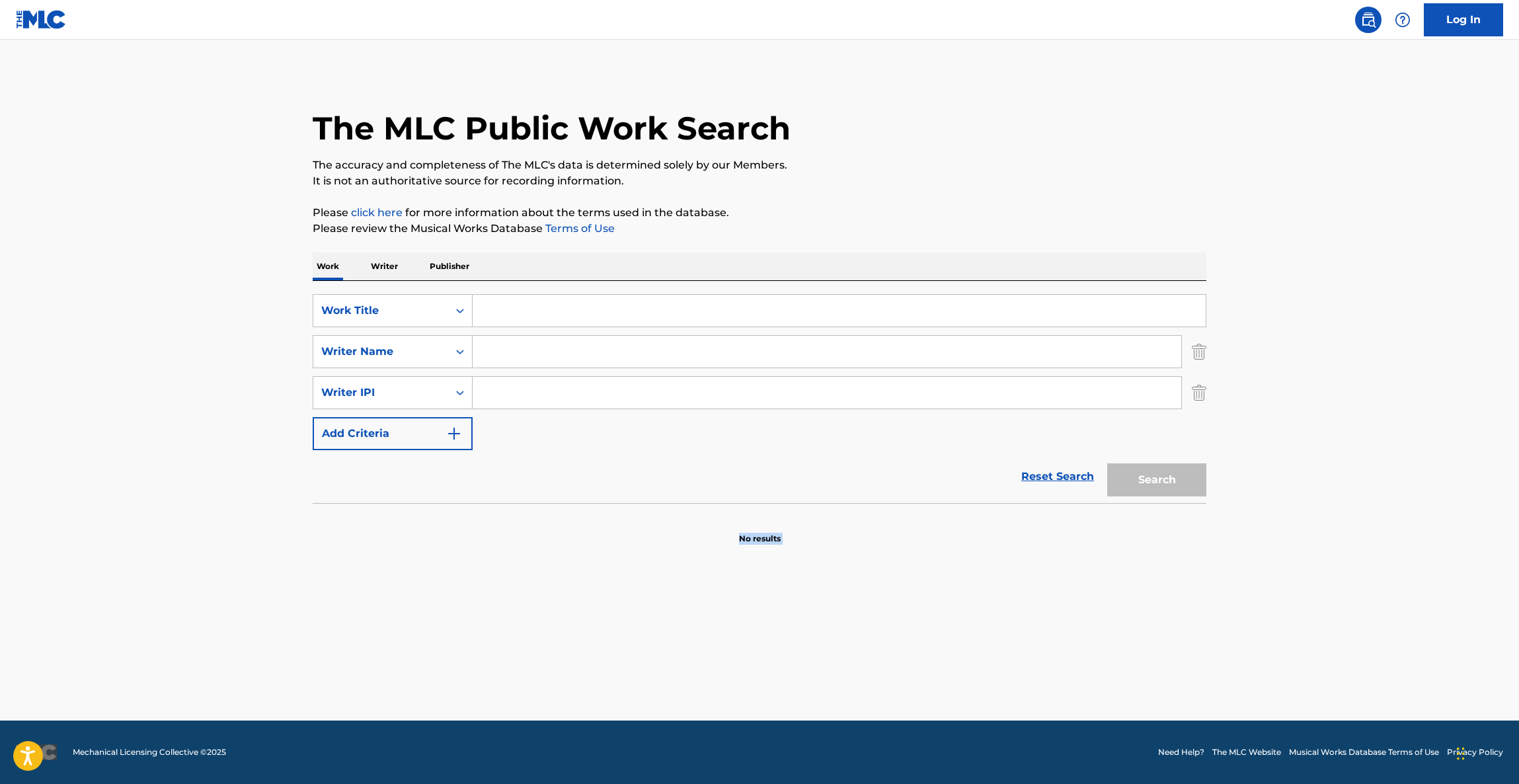
click at [895, 677] on main "The MLC Public Work Search The accuracy and completeness of The MLC's data is d…" at bounding box center [760, 380] width 1519 height 681
click at [893, 677] on main "The MLC Public Work Search The accuracy and completeness of The MLC's data is d…" at bounding box center [760, 380] width 1519 height 681
click at [891, 677] on main "The MLC Public Work Search The accuracy and completeness of The MLC's data is d…" at bounding box center [760, 380] width 1519 height 681
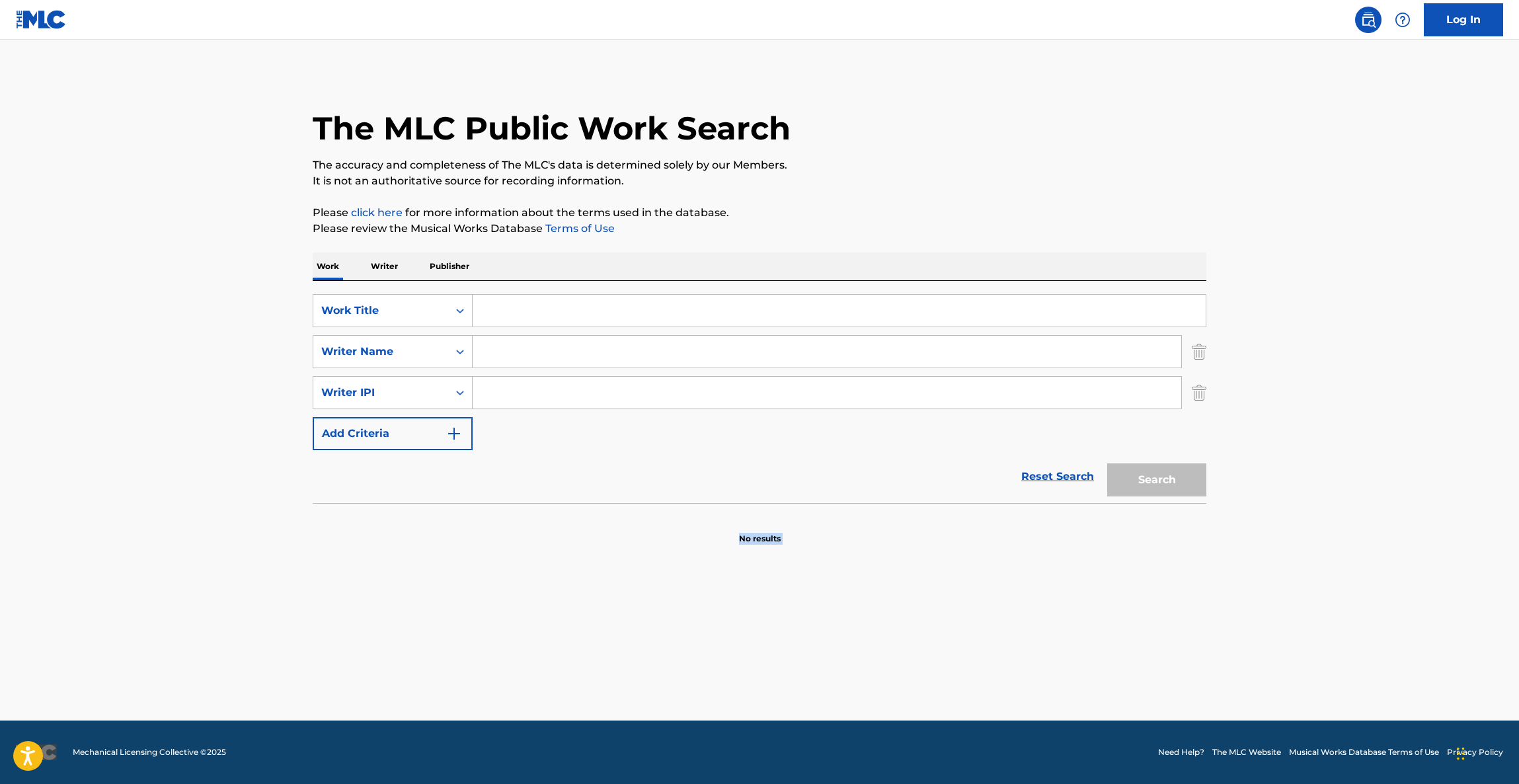
click at [891, 677] on main "The MLC Public Work Search The accuracy and completeness of The MLC's data is d…" at bounding box center [760, 380] width 1519 height 681
click at [889, 677] on main "The MLC Public Work Search The accuracy and completeness of The MLC's data is d…" at bounding box center [760, 380] width 1519 height 681
click at [882, 661] on main "The MLC Public Work Search The accuracy and completeness of The MLC's data is d…" at bounding box center [760, 380] width 1519 height 681
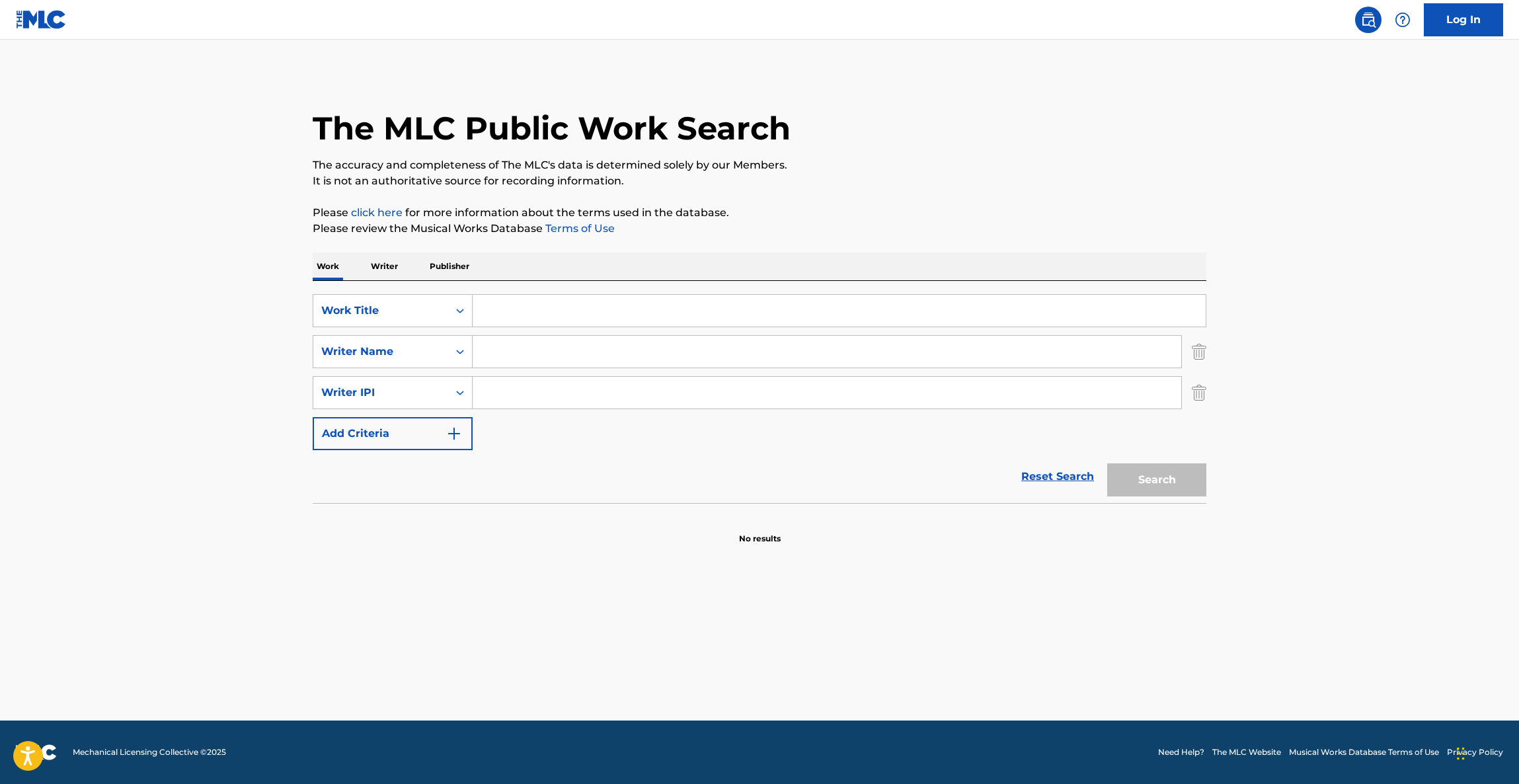
click at [881, 656] on main "The MLC Public Work Search The accuracy and completeness of The MLC's data is d…" at bounding box center [760, 380] width 1519 height 681
click at [881, 655] on main "The MLC Public Work Search The accuracy and completeness of The MLC's data is d…" at bounding box center [760, 380] width 1519 height 681
click at [875, 661] on main "The MLC Public Work Search The accuracy and completeness of The MLC's data is d…" at bounding box center [760, 380] width 1519 height 681
click at [874, 661] on main "The MLC Public Work Search The accuracy and completeness of The MLC's data is d…" at bounding box center [760, 380] width 1519 height 681
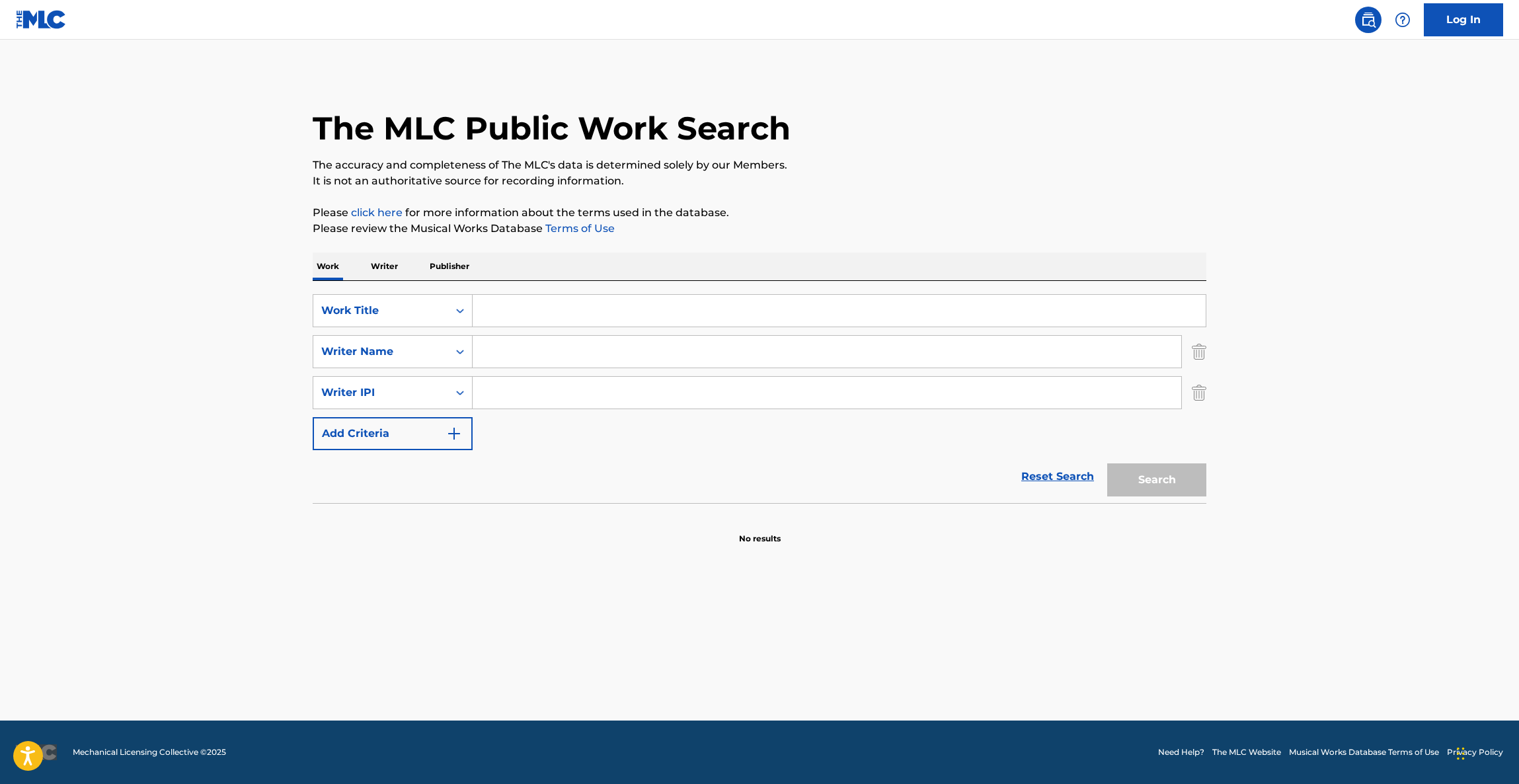
click at [874, 661] on main "The MLC Public Work Search The accuracy and completeness of The MLC's data is d…" at bounding box center [760, 380] width 1519 height 681
click at [874, 661] on main "The MLC Public Work Search The accuracy and completeness of The MLC's data is d…" at bounding box center [760, 380] width 1519 height 681
click at [873, 662] on main "The MLC Public Work Search The accuracy and completeness of The MLC's data is d…" at bounding box center [760, 380] width 1519 height 681
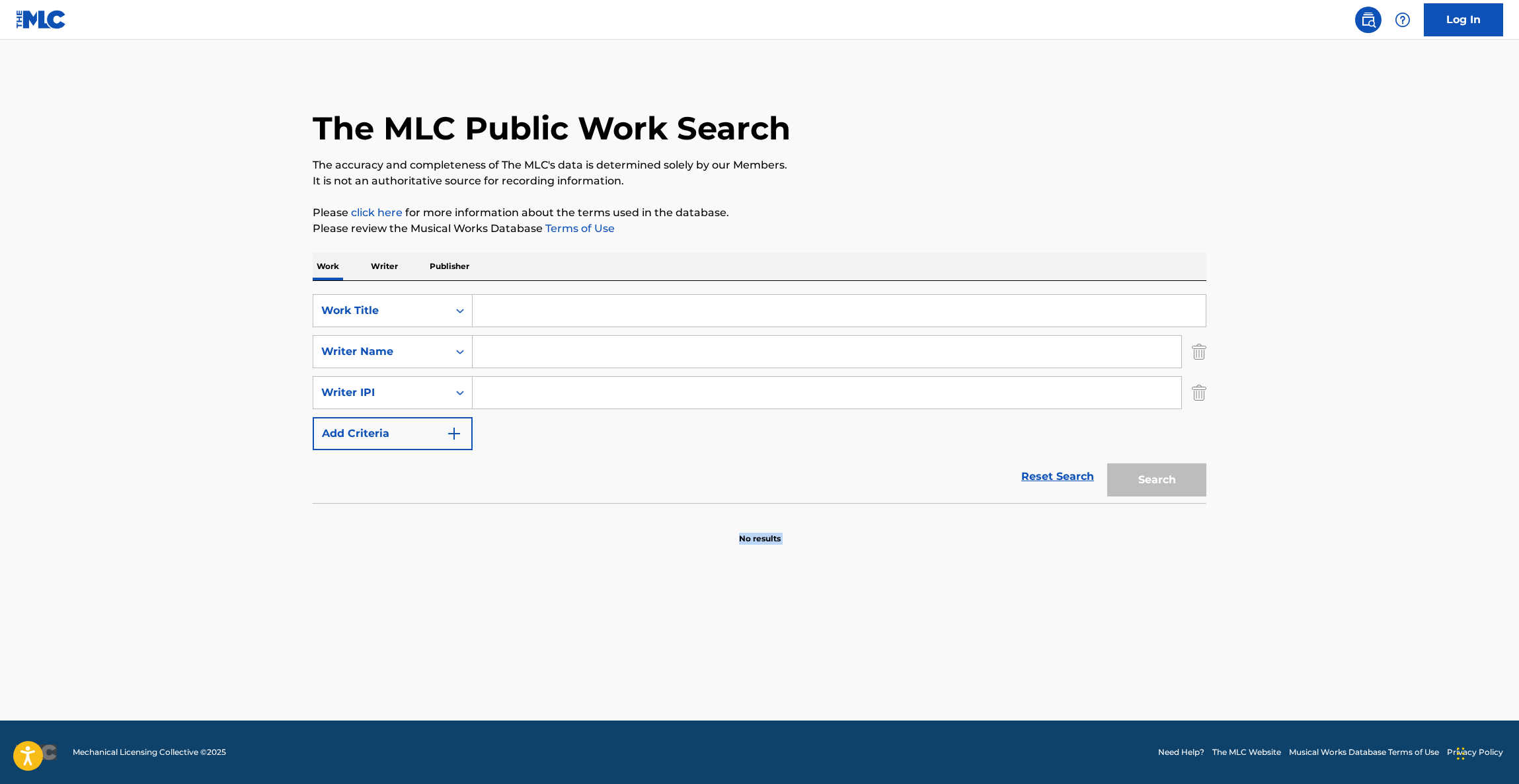
click at [872, 664] on main "The MLC Public Work Search The accuracy and completeness of The MLC's data is d…" at bounding box center [760, 380] width 1519 height 681
click at [868, 670] on main "The MLC Public Work Search The accuracy and completeness of The MLC's data is d…" at bounding box center [760, 380] width 1519 height 681
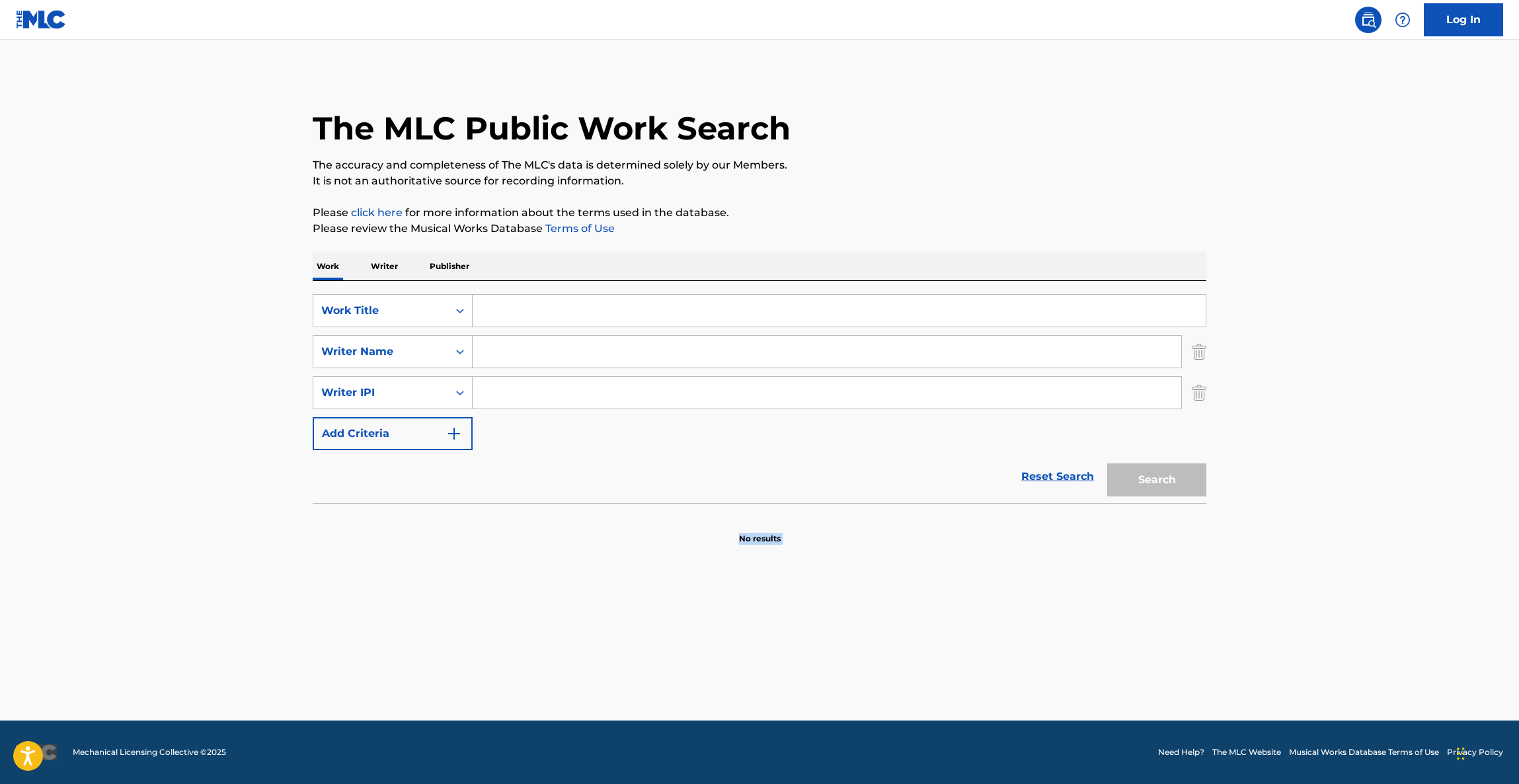
click at [868, 670] on main "The MLC Public Work Search The accuracy and completeness of The MLC's data is d…" at bounding box center [760, 380] width 1519 height 681
click at [866, 672] on main "The MLC Public Work Search The accuracy and completeness of The MLC's data is d…" at bounding box center [760, 380] width 1519 height 681
click at [864, 673] on main "The MLC Public Work Search The accuracy and completeness of The MLC's data is d…" at bounding box center [760, 380] width 1519 height 681
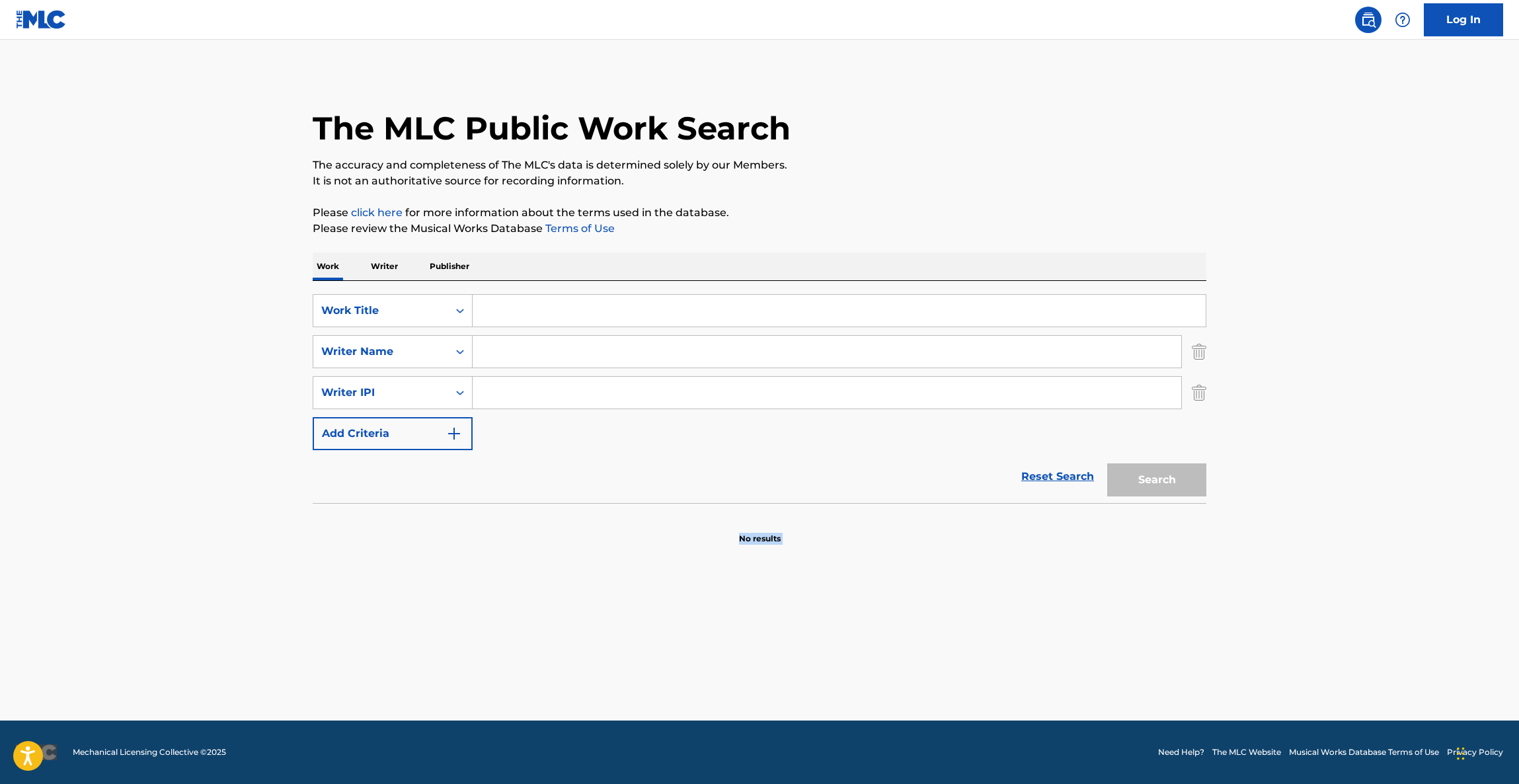
click at [864, 676] on main "The MLC Public Work Search The accuracy and completeness of The MLC's data is d…" at bounding box center [760, 380] width 1519 height 681
click at [863, 676] on main "The MLC Public Work Search The accuracy and completeness of The MLC's data is d…" at bounding box center [760, 380] width 1519 height 681
click at [861, 677] on main "The MLC Public Work Search The accuracy and completeness of The MLC's data is d…" at bounding box center [760, 380] width 1519 height 681
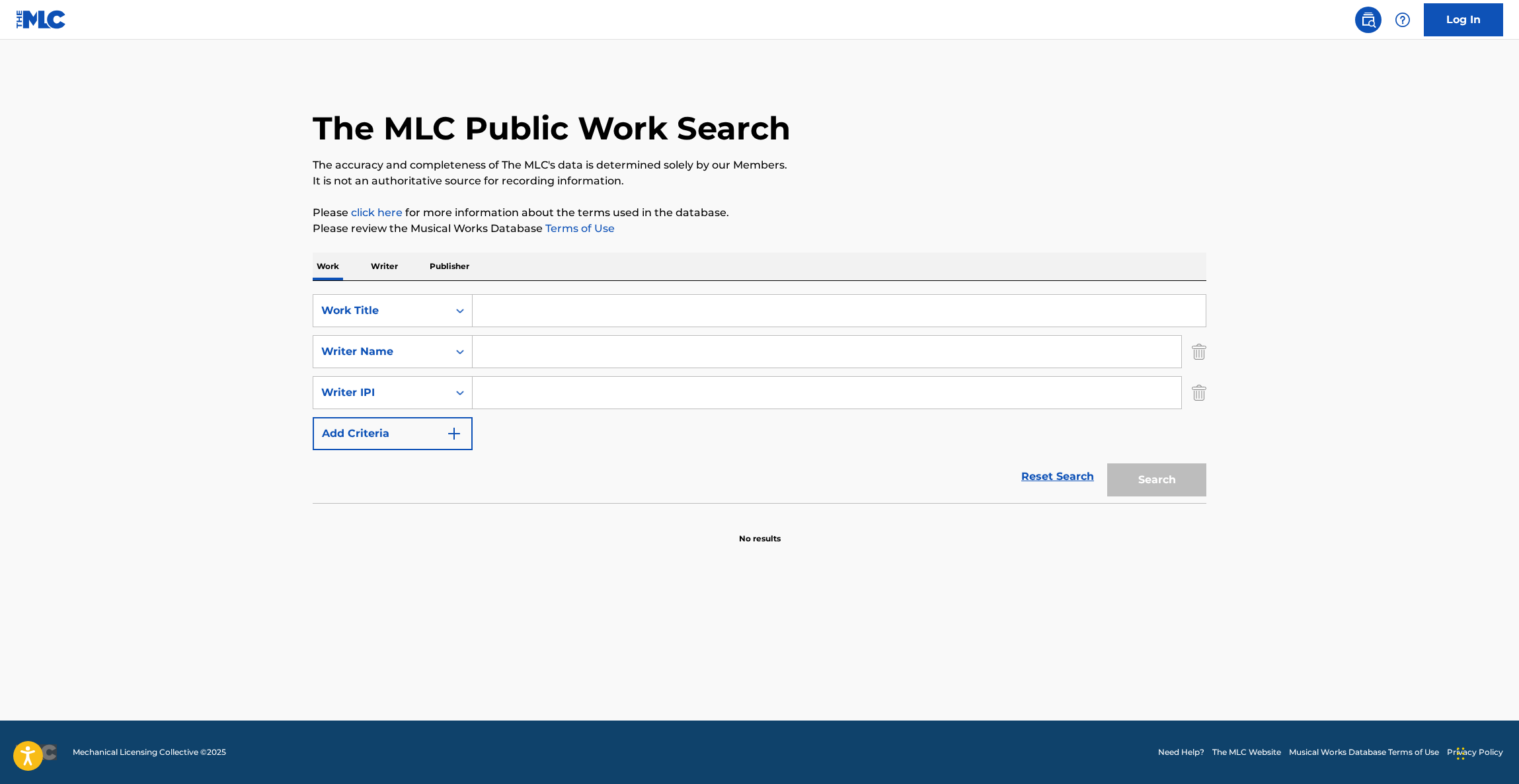
click at [861, 677] on main "The MLC Public Work Search The accuracy and completeness of The MLC's data is d…" at bounding box center [760, 380] width 1519 height 681
click at [860, 678] on main "The MLC Public Work Search The accuracy and completeness of The MLC's data is d…" at bounding box center [760, 380] width 1519 height 681
click at [859, 678] on main "The MLC Public Work Search The accuracy and completeness of The MLC's data is d…" at bounding box center [760, 380] width 1519 height 681
click at [858, 678] on main "The MLC Public Work Search The accuracy and completeness of The MLC's data is d…" at bounding box center [760, 380] width 1519 height 681
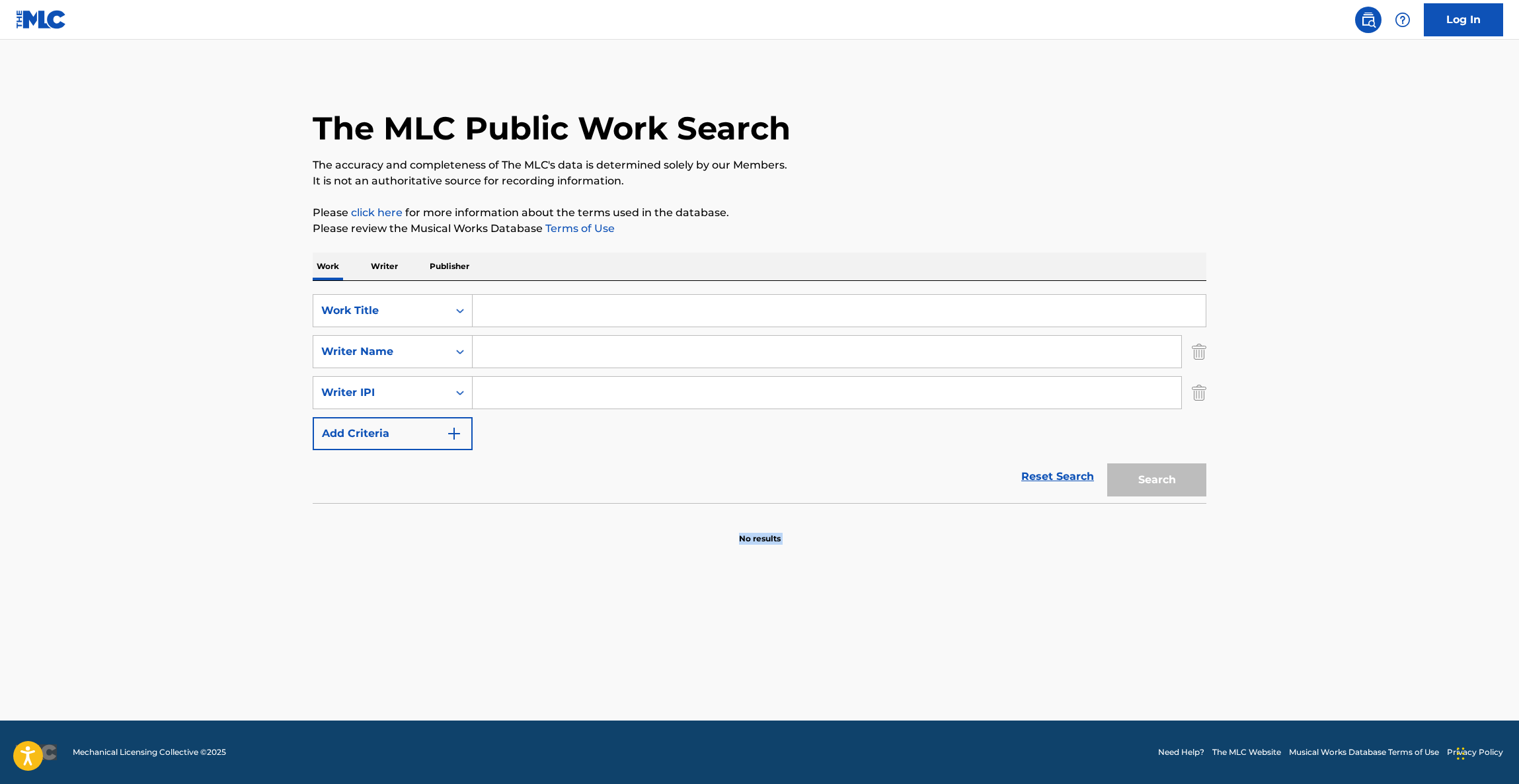
click at [858, 678] on main "The MLC Public Work Search The accuracy and completeness of The MLC's data is d…" at bounding box center [760, 380] width 1519 height 681
click at [854, 676] on main "The MLC Public Work Search The accuracy and completeness of The MLC's data is d…" at bounding box center [760, 380] width 1519 height 681
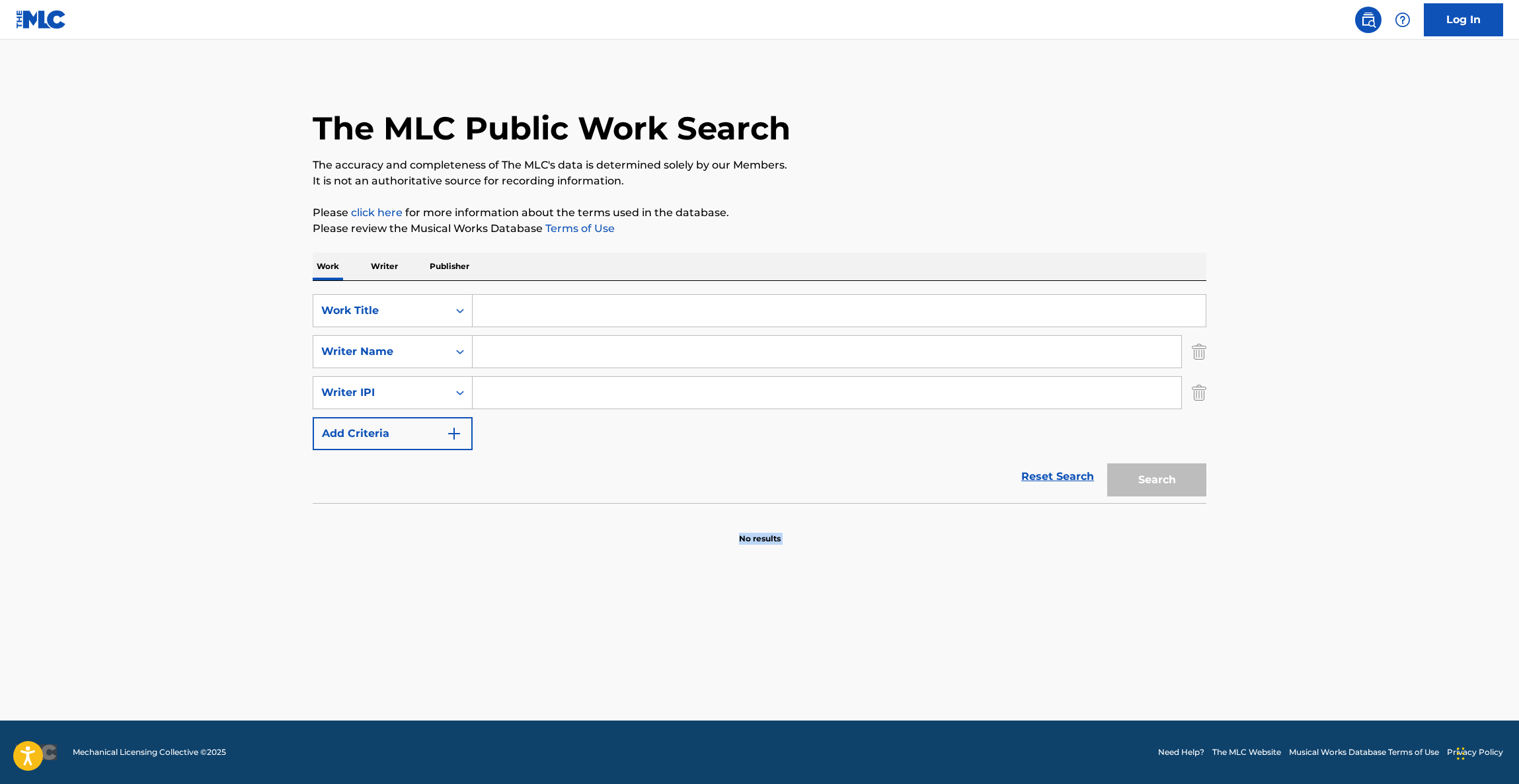
click at [854, 676] on main "The MLC Public Work Search The accuracy and completeness of The MLC's data is d…" at bounding box center [760, 380] width 1519 height 681
click at [854, 674] on main "The MLC Public Work Search The accuracy and completeness of The MLC's data is d…" at bounding box center [760, 380] width 1519 height 681
click at [852, 673] on main "The MLC Public Work Search The accuracy and completeness of The MLC's data is d…" at bounding box center [760, 380] width 1519 height 681
click at [847, 673] on main "The MLC Public Work Search The accuracy and completeness of The MLC's data is d…" at bounding box center [760, 380] width 1519 height 681
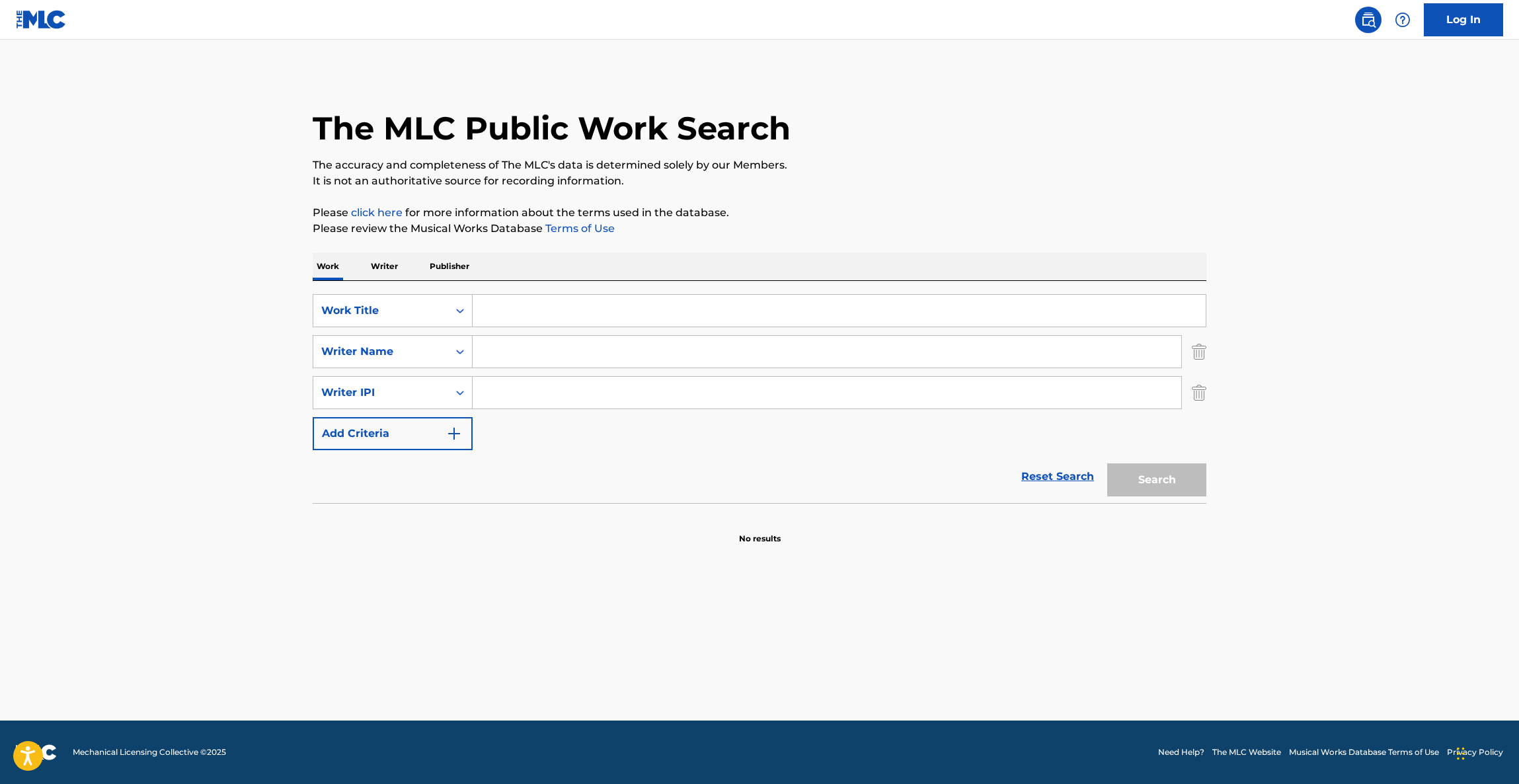
click at [847, 673] on main "The MLC Public Work Search The accuracy and completeness of The MLC's data is d…" at bounding box center [760, 380] width 1519 height 681
click at [846, 673] on main "The MLC Public Work Search The accuracy and completeness of The MLC's data is d…" at bounding box center [760, 380] width 1519 height 681
click at [845, 673] on main "The MLC Public Work Search The accuracy and completeness of The MLC's data is d…" at bounding box center [760, 380] width 1519 height 681
click at [843, 674] on main "The MLC Public Work Search The accuracy and completeness of The MLC's data is d…" at bounding box center [760, 380] width 1519 height 681
click at [842, 674] on main "The MLC Public Work Search The accuracy and completeness of The MLC's data is d…" at bounding box center [760, 380] width 1519 height 681
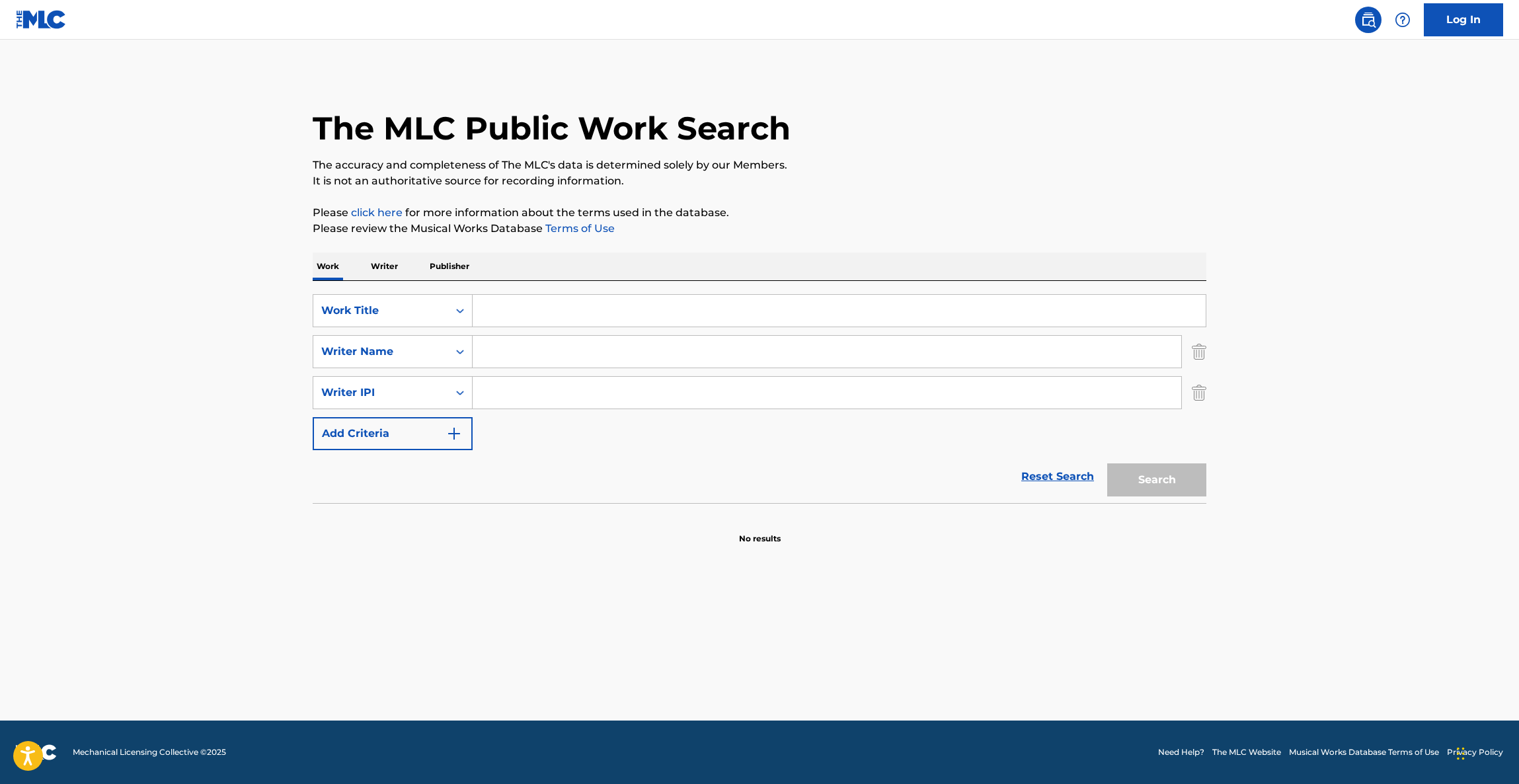
click at [838, 676] on main "The MLC Public Work Search The accuracy and completeness of The MLC's data is d…" at bounding box center [760, 380] width 1519 height 681
click at [837, 676] on main "The MLC Public Work Search The accuracy and completeness of The MLC's data is d…" at bounding box center [760, 380] width 1519 height 681
click at [836, 677] on main "The MLC Public Work Search The accuracy and completeness of The MLC's data is d…" at bounding box center [760, 380] width 1519 height 681
click at [834, 677] on main "The MLC Public Work Search The accuracy and completeness of The MLC's data is d…" at bounding box center [760, 380] width 1519 height 681
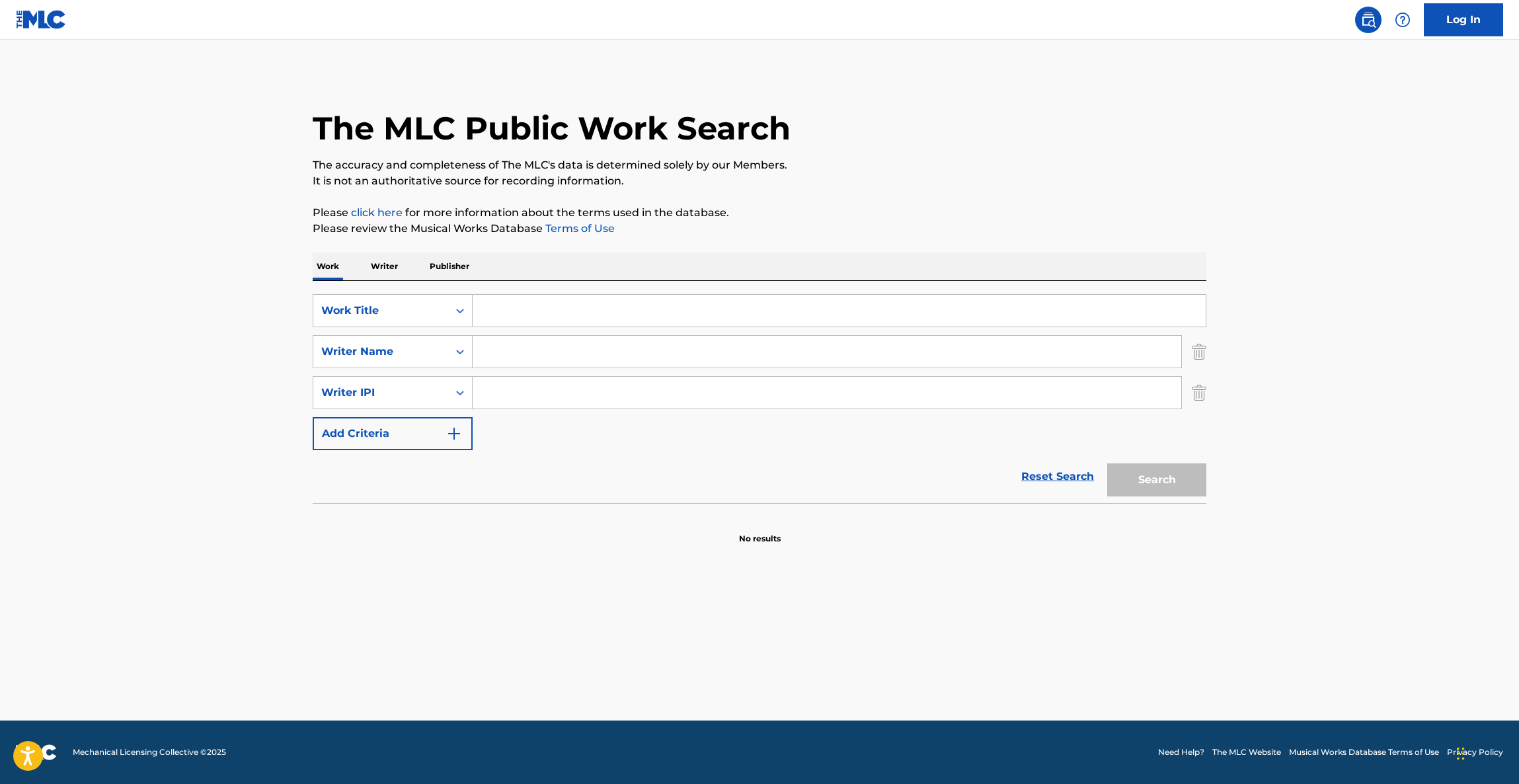
click at [827, 681] on main "The MLC Public Work Search The accuracy and completeness of The MLC's data is d…" at bounding box center [760, 380] width 1519 height 681
click at [827, 683] on main "The MLC Public Work Search The accuracy and completeness of The MLC's data is d…" at bounding box center [760, 380] width 1519 height 681
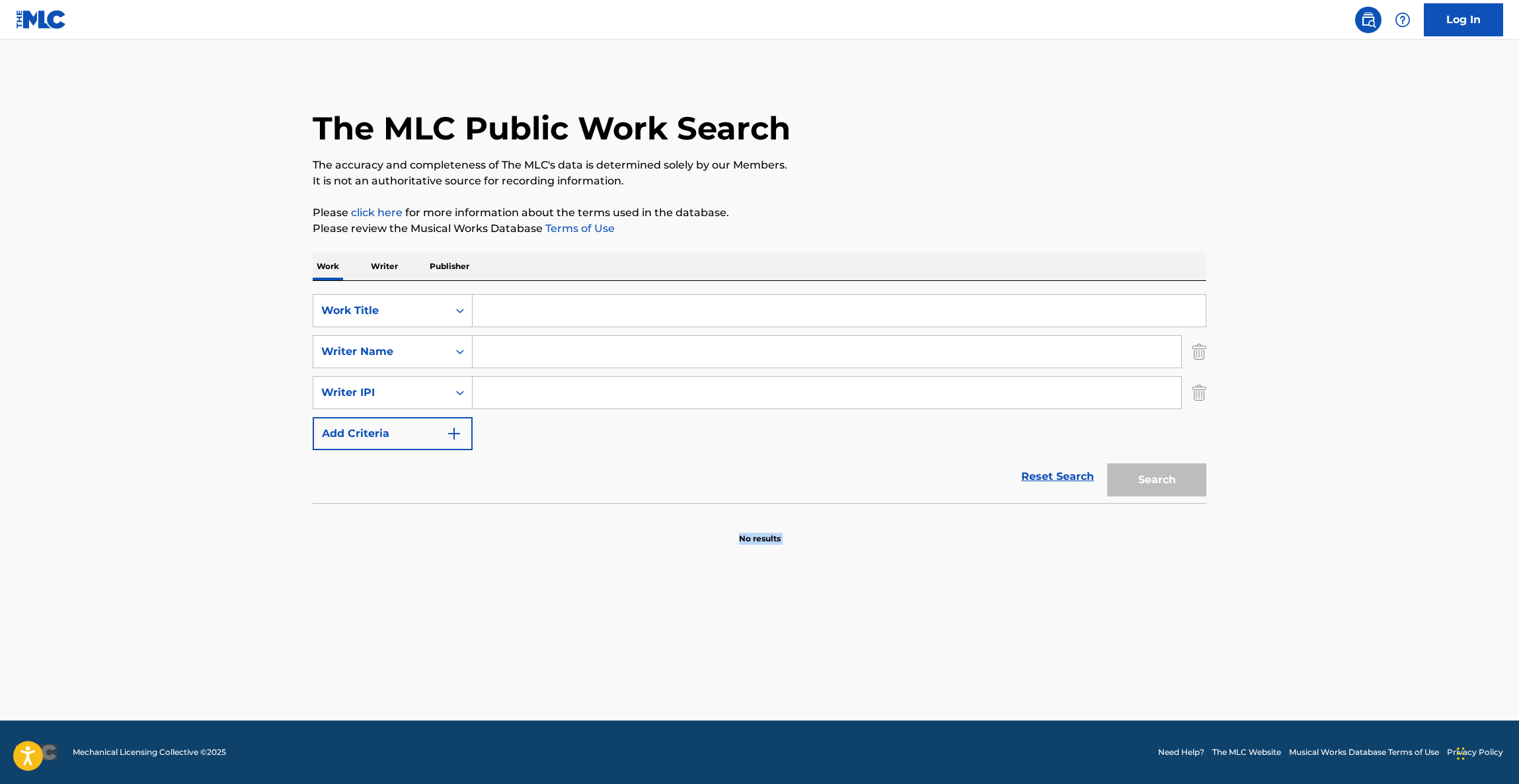
click at [827, 683] on main "The MLC Public Work Search The accuracy and completeness of The MLC's data is d…" at bounding box center [760, 380] width 1519 height 681
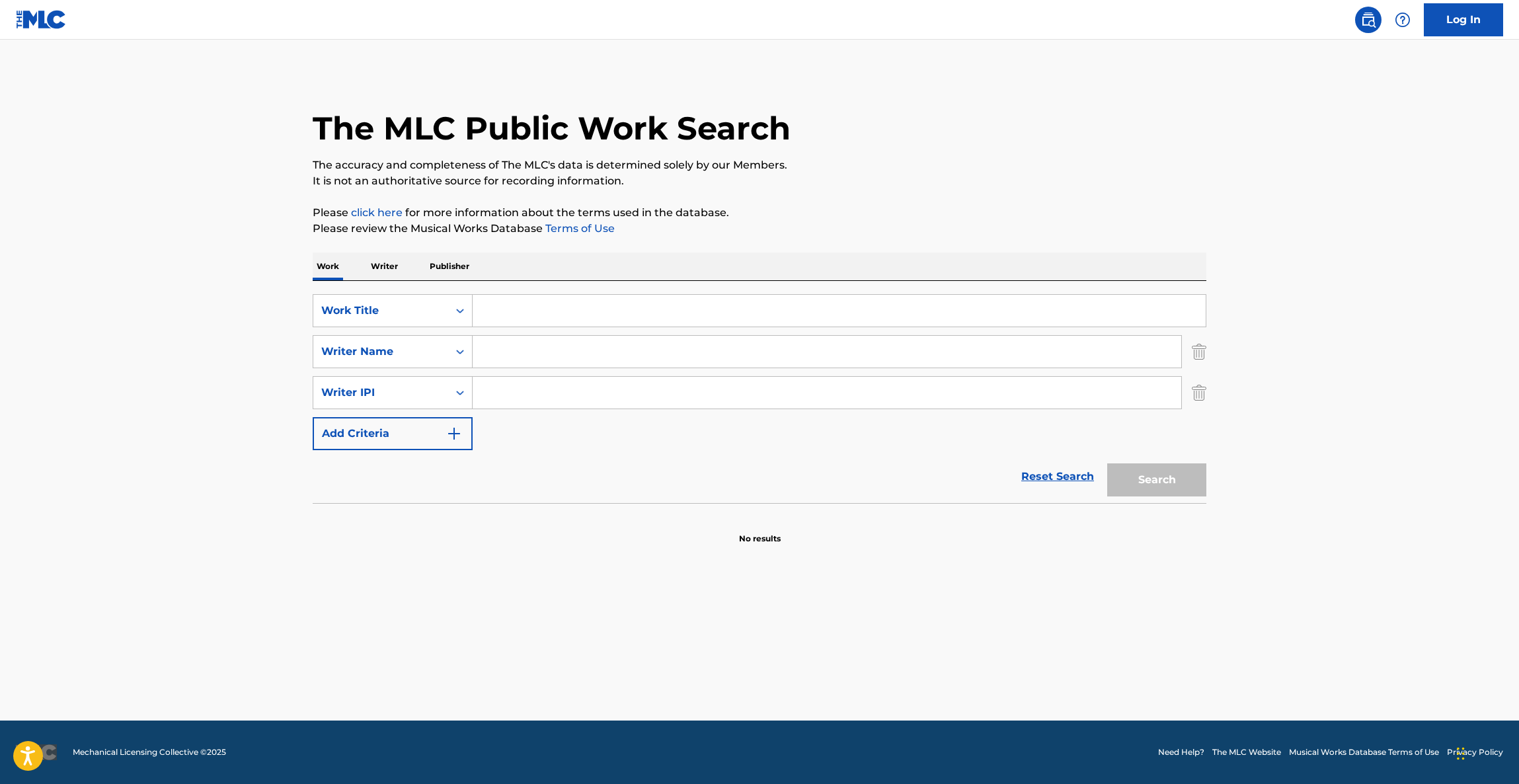
click at [827, 683] on main "The MLC Public Work Search The accuracy and completeness of The MLC's data is d…" at bounding box center [760, 380] width 1519 height 681
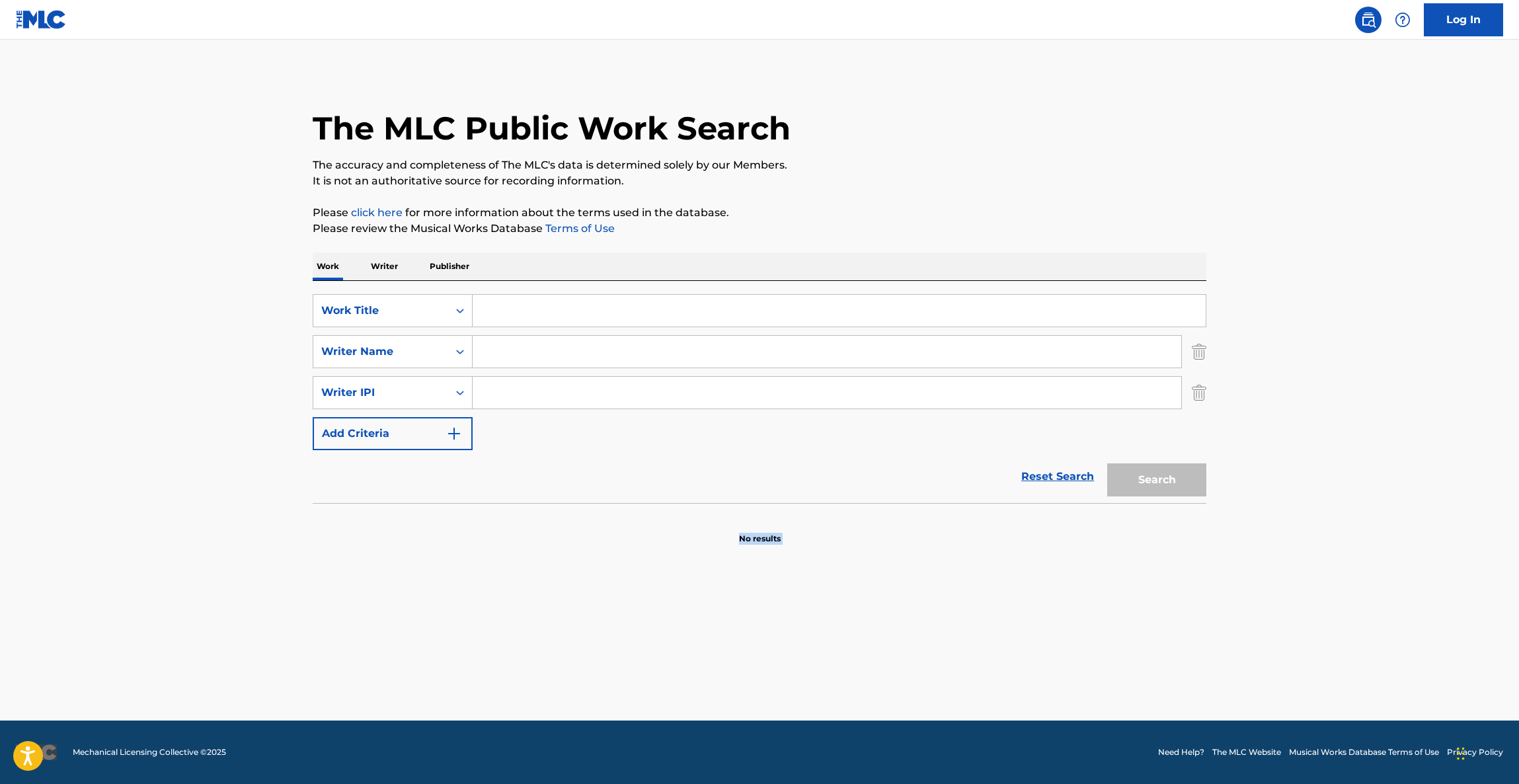
click at [827, 683] on main "The MLC Public Work Search The accuracy and completeness of The MLC's data is d…" at bounding box center [760, 380] width 1519 height 681
click at [827, 686] on main "The MLC Public Work Search The accuracy and completeness of The MLC's data is d…" at bounding box center [760, 380] width 1519 height 681
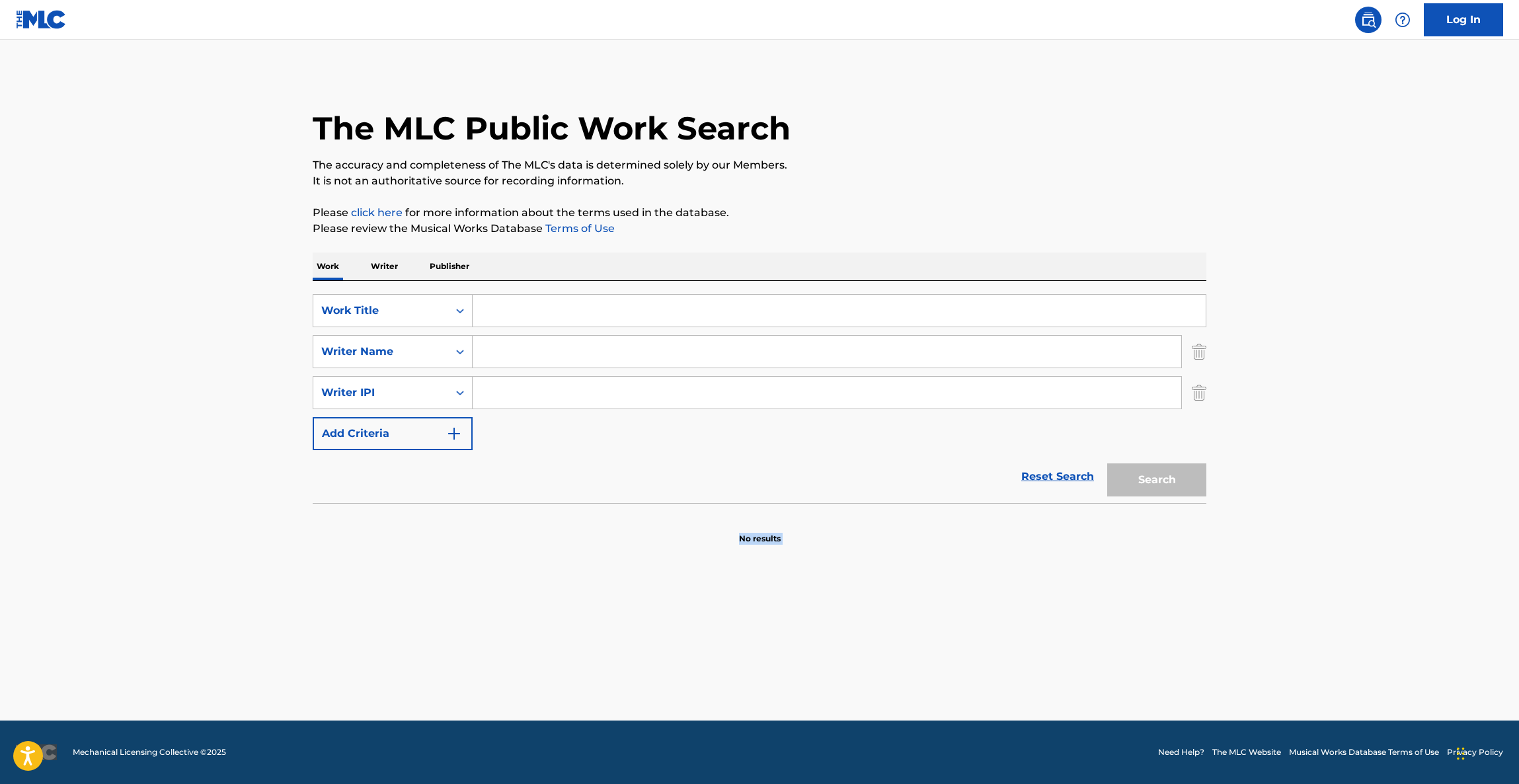
click at [827, 686] on main "The MLC Public Work Search The accuracy and completeness of The MLC's data is d…" at bounding box center [760, 380] width 1519 height 681
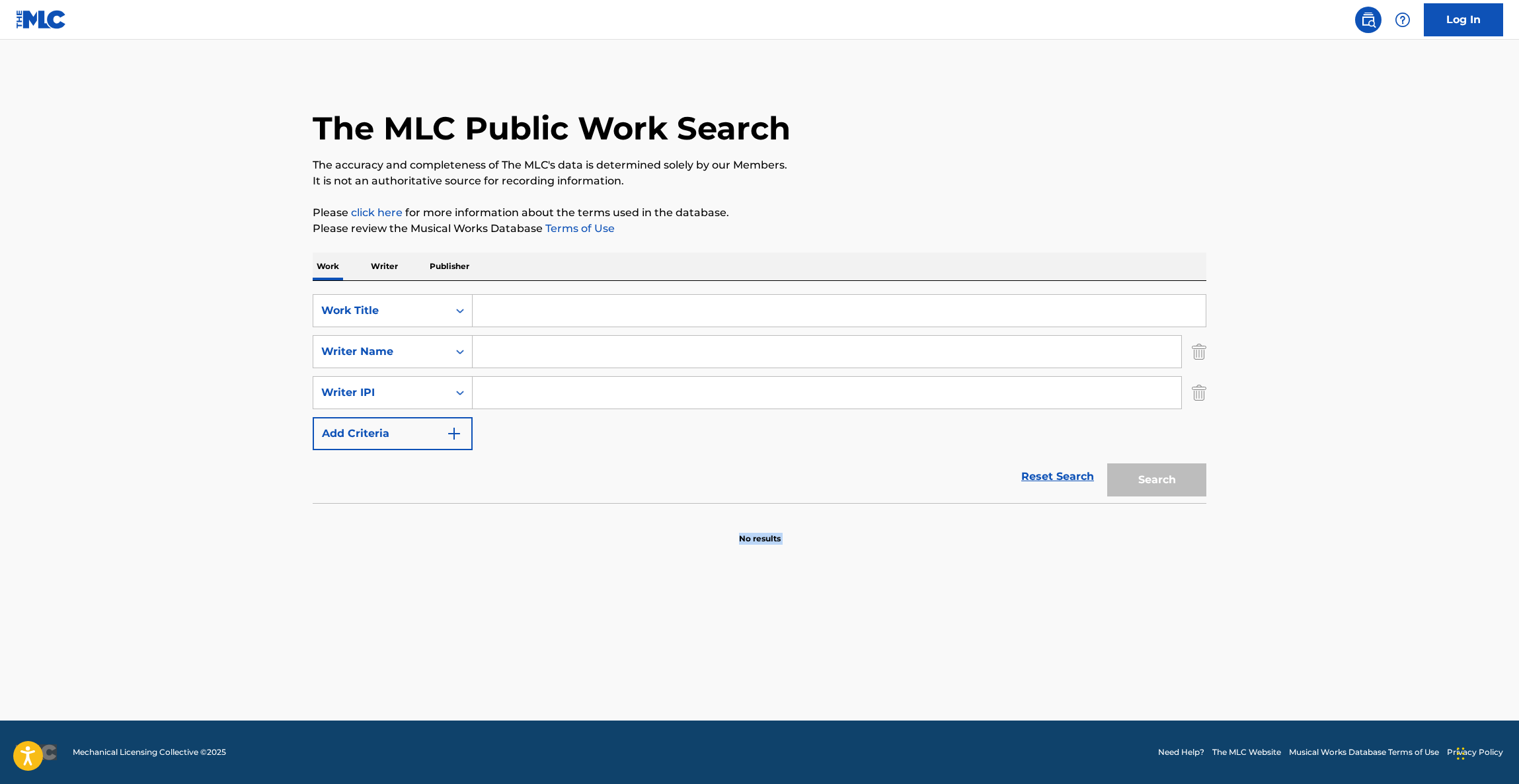
click at [827, 686] on main "The MLC Public Work Search The accuracy and completeness of The MLC's data is d…" at bounding box center [760, 380] width 1519 height 681
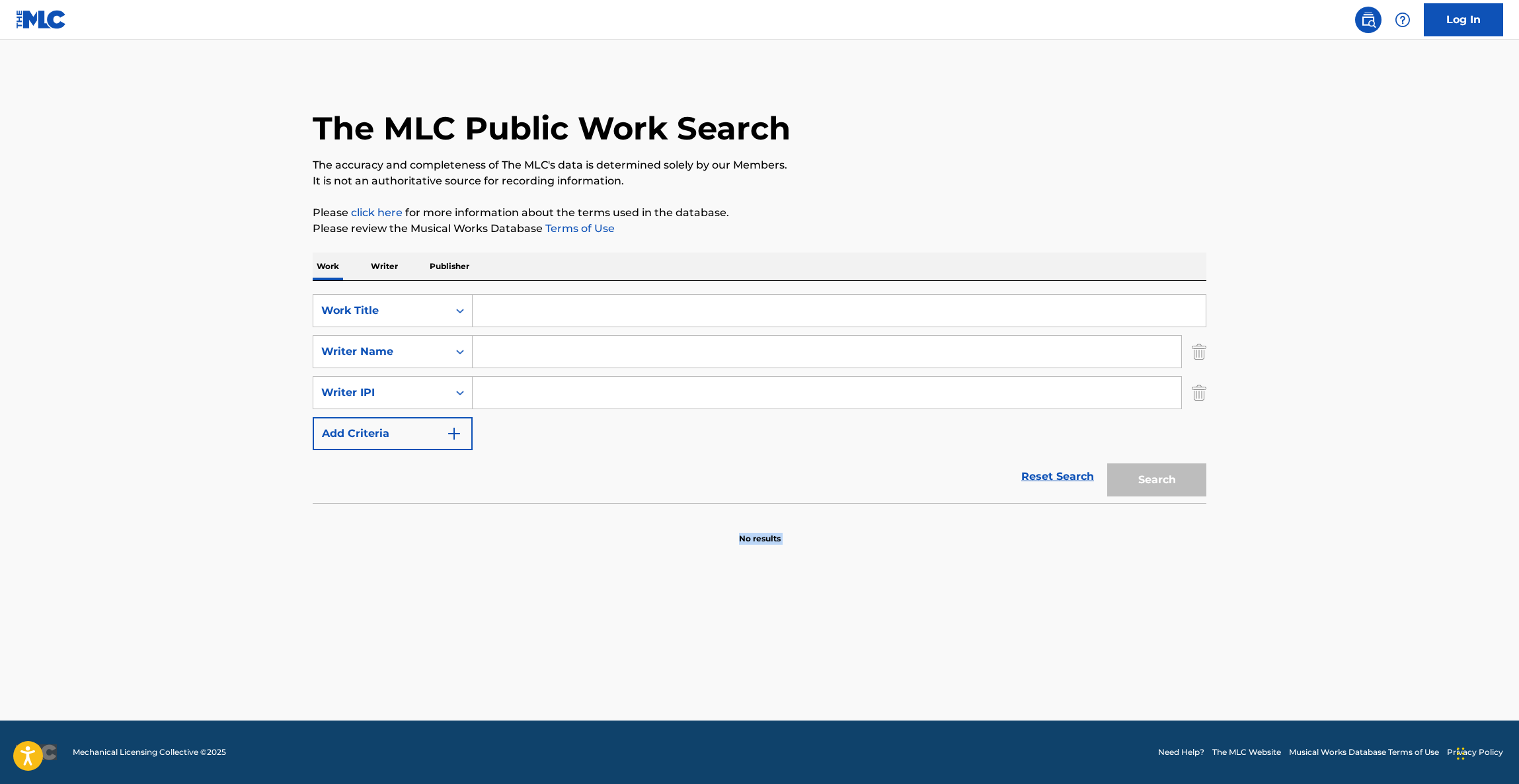
click at [827, 686] on main "The MLC Public Work Search The accuracy and completeness of The MLC's data is d…" at bounding box center [760, 380] width 1519 height 681
click at [826, 688] on main "The MLC Public Work Search The accuracy and completeness of The MLC's data is d…" at bounding box center [760, 380] width 1519 height 681
click at [833, 673] on main "The MLC Public Work Search The accuracy and completeness of The MLC's data is d…" at bounding box center [760, 380] width 1519 height 681
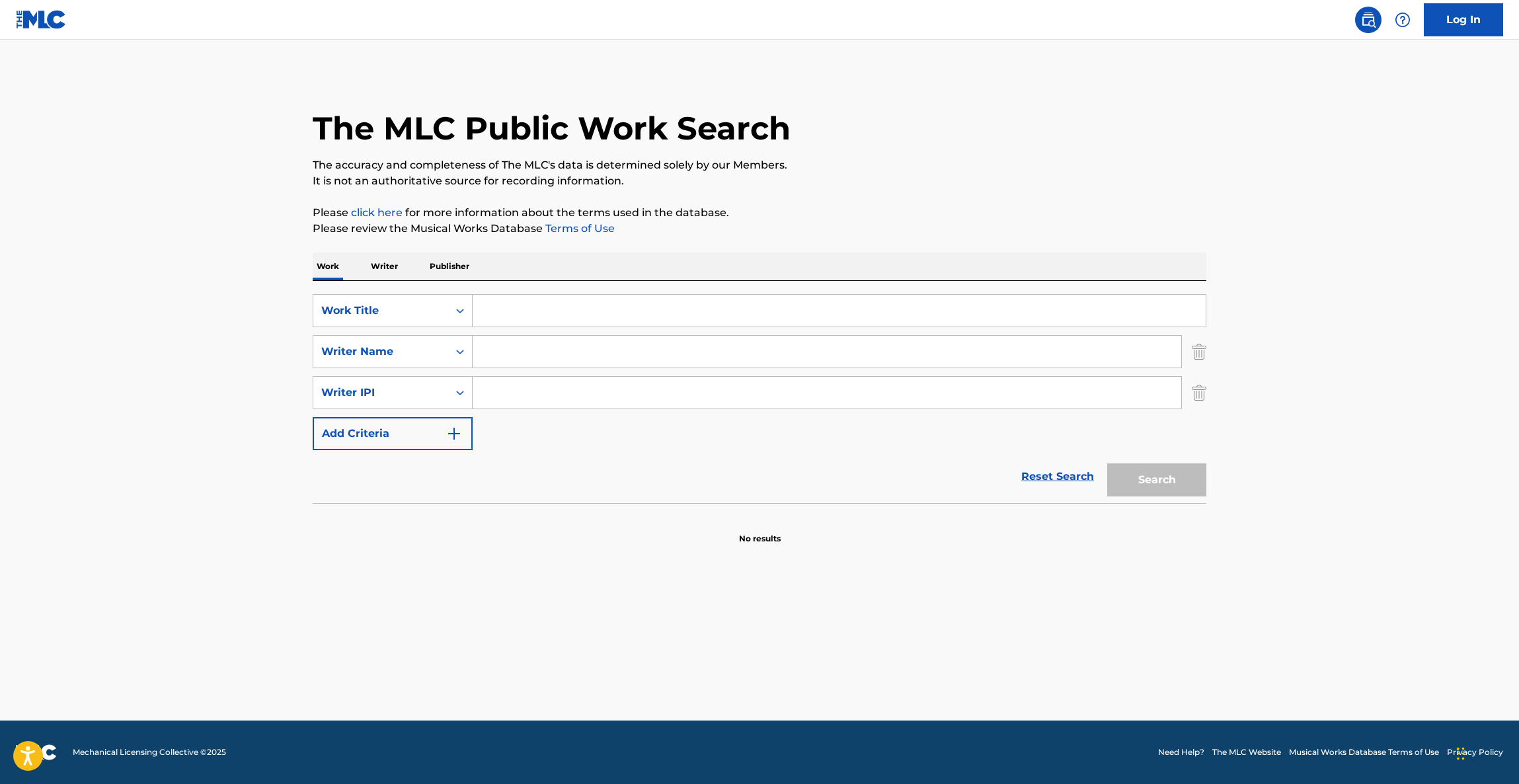
click at [816, 677] on main "The MLC Public Work Search The accuracy and completeness of The MLC's data is d…" at bounding box center [760, 380] width 1519 height 681
click at [815, 678] on main "The MLC Public Work Search The accuracy and completeness of The MLC's data is d…" at bounding box center [760, 380] width 1519 height 681
click at [812, 680] on main "The MLC Public Work Search The accuracy and completeness of The MLC's data is d…" at bounding box center [760, 380] width 1519 height 681
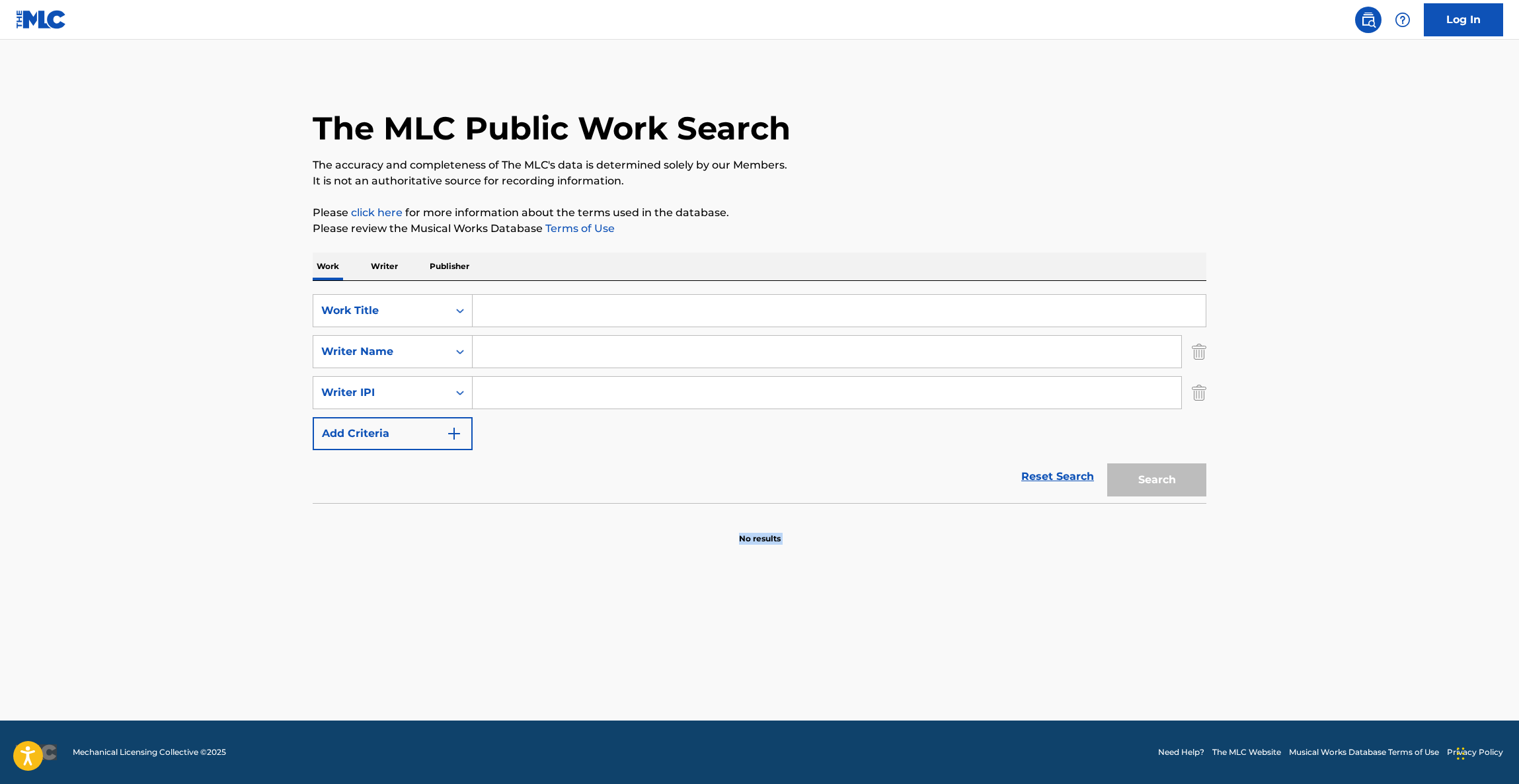
click at [810, 682] on main "The MLC Public Work Search The accuracy and completeness of The MLC's data is d…" at bounding box center [760, 380] width 1519 height 681
click at [809, 682] on main "The MLC Public Work Search The accuracy and completeness of The MLC's data is d…" at bounding box center [760, 380] width 1519 height 681
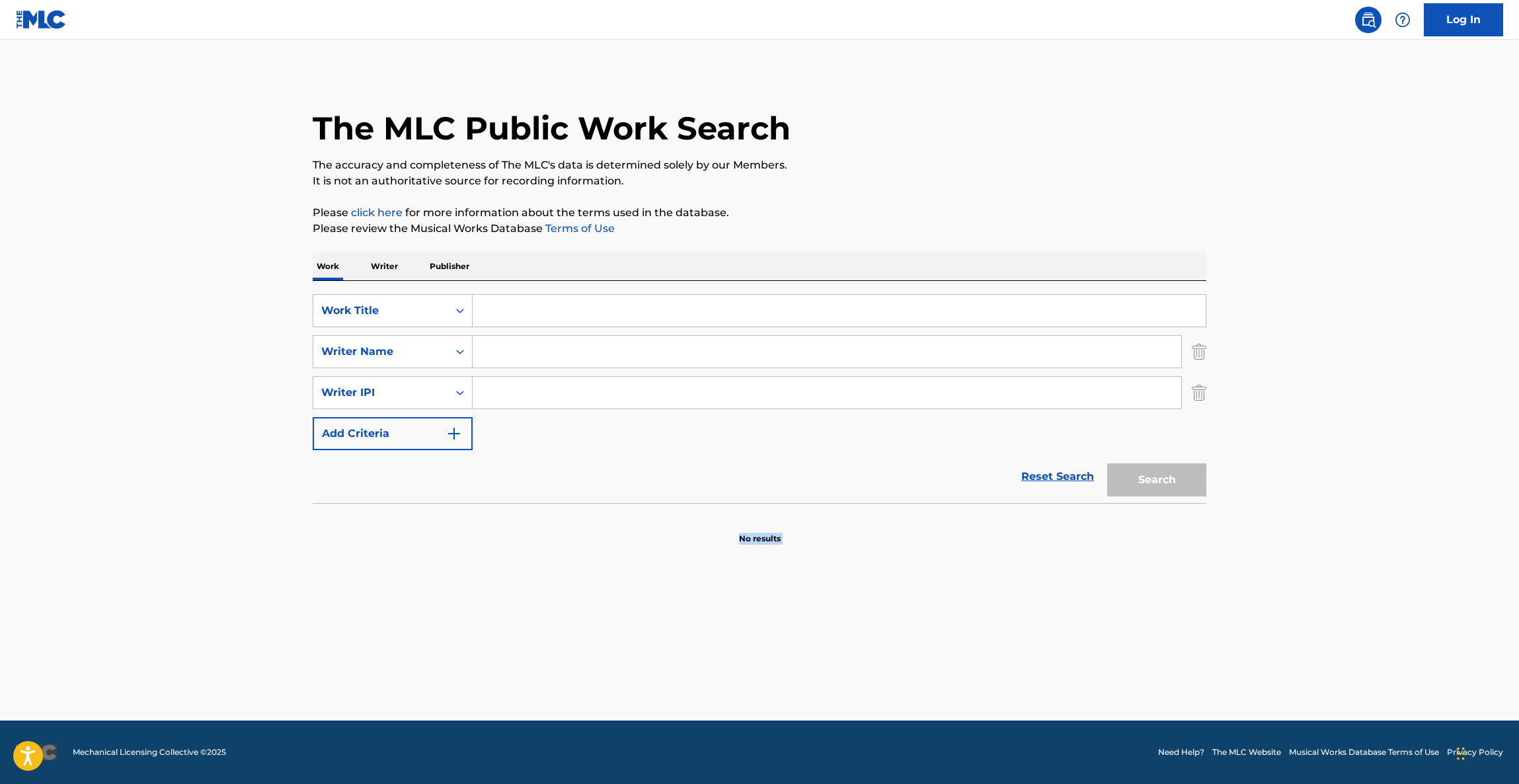
click at [809, 682] on main "The MLC Public Work Search The accuracy and completeness of The MLC's data is d…" at bounding box center [760, 380] width 1519 height 681
click at [809, 682] on main "The MLC Public Work Search The accuracy and completeness of The MLC's data is d…" at bounding box center [760, 380] width 1519 height 681
click at [808, 682] on main "The MLC Public Work Search The accuracy and completeness of The MLC's data is d…" at bounding box center [760, 380] width 1519 height 681
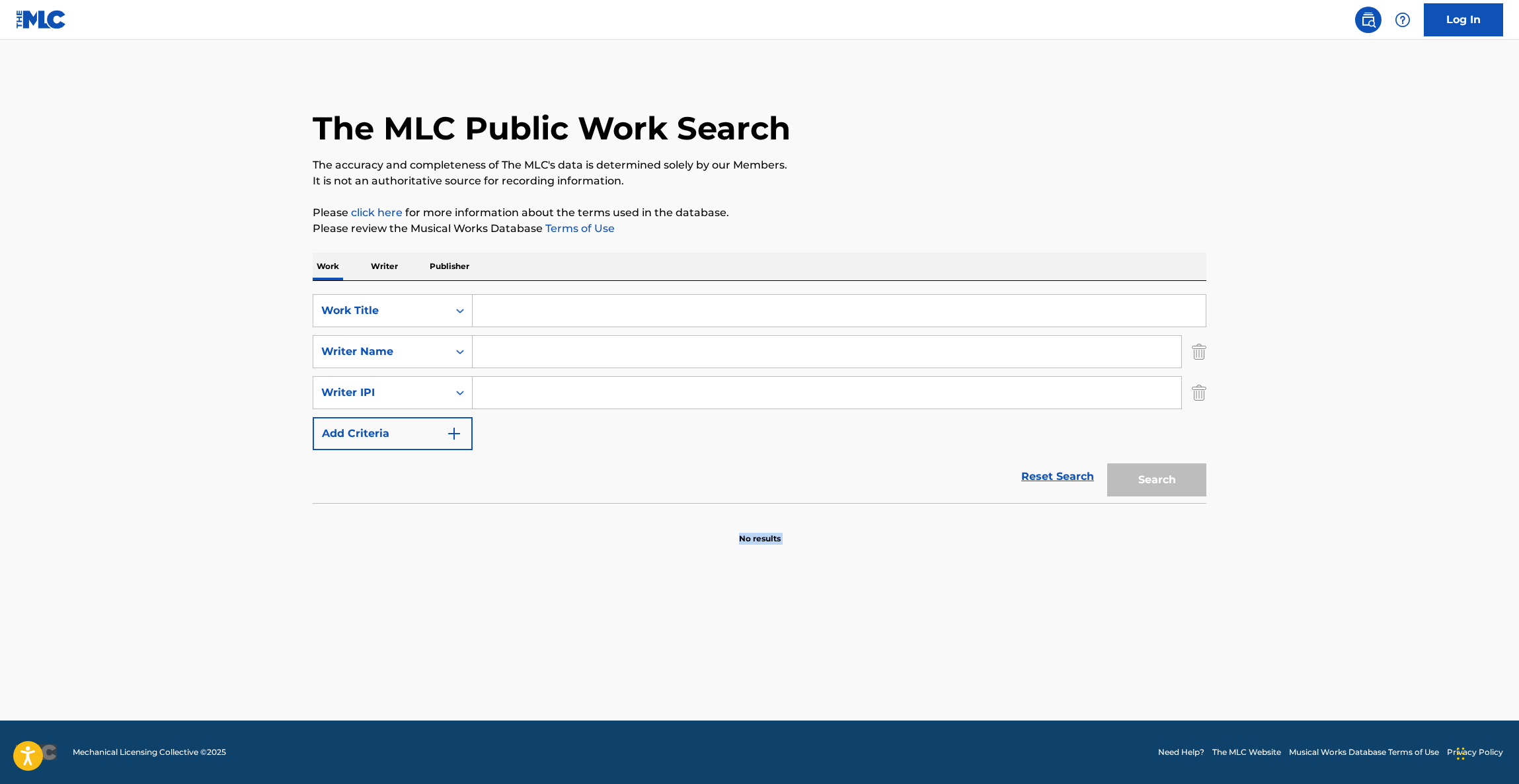
click at [807, 682] on main "The MLC Public Work Search The accuracy and completeness of The MLC's data is d…" at bounding box center [760, 380] width 1519 height 681
click at [806, 683] on main "The MLC Public Work Search The accuracy and completeness of The MLC's data is d…" at bounding box center [760, 380] width 1519 height 681
click at [803, 686] on main "The MLC Public Work Search The accuracy and completeness of The MLC's data is d…" at bounding box center [760, 380] width 1519 height 681
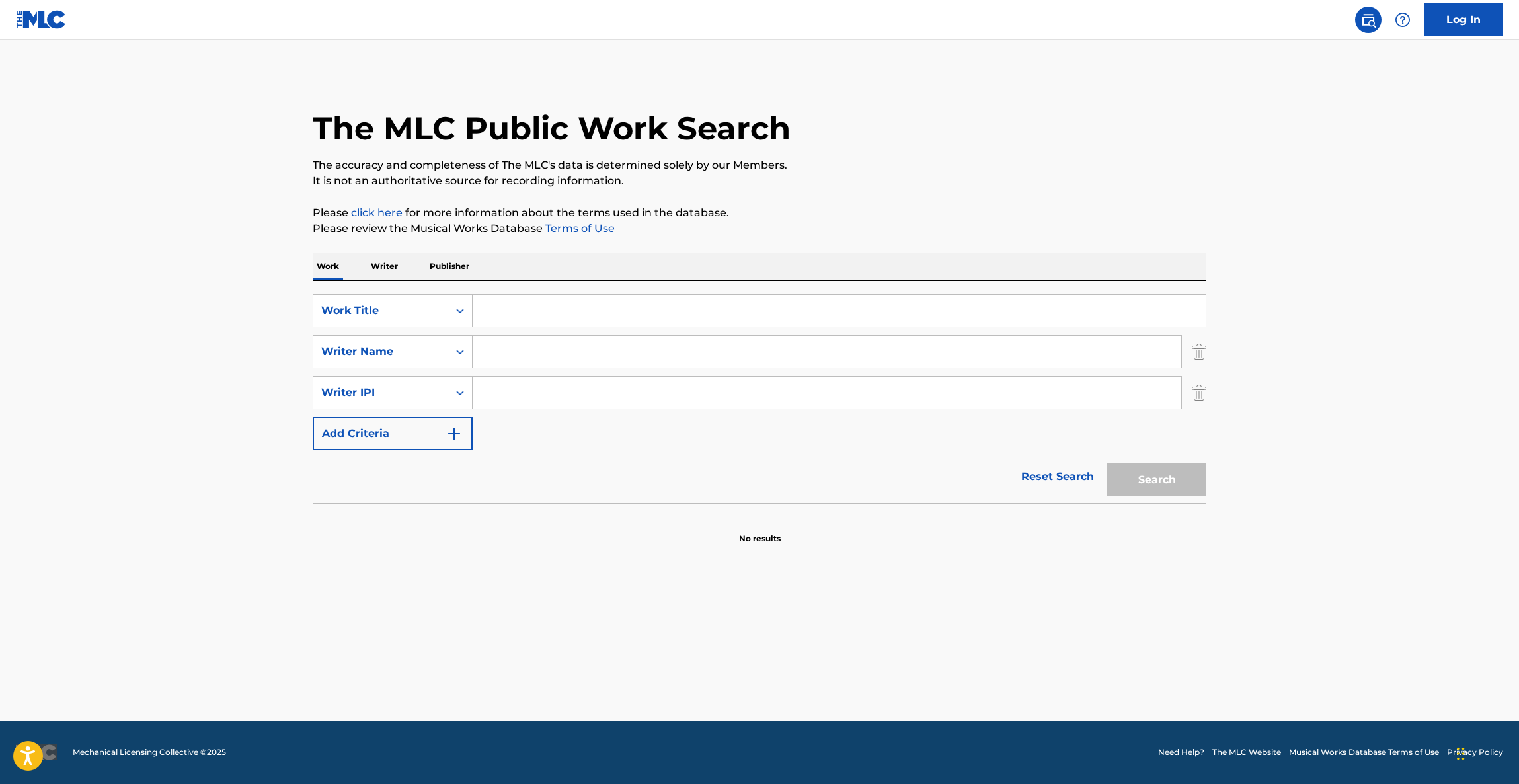
click at [803, 686] on main "The MLC Public Work Search The accuracy and completeness of The MLC's data is d…" at bounding box center [760, 380] width 1519 height 681
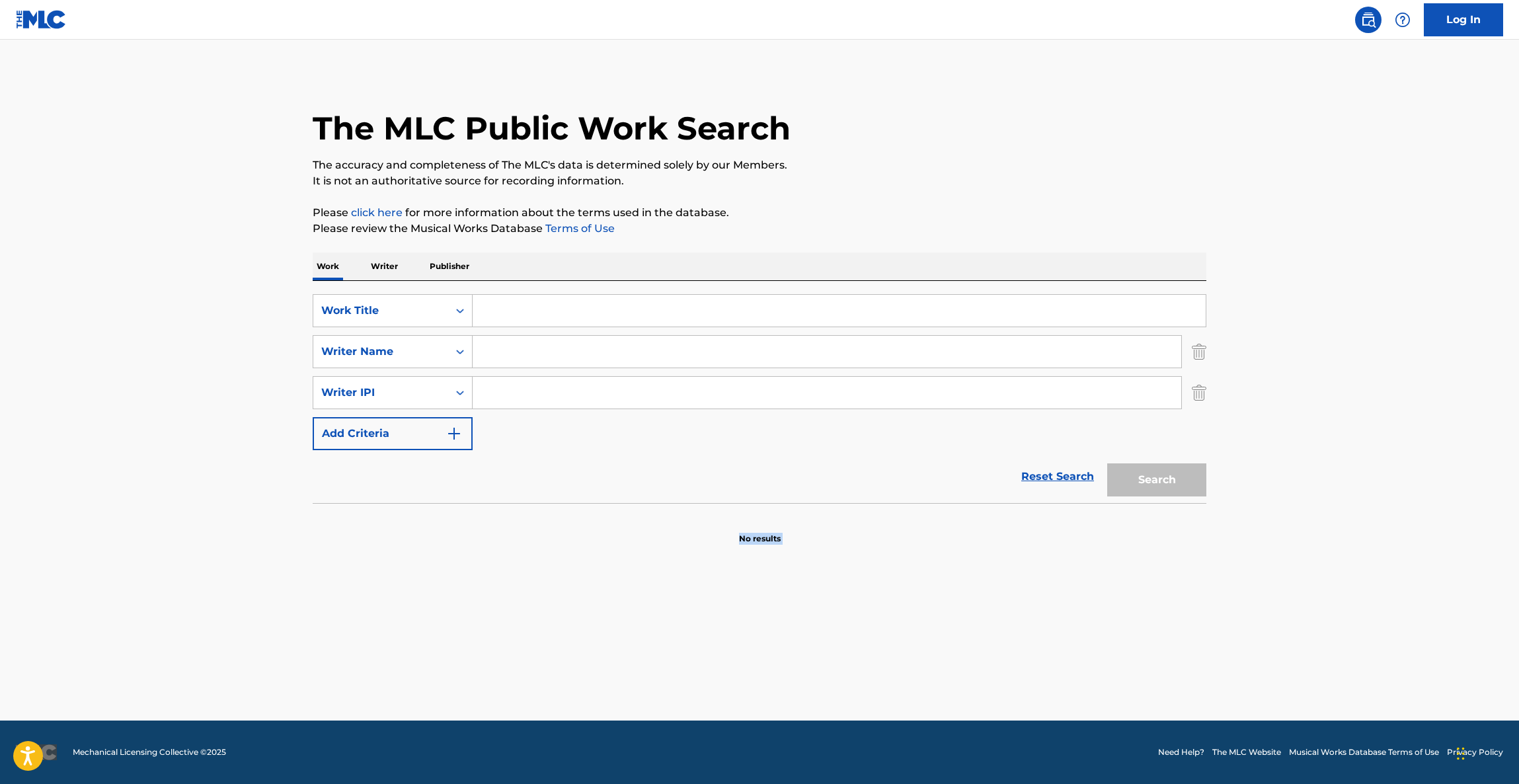
click at [803, 686] on main "The MLC Public Work Search The accuracy and completeness of The MLC's data is d…" at bounding box center [760, 380] width 1519 height 681
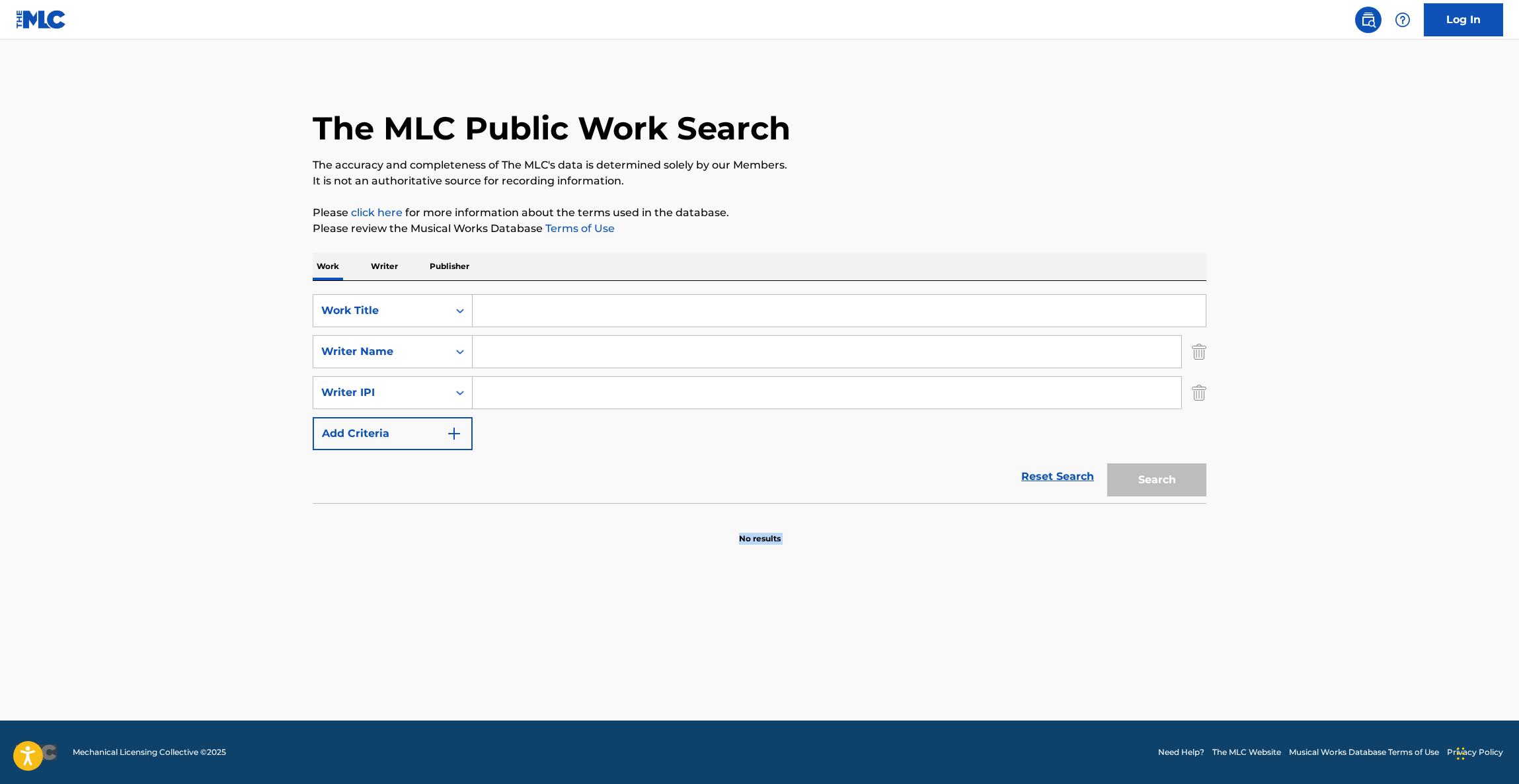
drag, startPoint x: 803, startPoint y: 686, endPoint x: 794, endPoint y: 679, distance: 11.4
click at [802, 686] on main "The MLC Public Work Search The accuracy and completeness of The MLC's data is d…" at bounding box center [760, 380] width 1519 height 681
click at [791, 679] on main "The MLC Public Work Search The accuracy and completeness of The MLC's data is d…" at bounding box center [760, 380] width 1519 height 681
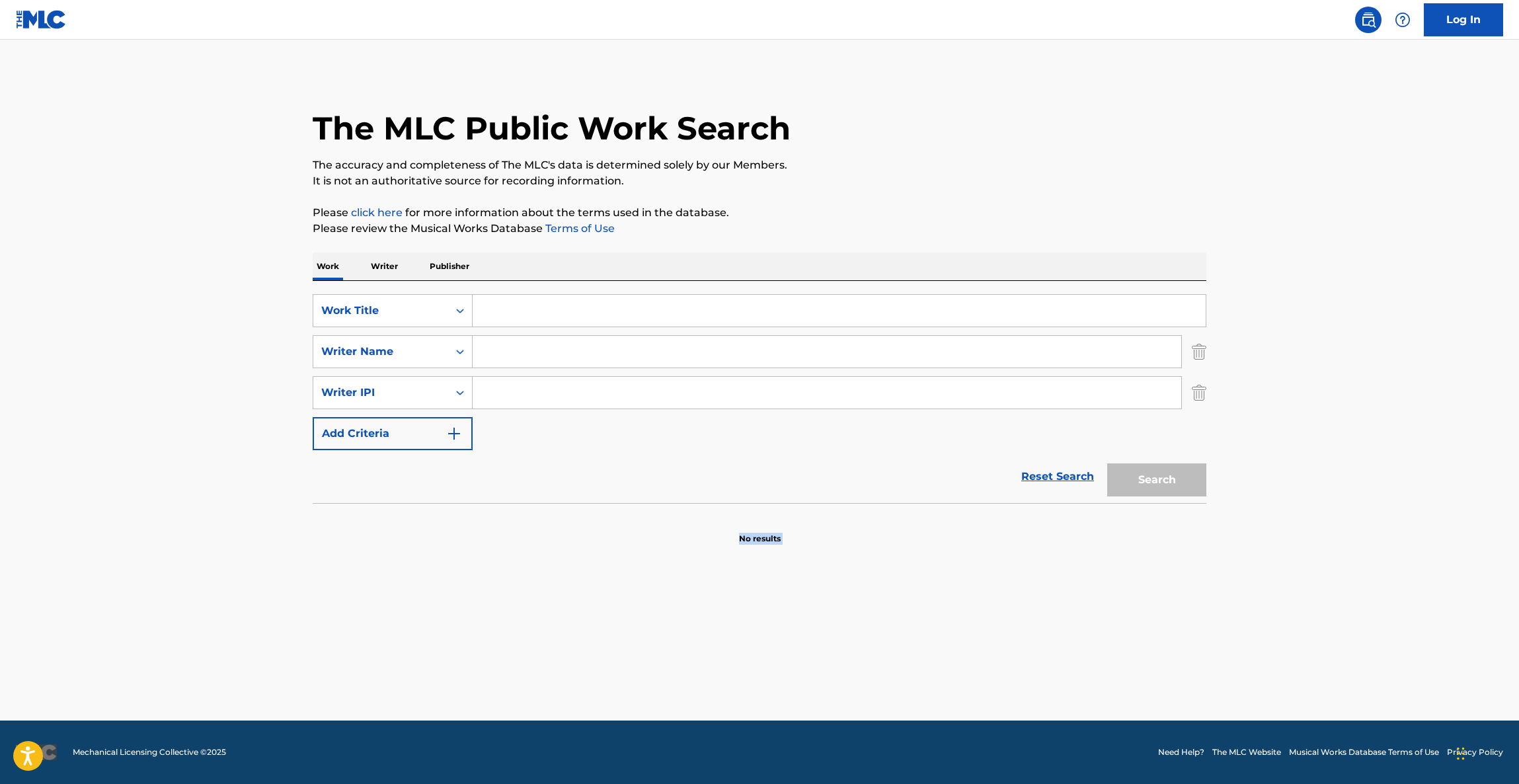
click at [790, 679] on main "The MLC Public Work Search The accuracy and completeness of The MLC's data is d…" at bounding box center [760, 380] width 1519 height 681
click at [788, 679] on main "The MLC Public Work Search The accuracy and completeness of The MLC's data is d…" at bounding box center [760, 380] width 1519 height 681
click at [787, 680] on main "The MLC Public Work Search The accuracy and completeness of The MLC's data is d…" at bounding box center [760, 380] width 1519 height 681
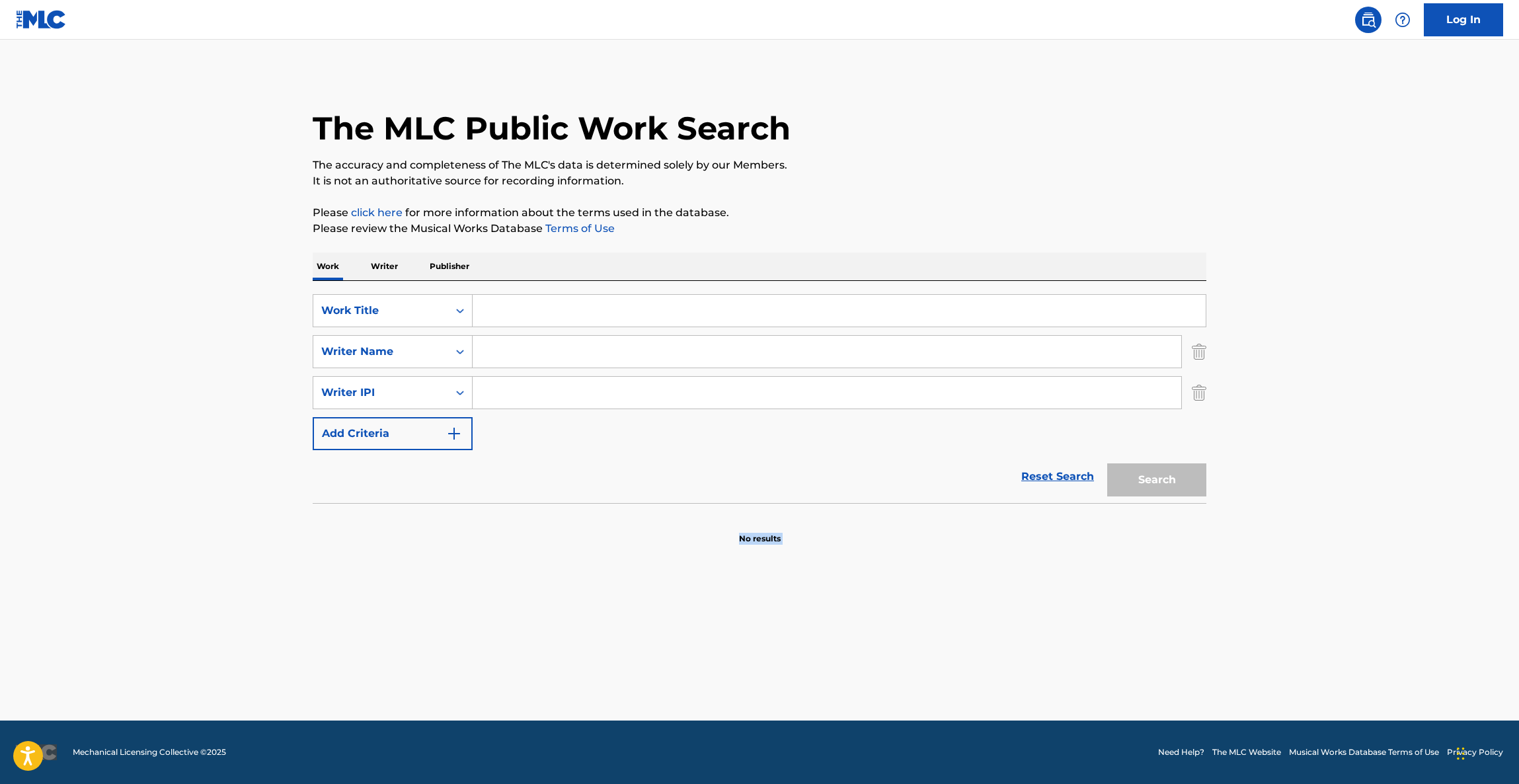
click at [785, 681] on main "The MLC Public Work Search The accuracy and completeness of The MLC's data is d…" at bounding box center [760, 380] width 1519 height 681
click at [782, 684] on main "The MLC Public Work Search The accuracy and completeness of The MLC's data is d…" at bounding box center [760, 380] width 1519 height 681
click at [776, 688] on main "The MLC Public Work Search The accuracy and completeness of The MLC's data is d…" at bounding box center [760, 380] width 1519 height 681
click at [775, 688] on main "The MLC Public Work Search The accuracy and completeness of The MLC's data is d…" at bounding box center [760, 380] width 1519 height 681
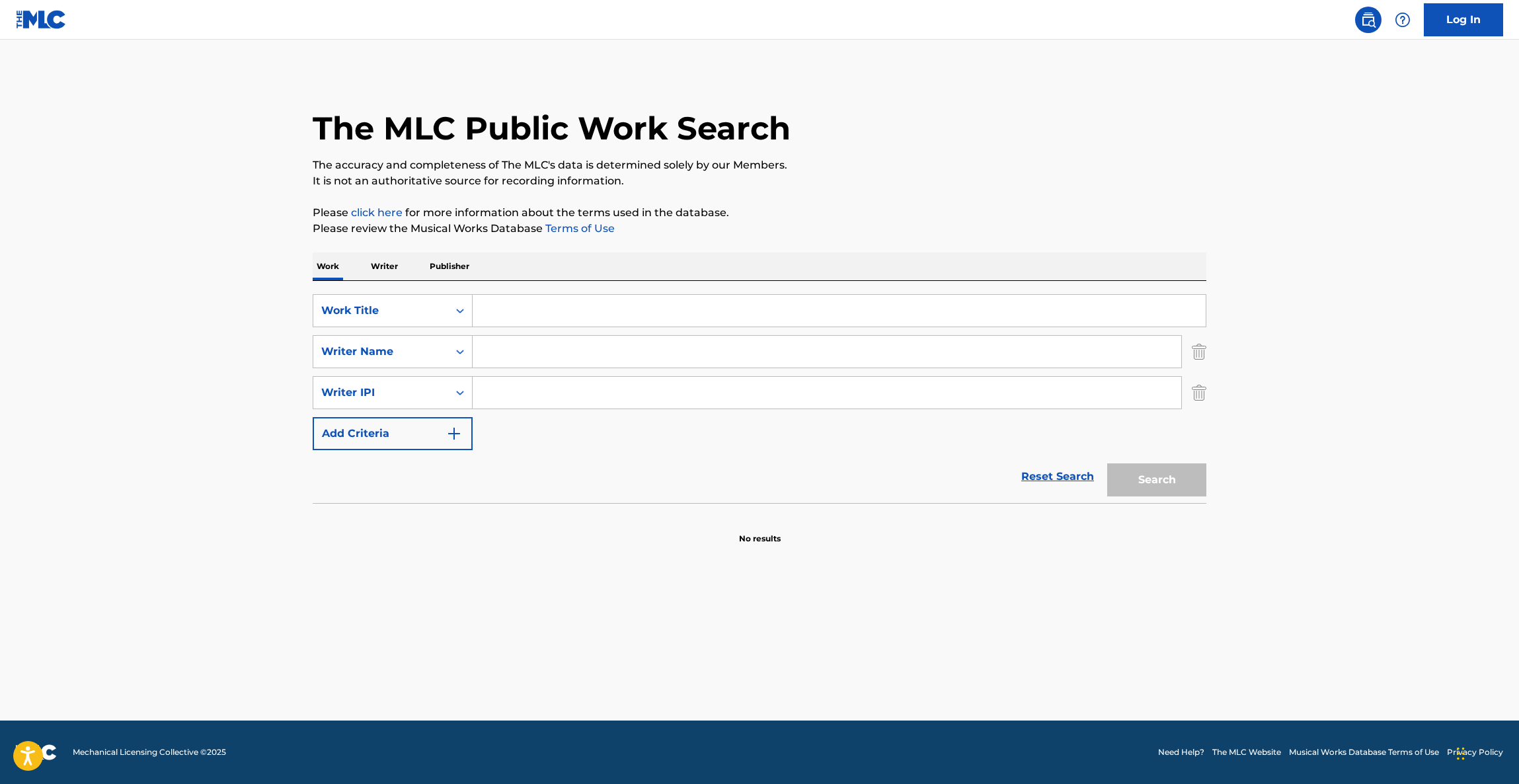
click at [766, 688] on main "The MLC Public Work Search The accuracy and completeness of The MLC's data is d…" at bounding box center [760, 380] width 1519 height 681
click at [764, 689] on main "The MLC Public Work Search The accuracy and completeness of The MLC's data is d…" at bounding box center [760, 380] width 1519 height 681
click at [763, 690] on main "The MLC Public Work Search The accuracy and completeness of The MLC's data is d…" at bounding box center [760, 380] width 1519 height 681
click at [760, 690] on main "The MLC Public Work Search The accuracy and completeness of The MLC's data is d…" at bounding box center [760, 380] width 1519 height 681
click at [760, 692] on main "The MLC Public Work Search The accuracy and completeness of The MLC's data is d…" at bounding box center [760, 380] width 1519 height 681
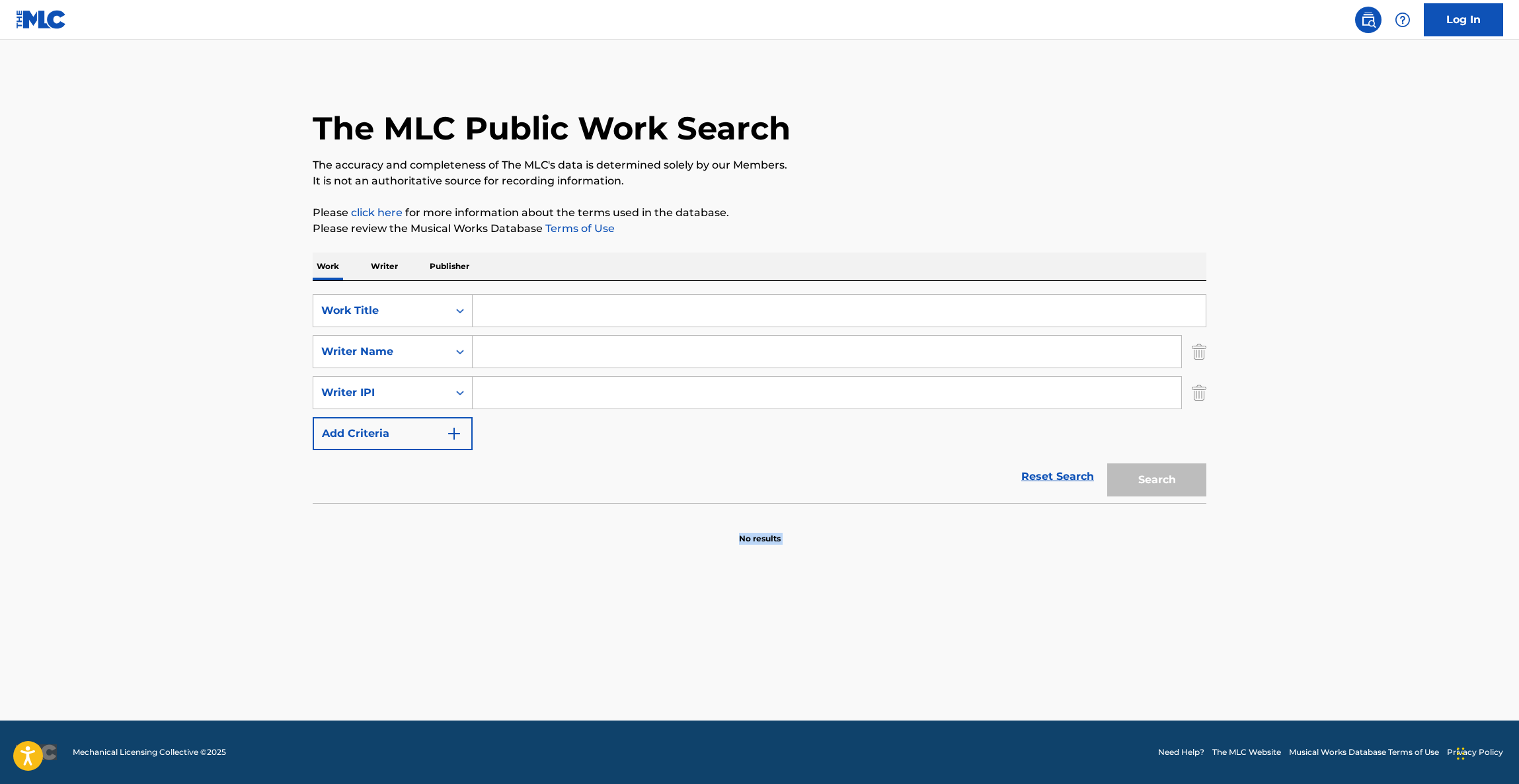
click at [759, 692] on main "The MLC Public Work Search The accuracy and completeness of The MLC's data is d…" at bounding box center [760, 380] width 1519 height 681
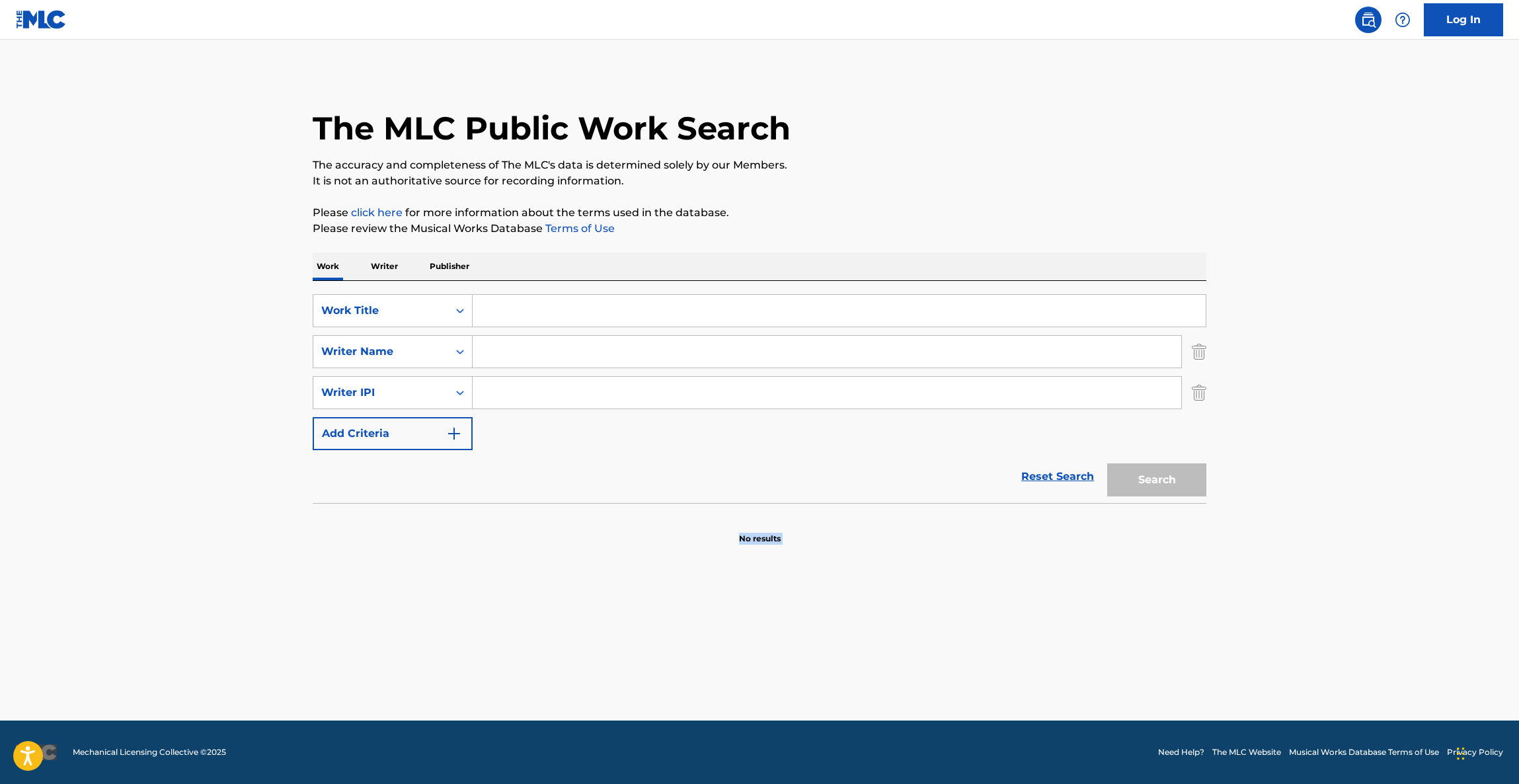
click at [759, 692] on main "The MLC Public Work Search The accuracy and completeness of The MLC's data is d…" at bounding box center [760, 380] width 1519 height 681
click at [752, 696] on main "The MLC Public Work Search The accuracy and completeness of The MLC's data is d…" at bounding box center [760, 380] width 1519 height 681
click at [751, 696] on main "The MLC Public Work Search The accuracy and completeness of The MLC's data is d…" at bounding box center [760, 380] width 1519 height 681
click at [749, 697] on main "The MLC Public Work Search The accuracy and completeness of The MLC's data is d…" at bounding box center [760, 380] width 1519 height 681
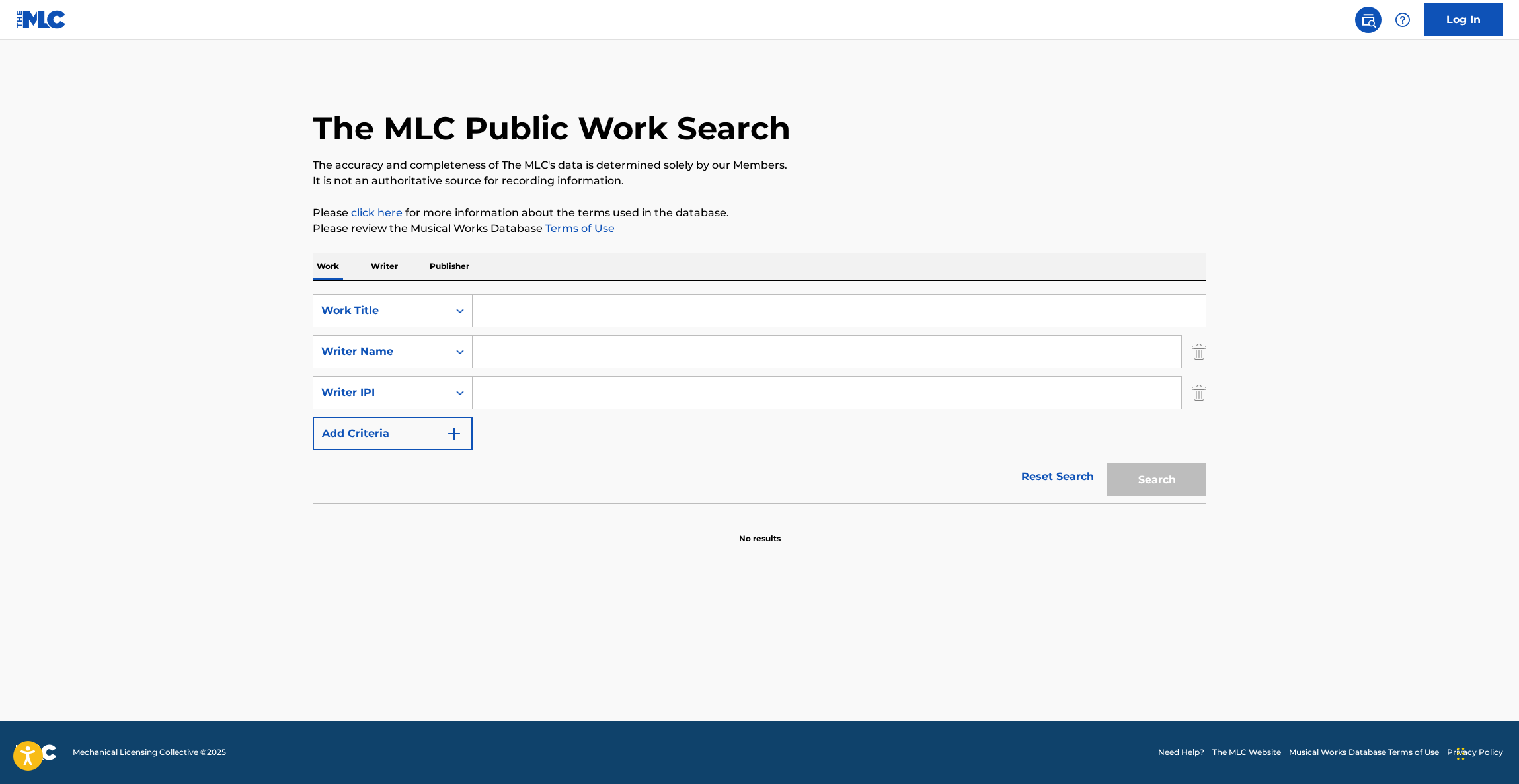
click at [749, 697] on main "The MLC Public Work Search The accuracy and completeness of The MLC's data is d…" at bounding box center [760, 380] width 1519 height 681
click at [744, 693] on main "The MLC Public Work Search The accuracy and completeness of The MLC's data is d…" at bounding box center [760, 380] width 1519 height 681
drag, startPoint x: 744, startPoint y: 693, endPoint x: 732, endPoint y: 694, distance: 12.0
click at [737, 694] on main "The MLC Public Work Search The accuracy and completeness of The MLC's data is d…" at bounding box center [760, 380] width 1519 height 681
click at [732, 694] on main "The MLC Public Work Search The accuracy and completeness of The MLC's data is d…" at bounding box center [760, 380] width 1519 height 681
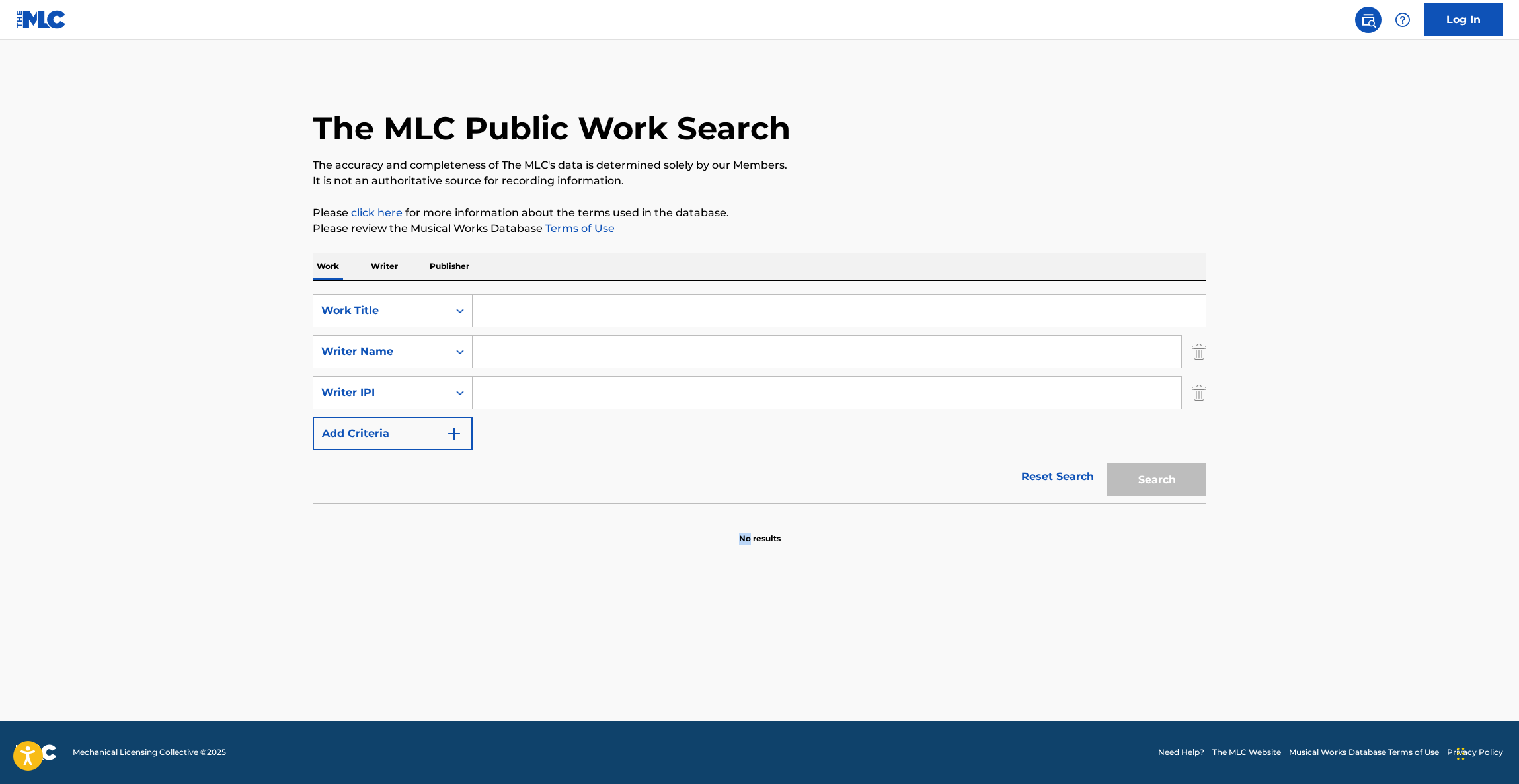
click at [732, 694] on main "The MLC Public Work Search The accuracy and completeness of The MLC's data is d…" at bounding box center [760, 380] width 1519 height 681
drag, startPoint x: 732, startPoint y: 694, endPoint x: 724, endPoint y: 698, distance: 8.9
click at [724, 698] on main "The MLC Public Work Search The accuracy and completeness of The MLC's data is d…" at bounding box center [760, 380] width 1519 height 681
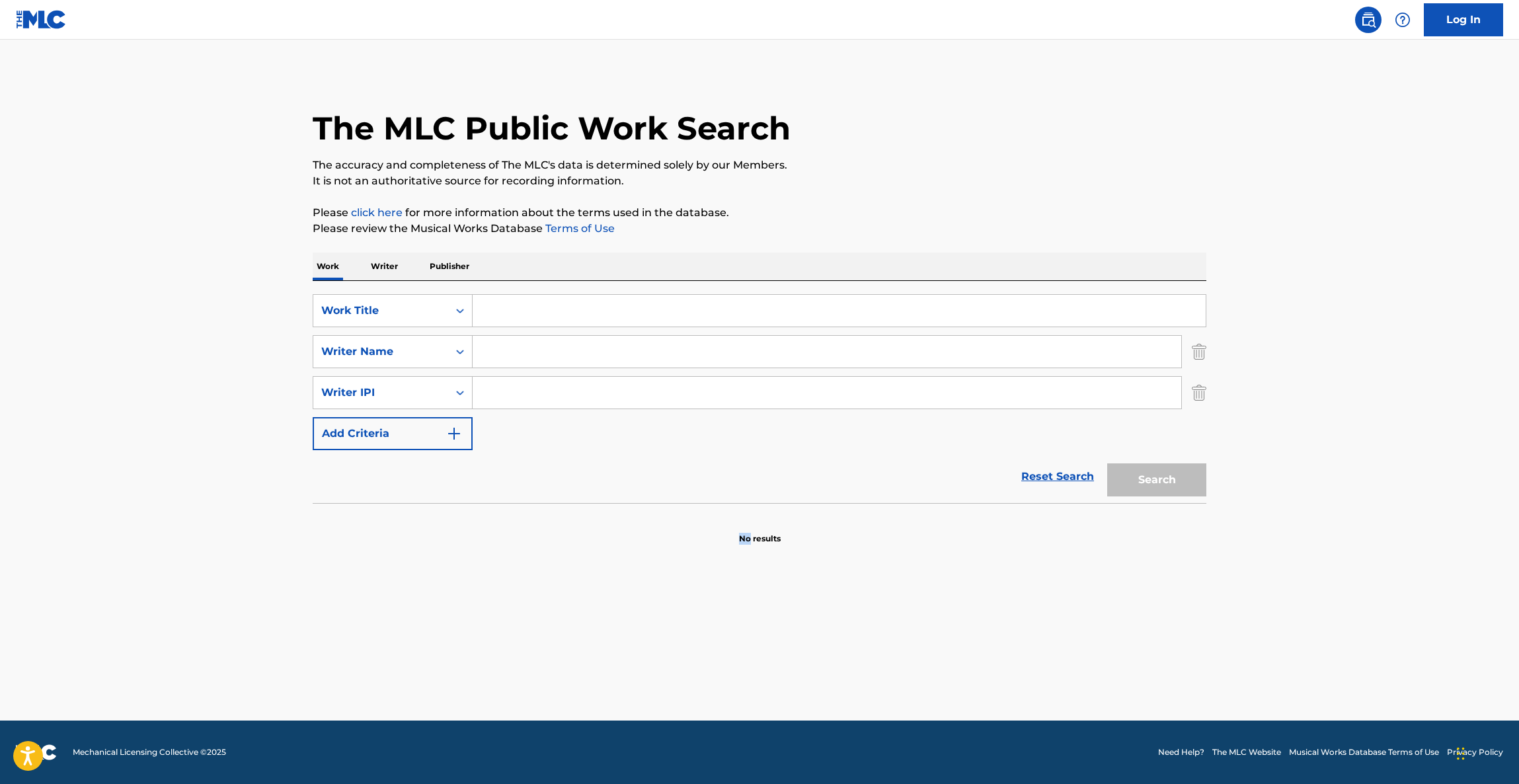
click at [721, 699] on main "The MLC Public Work Search The accuracy and completeness of The MLC's data is d…" at bounding box center [760, 380] width 1519 height 681
click at [716, 699] on main "The MLC Public Work Search The accuracy and completeness of The MLC's data is d…" at bounding box center [760, 380] width 1519 height 681
click at [716, 697] on main "The MLC Public Work Search The accuracy and completeness of The MLC's data is d…" at bounding box center [760, 380] width 1519 height 681
click at [709, 701] on main "The MLC Public Work Search The accuracy and completeness of The MLC's data is d…" at bounding box center [760, 380] width 1519 height 681
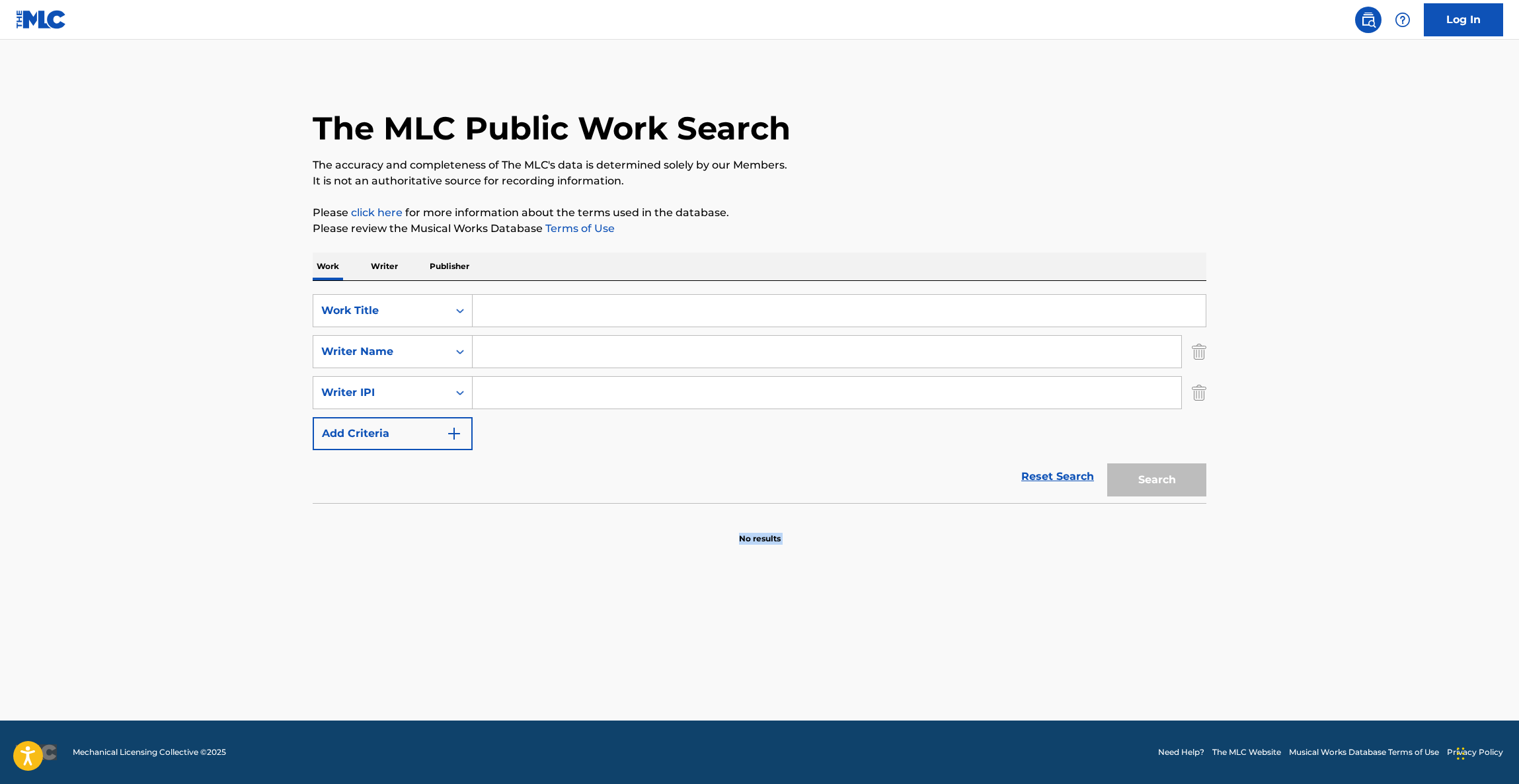
click at [707, 703] on main "The MLC Public Work Search The accuracy and completeness of The MLC's data is d…" at bounding box center [760, 380] width 1519 height 681
click at [706, 703] on main "The MLC Public Work Search The accuracy and completeness of The MLC's data is d…" at bounding box center [760, 380] width 1519 height 681
click at [705, 703] on main "The MLC Public Work Search The accuracy and completeness of The MLC's data is d…" at bounding box center [760, 380] width 1519 height 681
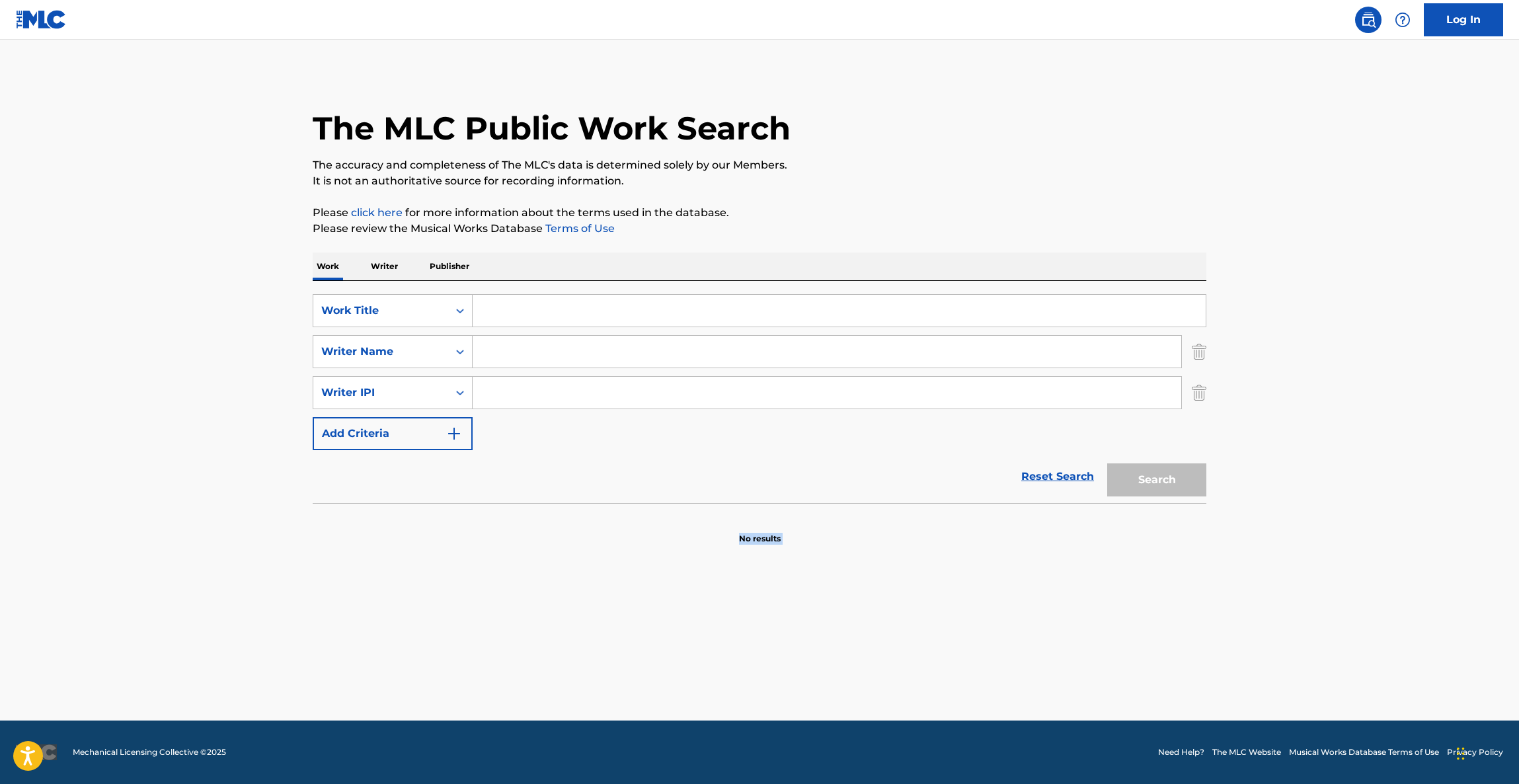
click at [701, 705] on main "The MLC Public Work Search The accuracy and completeness of The MLC's data is d…" at bounding box center [760, 380] width 1519 height 681
click at [700, 706] on main "The MLC Public Work Search The accuracy and completeness of The MLC's data is d…" at bounding box center [760, 380] width 1519 height 681
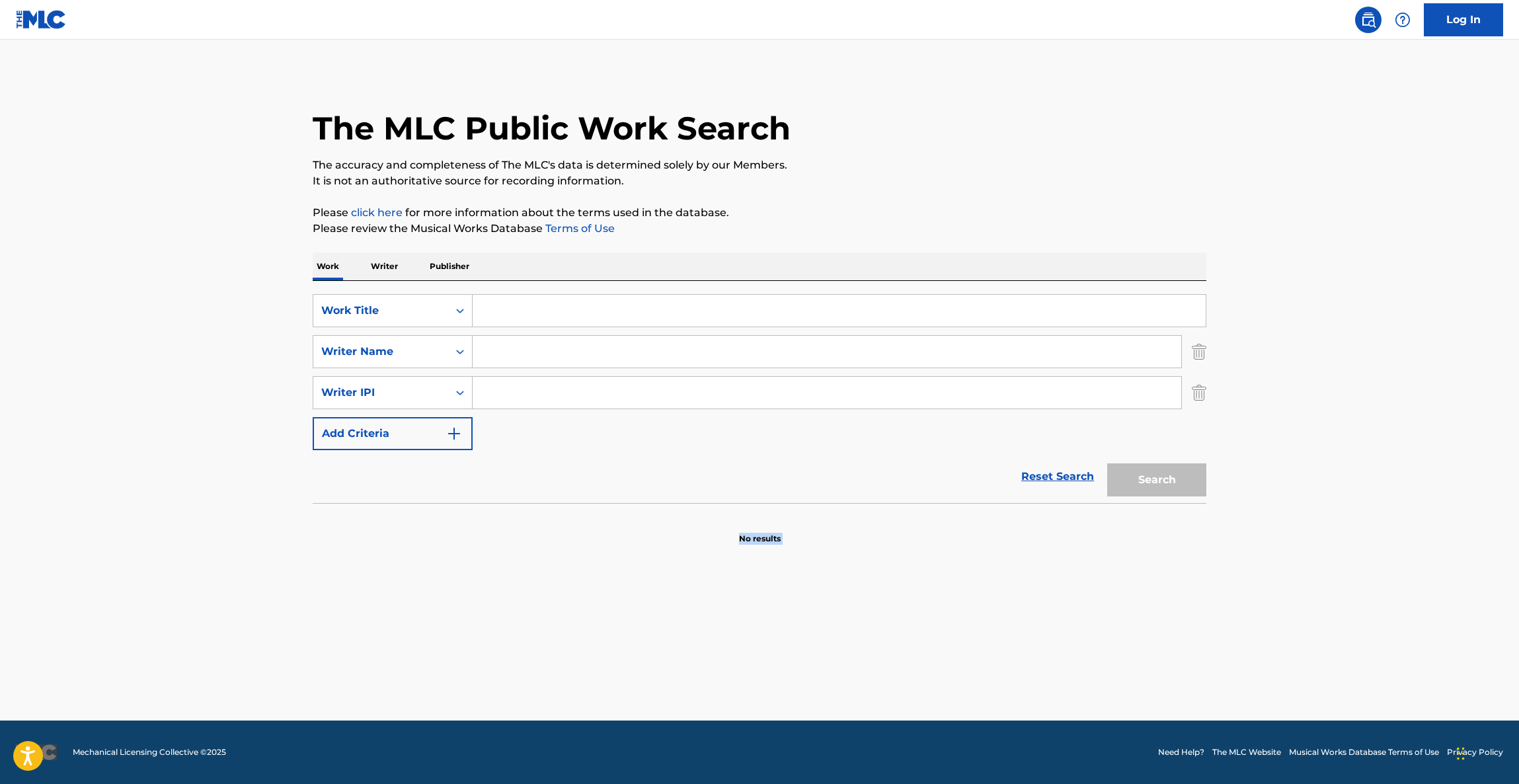
click at [697, 706] on main "The MLC Public Work Search The accuracy and completeness of The MLC's data is d…" at bounding box center [760, 380] width 1519 height 681
click at [683, 712] on main "The MLC Public Work Search The accuracy and completeness of The MLC's data is d…" at bounding box center [760, 380] width 1519 height 681
click at [683, 713] on main "The MLC Public Work Search The accuracy and completeness of The MLC's data is d…" at bounding box center [760, 380] width 1519 height 681
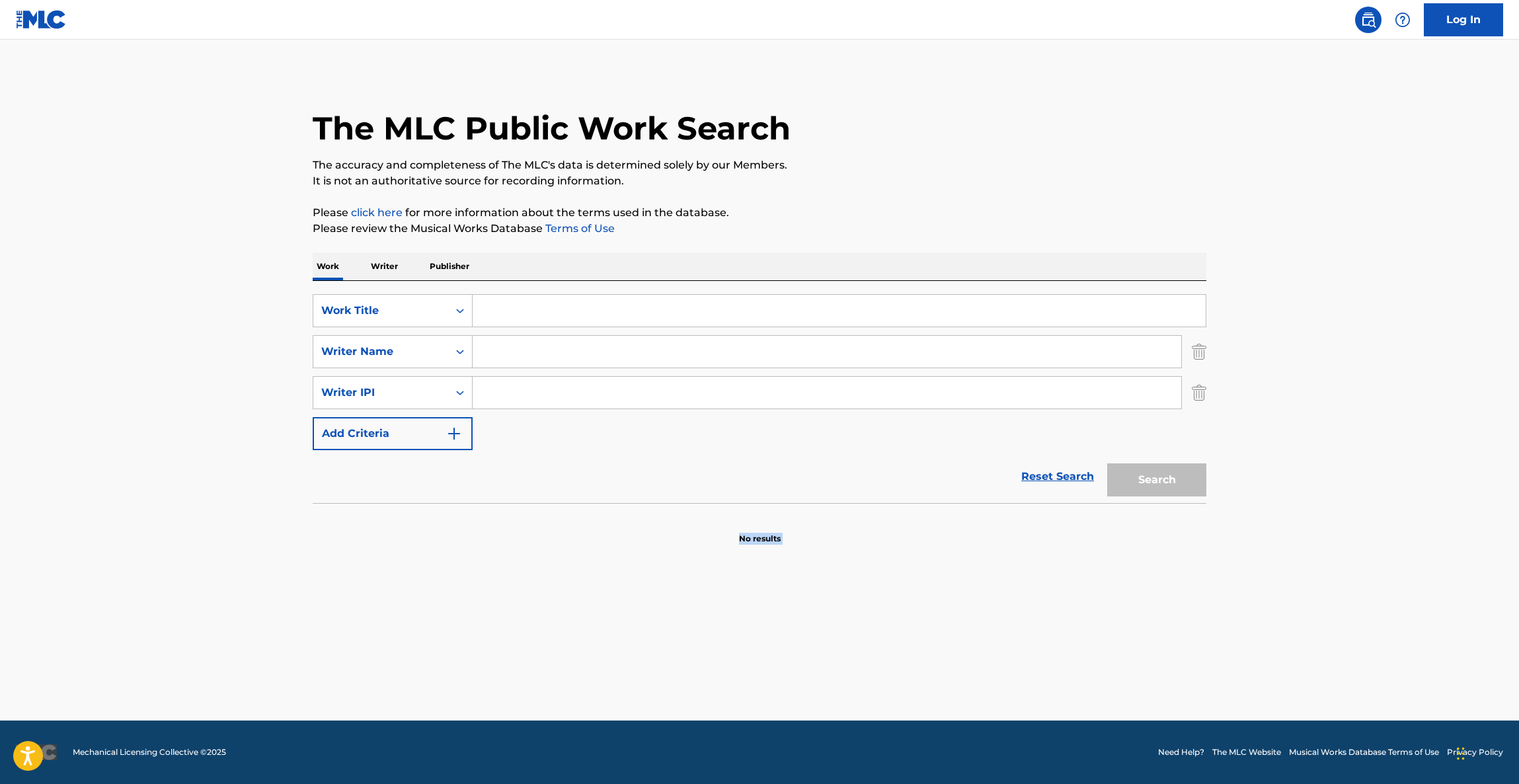
click at [683, 713] on main "The MLC Public Work Search The accuracy and completeness of The MLC's data is d…" at bounding box center [760, 380] width 1519 height 681
click at [680, 713] on main "The MLC Public Work Search The accuracy and completeness of The MLC's data is d…" at bounding box center [760, 380] width 1519 height 681
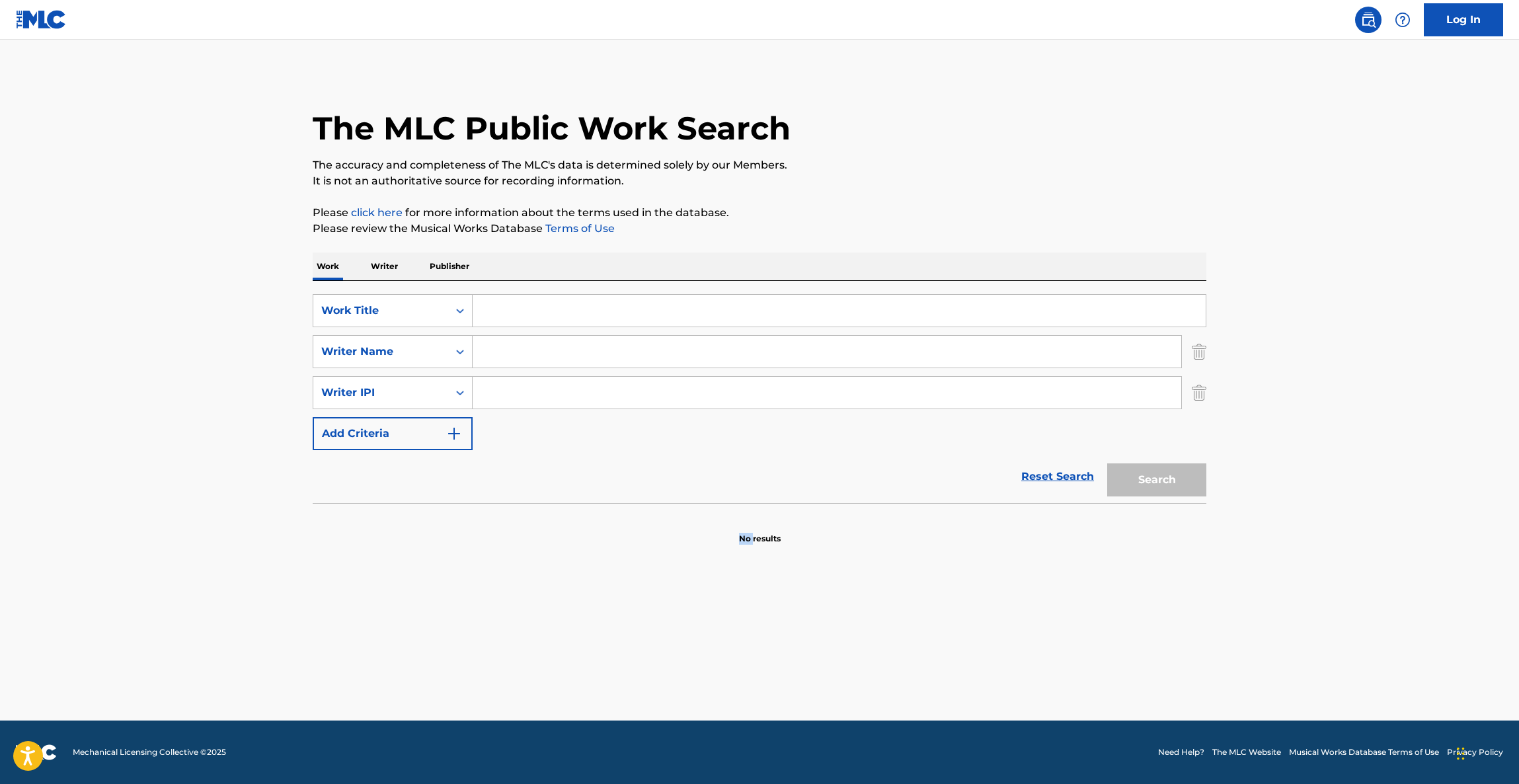
click at [680, 713] on main "The MLC Public Work Search The accuracy and completeness of The MLC's data is d…" at bounding box center [760, 380] width 1519 height 681
click at [679, 713] on main "The MLC Public Work Search The accuracy and completeness of The MLC's data is d…" at bounding box center [760, 380] width 1519 height 681
click at [676, 712] on main "The MLC Public Work Search The accuracy and completeness of The MLC's data is d…" at bounding box center [760, 380] width 1519 height 681
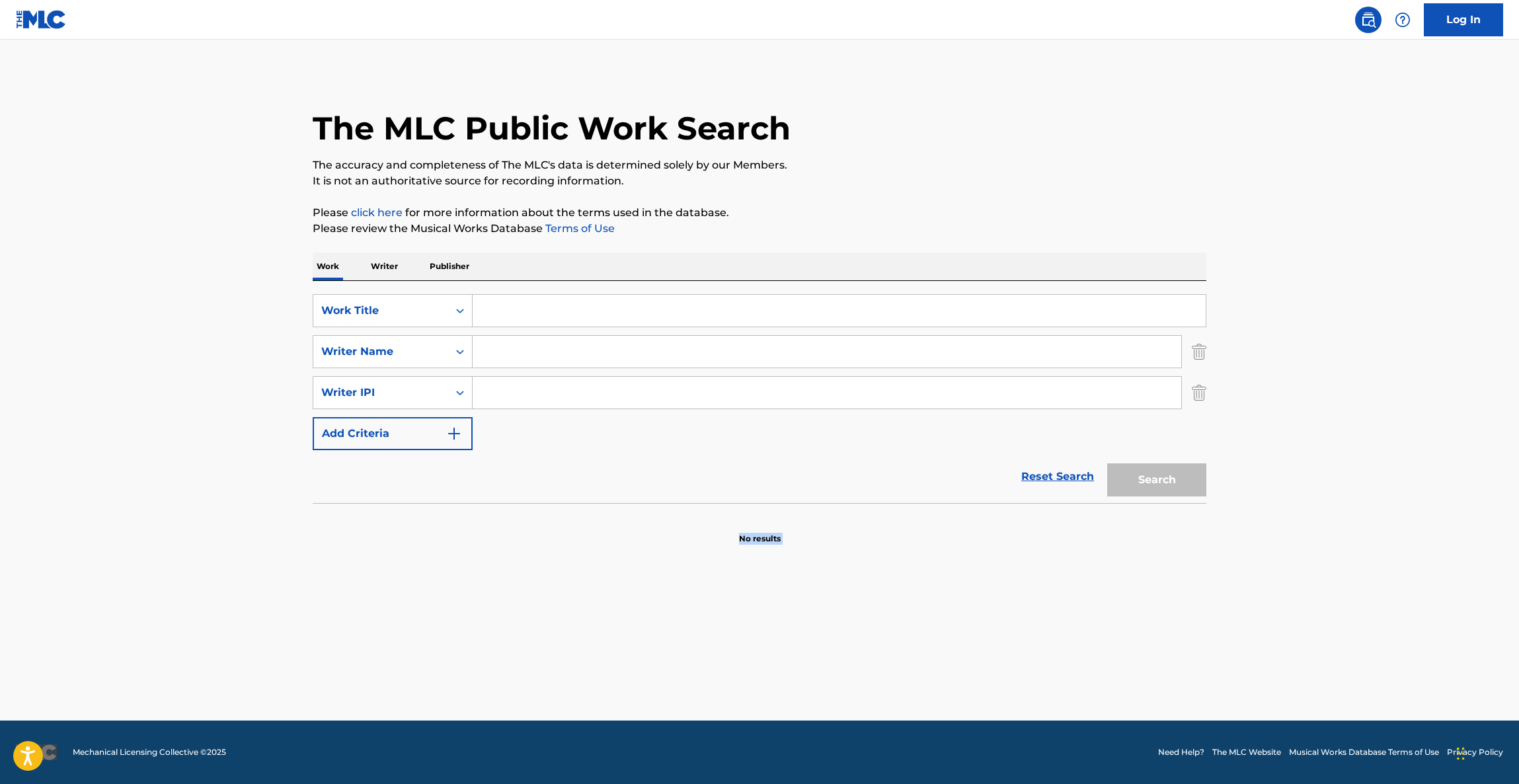
click at [676, 712] on main "The MLC Public Work Search The accuracy and completeness of The MLC's data is d…" at bounding box center [760, 380] width 1519 height 681
click at [672, 708] on main "The MLC Public Work Search The accuracy and completeness of The MLC's data is d…" at bounding box center [760, 380] width 1519 height 681
click at [670, 710] on main "The MLC Public Work Search The accuracy and completeness of The MLC's data is d…" at bounding box center [760, 380] width 1519 height 681
click at [666, 712] on main "The MLC Public Work Search The accuracy and completeness of The MLC's data is d…" at bounding box center [760, 380] width 1519 height 681
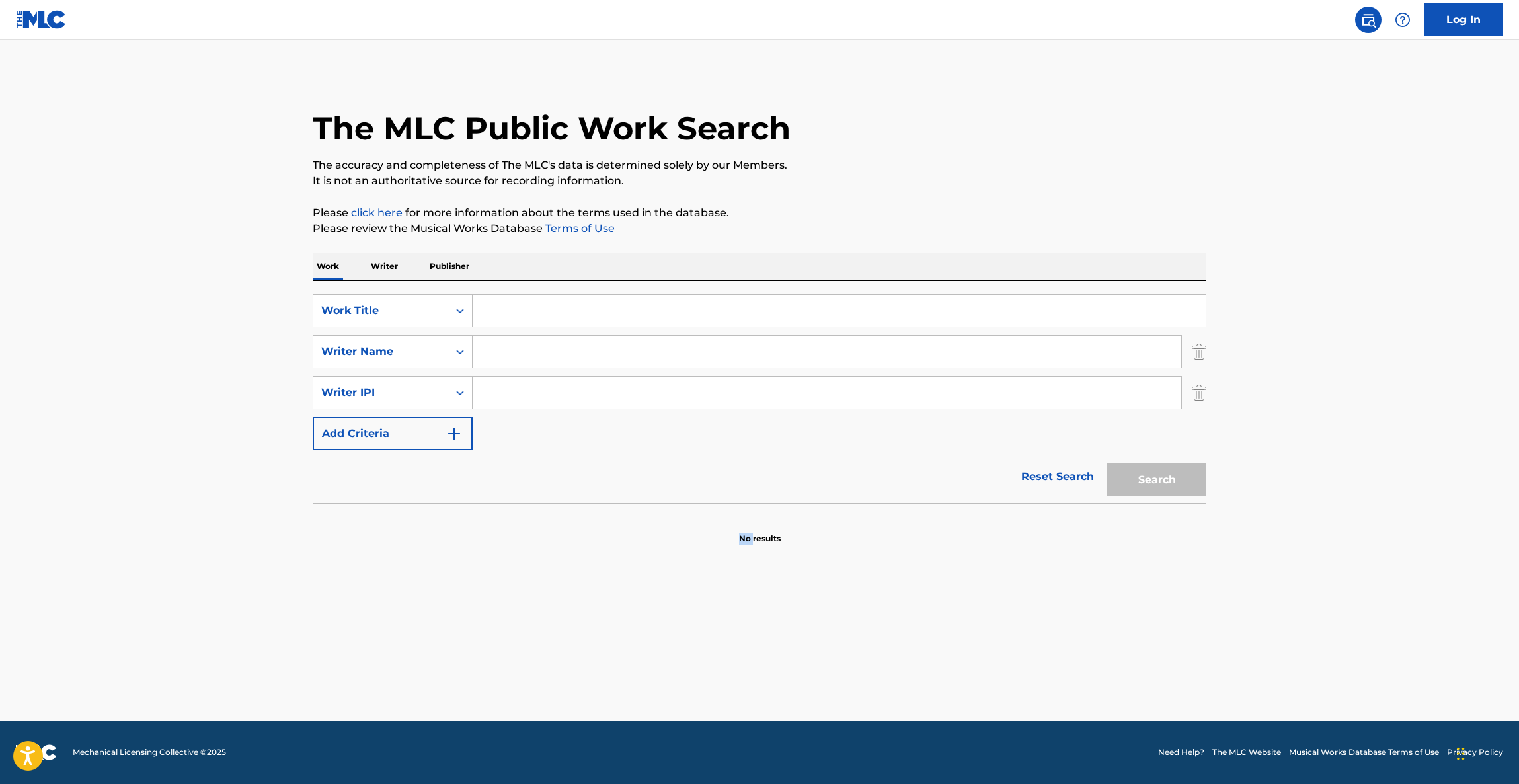
click at [666, 712] on main "The MLC Public Work Search The accuracy and completeness of The MLC's data is d…" at bounding box center [760, 380] width 1519 height 681
click at [664, 711] on main "The MLC Public Work Search The accuracy and completeness of The MLC's data is d…" at bounding box center [760, 380] width 1519 height 681
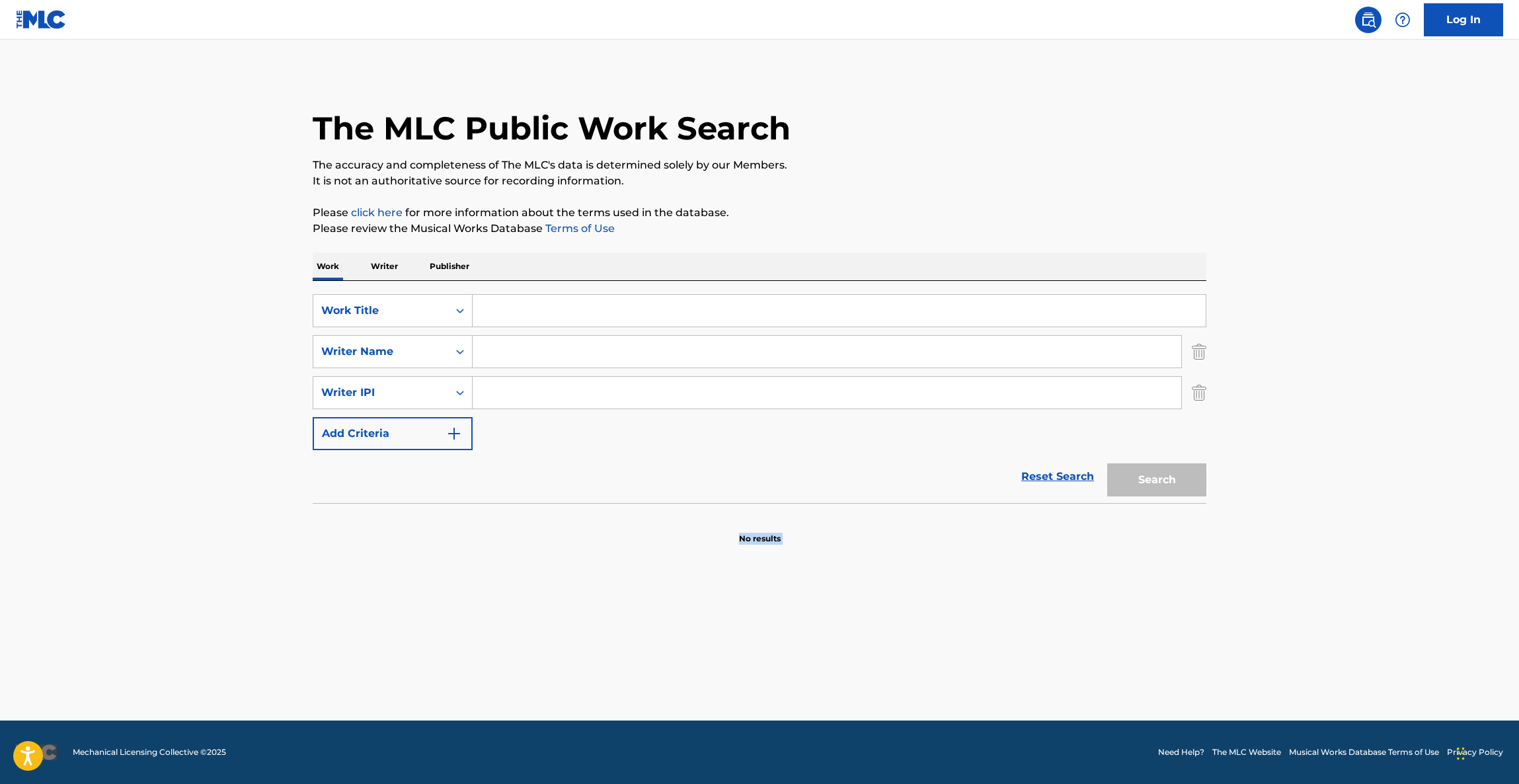
click at [661, 714] on main "The MLC Public Work Search The accuracy and completeness of The MLC's data is d…" at bounding box center [760, 380] width 1519 height 681
click at [661, 714] on main "The MLC Public Work Search The accuracy and completeness of The MLC's data is d…" at bounding box center [760, 380] width 1519 height 681
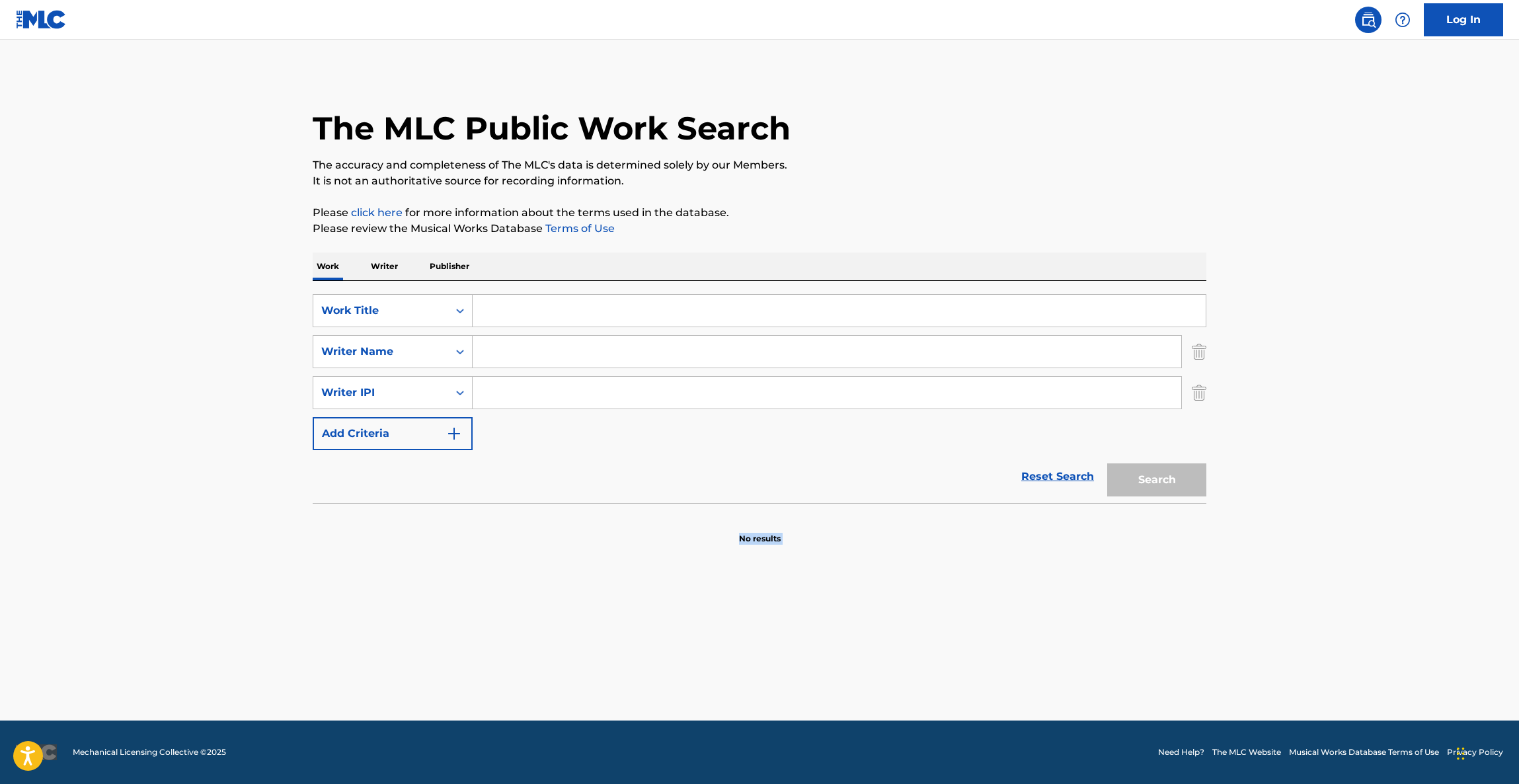
click at [661, 714] on main "The MLC Public Work Search The accuracy and completeness of The MLC's data is d…" at bounding box center [760, 380] width 1519 height 681
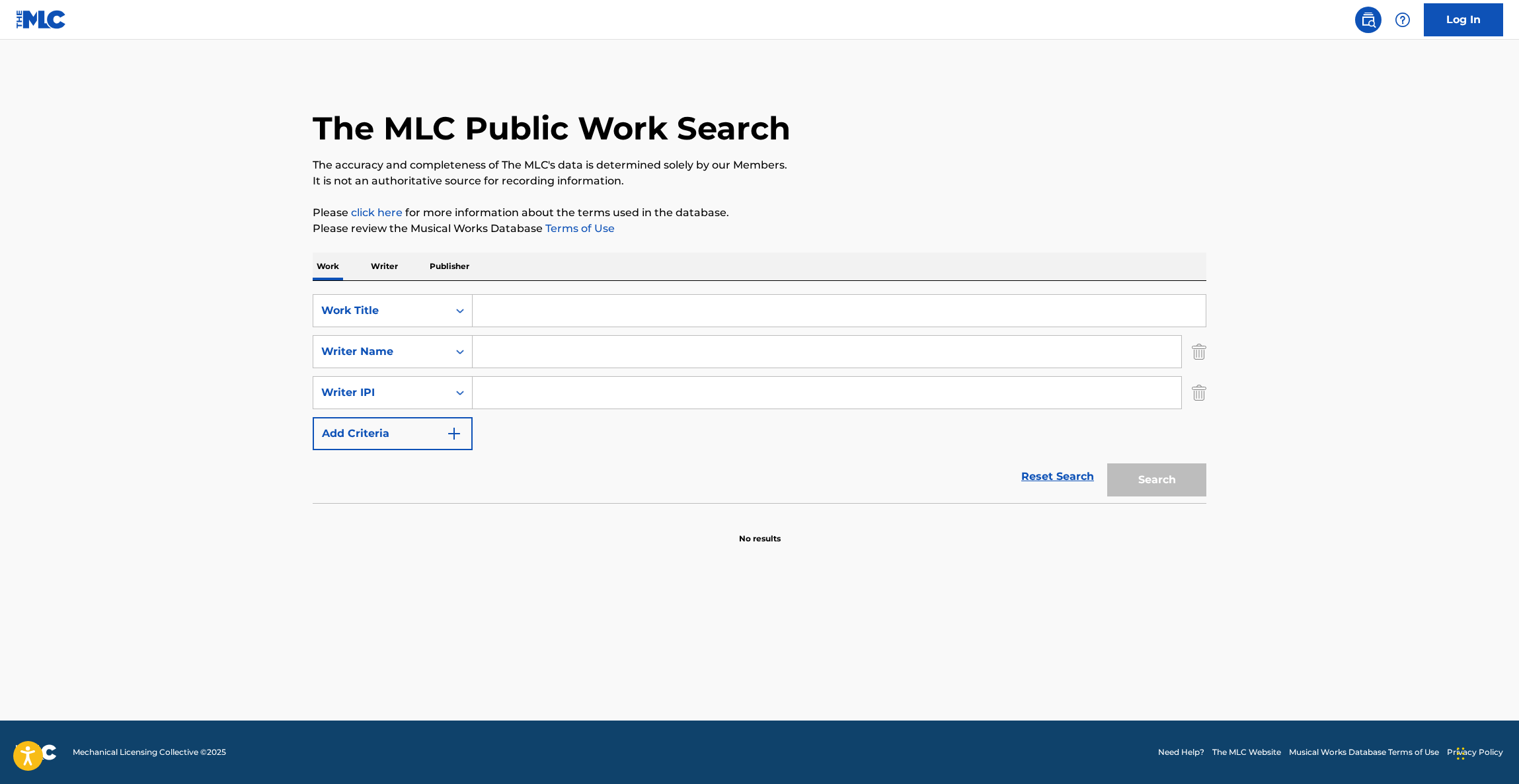
click at [661, 714] on main "The MLC Public Work Search The accuracy and completeness of The MLC's data is d…" at bounding box center [760, 380] width 1519 height 681
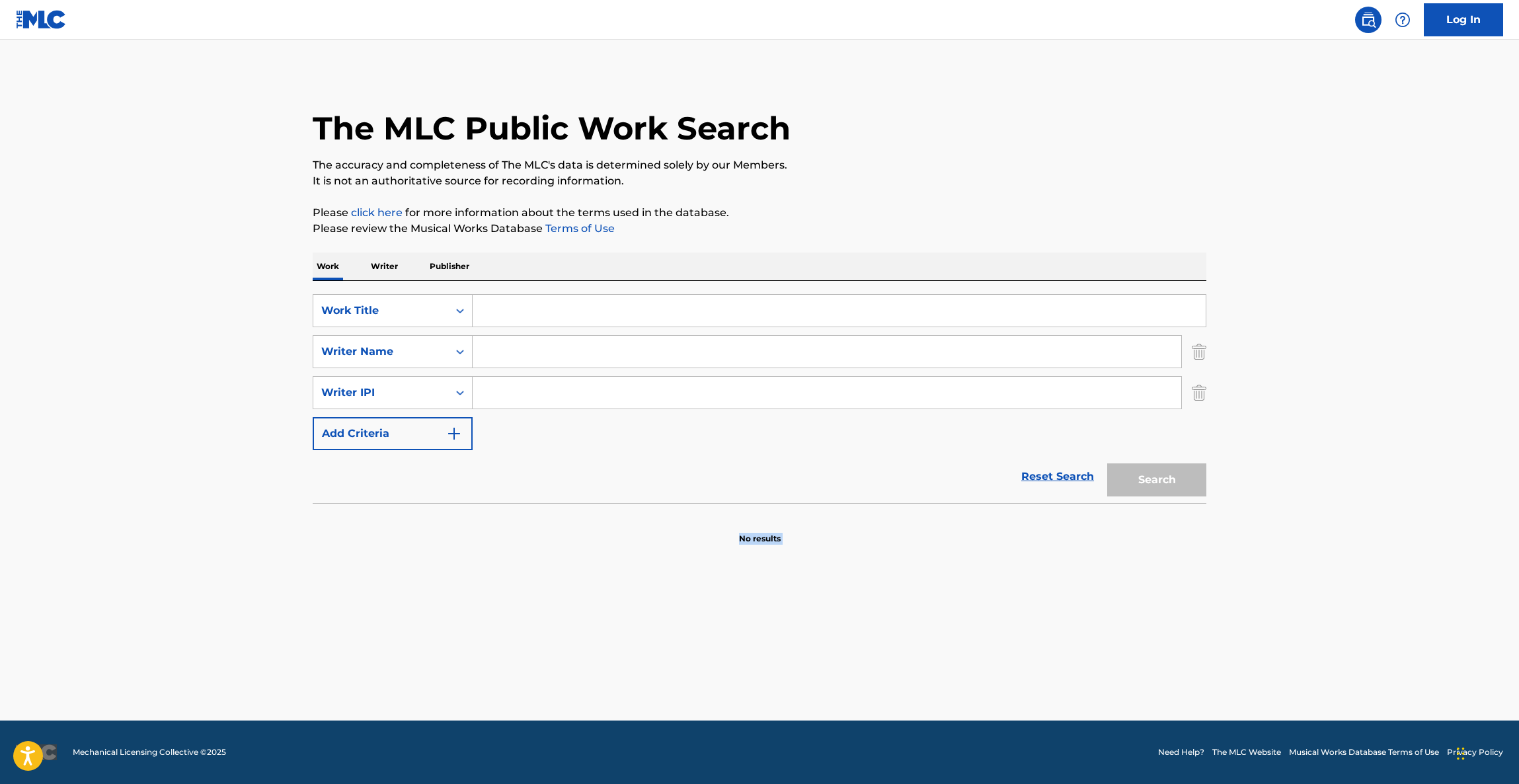
click at [661, 714] on main "The MLC Public Work Search The accuracy and completeness of The MLC's data is d…" at bounding box center [760, 380] width 1519 height 681
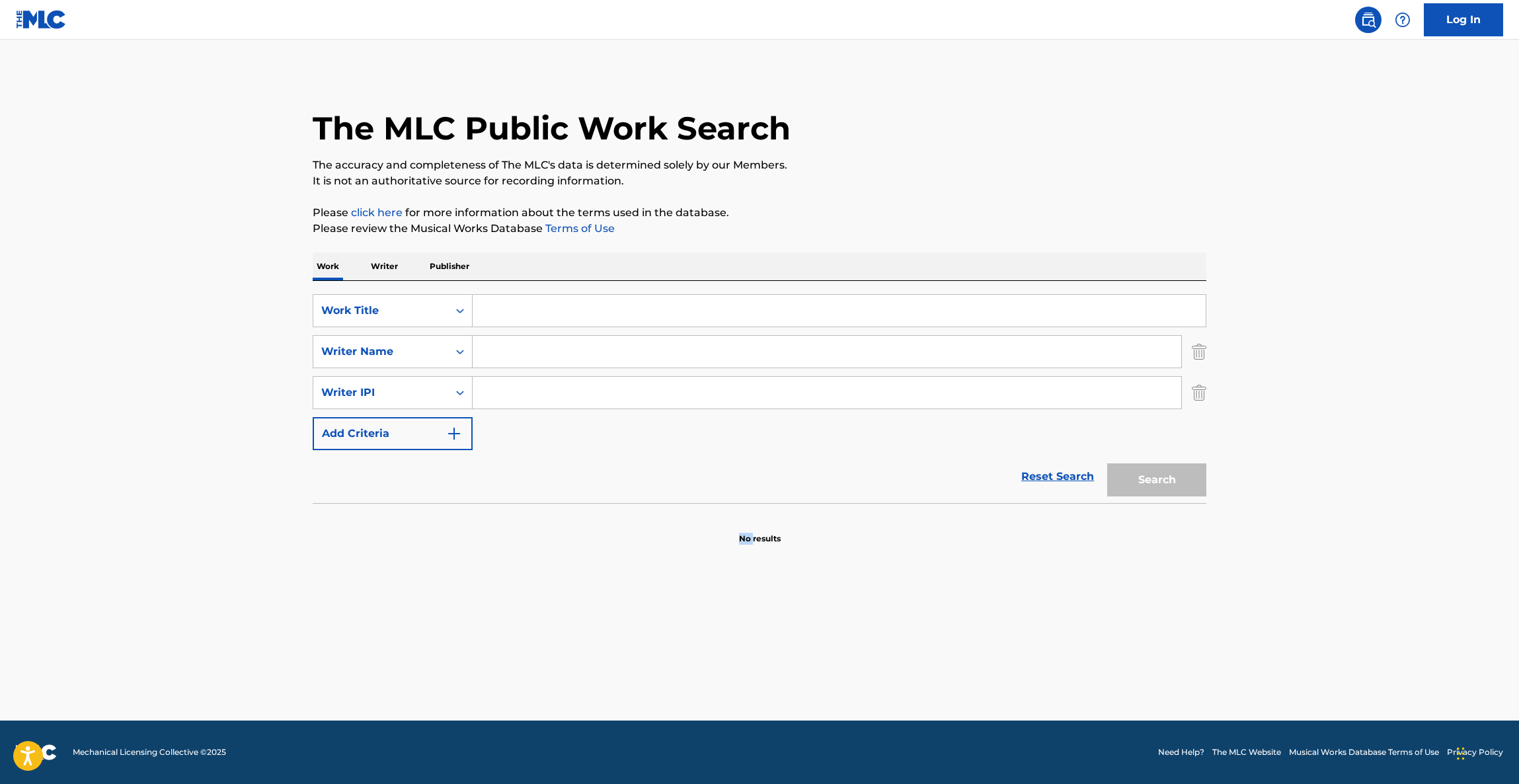
click at [661, 714] on main "The MLC Public Work Search The accuracy and completeness of The MLC's data is d…" at bounding box center [760, 380] width 1519 height 681
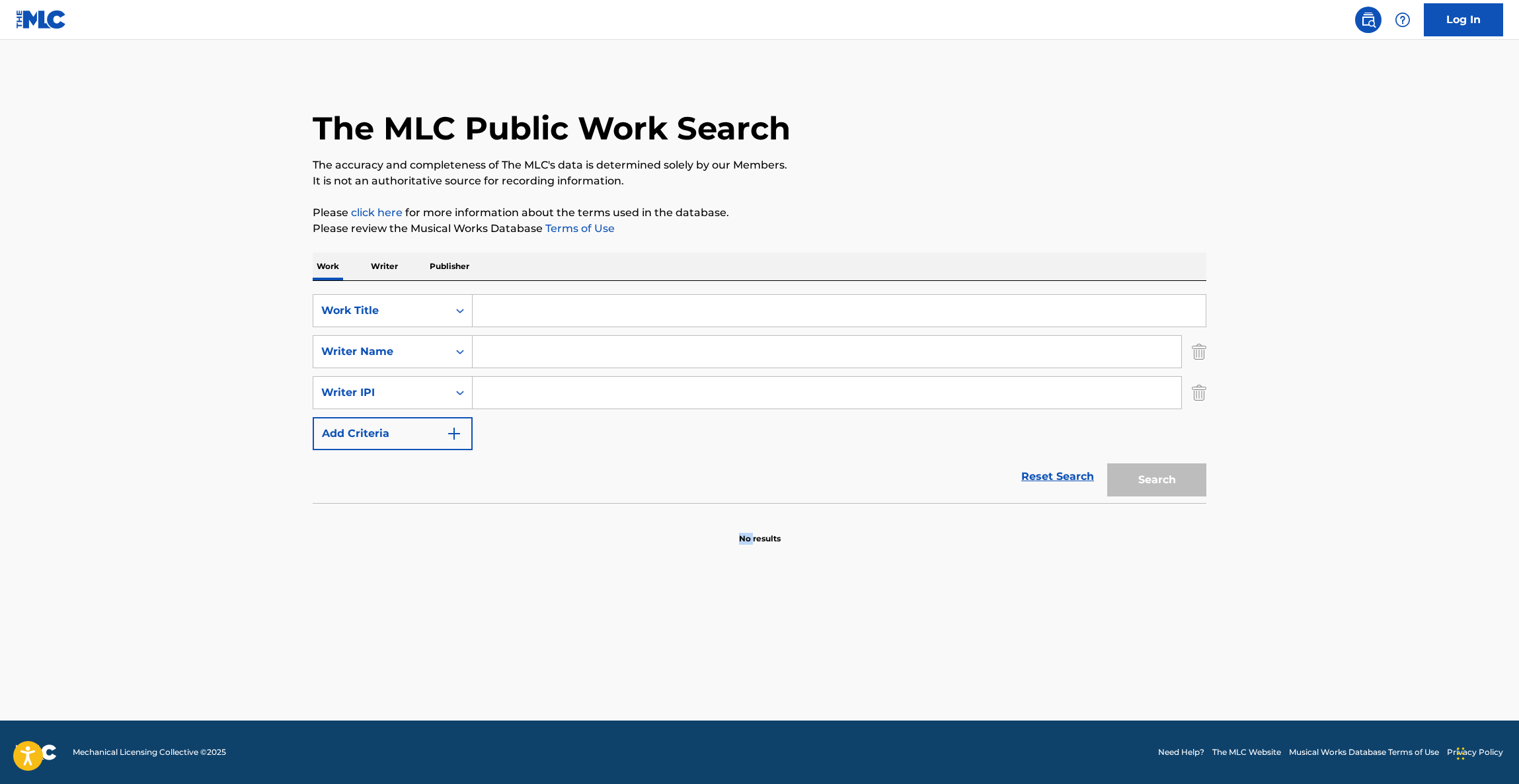
click at [661, 714] on main "The MLC Public Work Search The accuracy and completeness of The MLC's data is d…" at bounding box center [760, 380] width 1519 height 681
click
drag, startPoint x: 570, startPoint y: 558, endPoint x: 546, endPoint y: 543, distance: 28.3
drag, startPoint x: 504, startPoint y: 589, endPoint x: 497, endPoint y: 594, distance: 8.6
drag, startPoint x: 1135, startPoint y: 573, endPoint x: 1136, endPoint y: 582, distance: 9.1
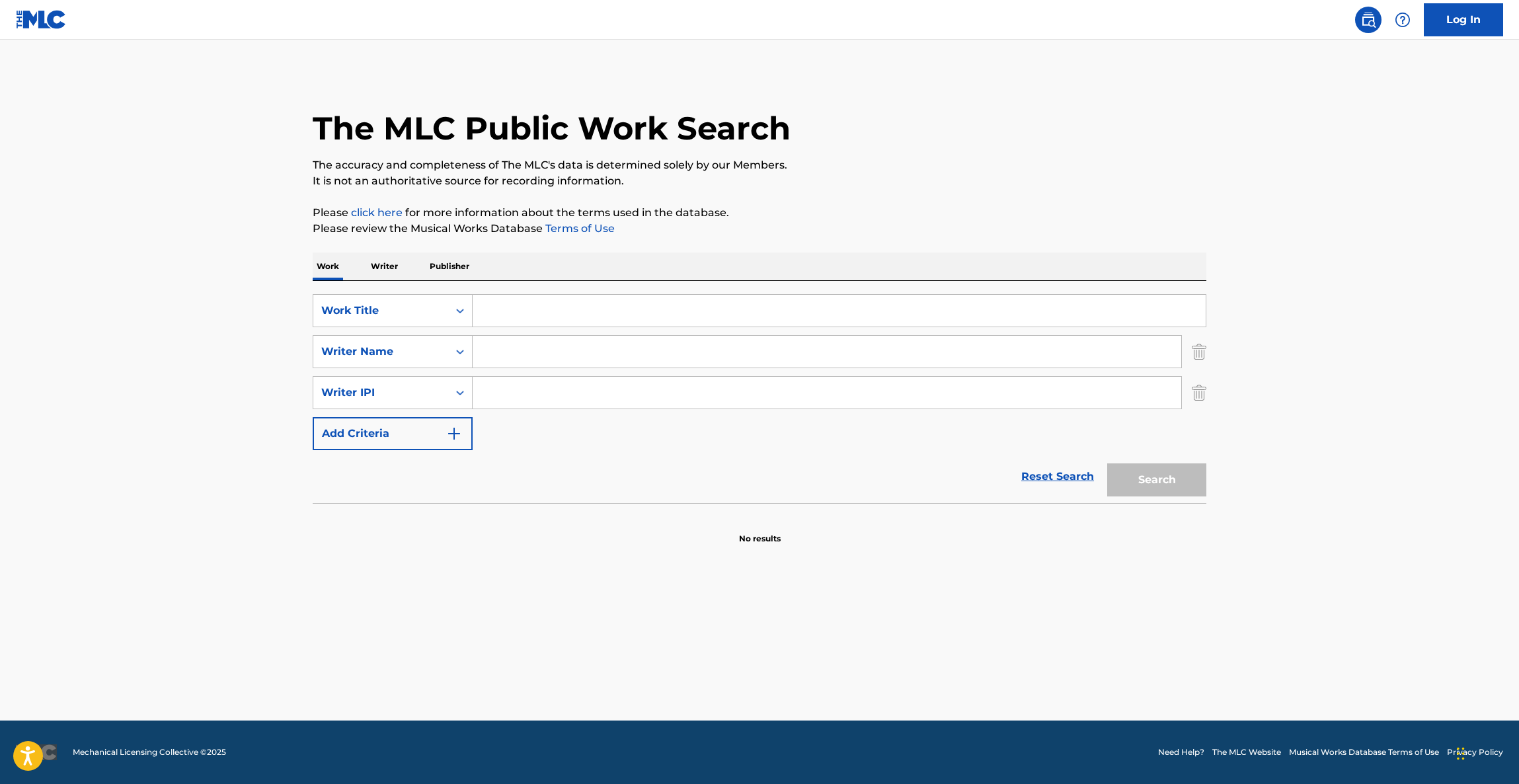
drag, startPoint x: 1144, startPoint y: 582, endPoint x: 1139, endPoint y: 561, distance: 21.6
drag, startPoint x: 1292, startPoint y: 413, endPoint x: 1297, endPoint y: 419, distance: 7.8
drag, startPoint x: 1339, startPoint y: 523, endPoint x: 1353, endPoint y: 499, distance: 27.8
drag, startPoint x: 1351, startPoint y: 499, endPoint x: 1338, endPoint y: 503, distance: 13.6
drag, startPoint x: 1335, startPoint y: 463, endPoint x: 1354, endPoint y: 541, distance: 80.3
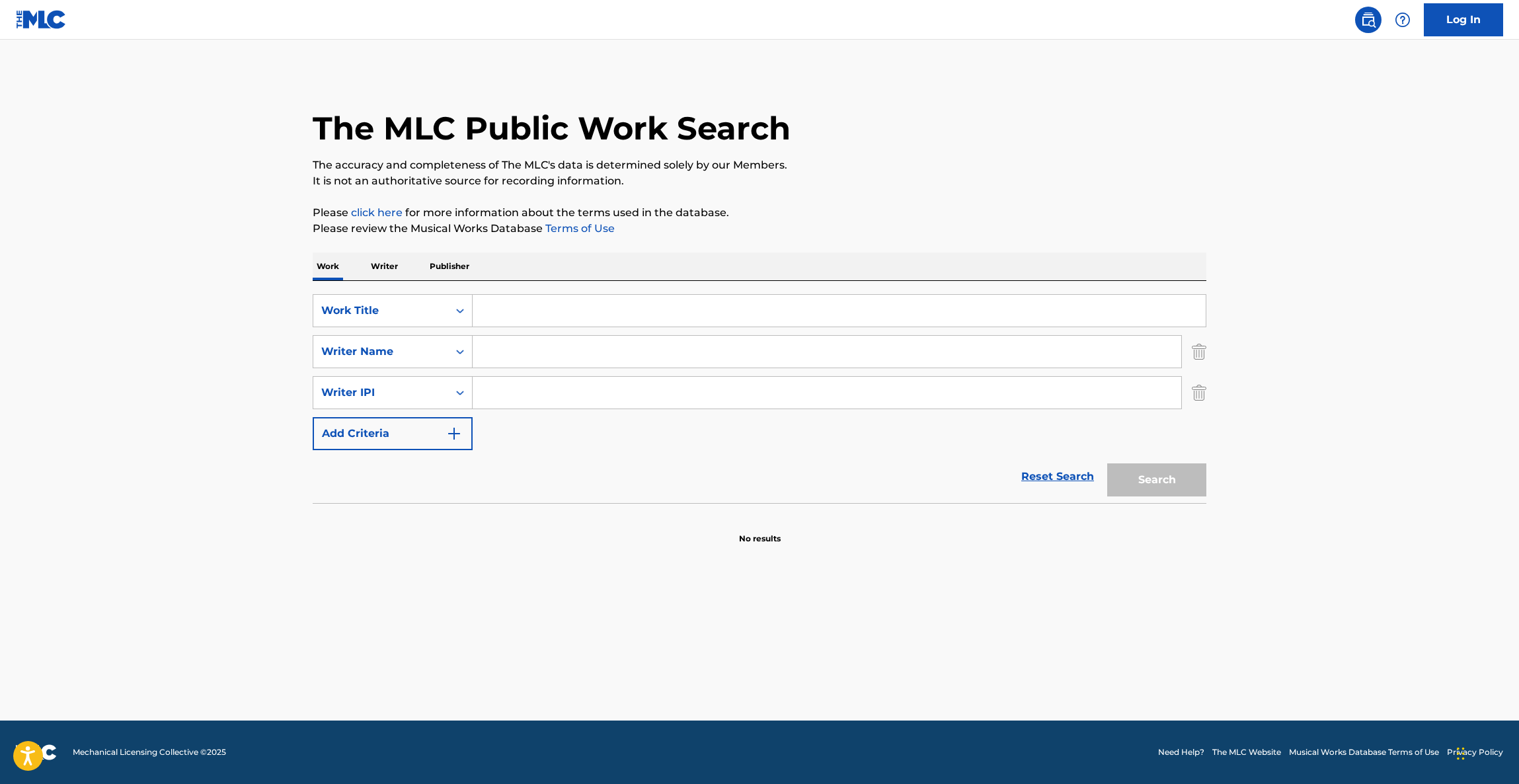
drag, startPoint x: 1319, startPoint y: 595, endPoint x: 1325, endPoint y: 579, distance: 17.1
drag, startPoint x: 1417, startPoint y: 461, endPoint x: 1246, endPoint y: 551, distance: 193.2
